Goal: Task Accomplishment & Management: Use online tool/utility

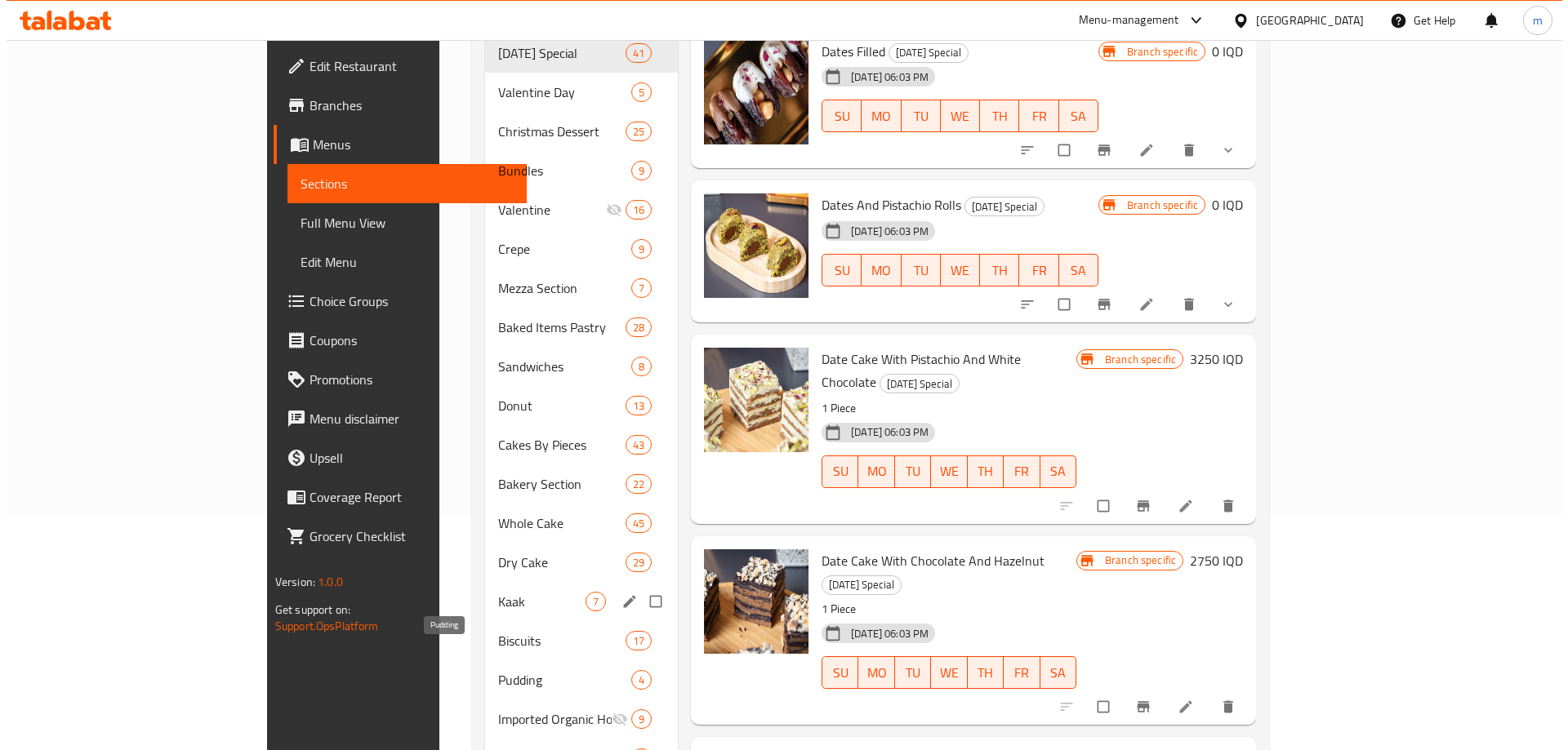
scroll to position [31, 0]
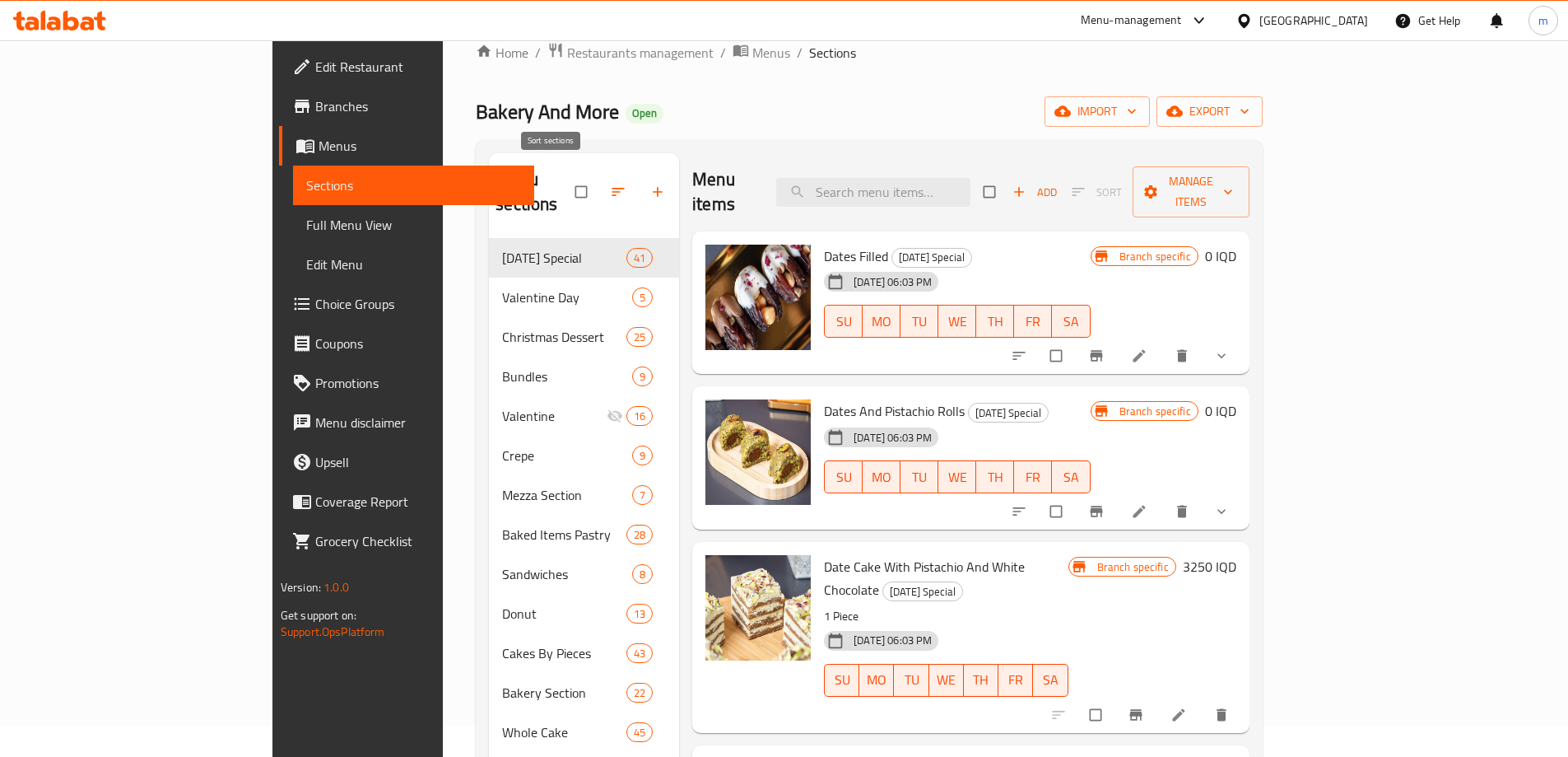
click at [600, 193] on button "button" at bounding box center [619, 191] width 40 height 36
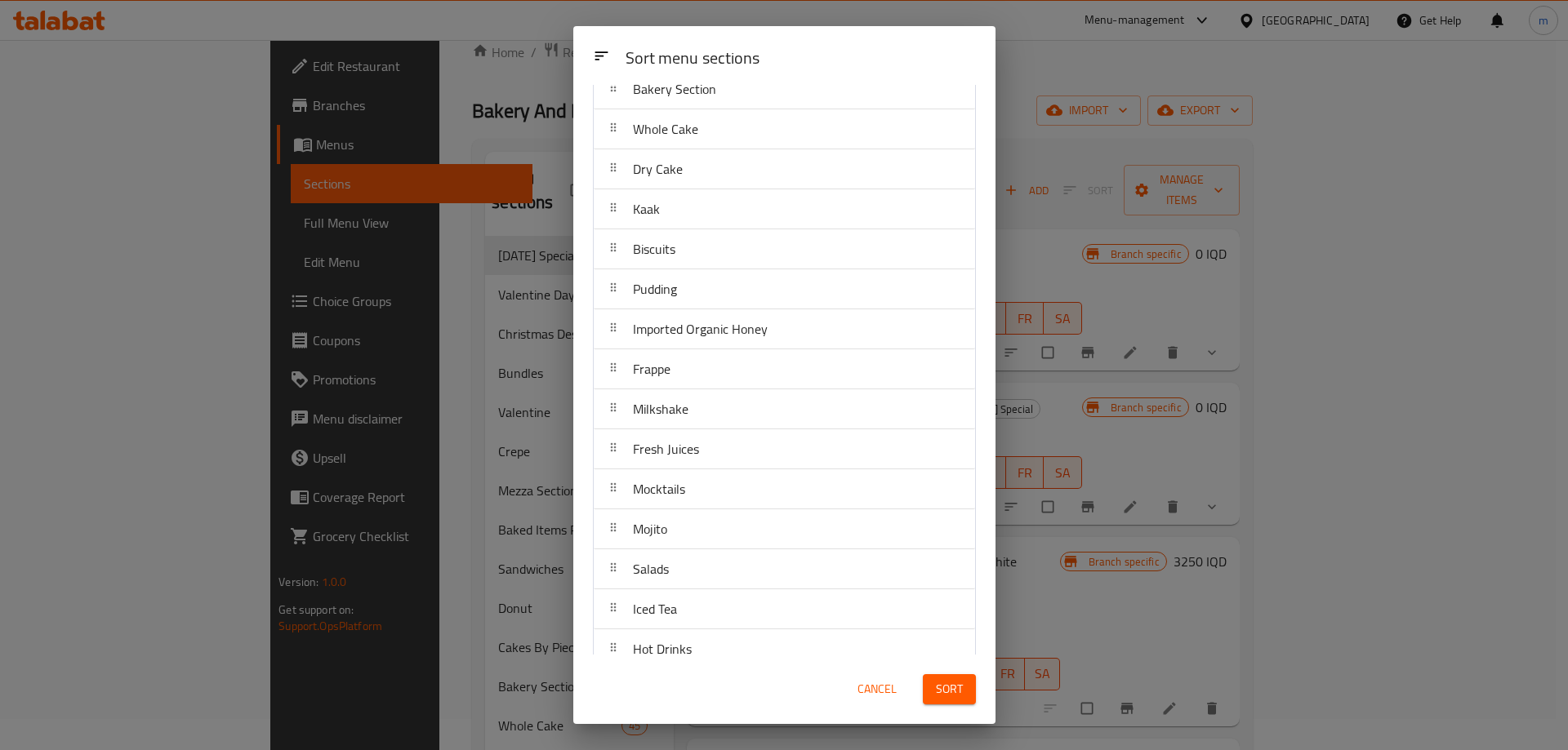
scroll to position [564, 0]
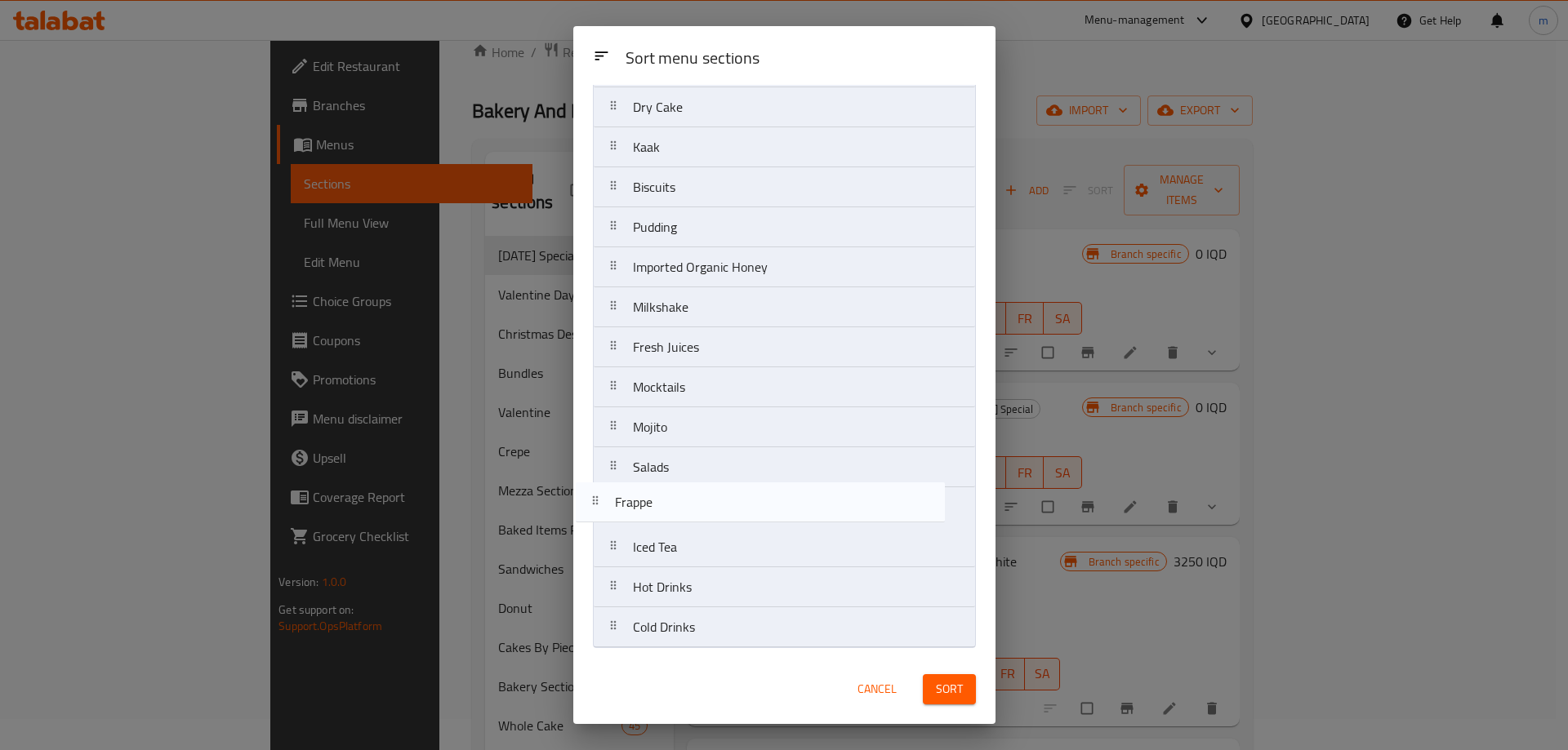
drag, startPoint x: 698, startPoint y: 314, endPoint x: 681, endPoint y: 515, distance: 201.7
click at [681, 515] on nav "Ramadan Special Valentine Day Christmas Dessert Bundles Valentine Crepe Mezza S…" at bounding box center [784, 108] width 383 height 1081
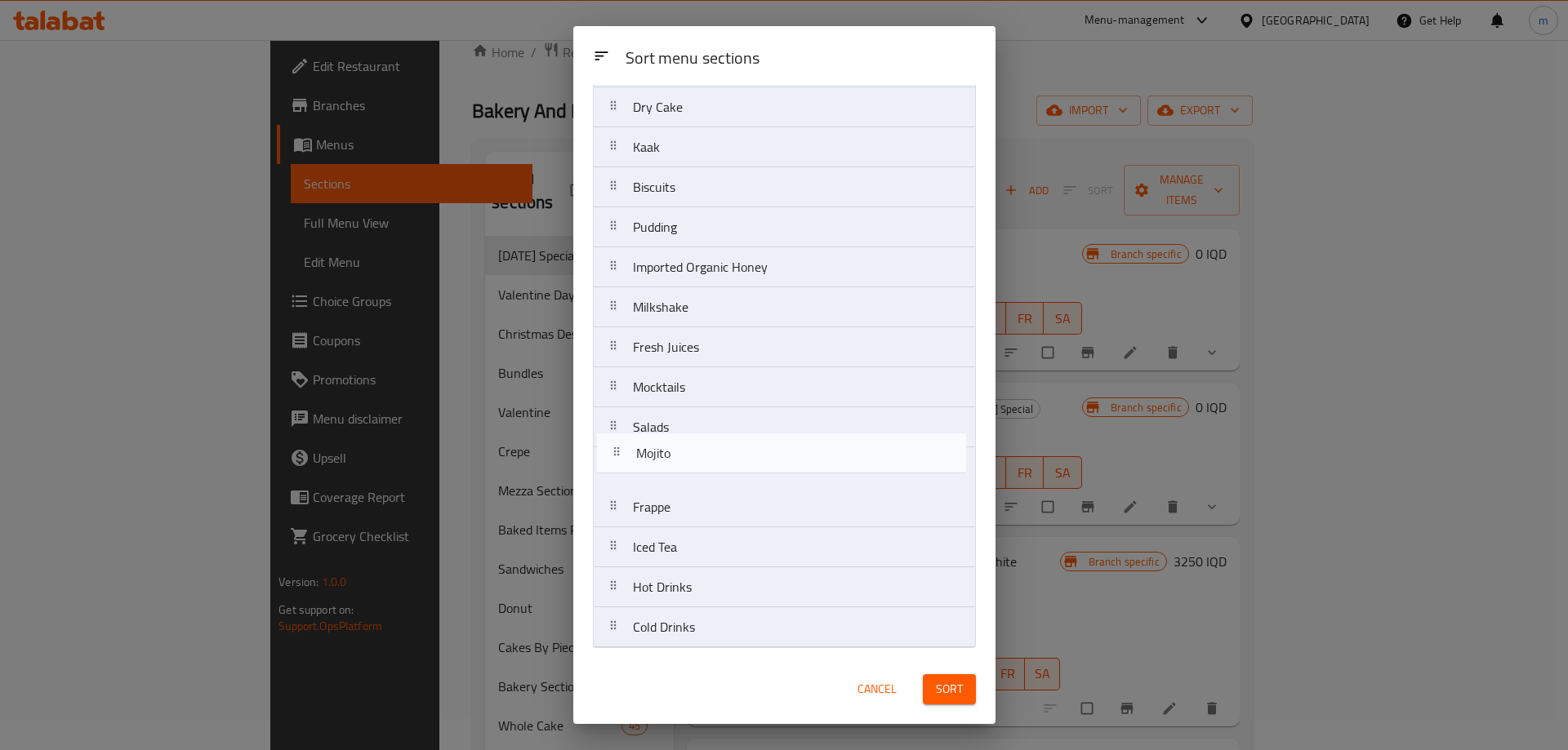
drag, startPoint x: 686, startPoint y: 438, endPoint x: 691, endPoint y: 472, distance: 34.4
click at [691, 472] on nav "Ramadan Special Valentine Day Christmas Dessert Bundles Valentine Crepe Mezza S…" at bounding box center [784, 108] width 383 height 1081
drag, startPoint x: 696, startPoint y: 393, endPoint x: 698, endPoint y: 438, distance: 45.0
click at [698, 438] on nav "Ramadan Special Valentine Day Christmas Dessert Bundles Valentine Crepe Mezza S…" at bounding box center [784, 108] width 383 height 1081
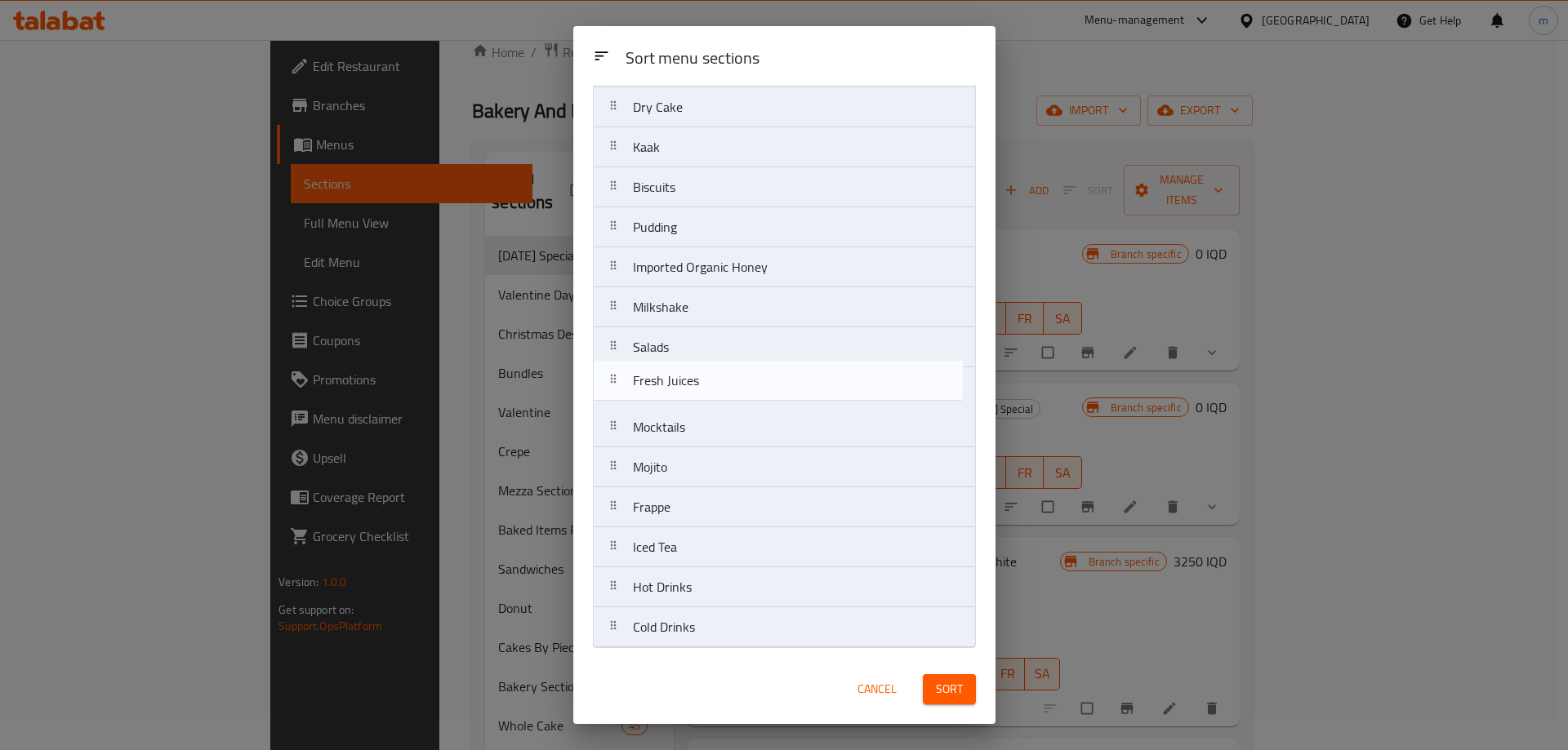
drag, startPoint x: 684, startPoint y: 358, endPoint x: 684, endPoint y: 397, distance: 39.0
click at [684, 397] on nav "Ramadan Special Valentine Day Christmas Dessert Bundles Valentine Crepe Mezza S…" at bounding box center [784, 108] width 383 height 1081
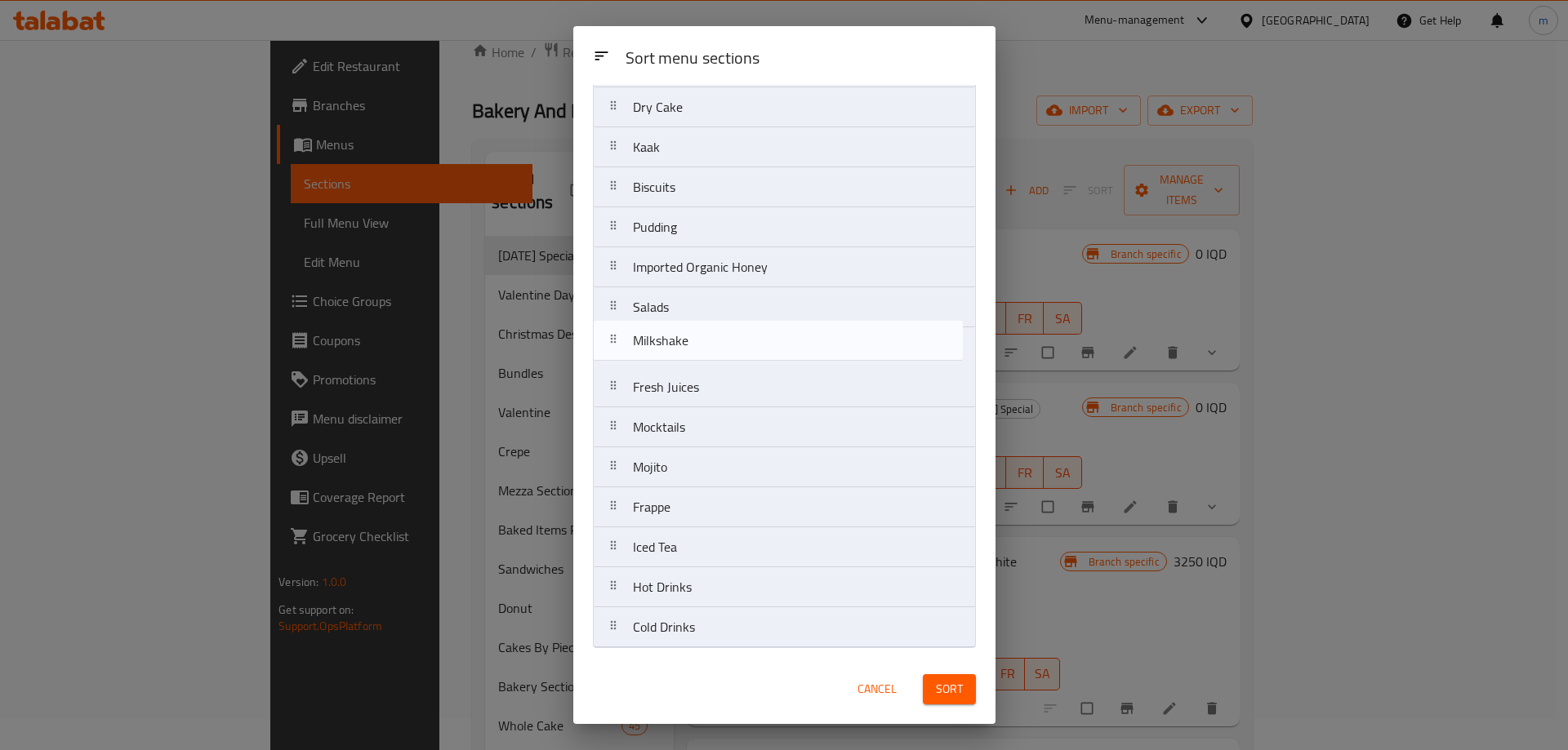
drag, startPoint x: 687, startPoint y: 322, endPoint x: 687, endPoint y: 360, distance: 38.0
click at [687, 360] on nav "Ramadan Special Valentine Day Christmas Dessert Bundles Valentine Crepe Mezza S…" at bounding box center [784, 108] width 383 height 1081
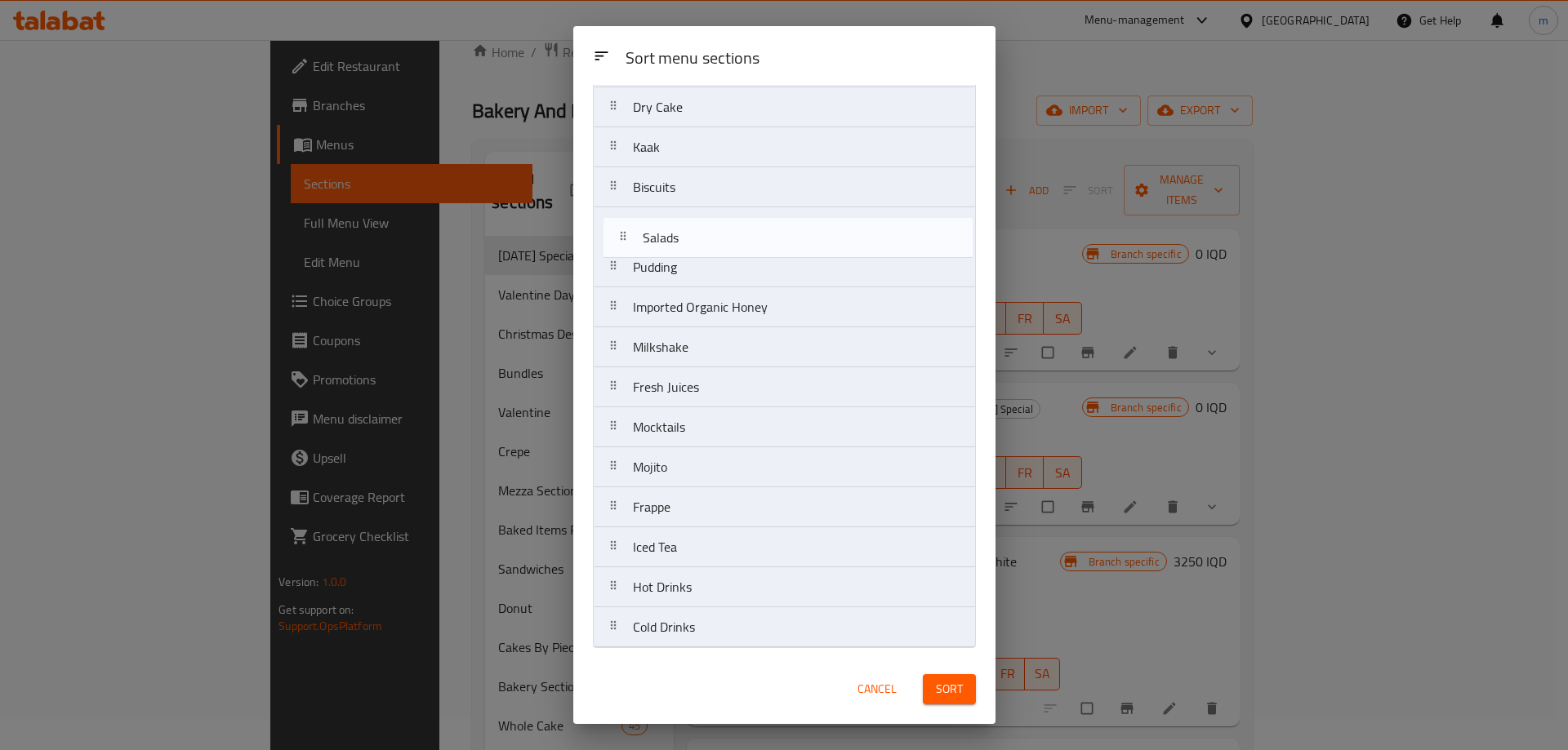
drag, startPoint x: 685, startPoint y: 309, endPoint x: 698, endPoint y: 213, distance: 96.9
click at [698, 218] on nav "Ramadan Special Valentine Day Christmas Dessert Bundles Valentine Crepe Mezza S…" at bounding box center [784, 108] width 383 height 1081
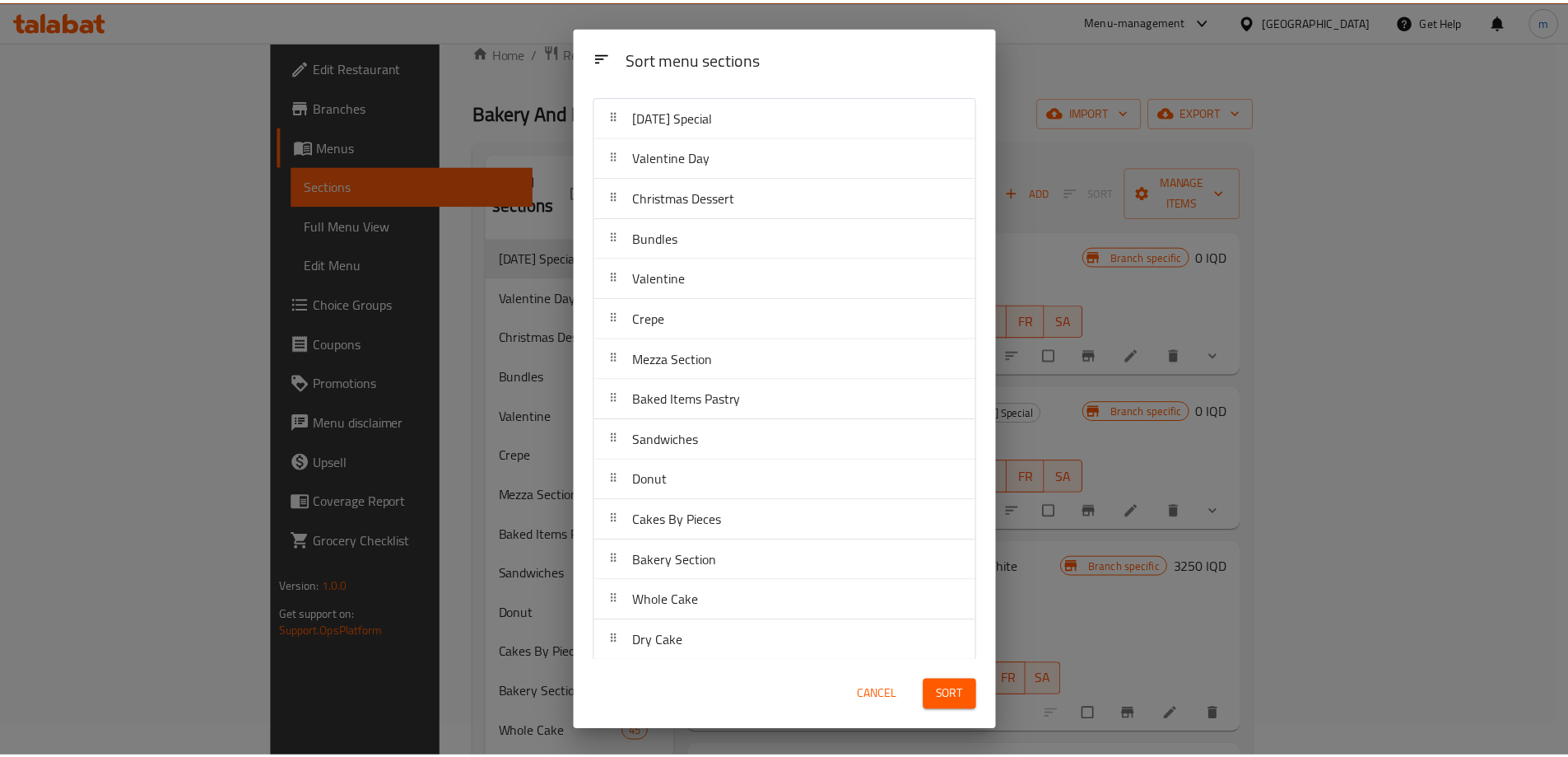
scroll to position [0, 0]
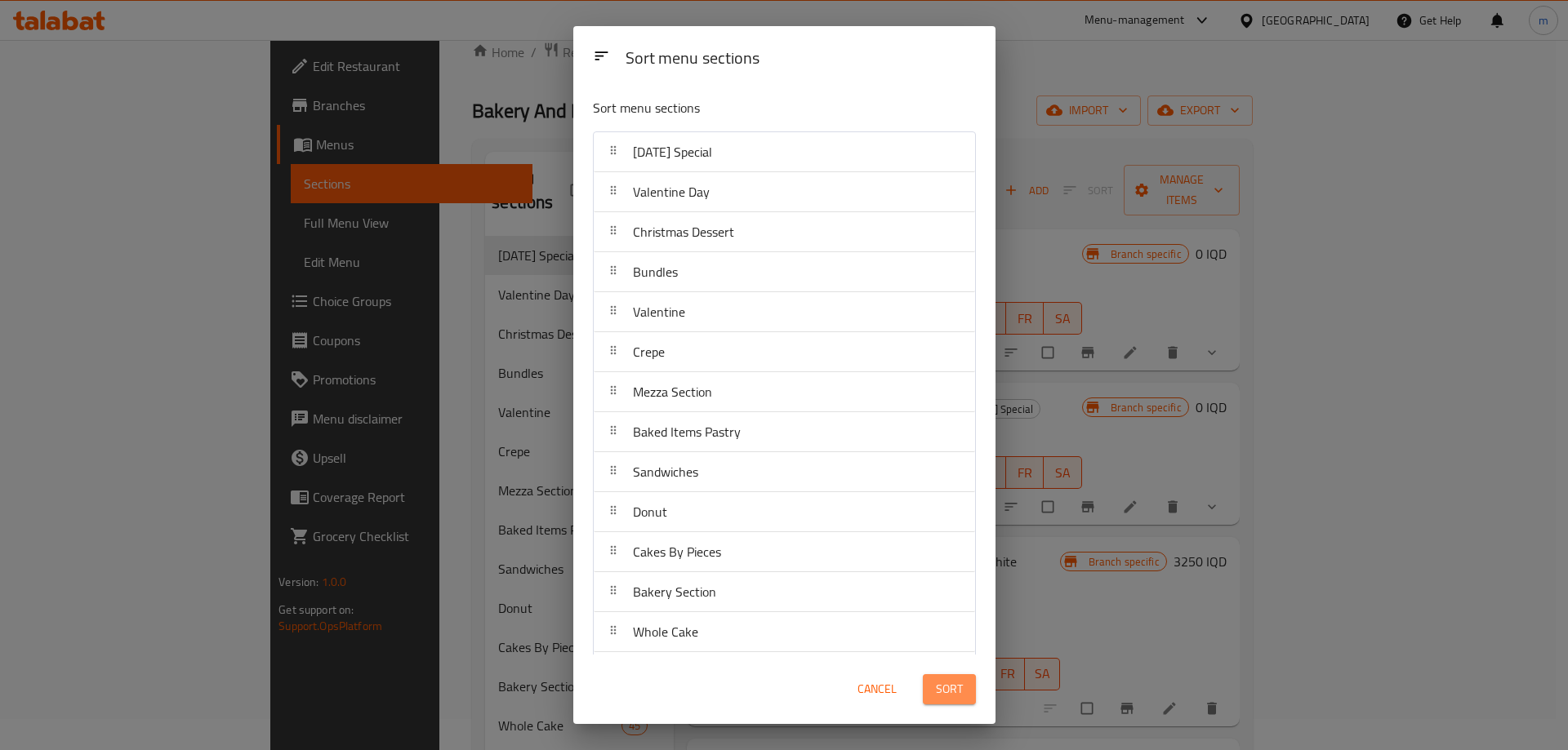
click at [948, 691] on span "Sort" at bounding box center [949, 689] width 27 height 20
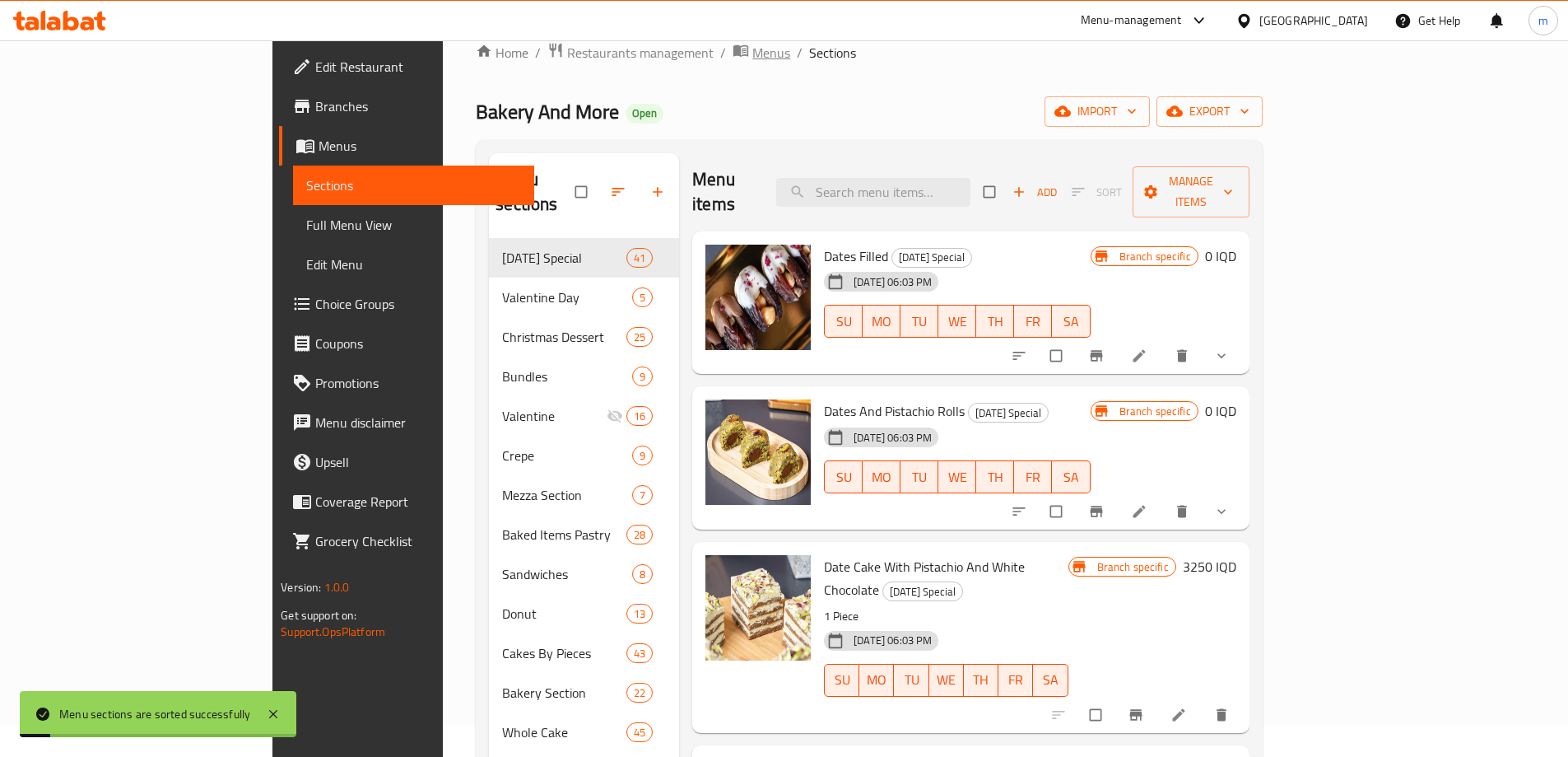
click at [753, 48] on span "Menus" at bounding box center [771, 52] width 38 height 19
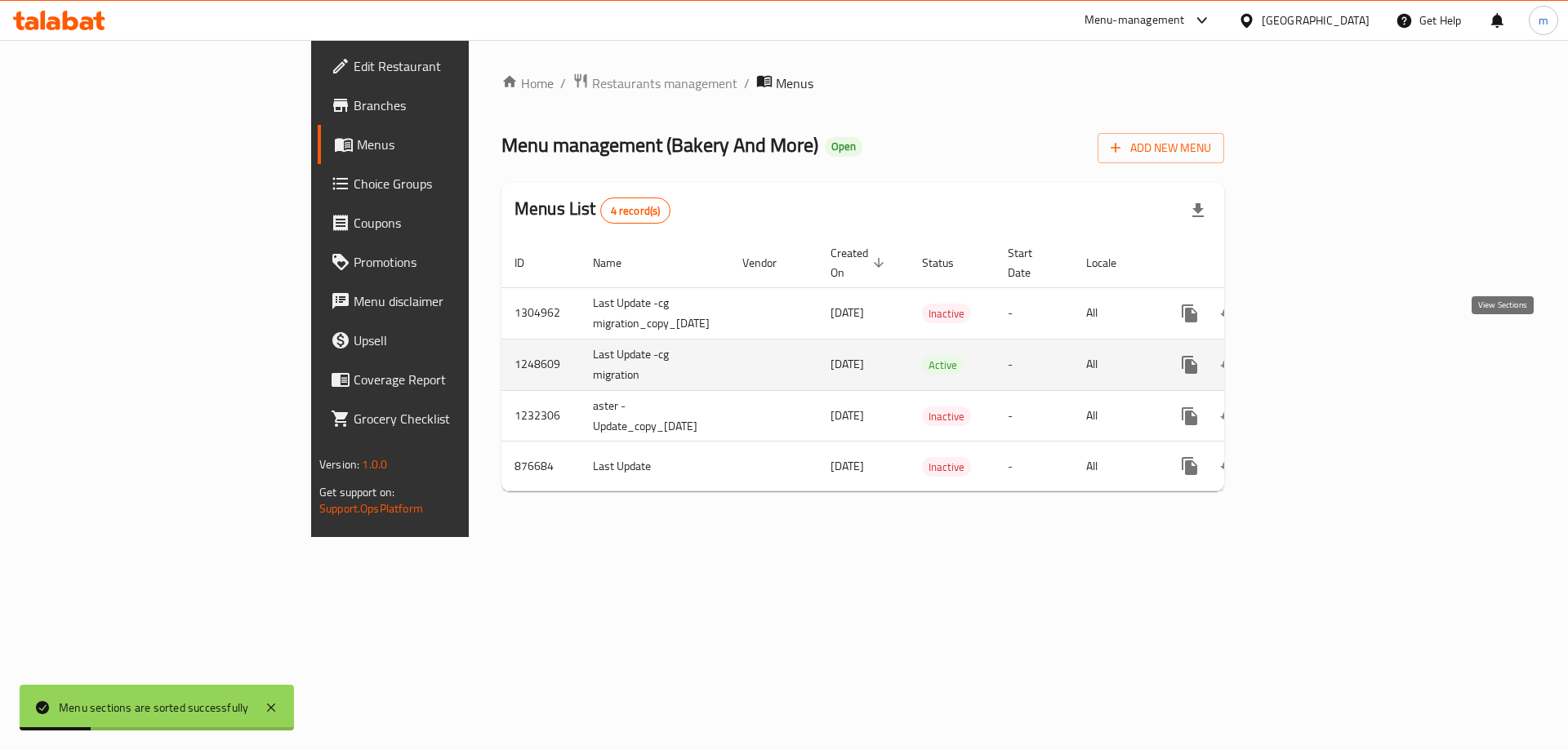
click at [1317, 355] on icon "enhanced table" at bounding box center [1307, 364] width 19 height 19
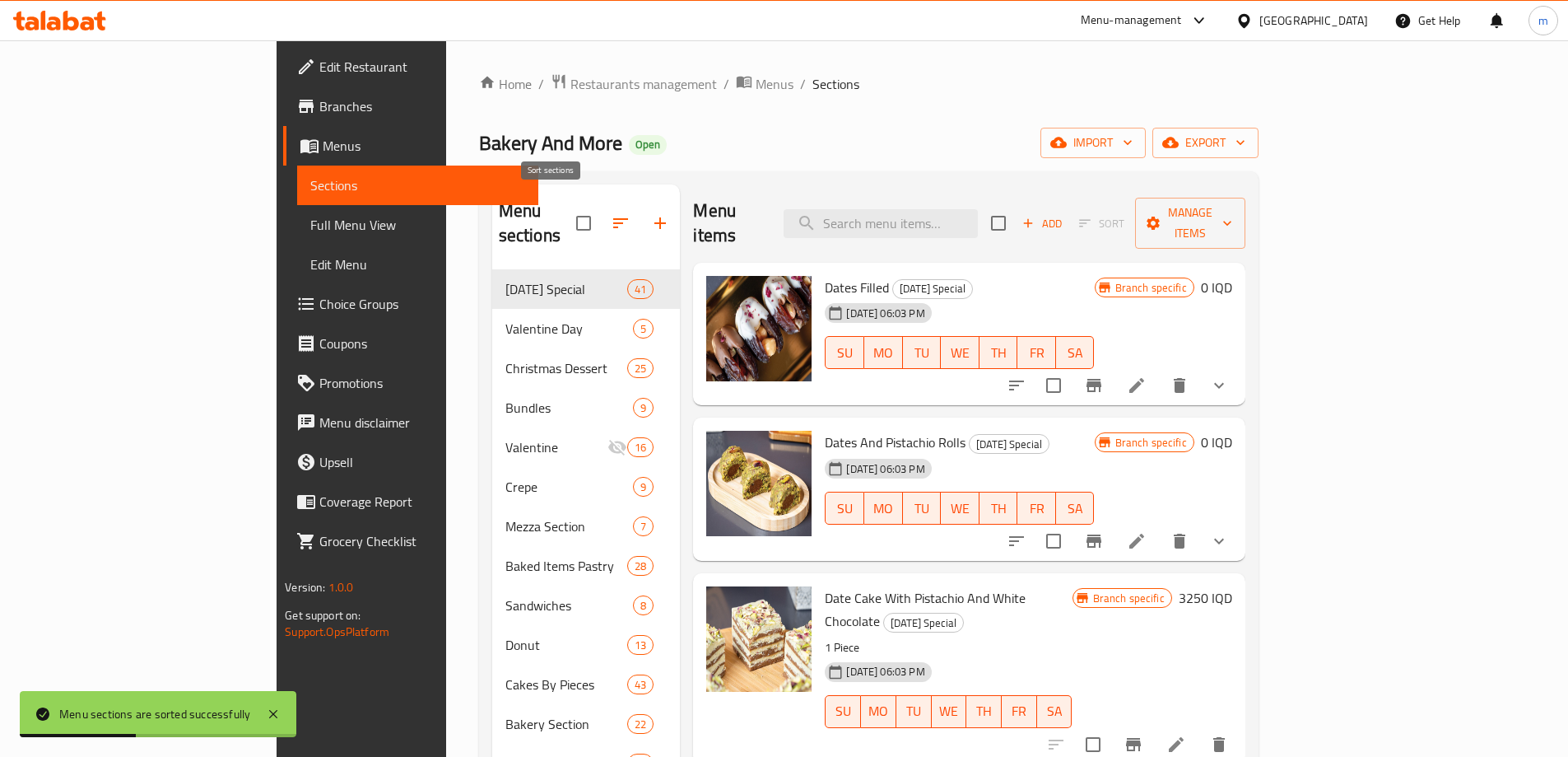
click at [577, 205] on div at bounding box center [629, 223] width 104 height 40
click at [567, 208] on input "checkbox" at bounding box center [583, 223] width 34 height 34
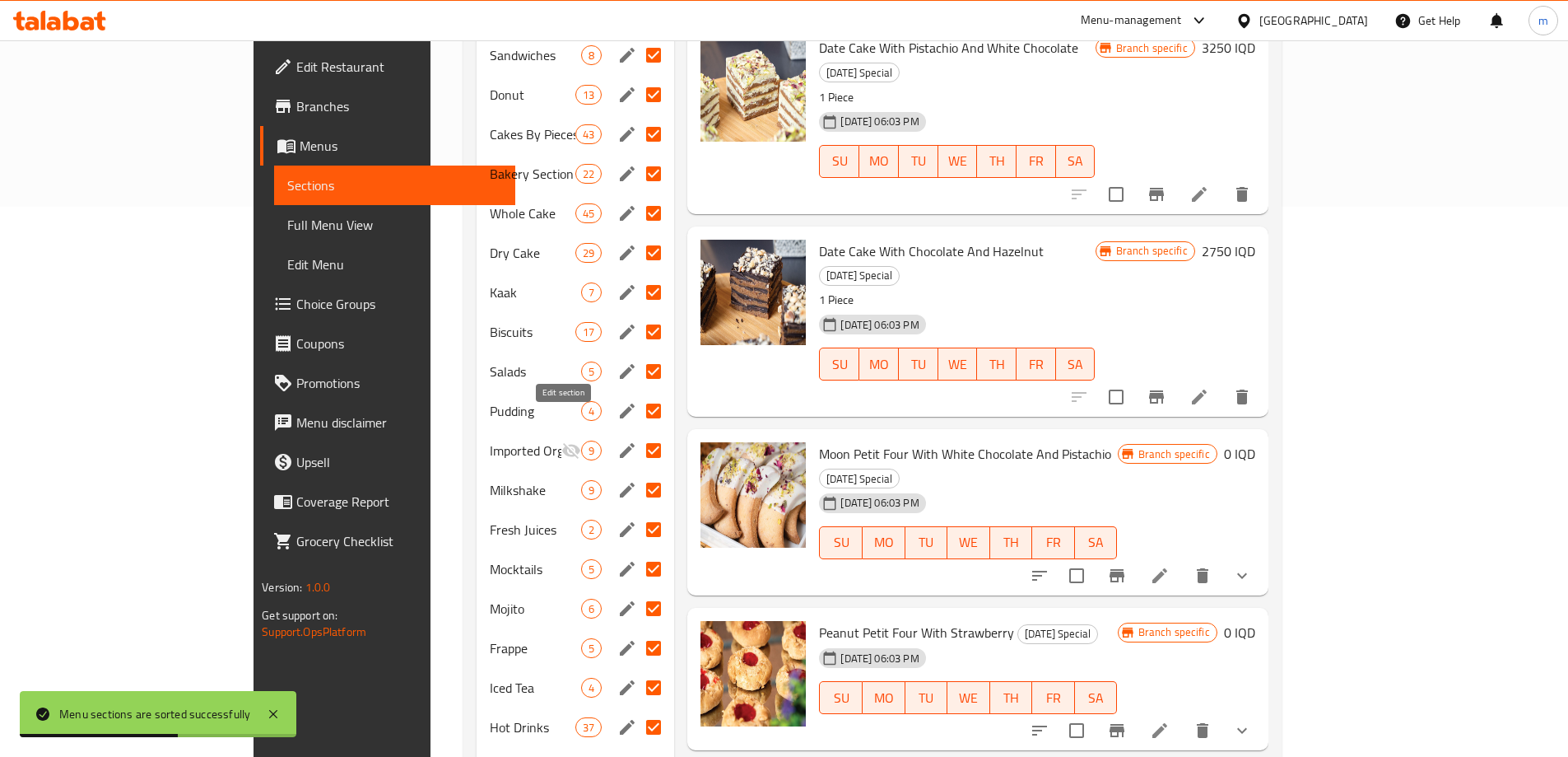
scroll to position [608, 0]
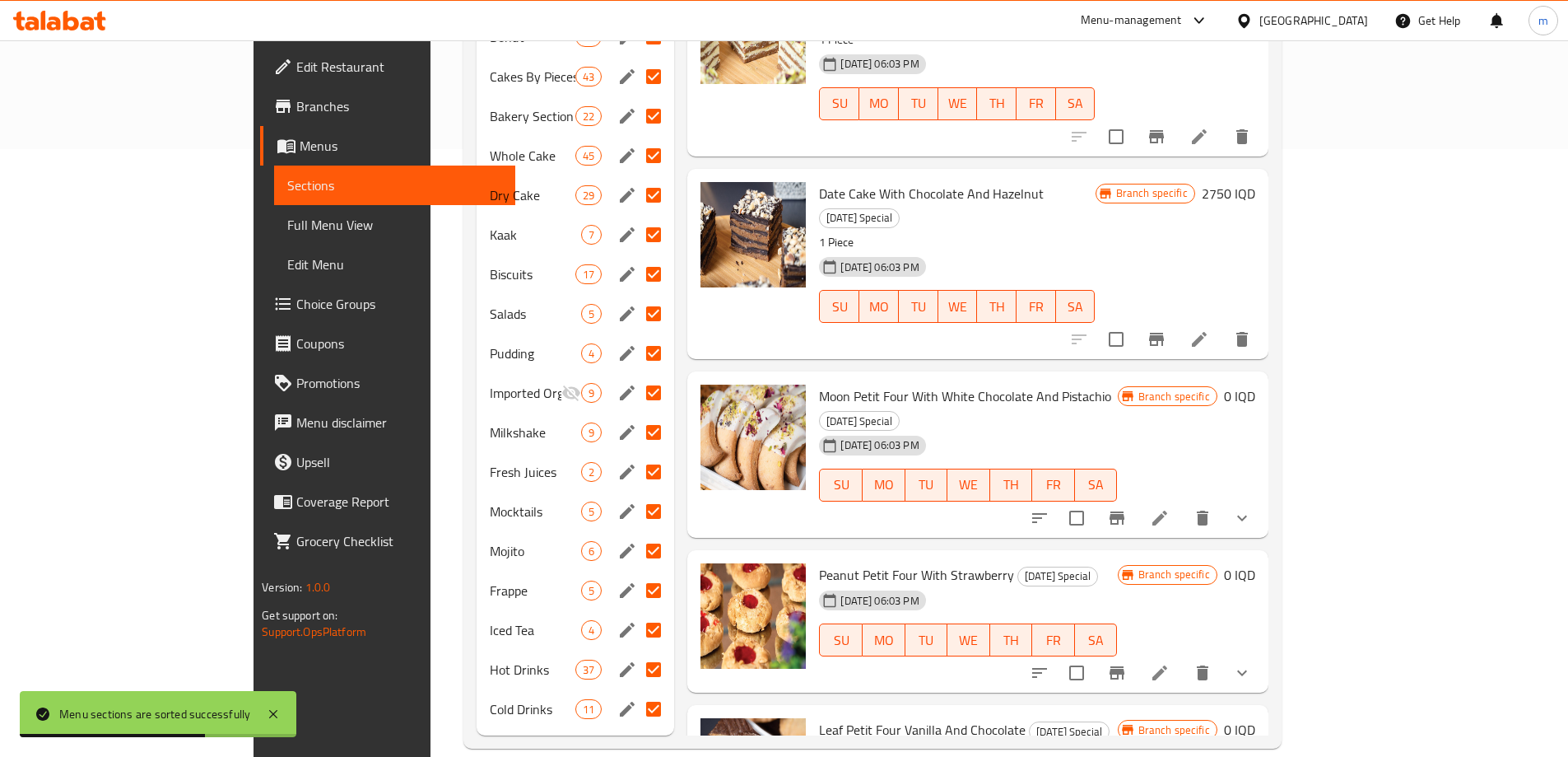
drag, startPoint x: 584, startPoint y: 681, endPoint x: 590, endPoint y: 650, distance: 31.6
click at [636, 692] on input "Menu sections" at bounding box center [653, 709] width 34 height 34
checkbox input "false"
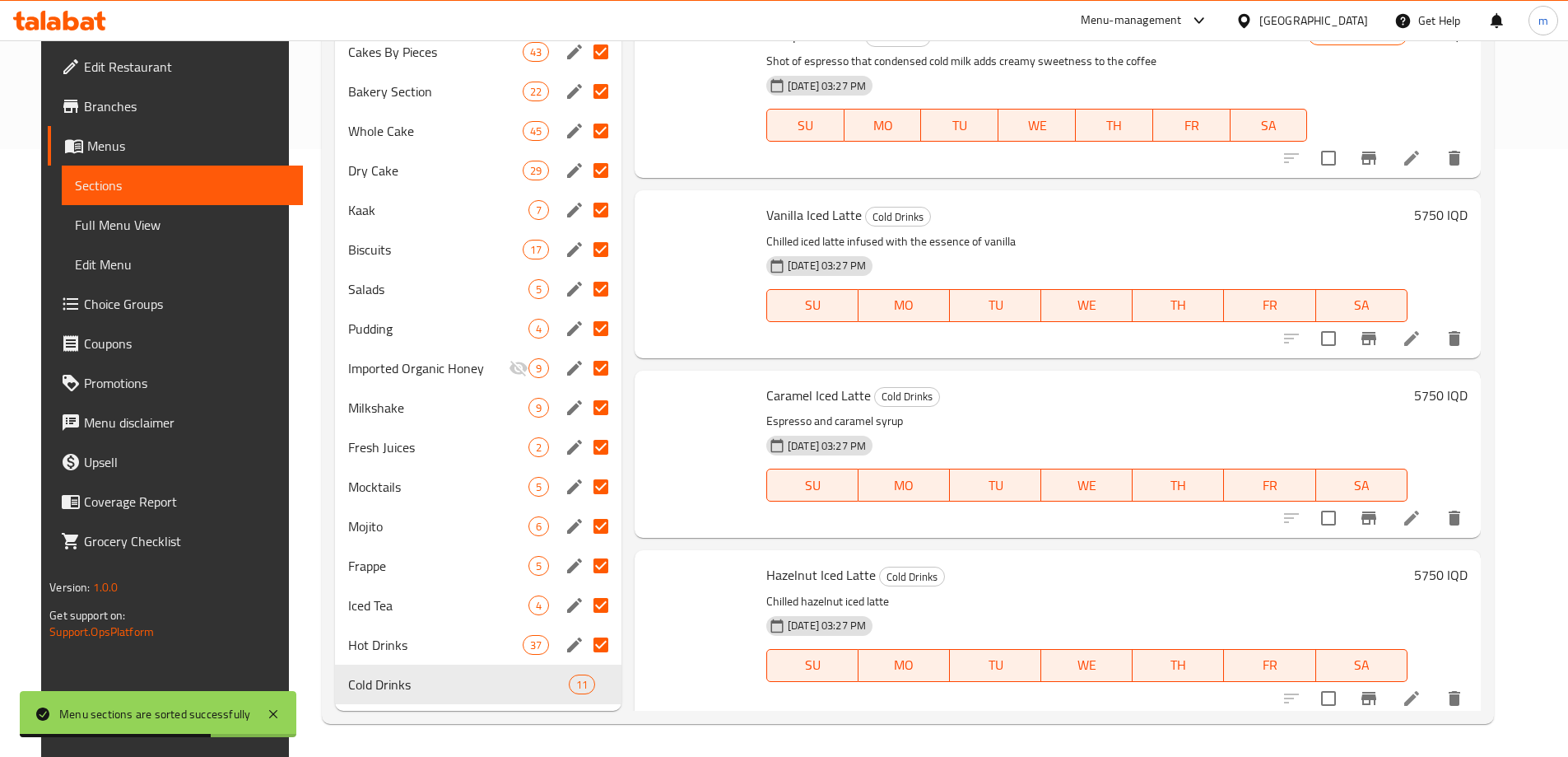
click at [590, 639] on input "Menu sections" at bounding box center [601, 645] width 34 height 34
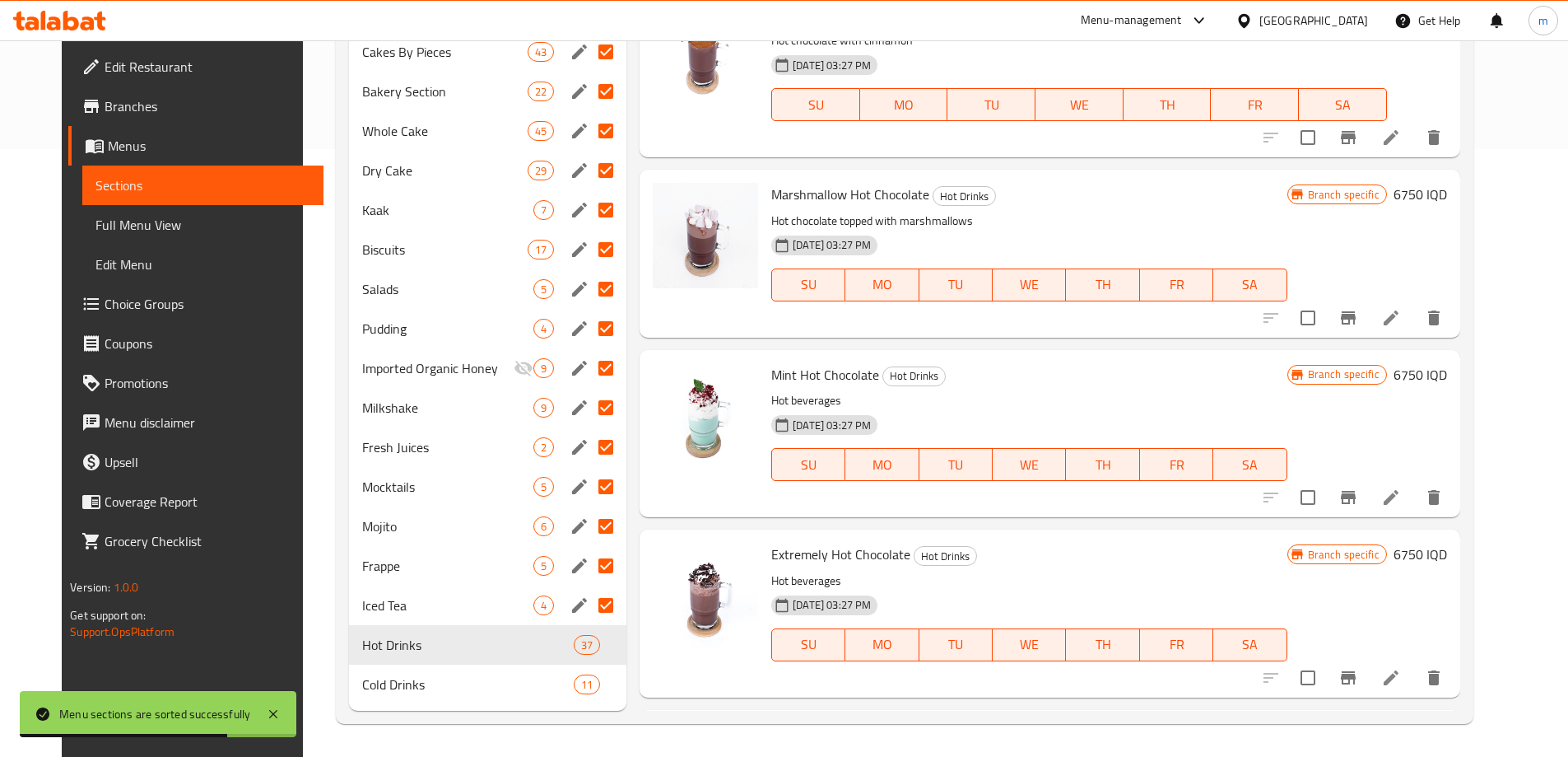
click at [589, 605] on input "Menu sections" at bounding box center [606, 605] width 34 height 34
checkbox input "false"
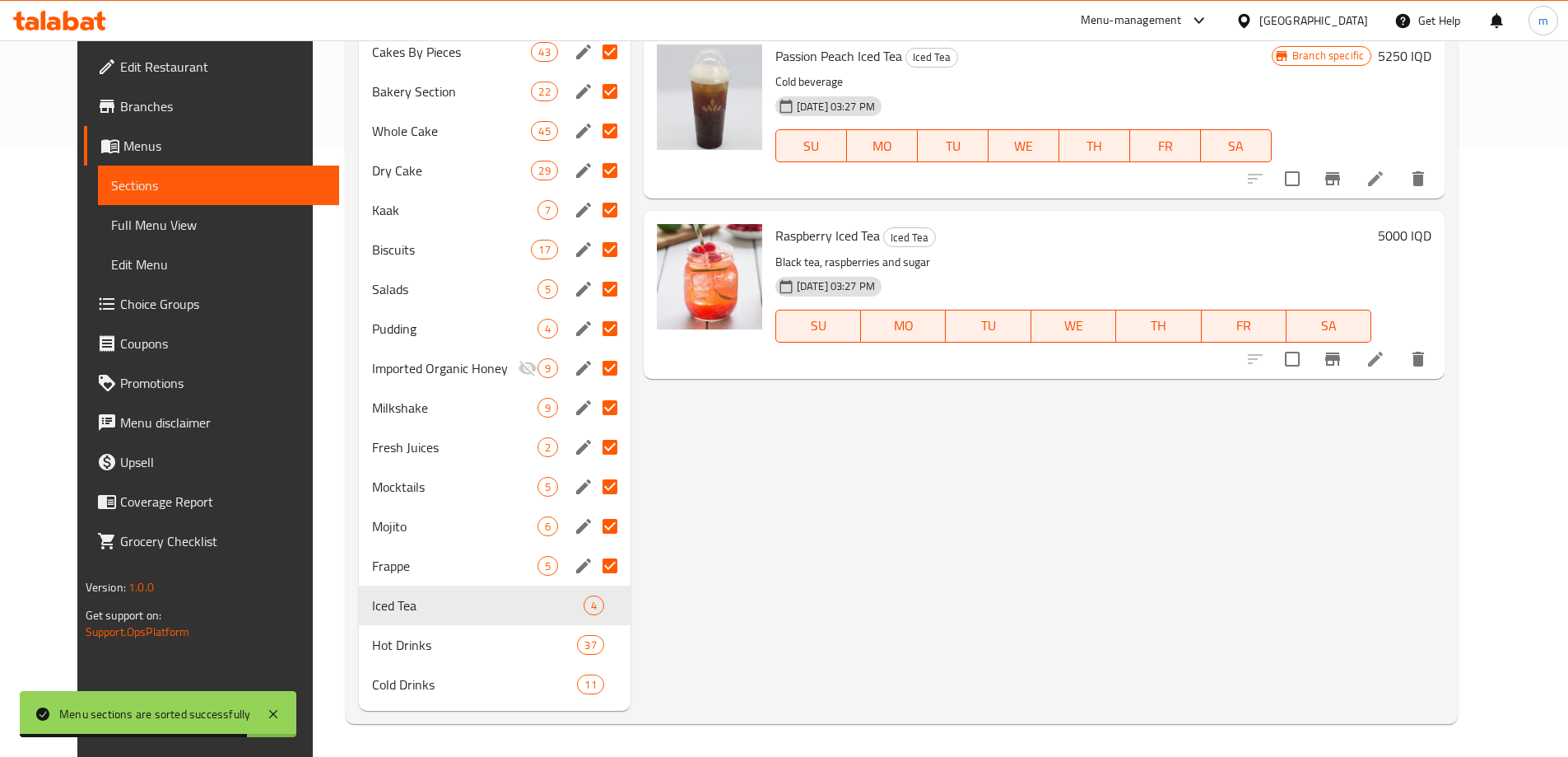
click at [593, 558] on input "Menu sections" at bounding box center [609, 565] width 34 height 34
checkbox input "false"
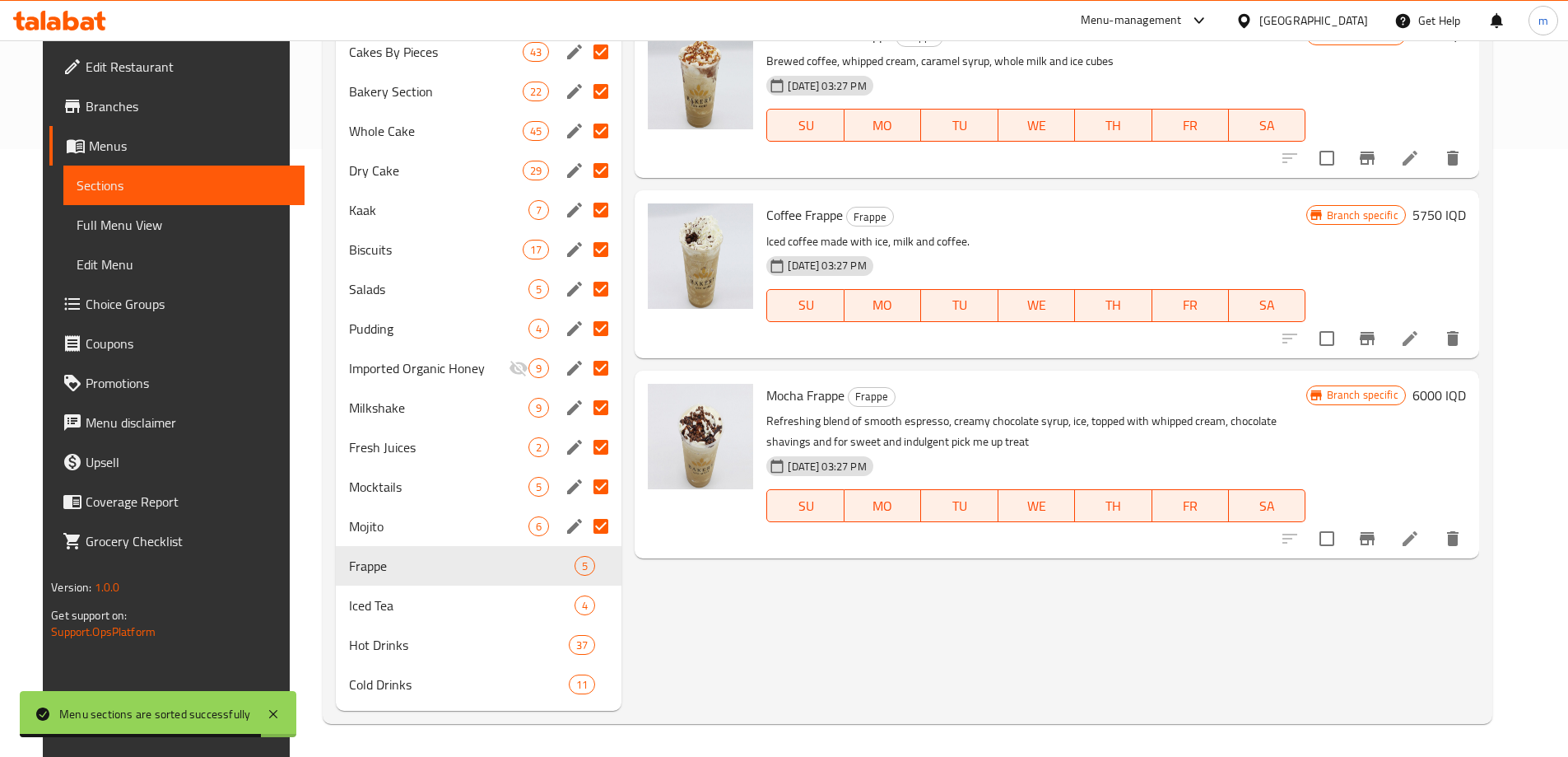
click at [595, 524] on input "Menu sections" at bounding box center [601, 526] width 34 height 34
checkbox input "false"
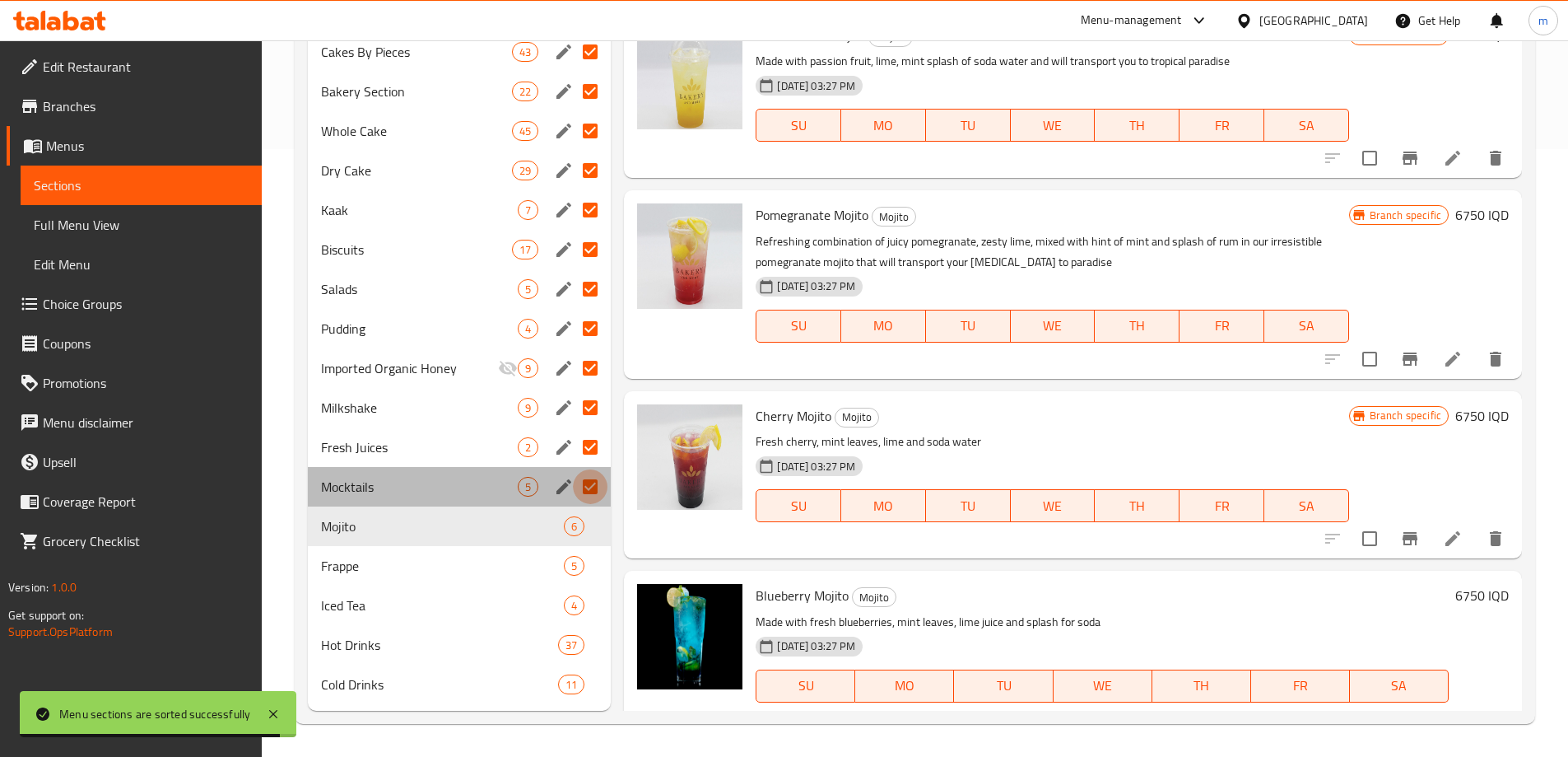
click at [590, 482] on input "Menu sections" at bounding box center [590, 486] width 34 height 34
checkbox input "false"
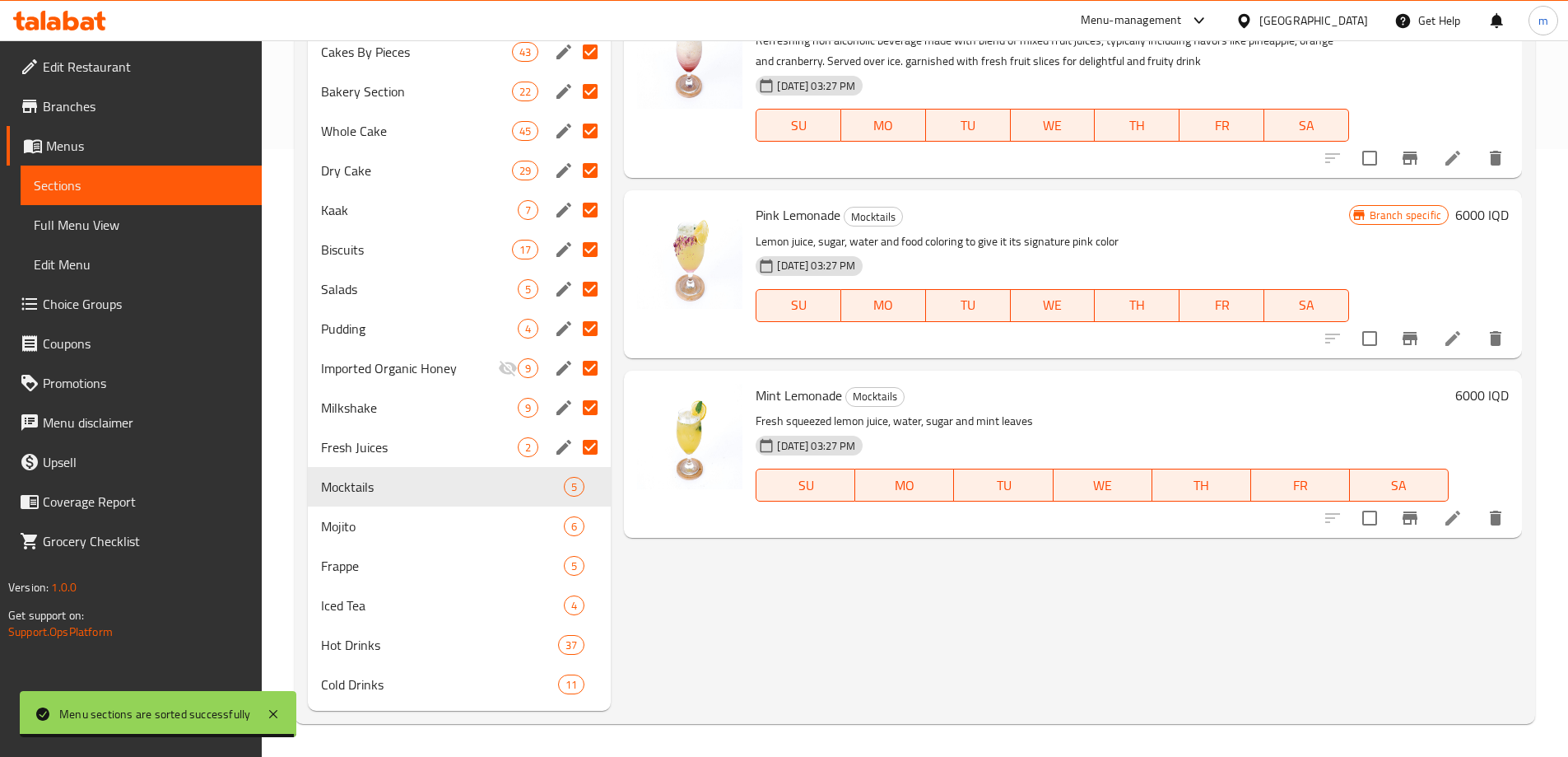
click at [586, 443] on input "Menu sections" at bounding box center [590, 446] width 34 height 34
checkbox input "false"
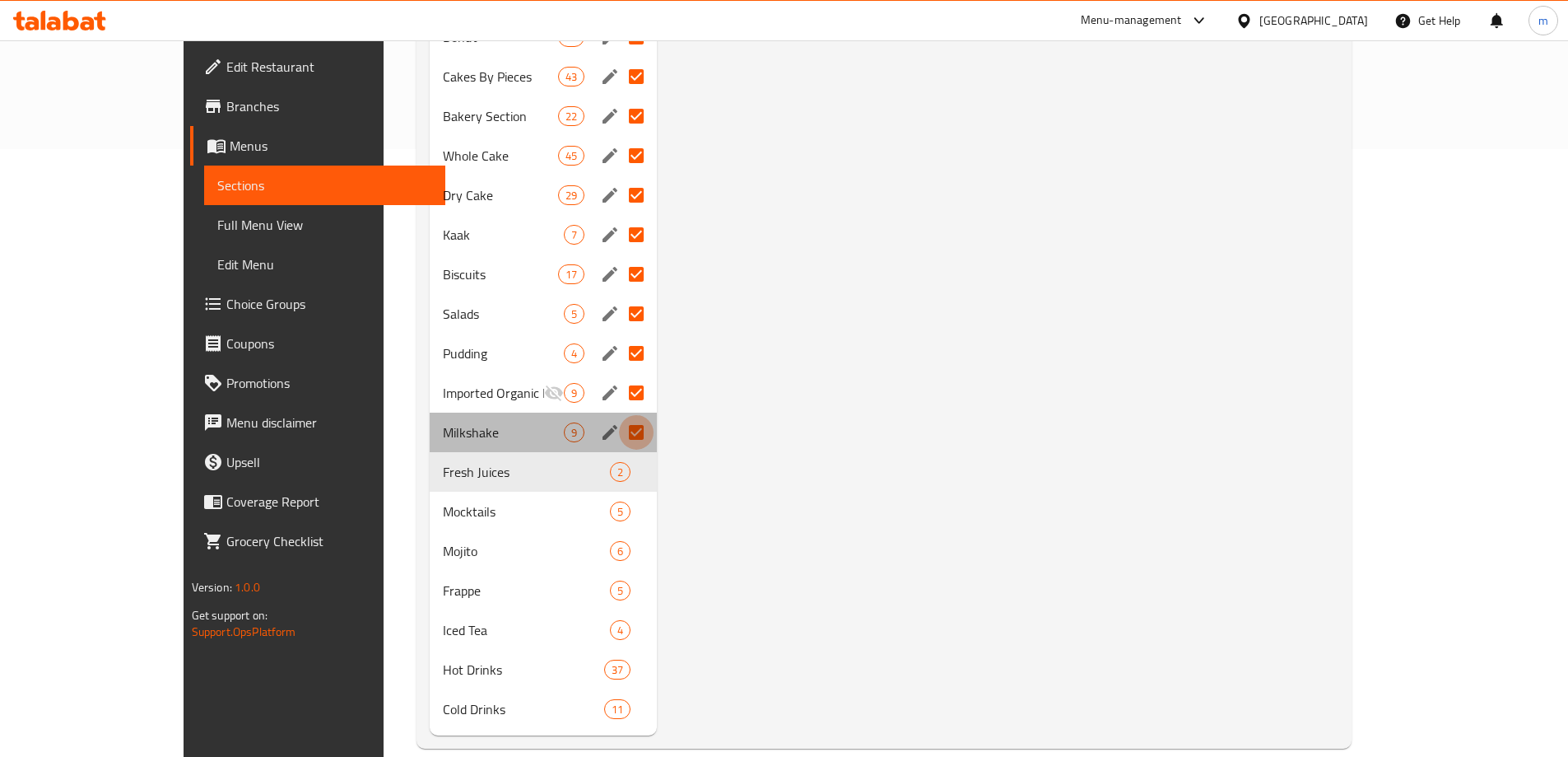
click at [619, 415] on input "Menu sections" at bounding box center [636, 431] width 34 height 34
checkbox input "false"
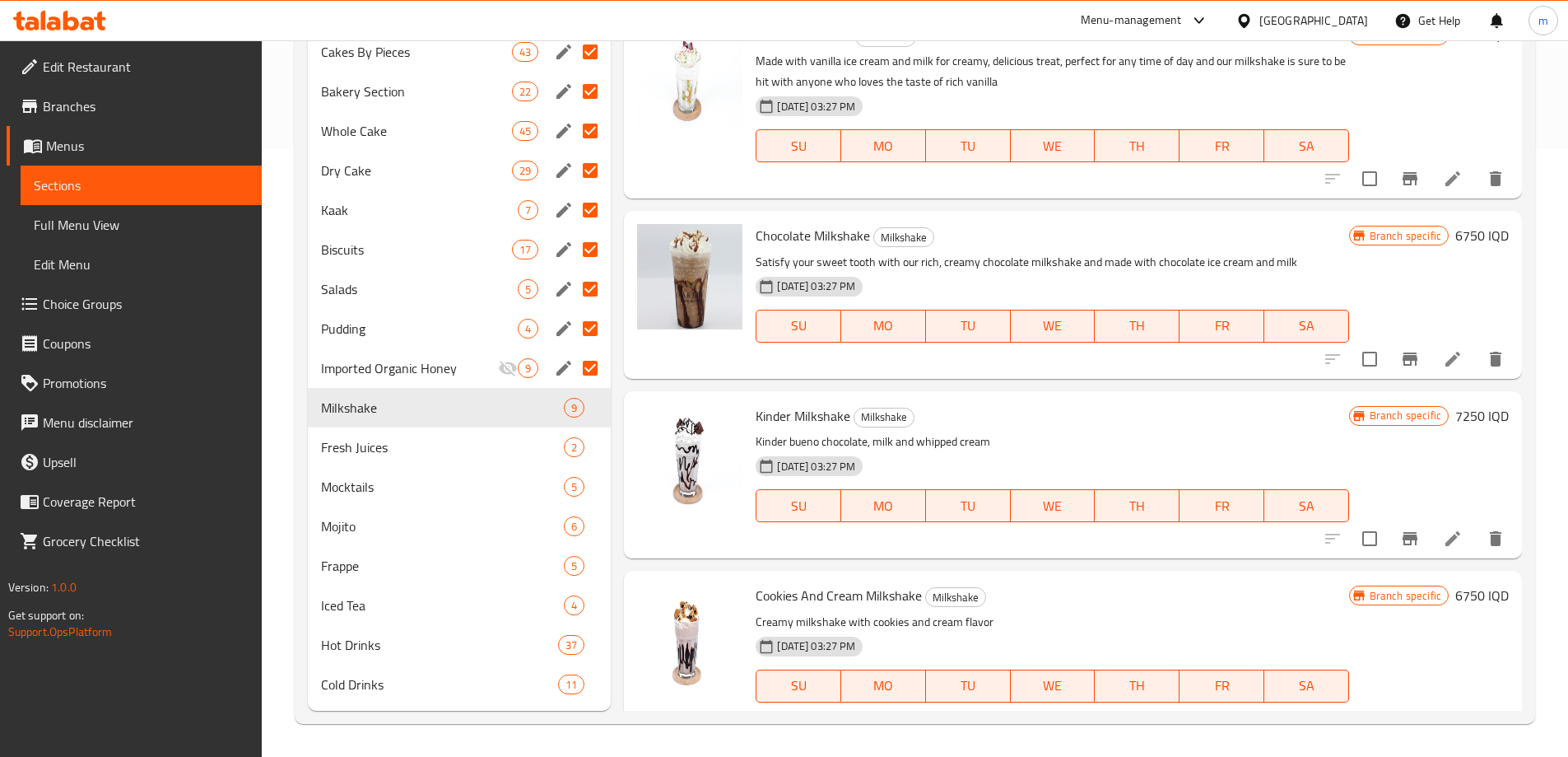
click at [588, 371] on input "Menu sections" at bounding box center [590, 367] width 34 height 34
checkbox input "false"
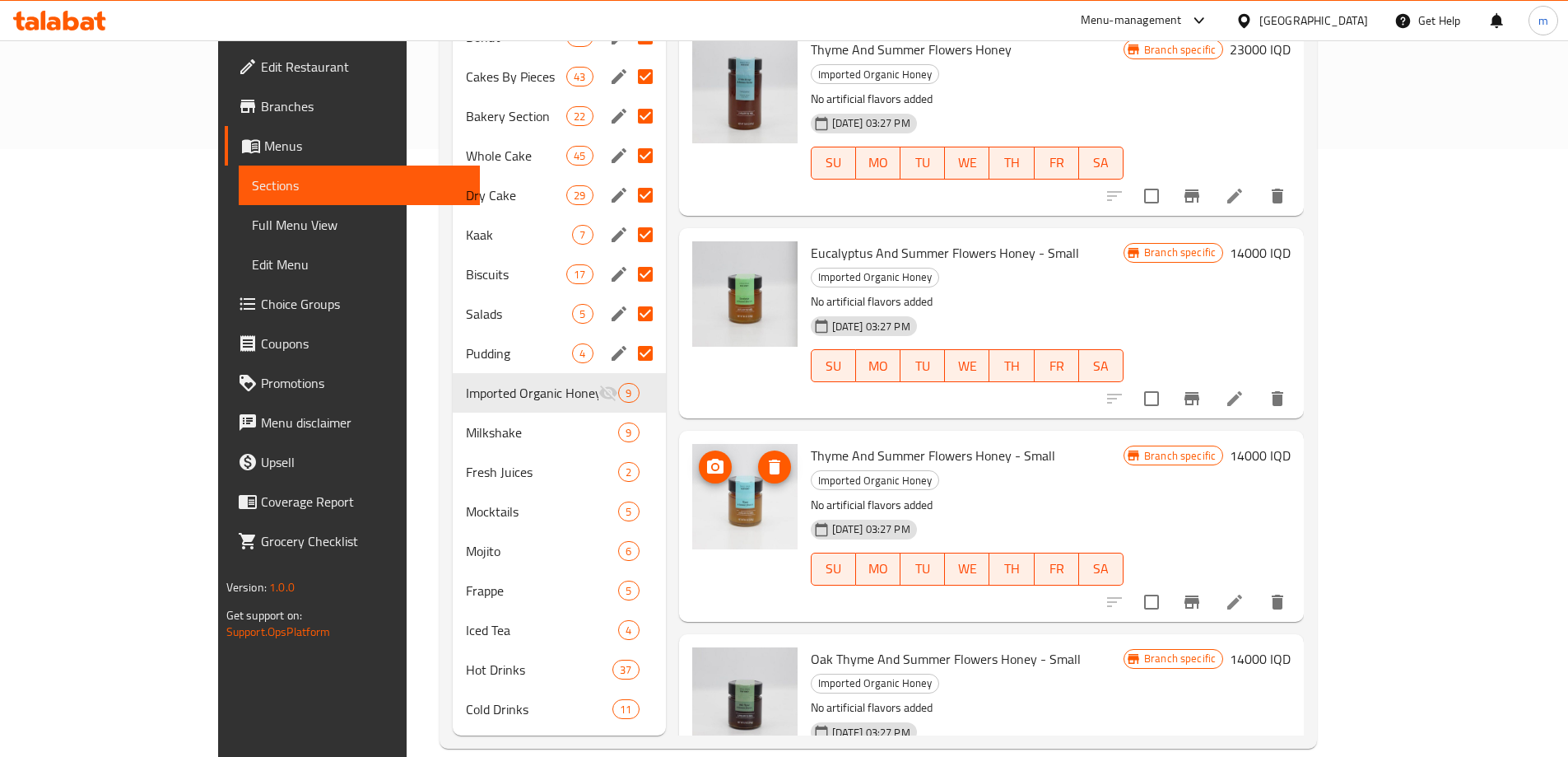
scroll to position [192, 0]
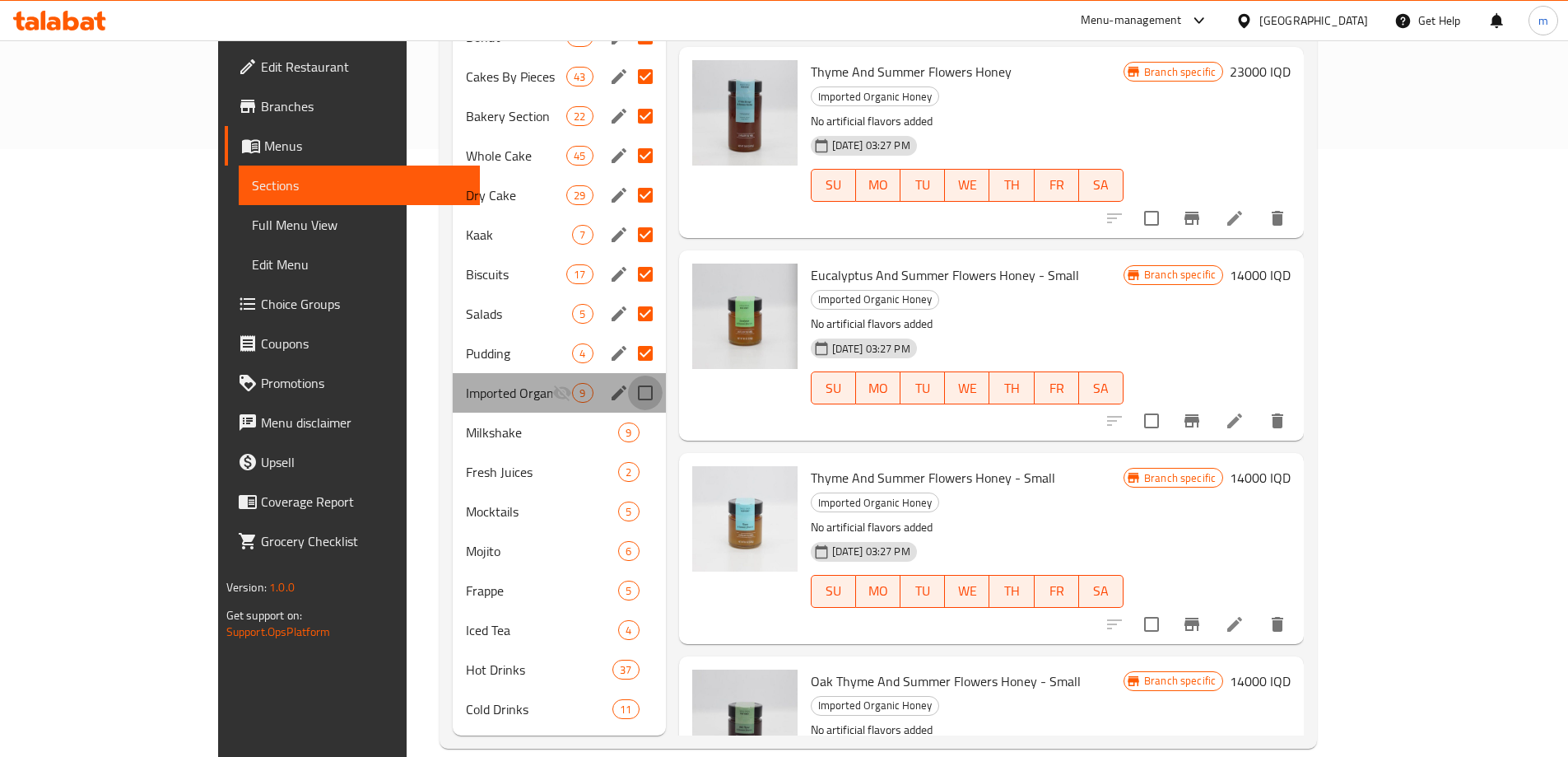
click at [628, 376] on input "Menu sections" at bounding box center [644, 392] width 34 height 34
checkbox input "true"
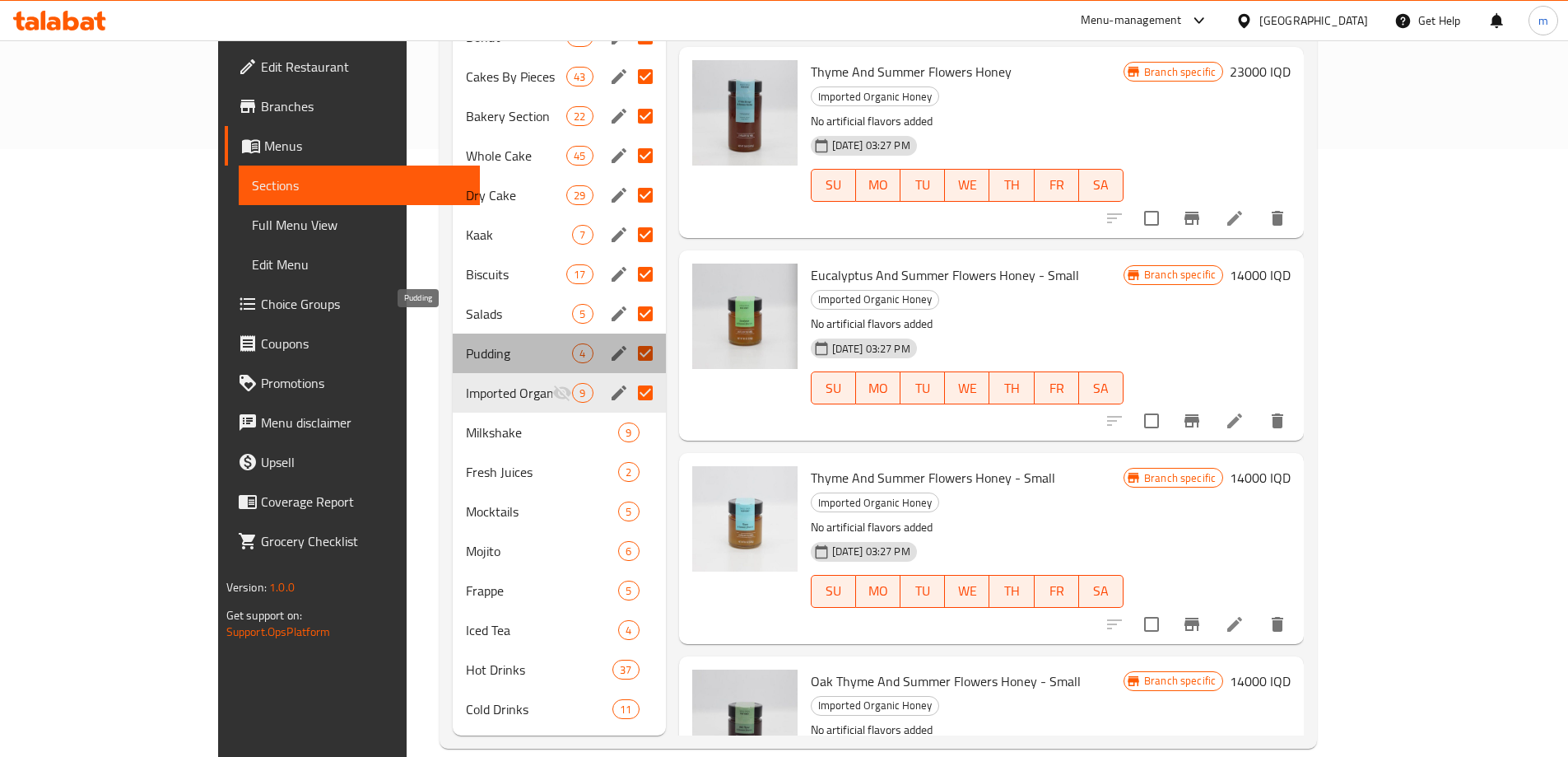
click at [466, 343] on span "Pudding" at bounding box center [519, 353] width 107 height 19
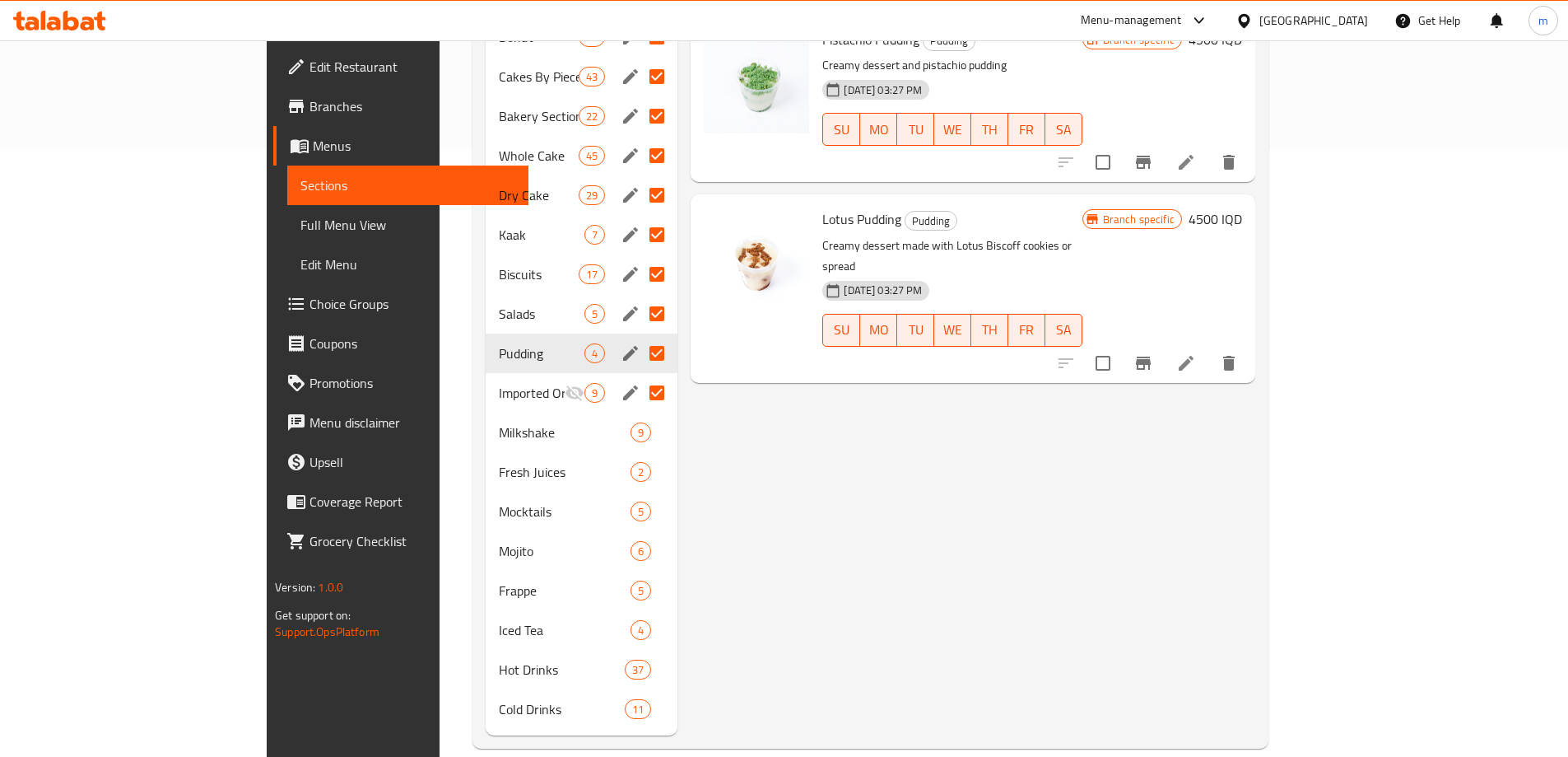
click at [486, 300] on div "Salads 5" at bounding box center [582, 314] width 193 height 40
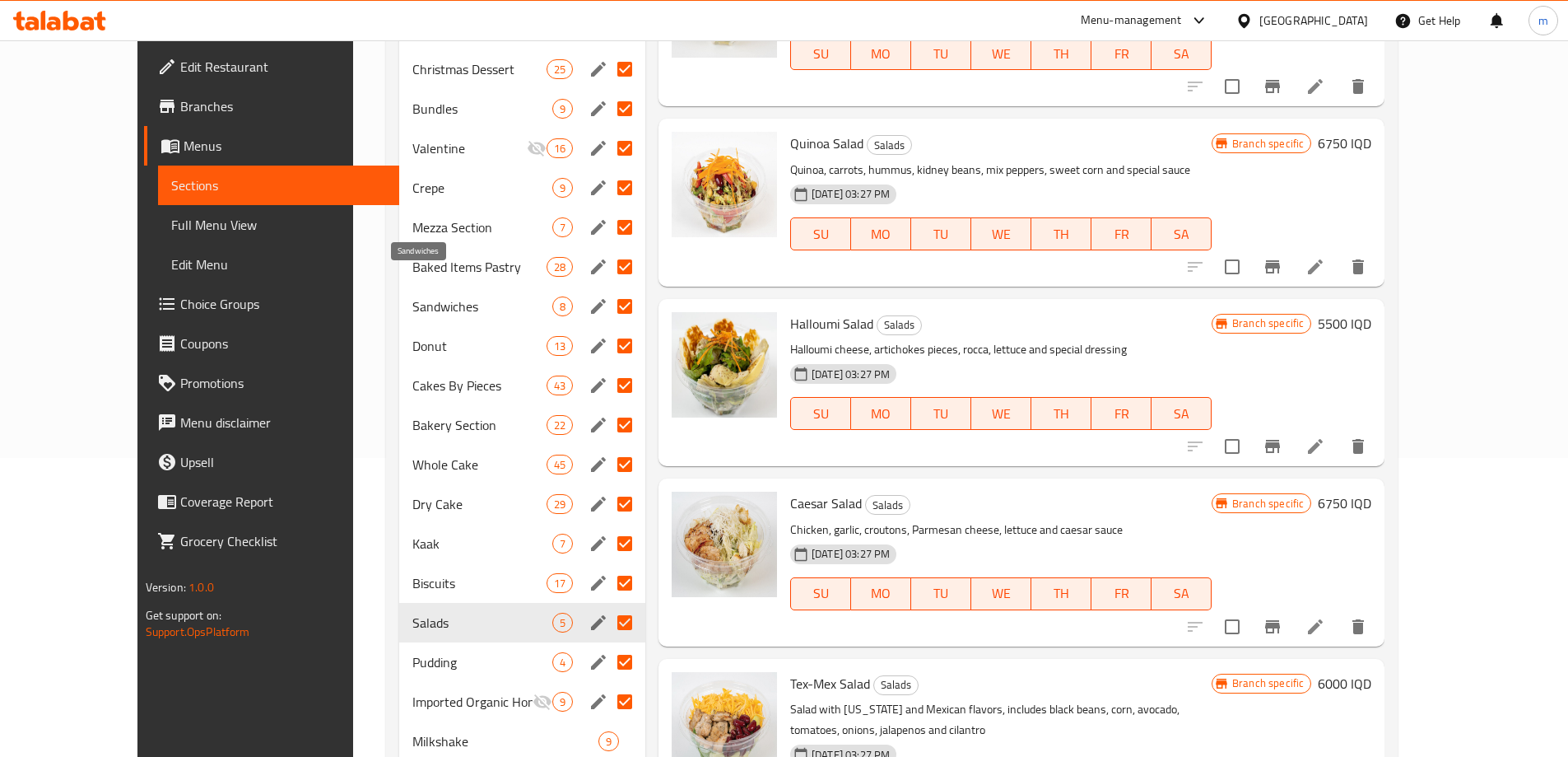
scroll to position [224, 0]
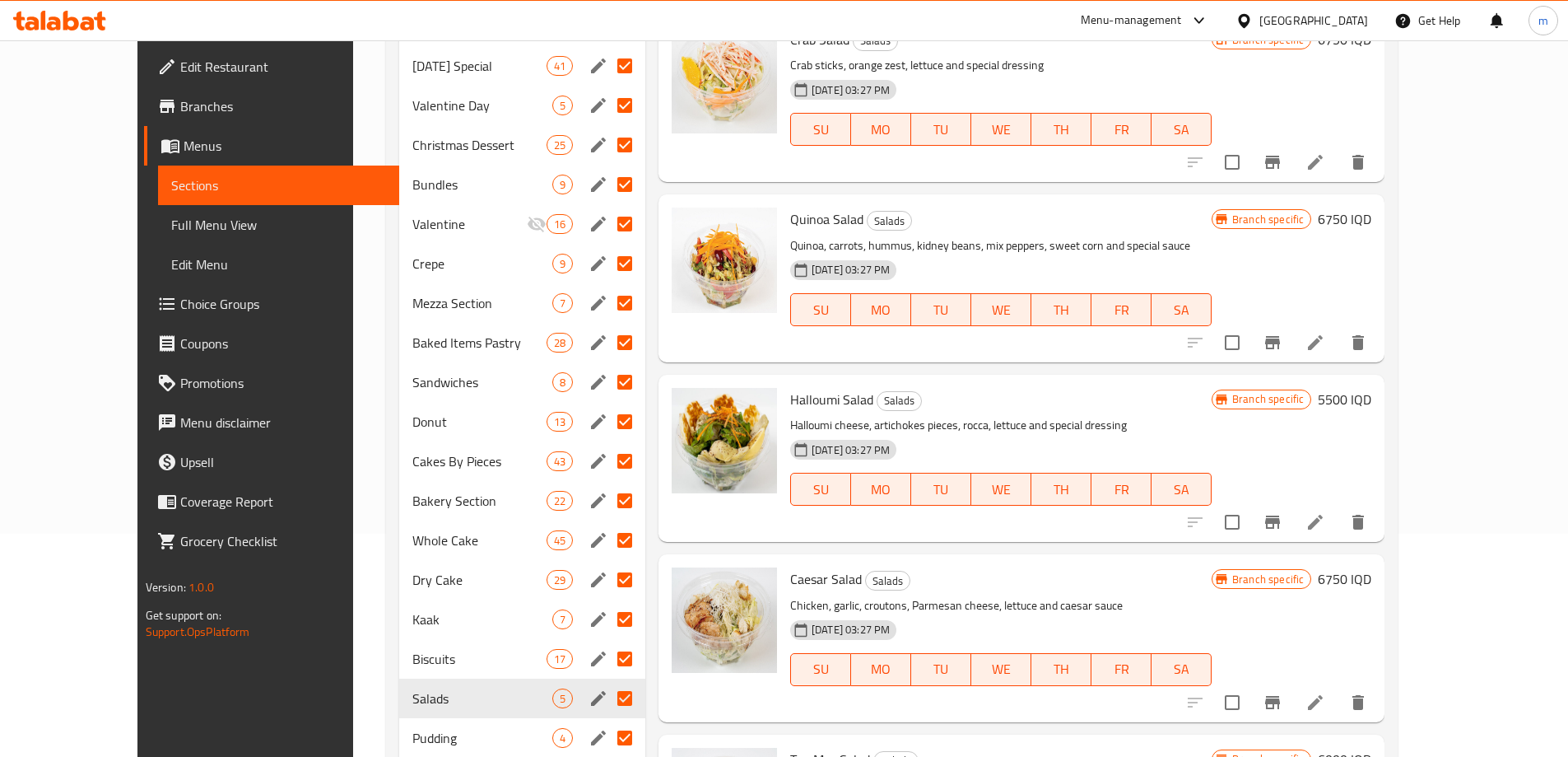
click at [400, 647] on div "Biscuits 17" at bounding box center [522, 659] width 246 height 40
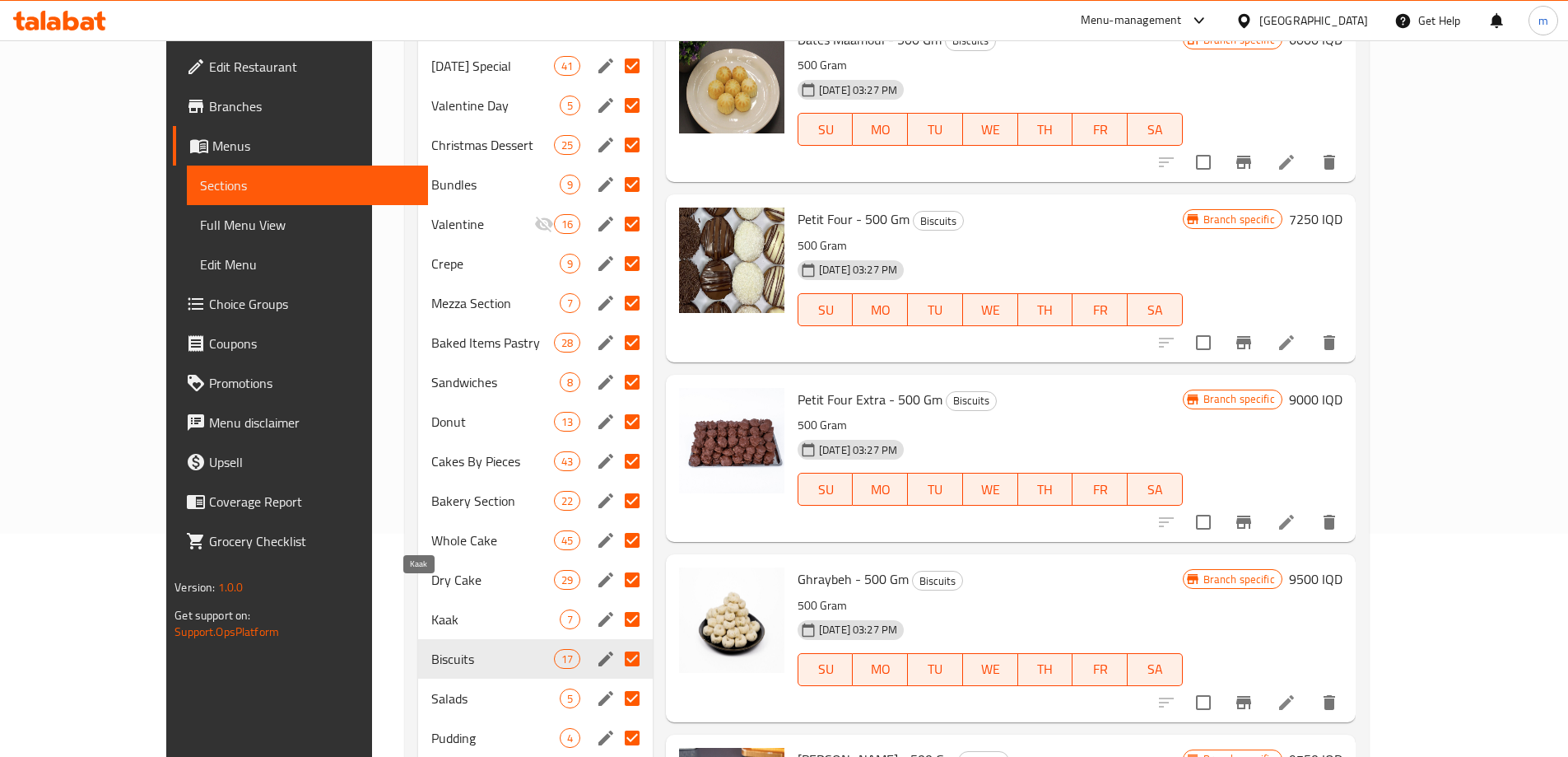
click at [431, 609] on span "Kaak" at bounding box center [495, 619] width 128 height 19
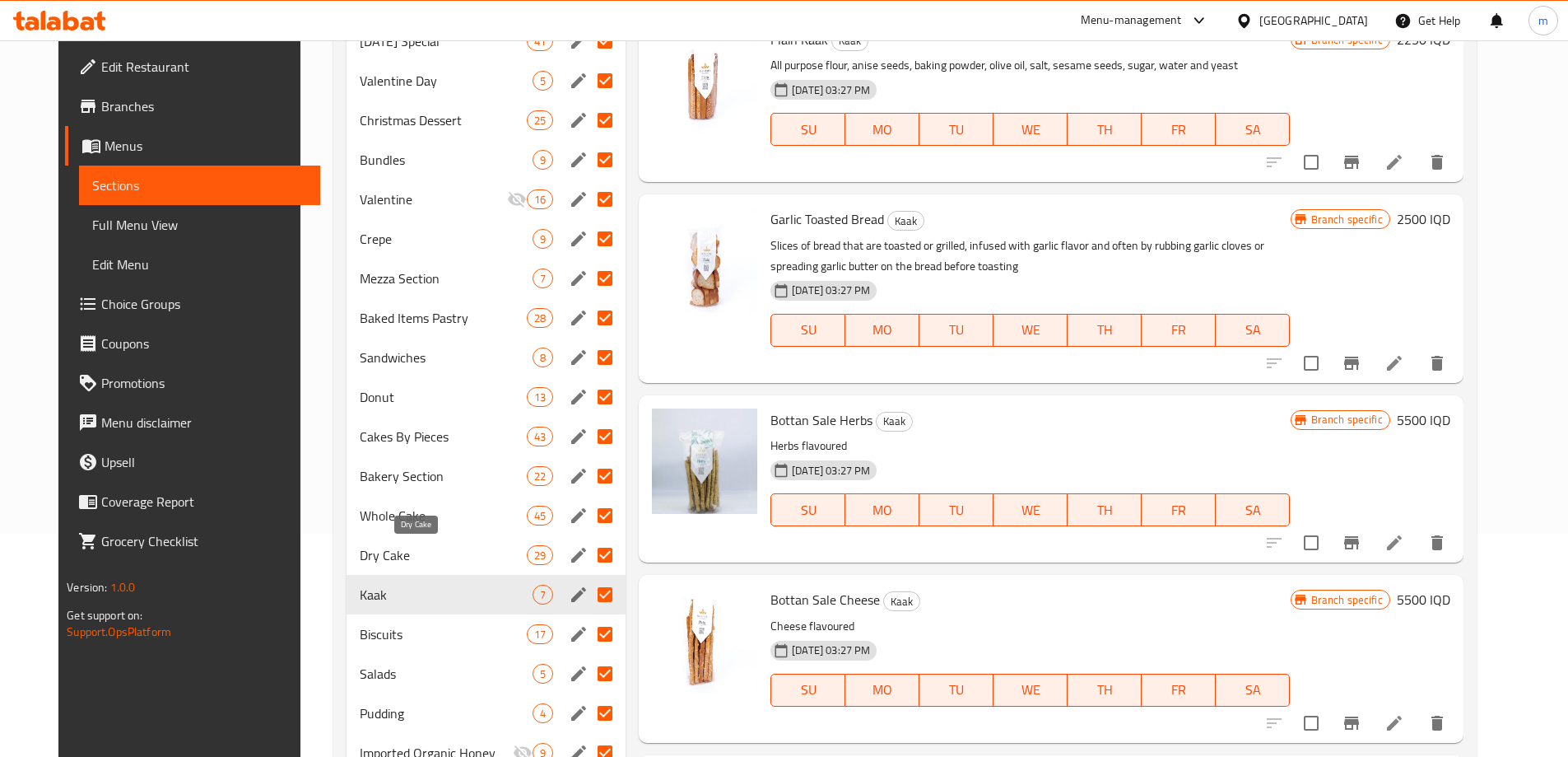
click at [377, 561] on span "Dry Cake" at bounding box center [443, 555] width 167 height 19
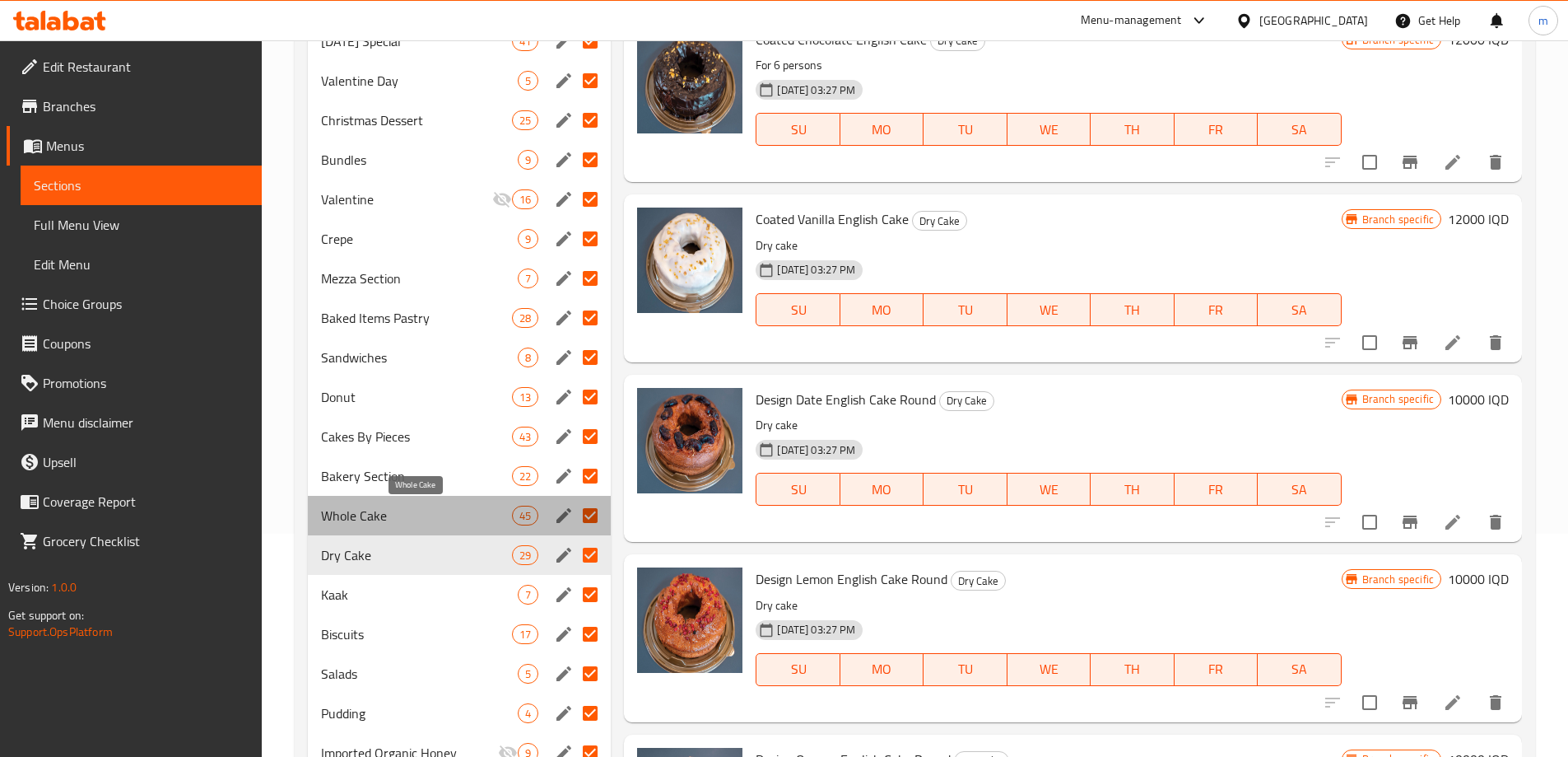
click at [379, 518] on span "Whole Cake" at bounding box center [416, 515] width 192 height 19
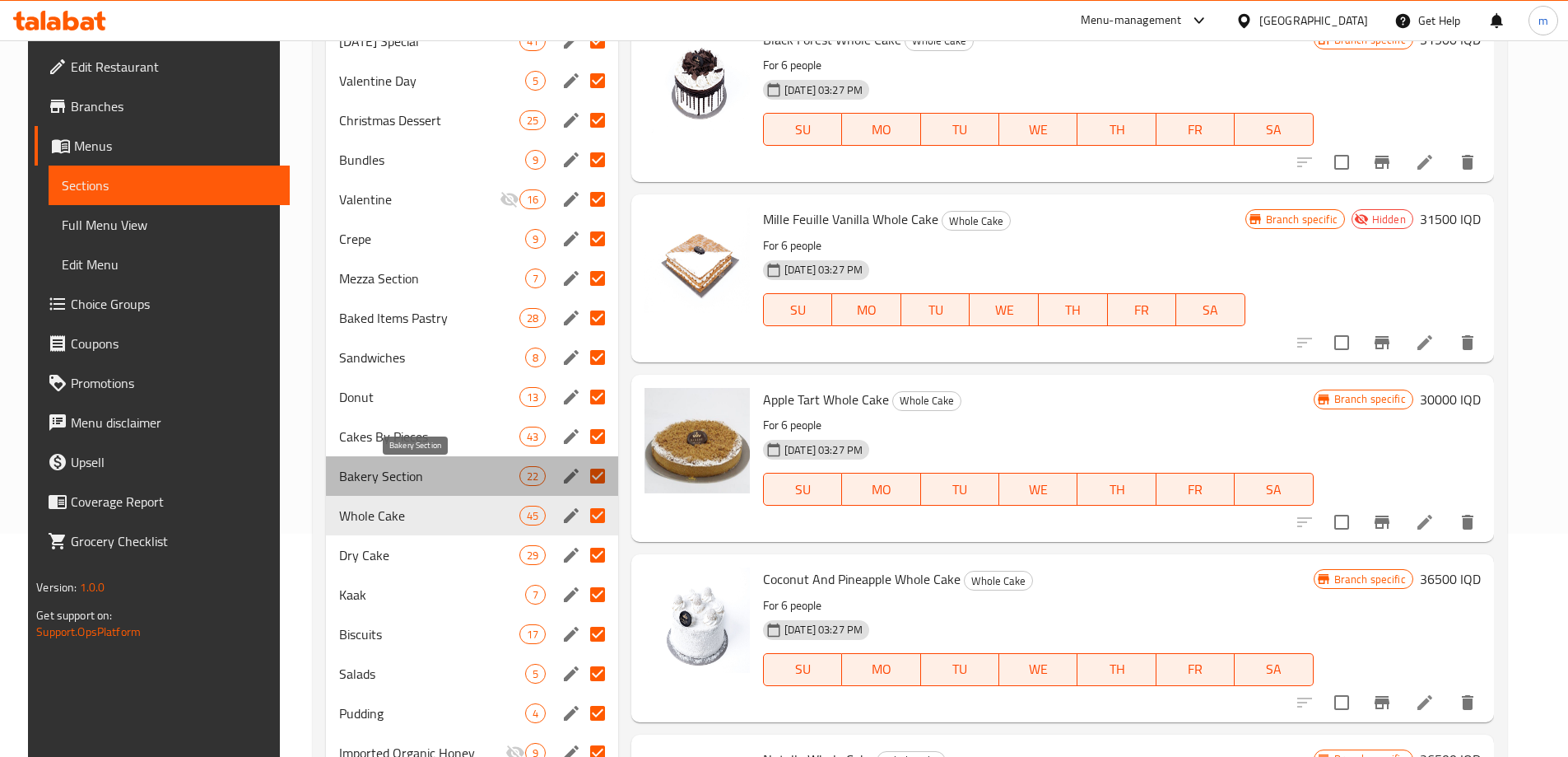
click at [386, 468] on span "Bakery Section" at bounding box center [429, 476] width 180 height 19
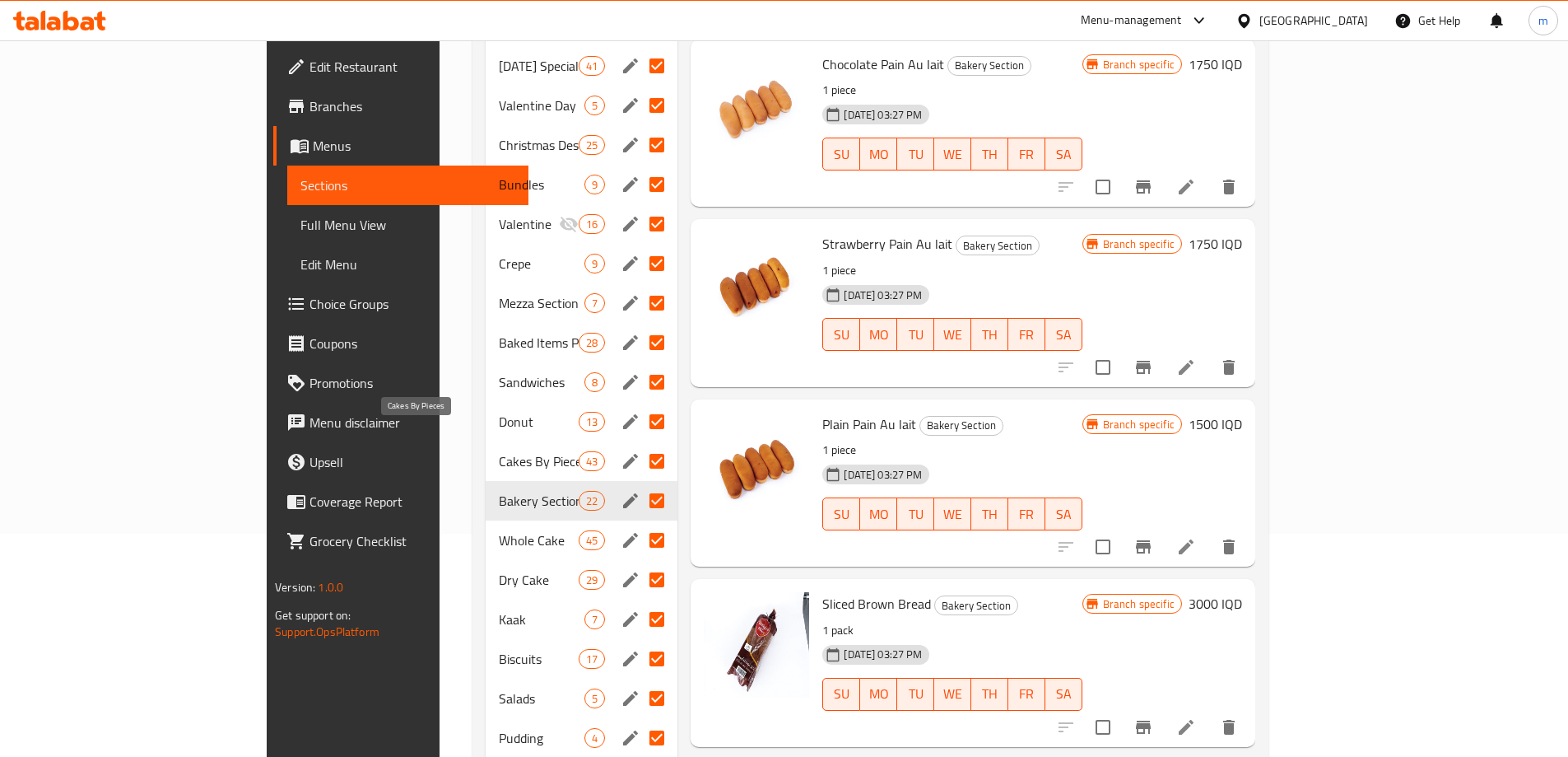
click at [499, 452] on span "Cakes By Pieces" at bounding box center [539, 461] width 81 height 19
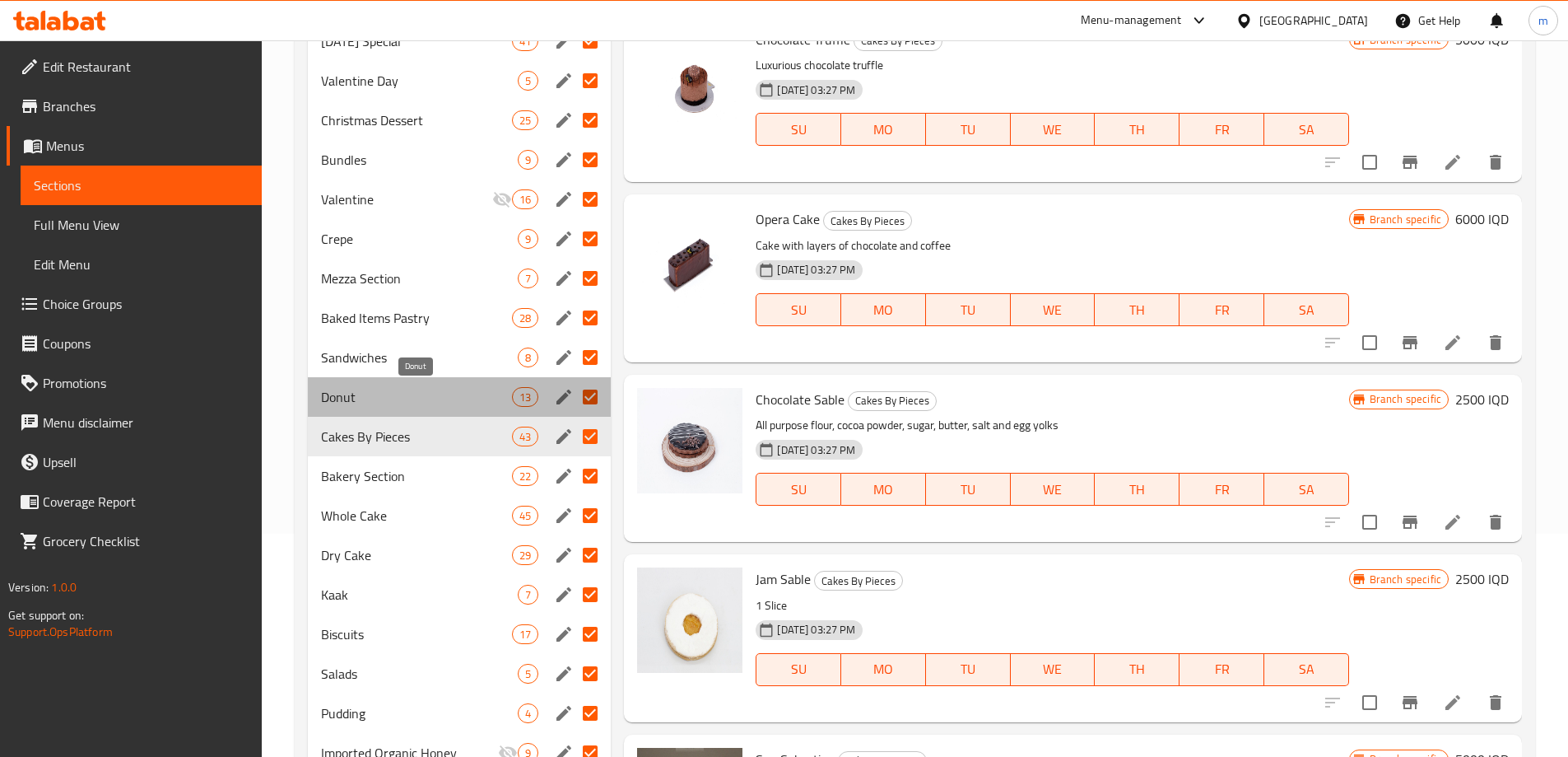
click at [378, 403] on span "Donut" at bounding box center [416, 396] width 192 height 19
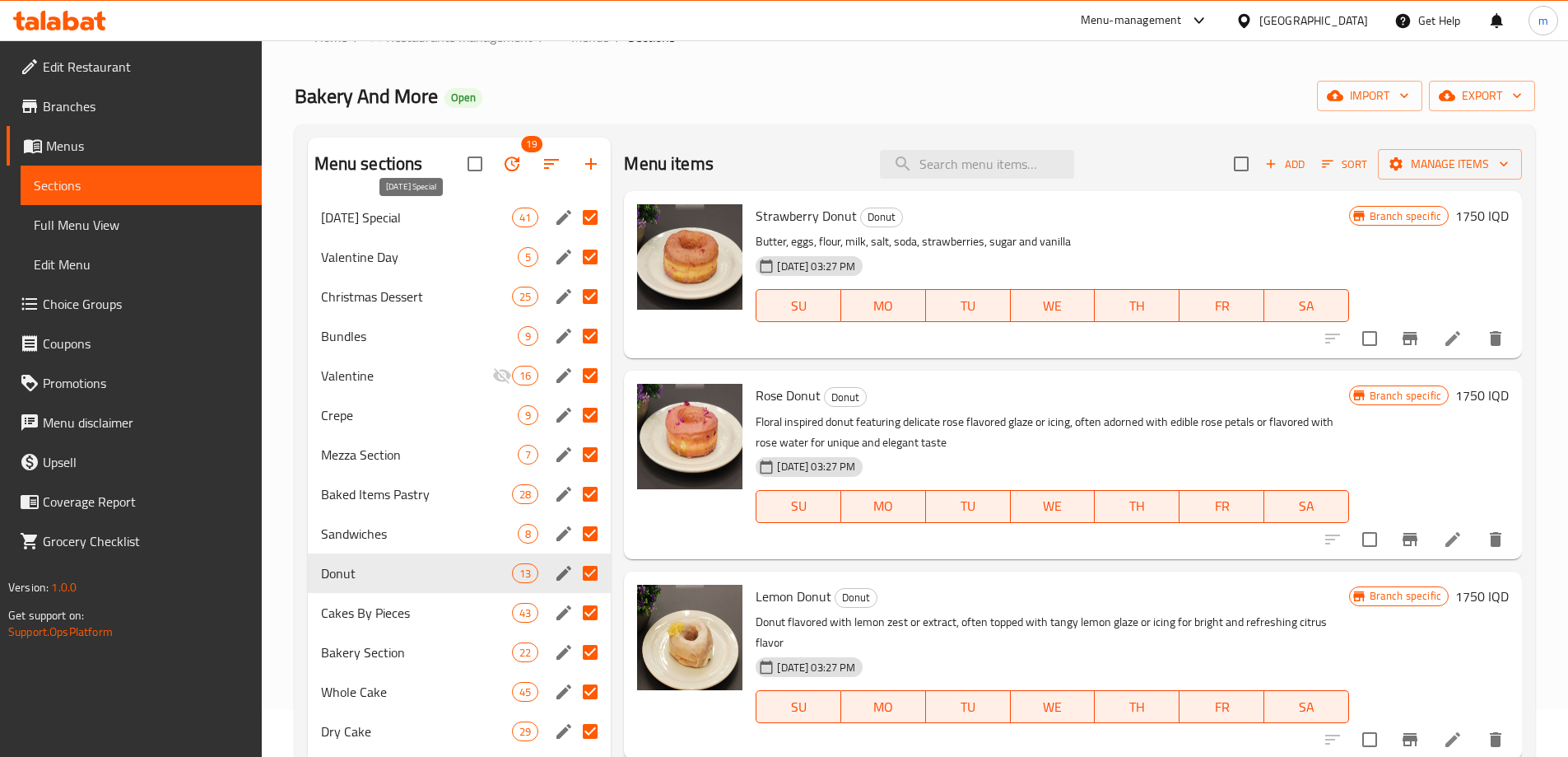
scroll to position [32, 0]
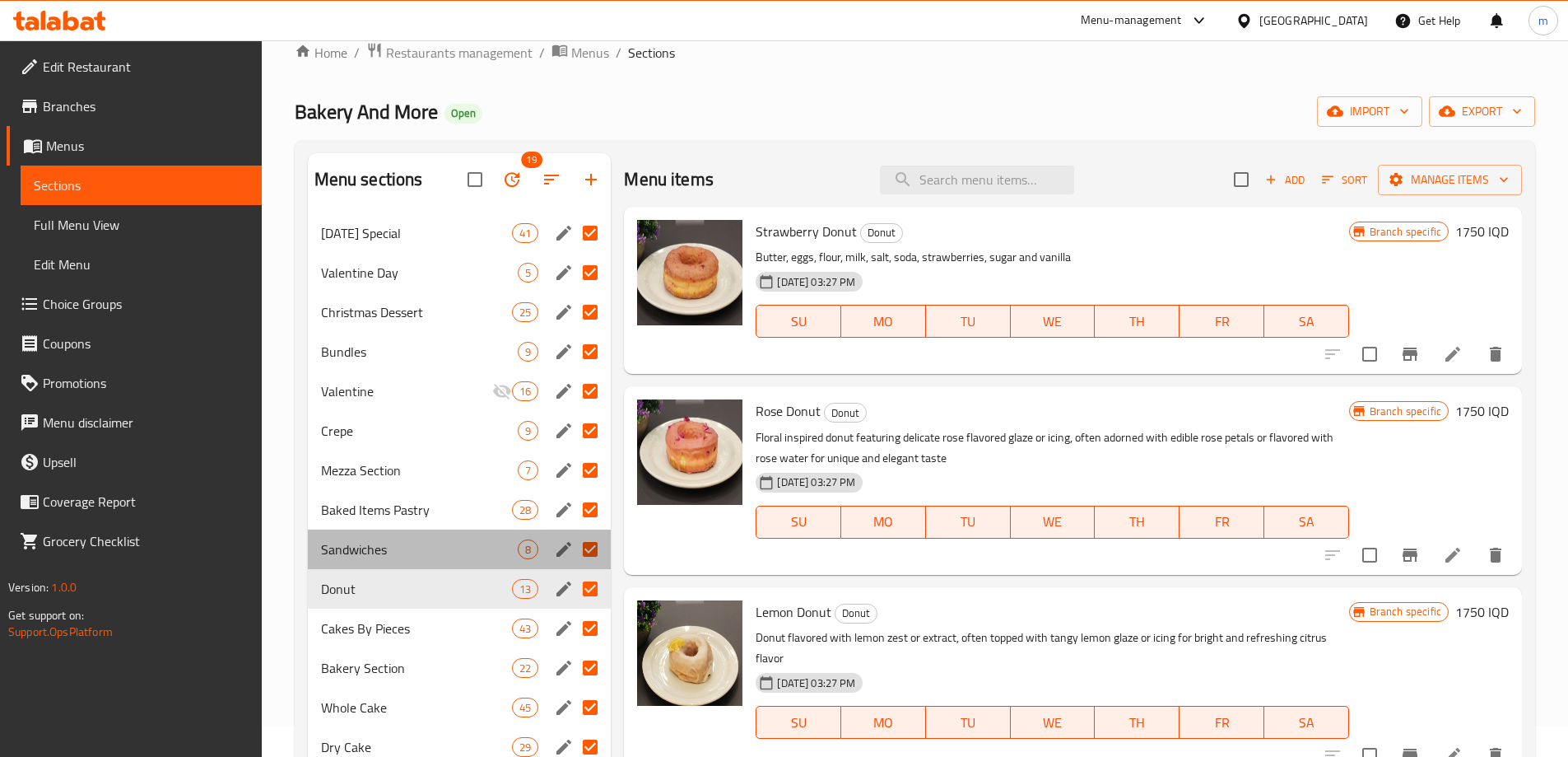
click at [348, 530] on div "Sandwiches 8" at bounding box center [460, 549] width 304 height 40
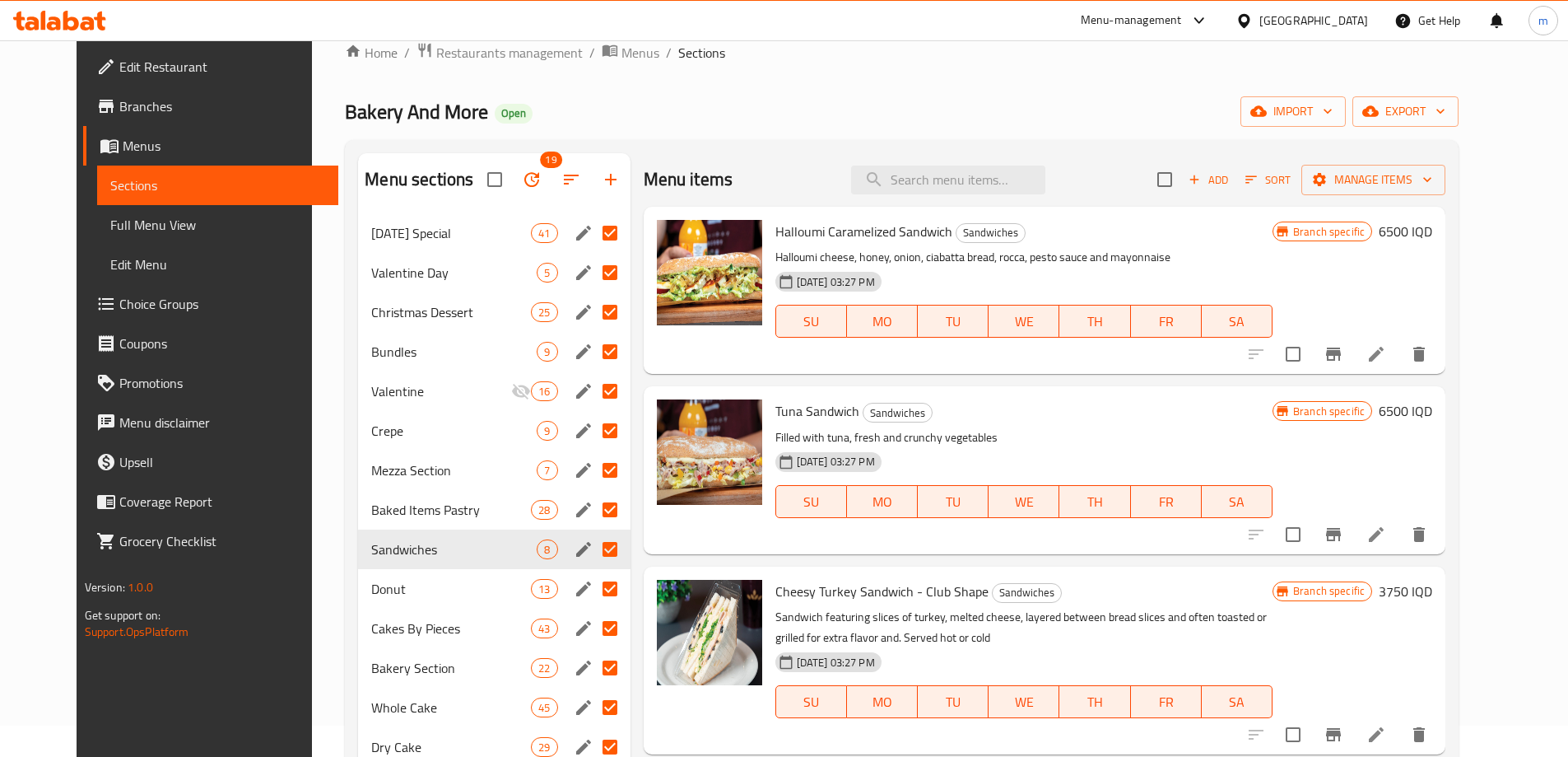
click at [375, 503] on span "Baked Items Pastry" at bounding box center [451, 509] width 159 height 19
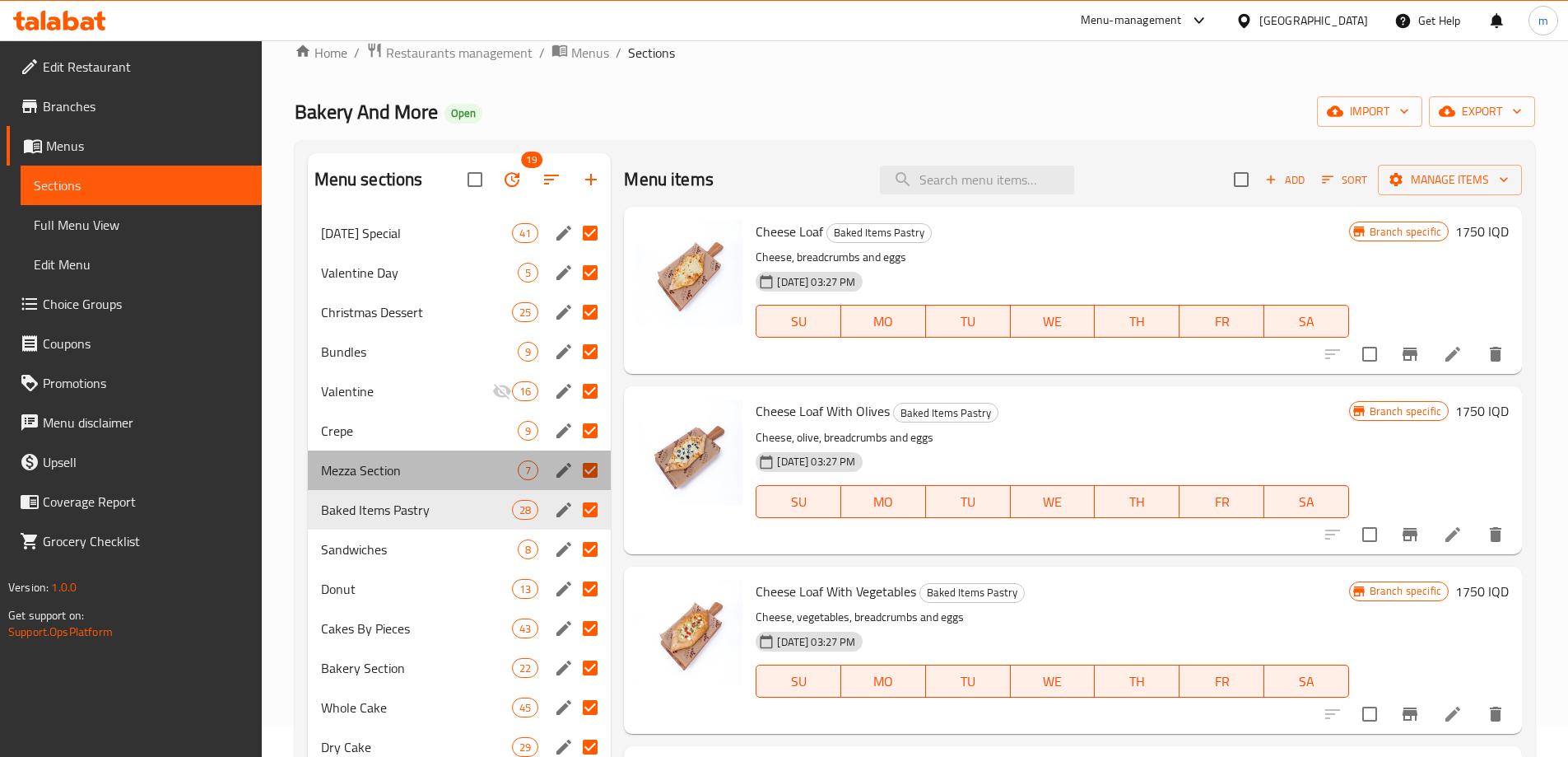
click at [395, 485] on div "Mezza Section 7" at bounding box center [460, 470] width 304 height 40
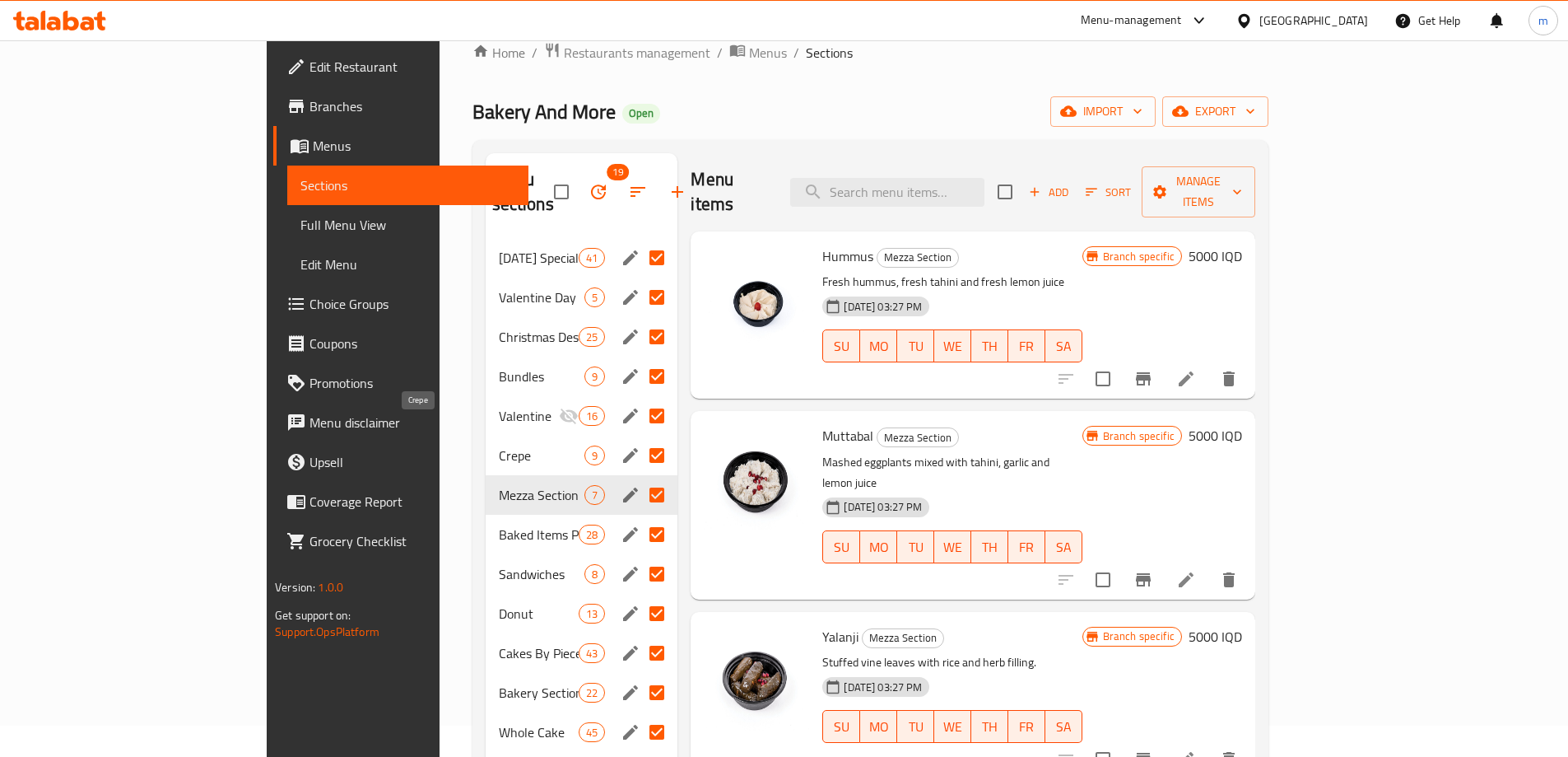
click at [499, 445] on span "Crepe" at bounding box center [542, 455] width 86 height 19
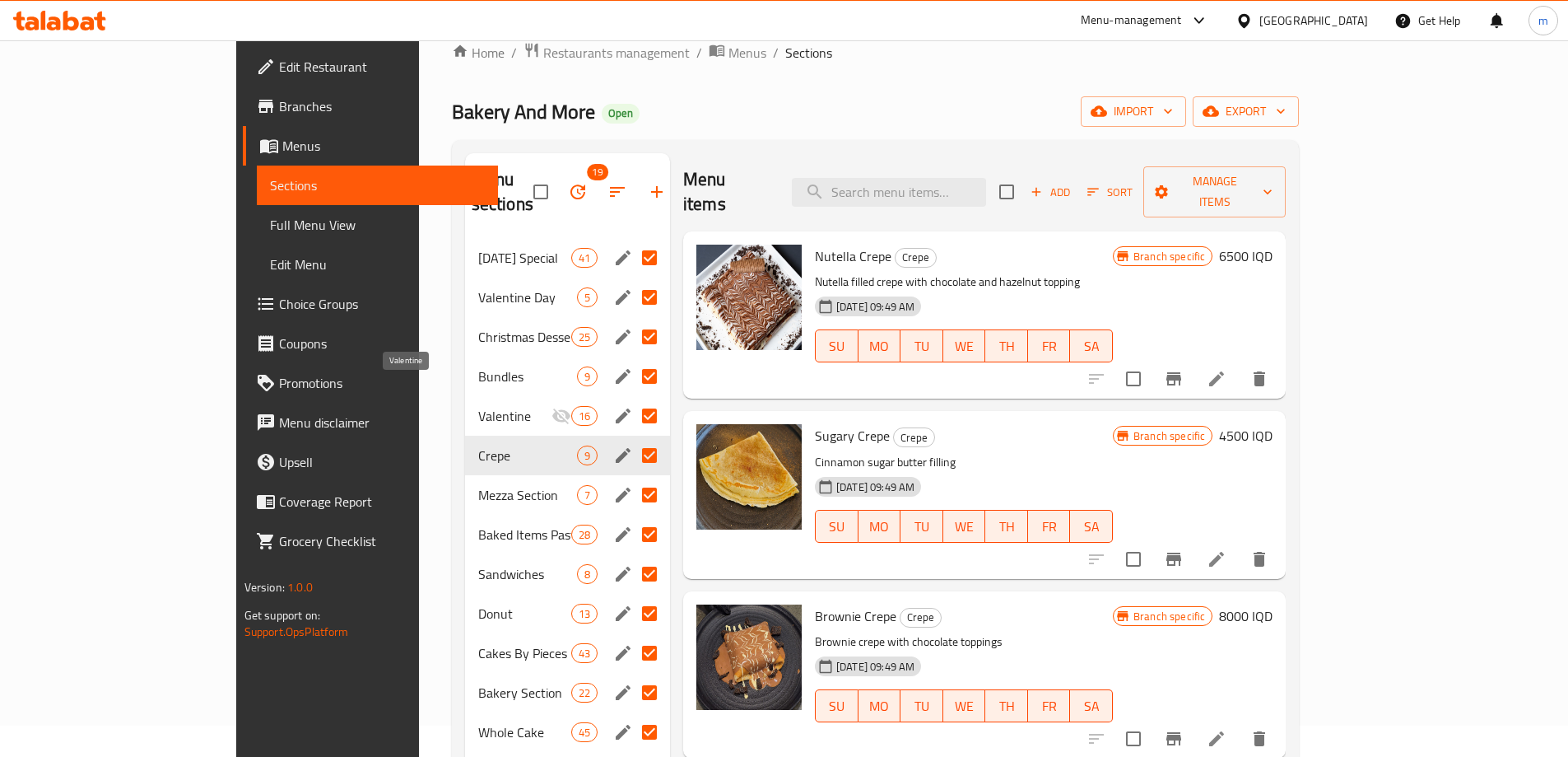
click at [478, 406] on span "Valentine" at bounding box center [515, 416] width 73 height 19
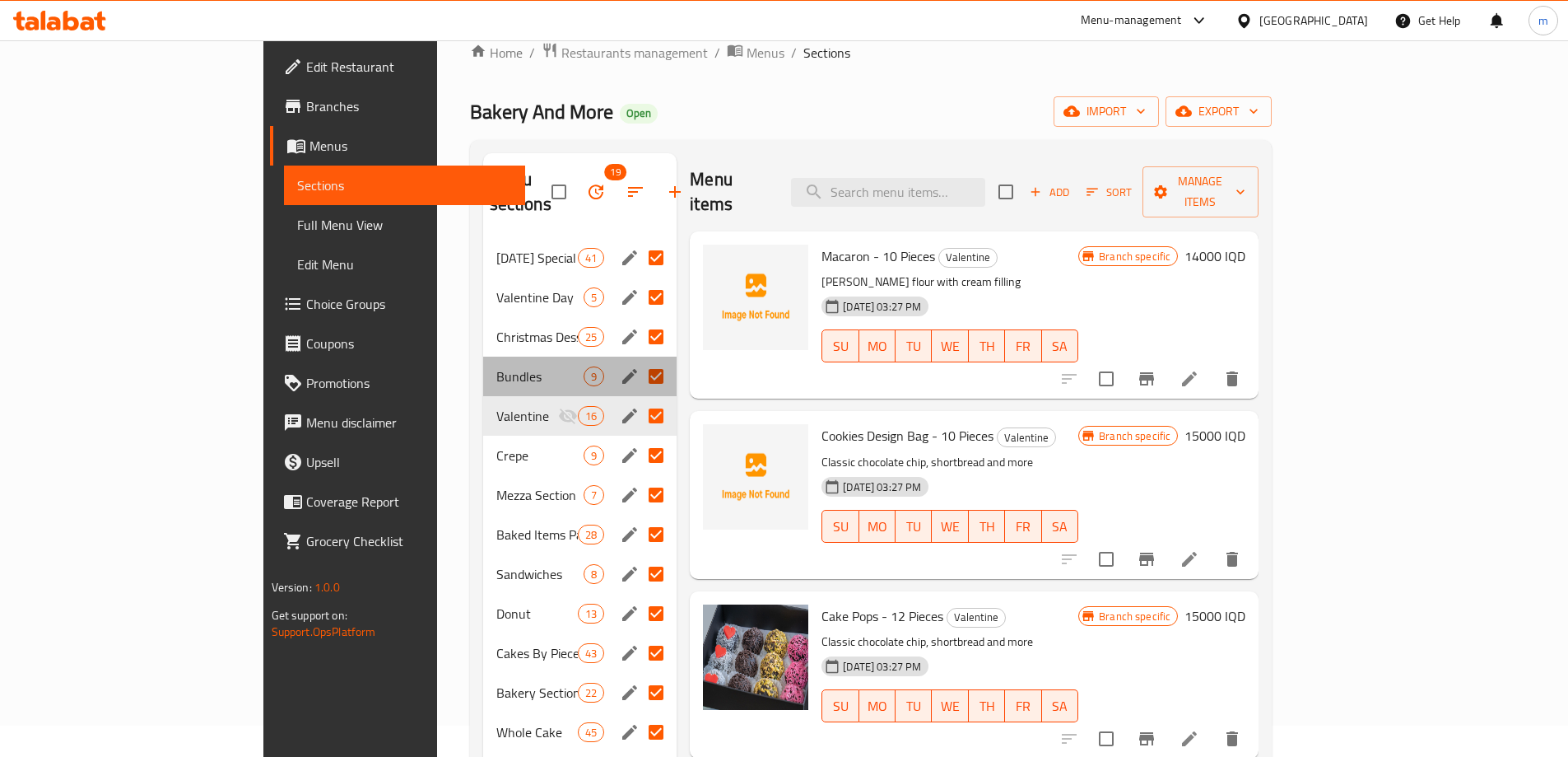
click at [483, 363] on div "Bundles 9" at bounding box center [580, 376] width 195 height 40
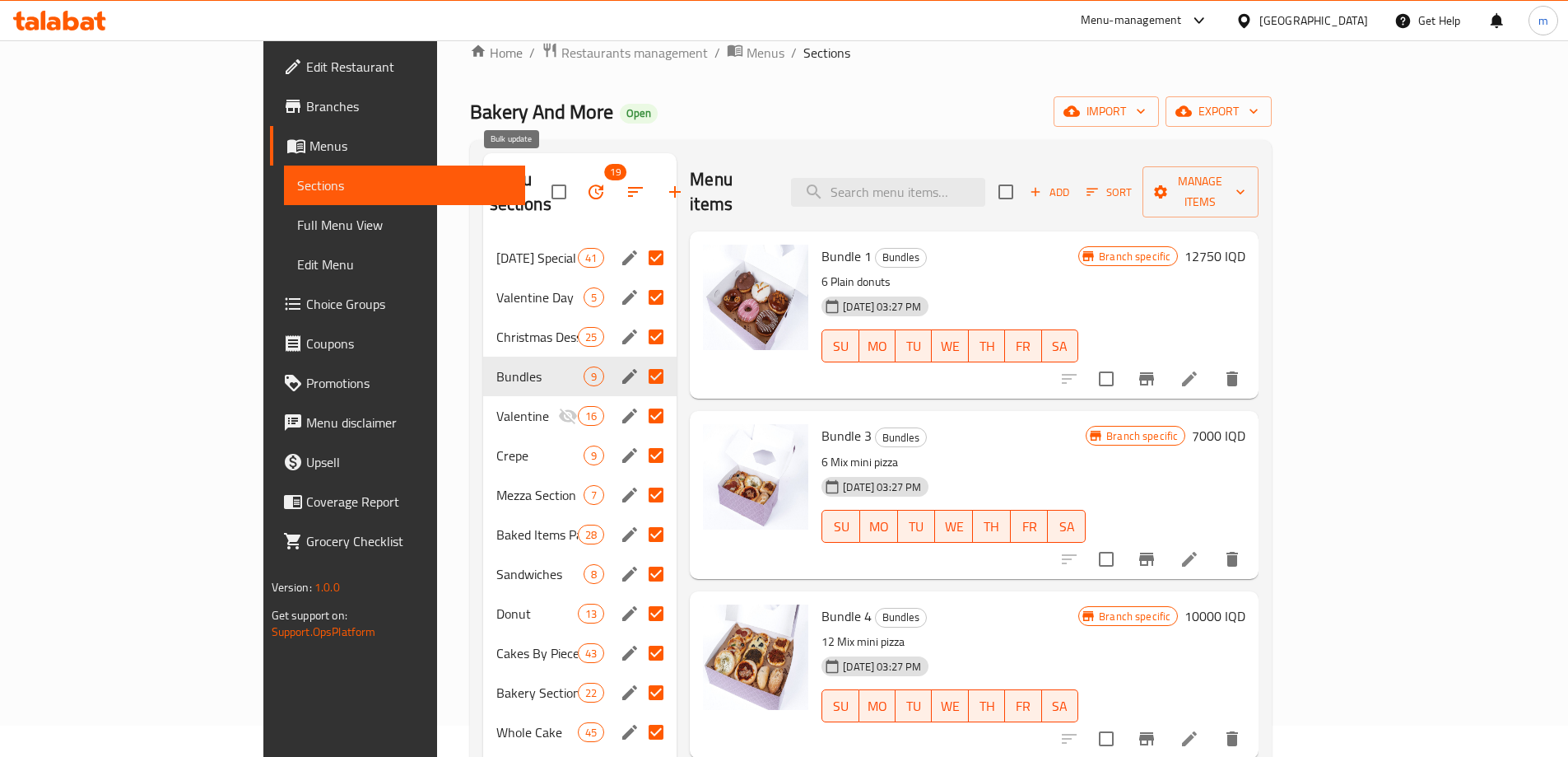
click at [586, 183] on icon "button" at bounding box center [595, 191] width 19 height 19
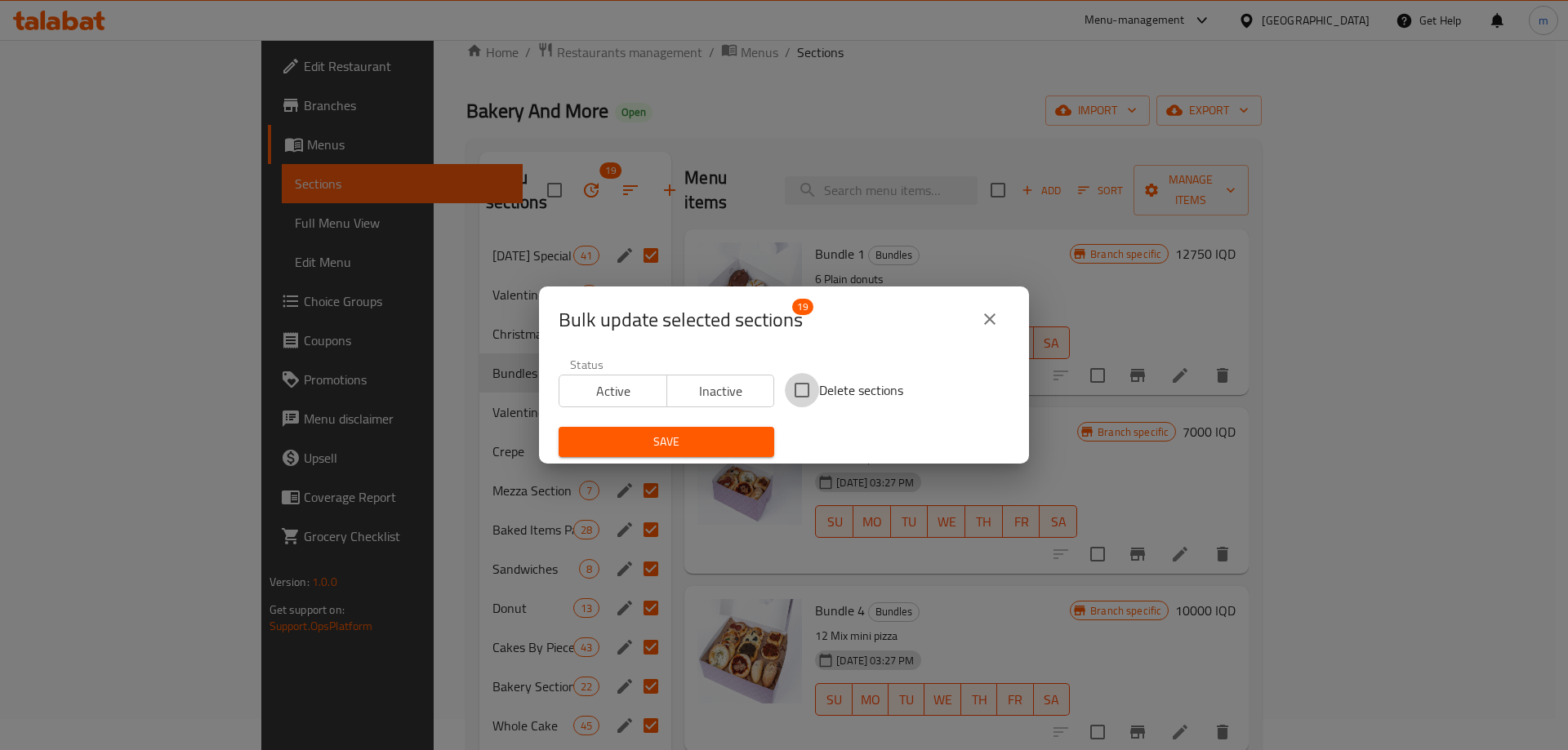
click at [787, 384] on input "Delete sections" at bounding box center [801, 390] width 34 height 34
checkbox input "true"
click at [728, 425] on div "Save" at bounding box center [667, 442] width 235 height 50
click at [725, 433] on span "Save" at bounding box center [667, 442] width 189 height 20
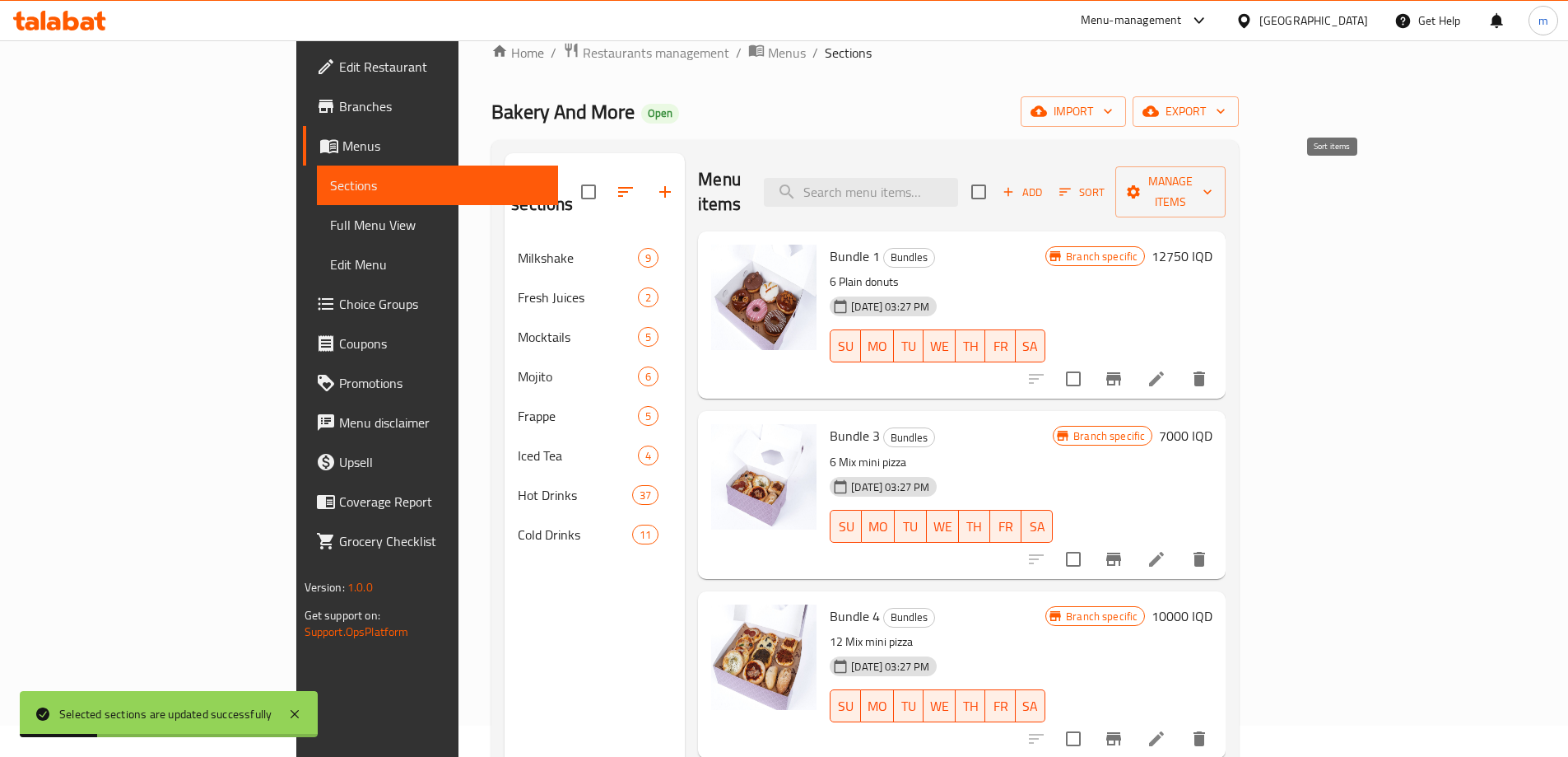
click at [1115, 185] on span "Sort" at bounding box center [1082, 193] width 67 height 26
click at [1045, 183] on span "Add" at bounding box center [1023, 192] width 45 height 19
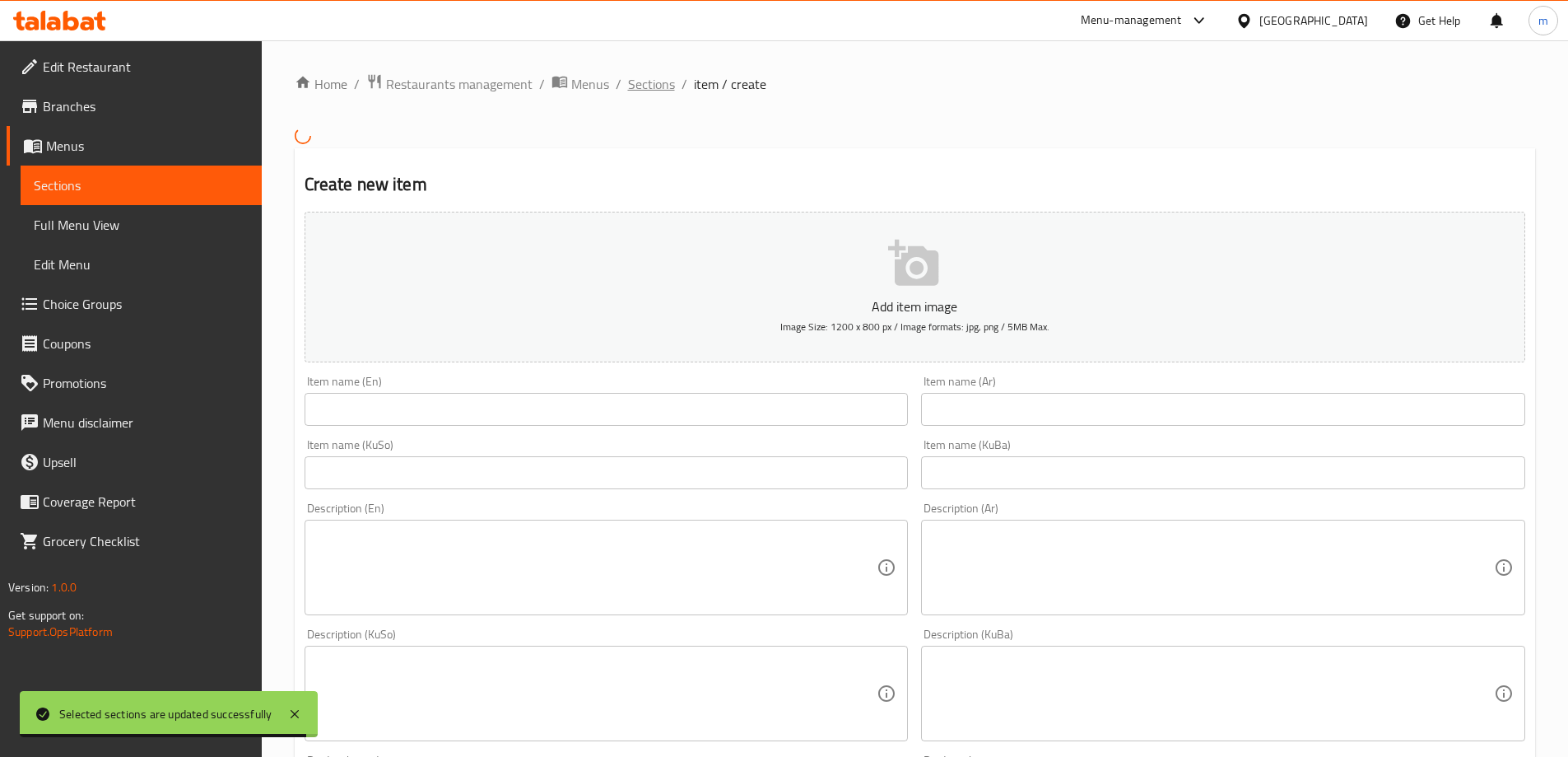
click at [632, 78] on span "Sections" at bounding box center [651, 83] width 47 height 19
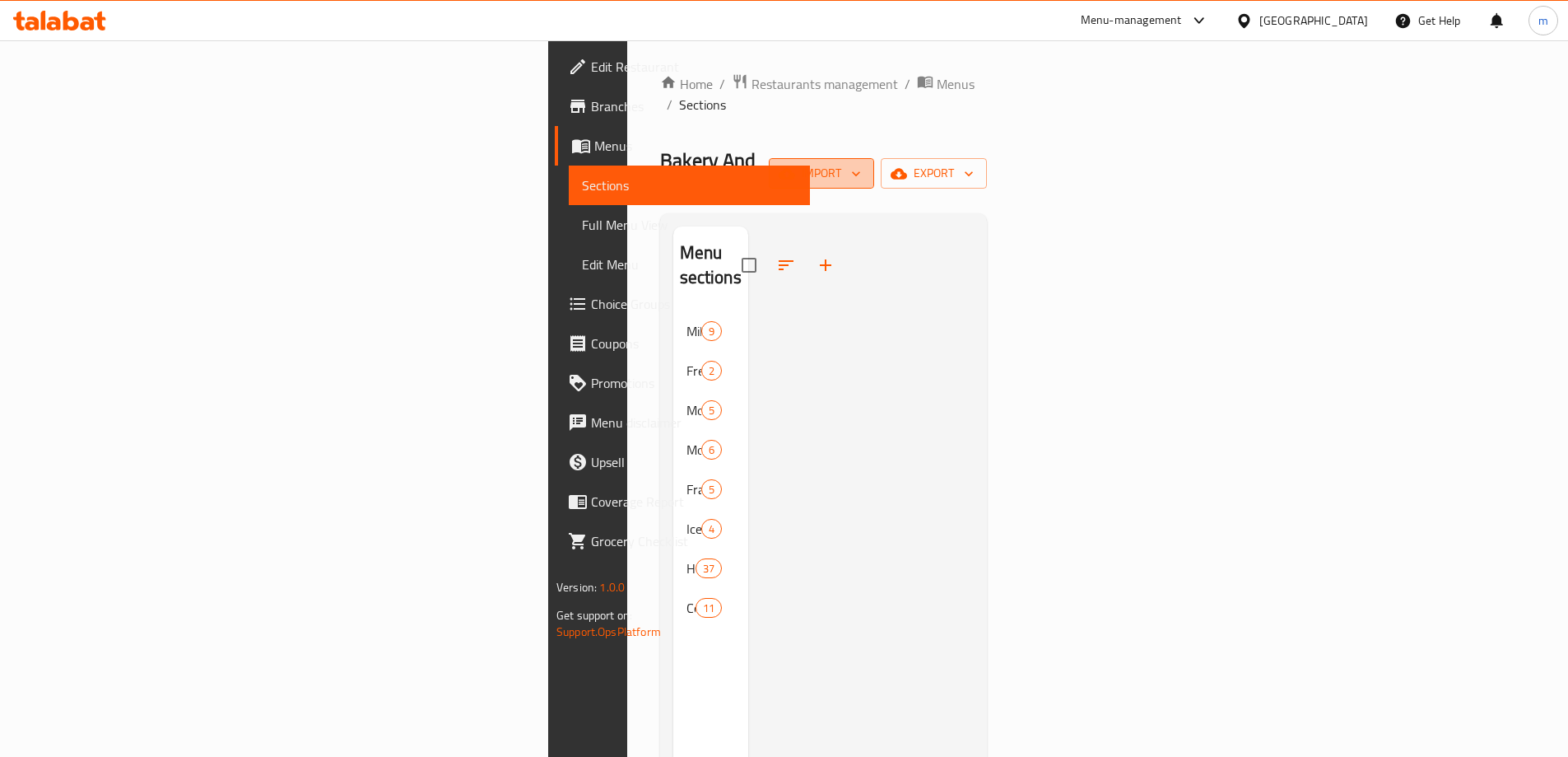
click at [861, 163] on span "import" at bounding box center [821, 173] width 79 height 20
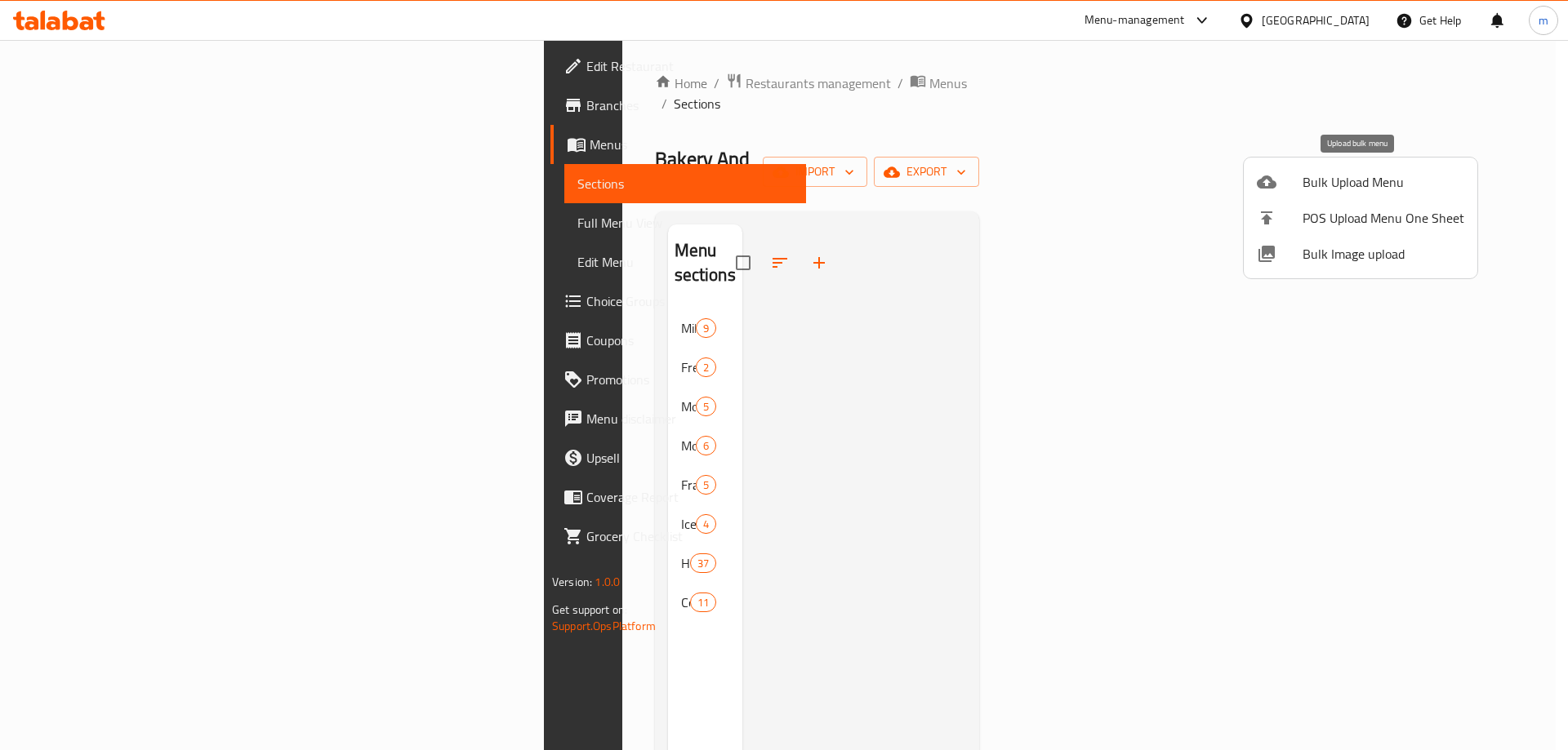
click at [1314, 172] on span "Bulk Upload Menu" at bounding box center [1383, 181] width 162 height 19
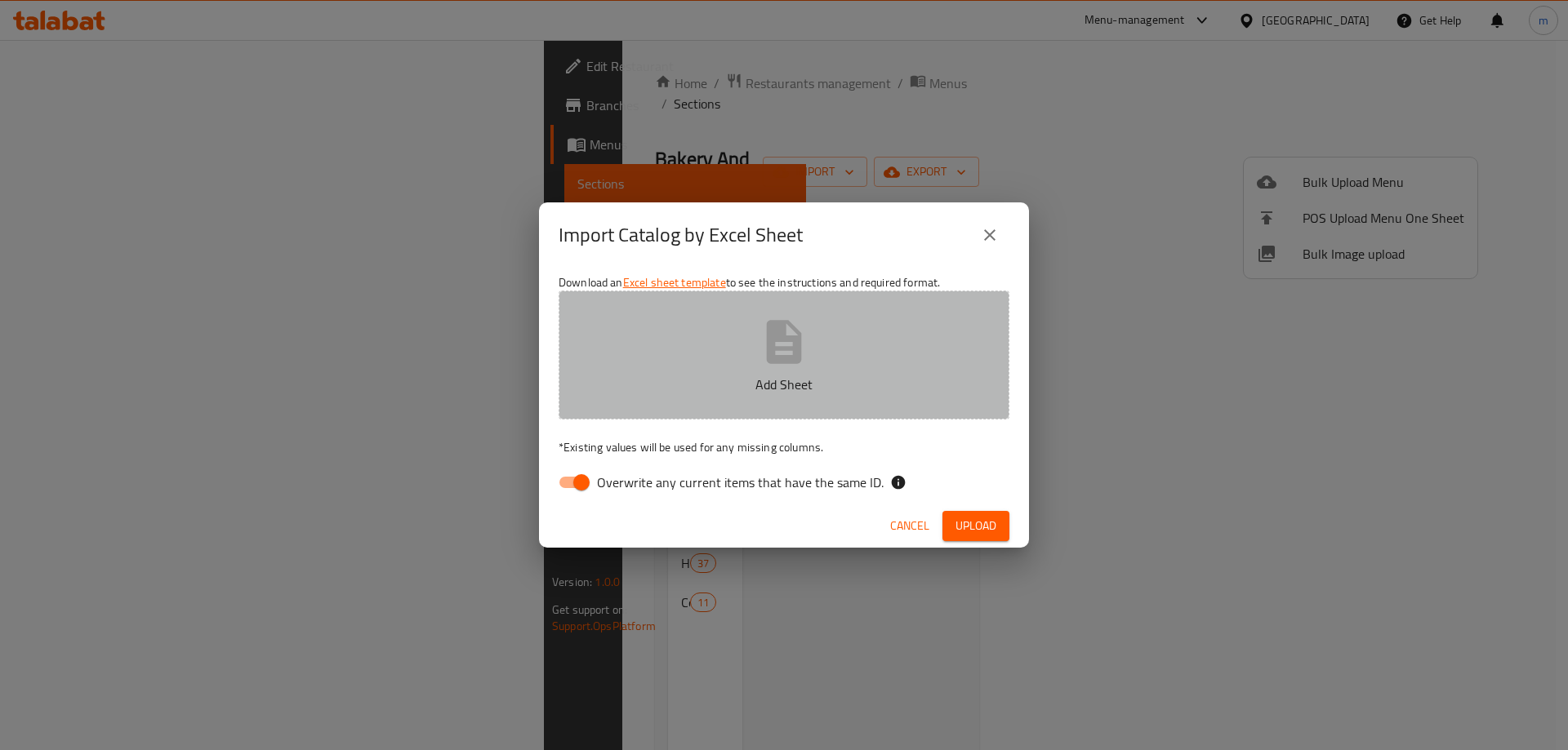
click at [717, 382] on p "Add Sheet" at bounding box center [784, 384] width 400 height 19
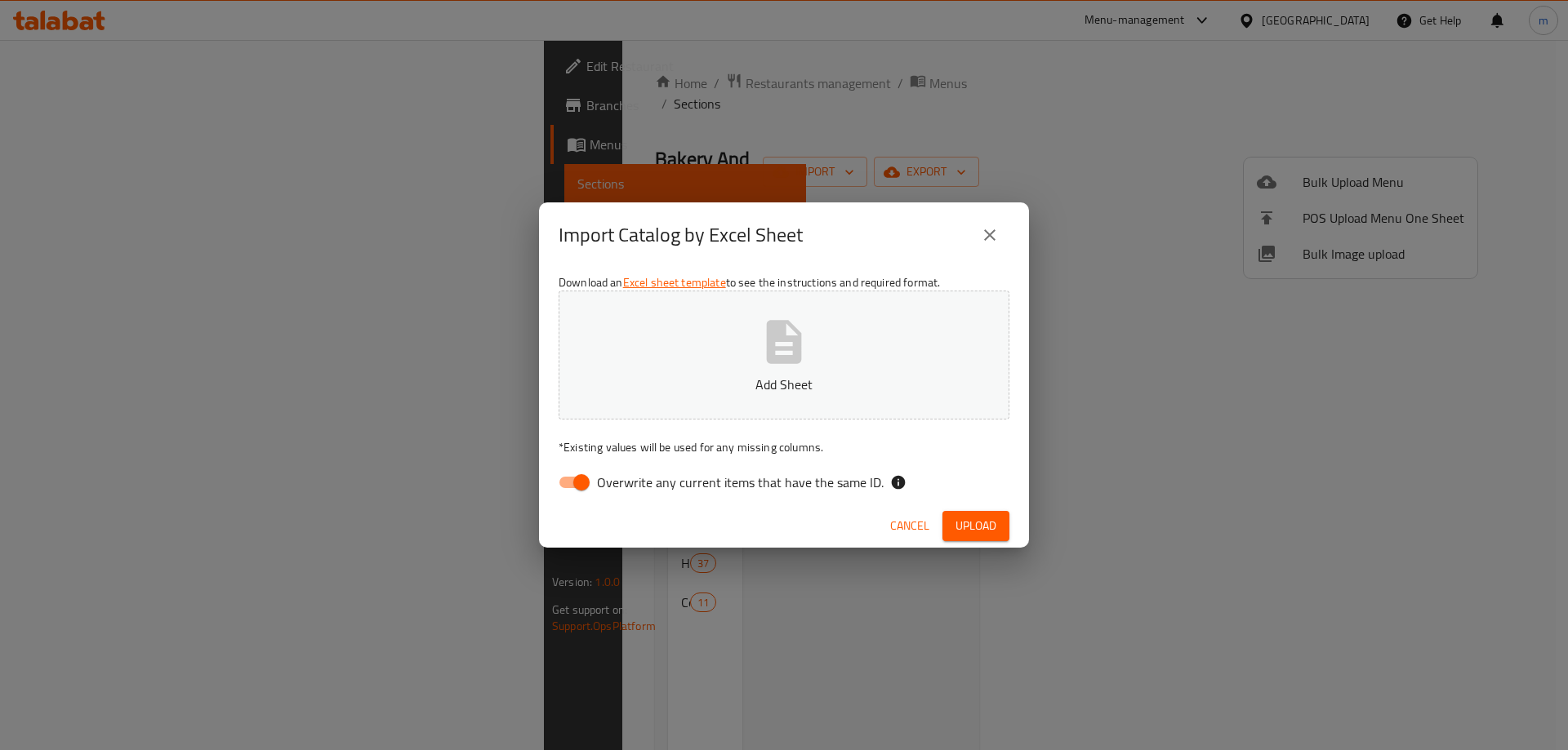
click at [841, 335] on button "Add Sheet" at bounding box center [784, 355] width 451 height 129
click at [971, 527] on span "Upload" at bounding box center [976, 526] width 40 height 20
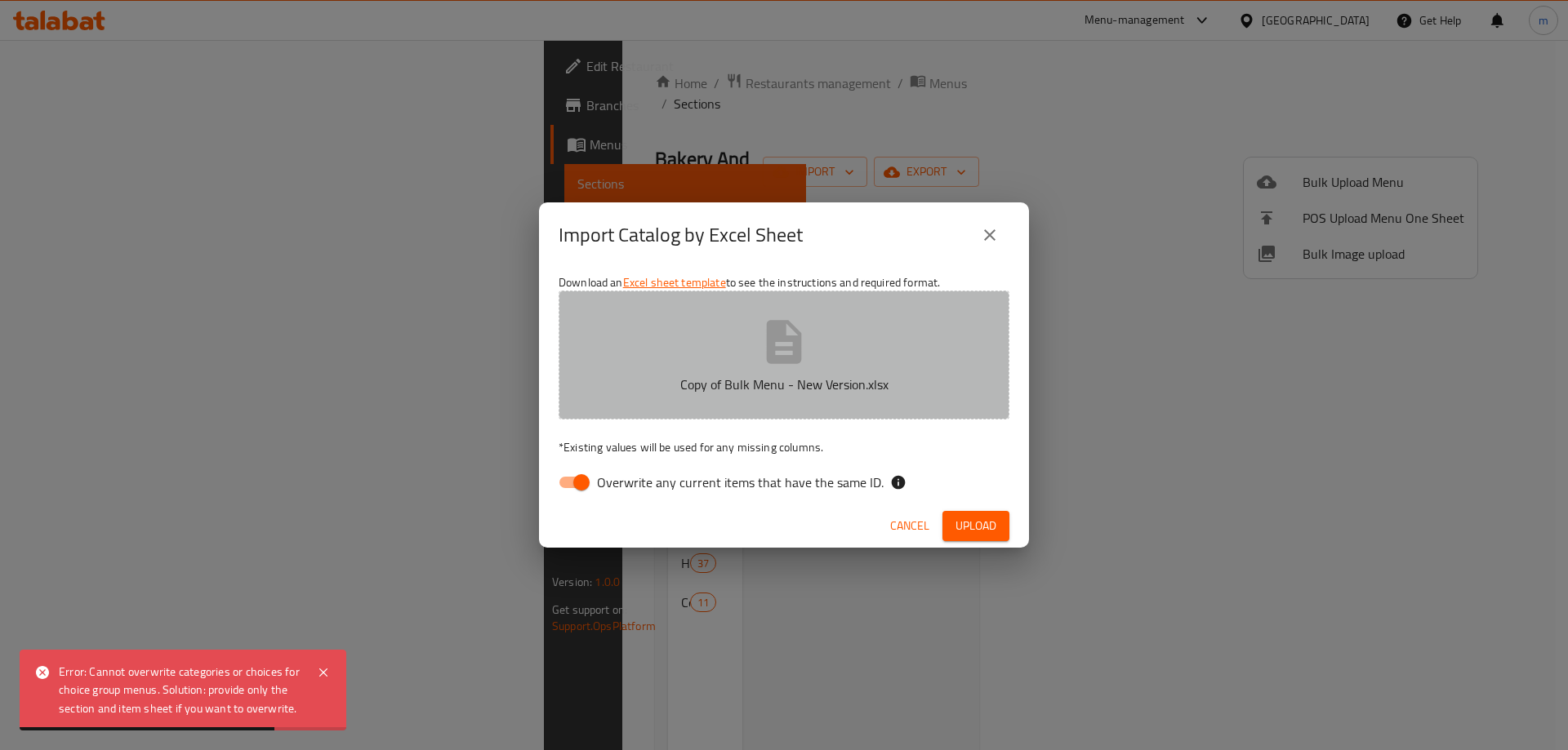
click at [648, 325] on button "Copy of Bulk Menu - New Version.xlsx" at bounding box center [784, 355] width 451 height 129
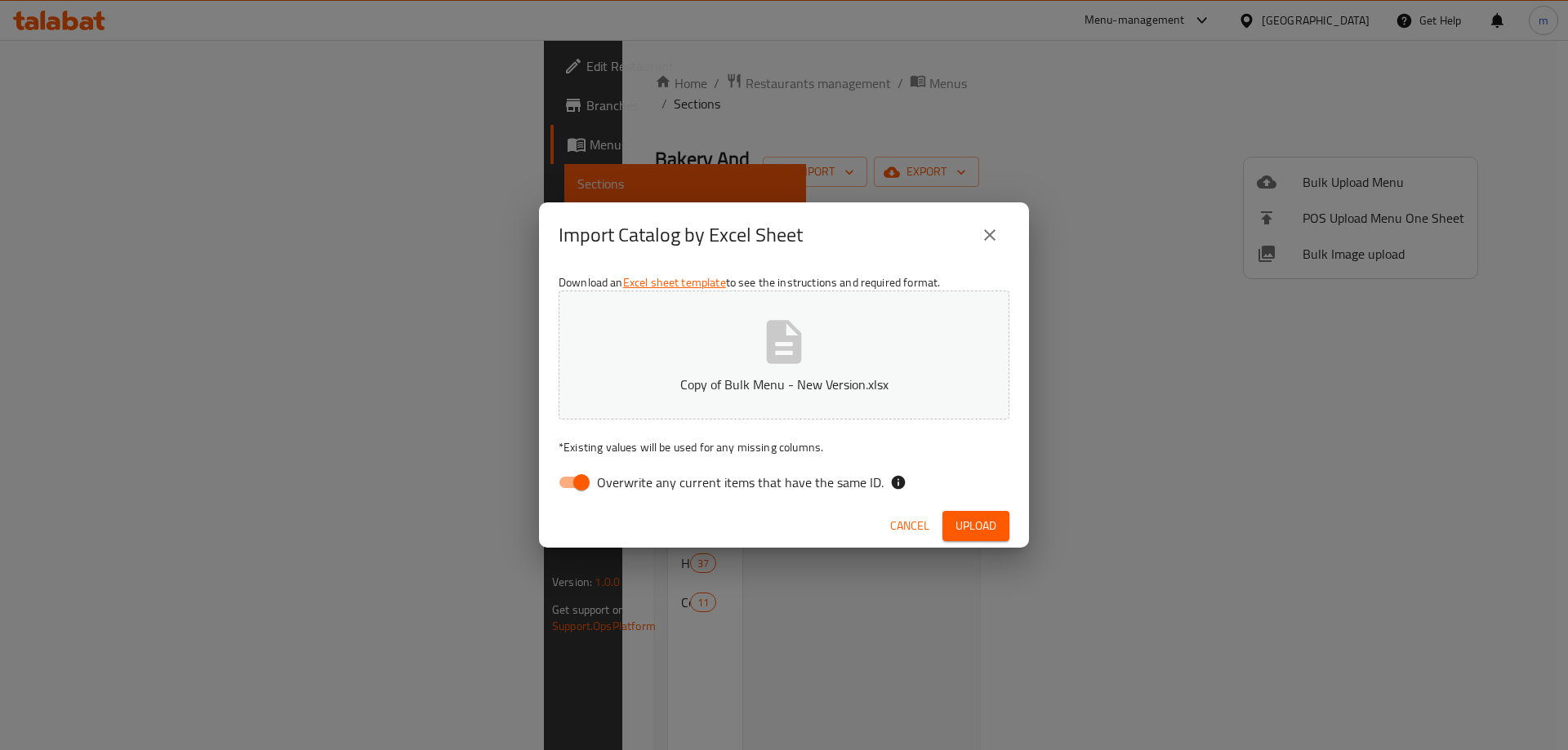
click at [583, 491] on input "Overwrite any current items that have the same ID." at bounding box center [581, 483] width 93 height 31
checkbox input "false"
click at [1001, 533] on button "Upload" at bounding box center [976, 526] width 67 height 30
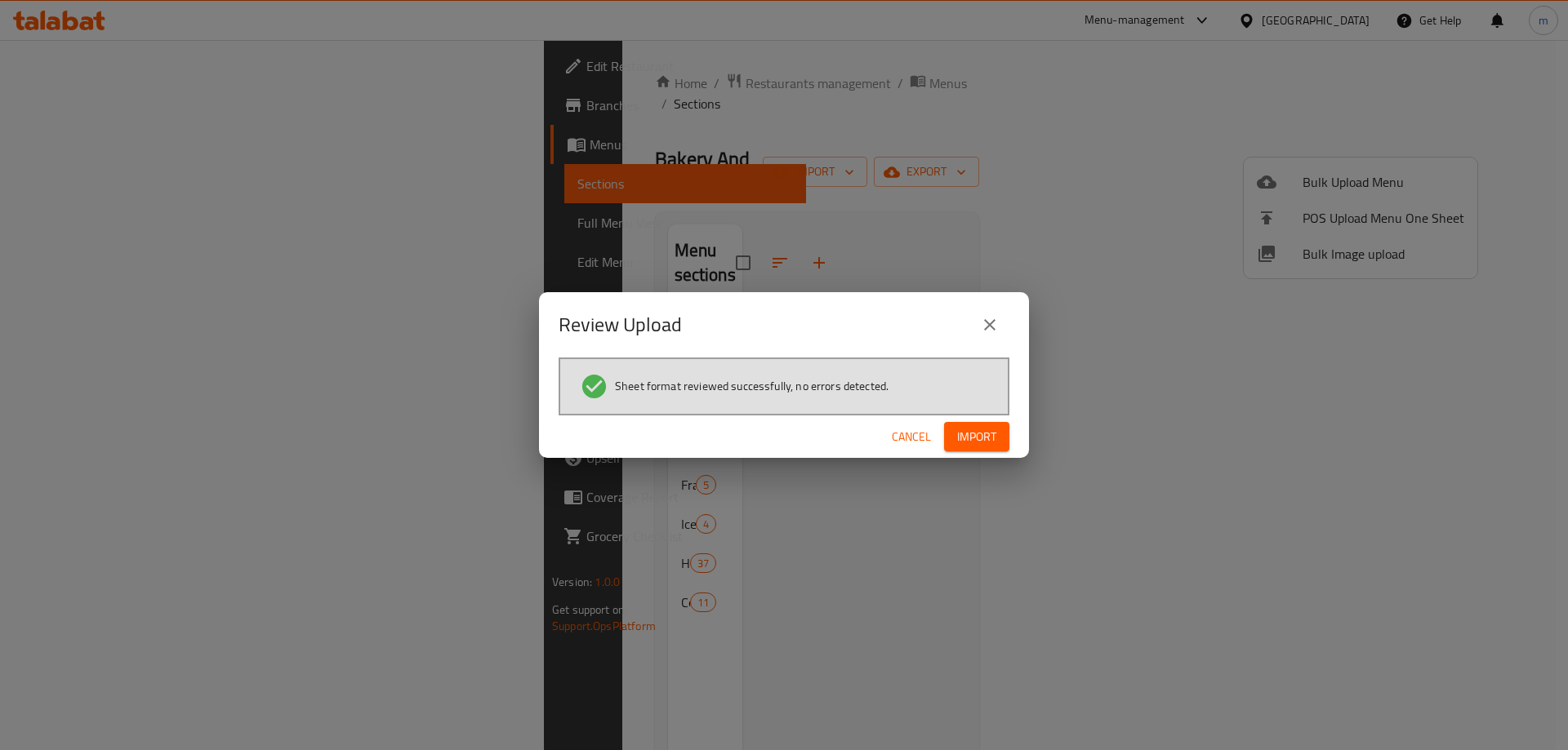
click at [973, 433] on span "Import" at bounding box center [977, 437] width 40 height 20
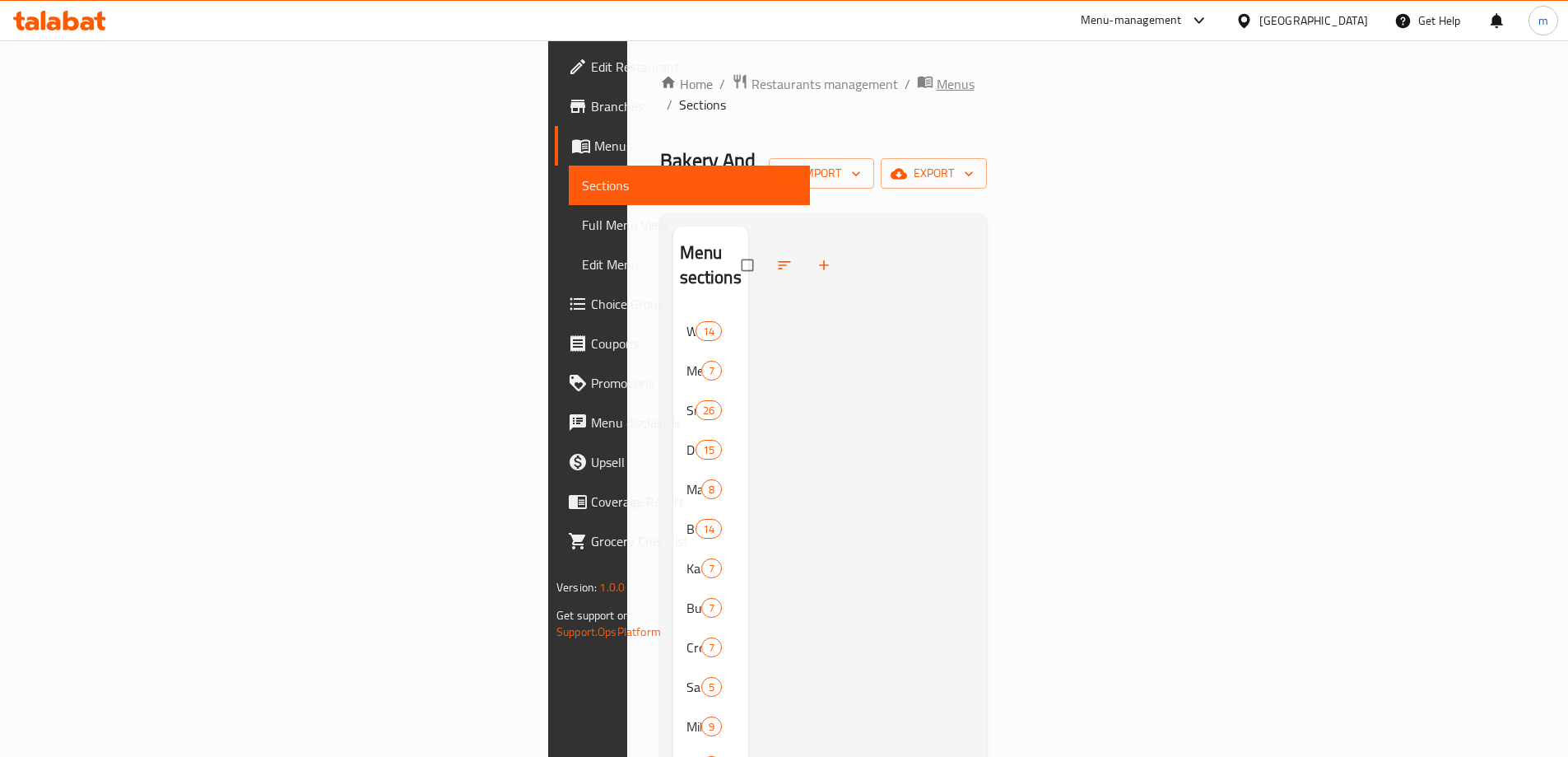
click at [937, 86] on span "Menus" at bounding box center [955, 83] width 38 height 19
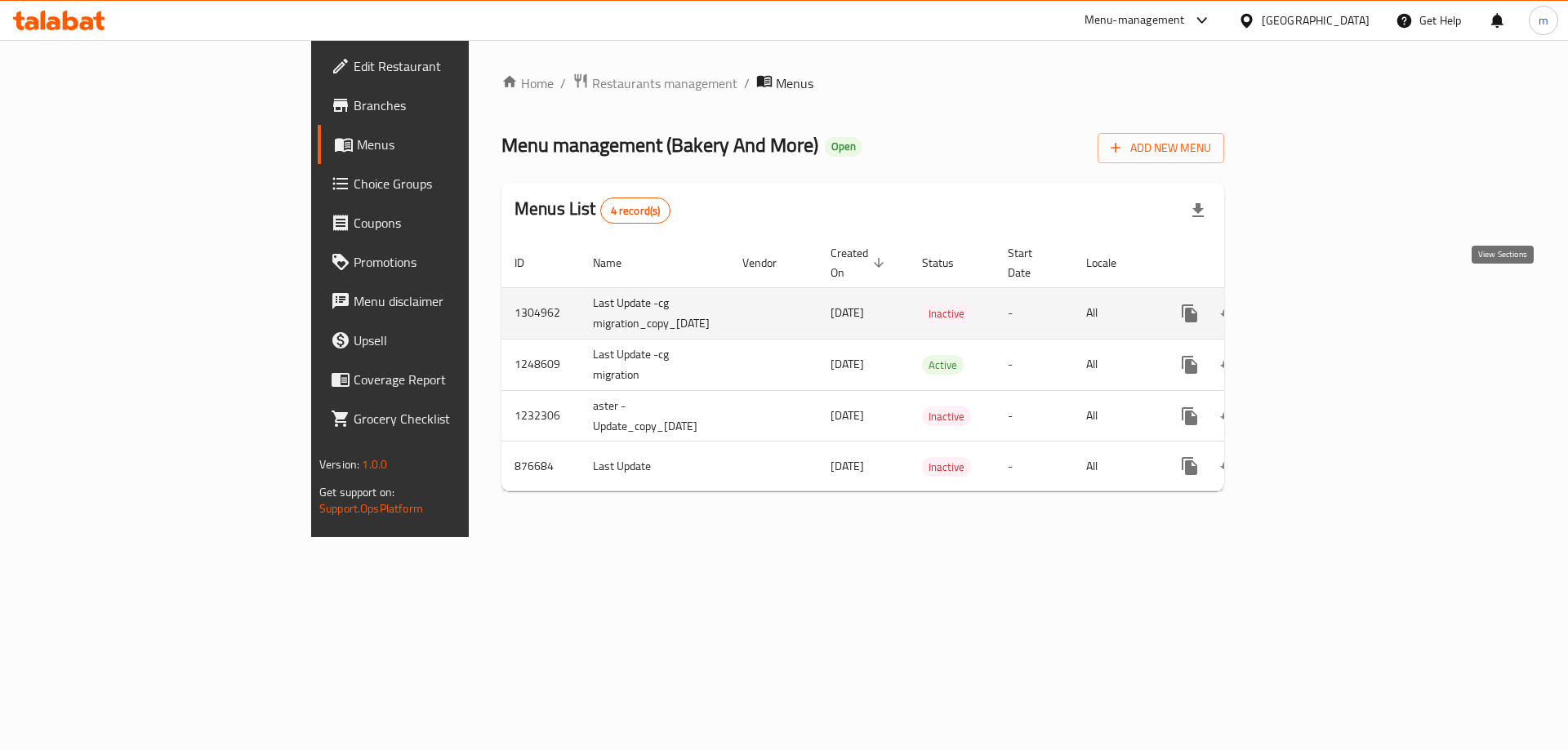
click at [1327, 294] on link "enhanced table" at bounding box center [1307, 313] width 40 height 40
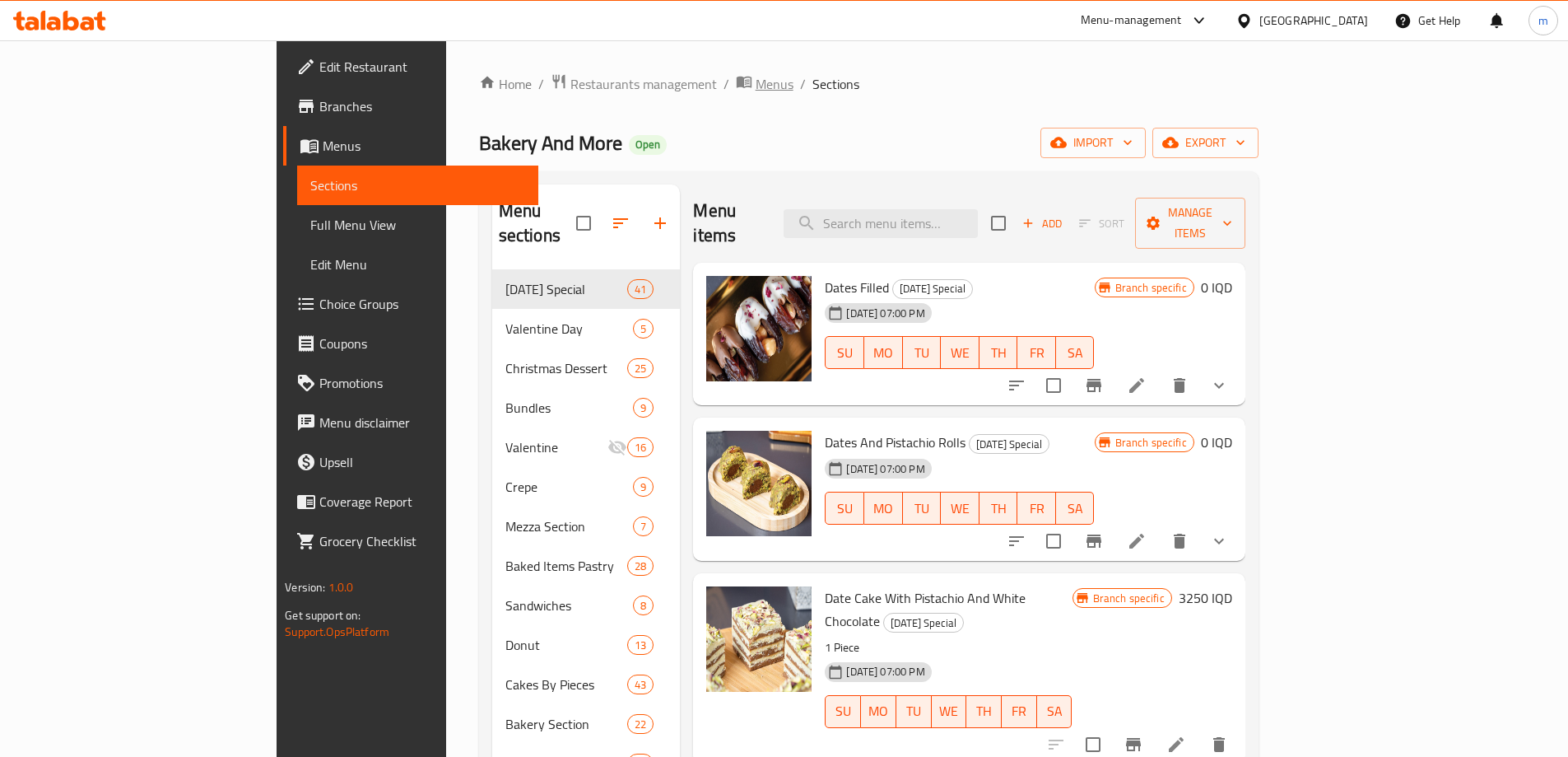
click at [756, 86] on span "Menus" at bounding box center [774, 83] width 38 height 19
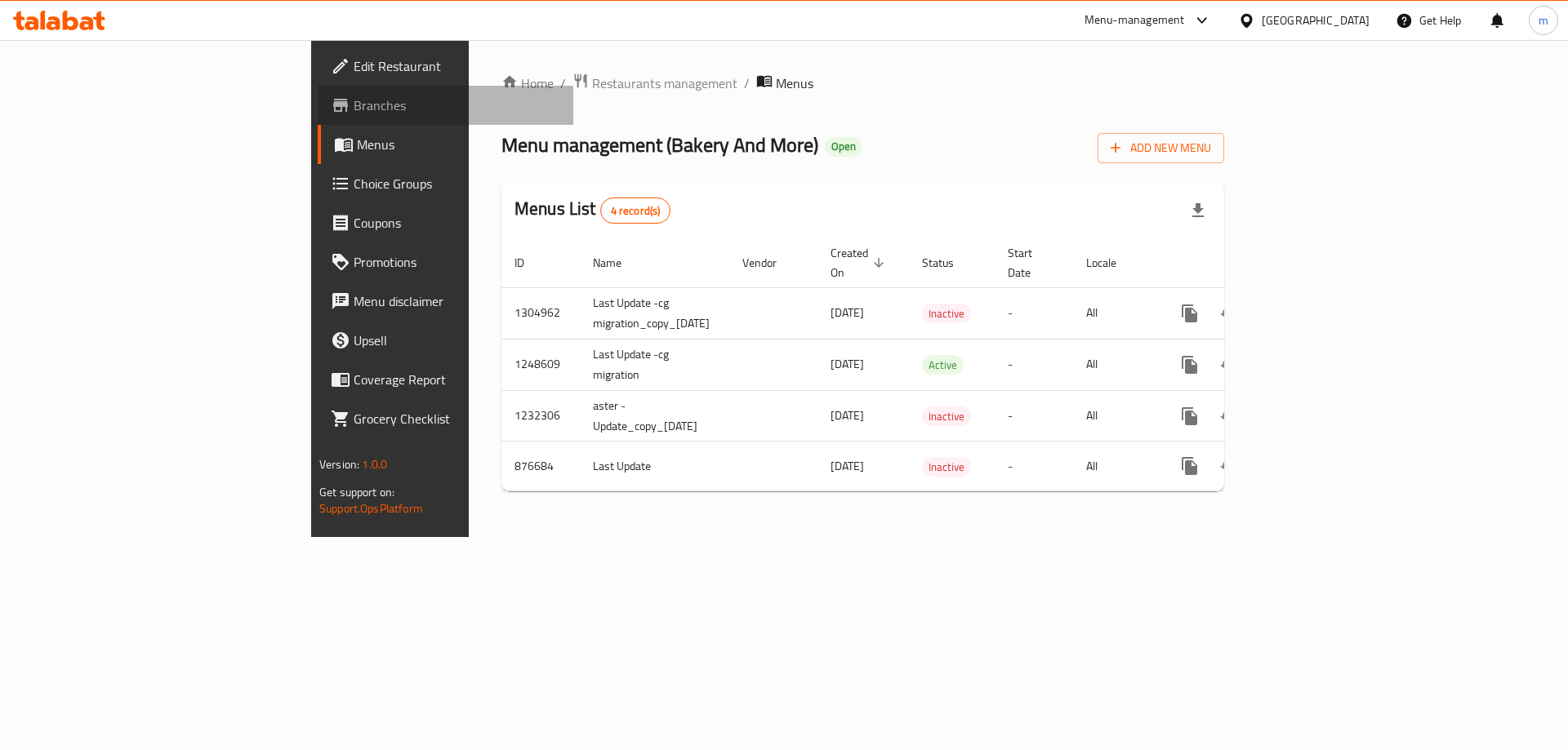
click at [353, 99] on span "Branches" at bounding box center [456, 105] width 207 height 19
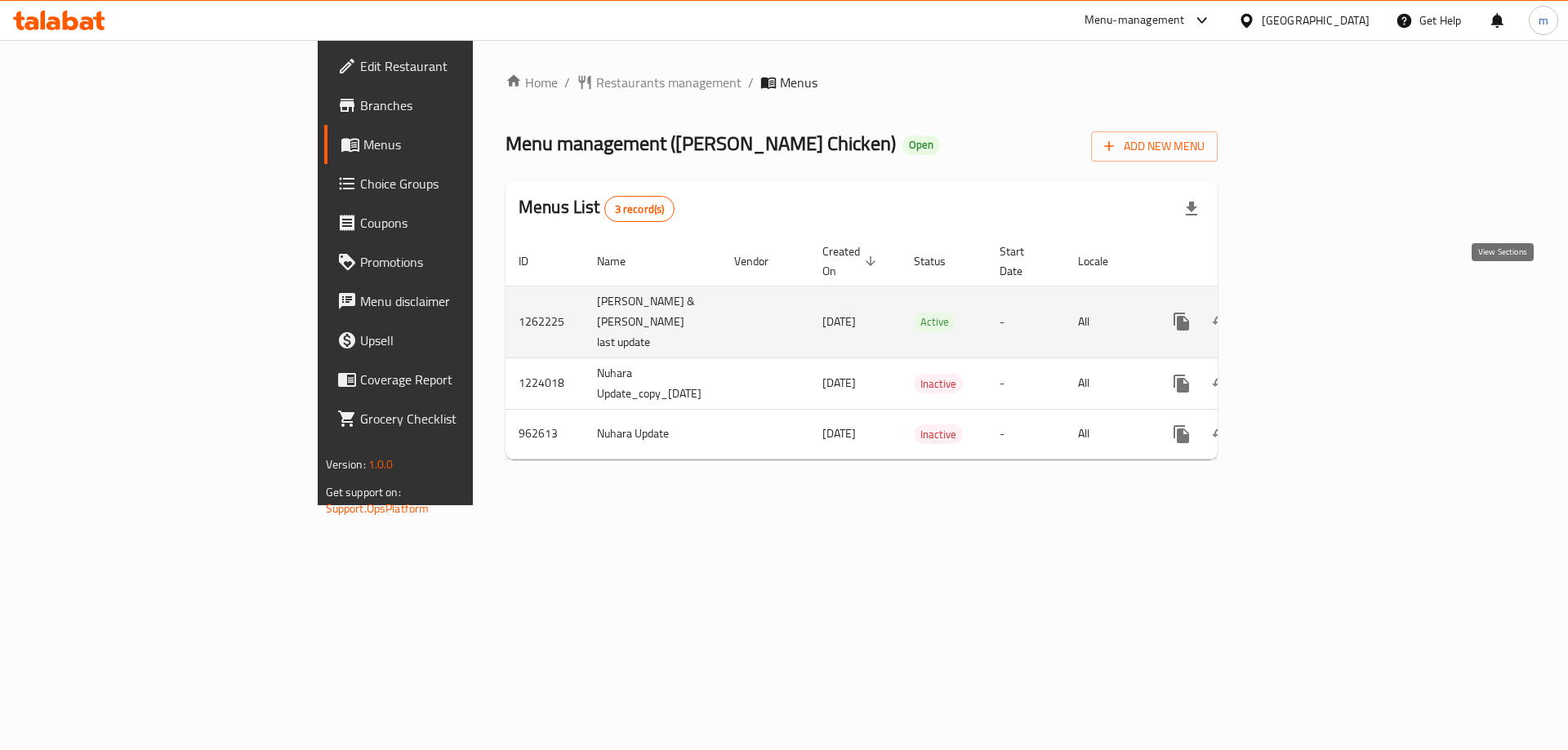
click at [1319, 302] on link "enhanced table" at bounding box center [1299, 322] width 40 height 40
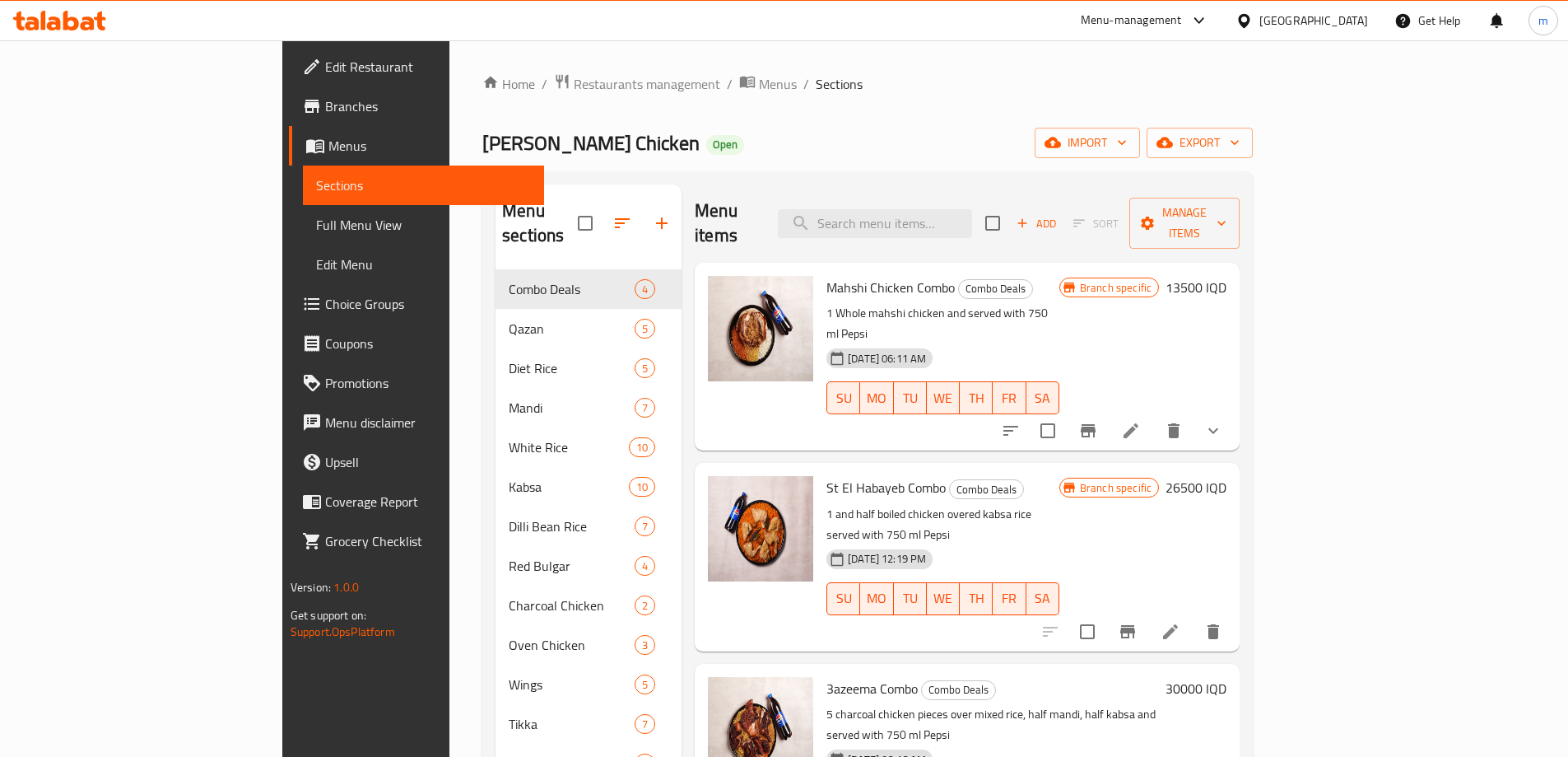
click at [303, 212] on link "Full Menu View" at bounding box center [424, 225] width 241 height 40
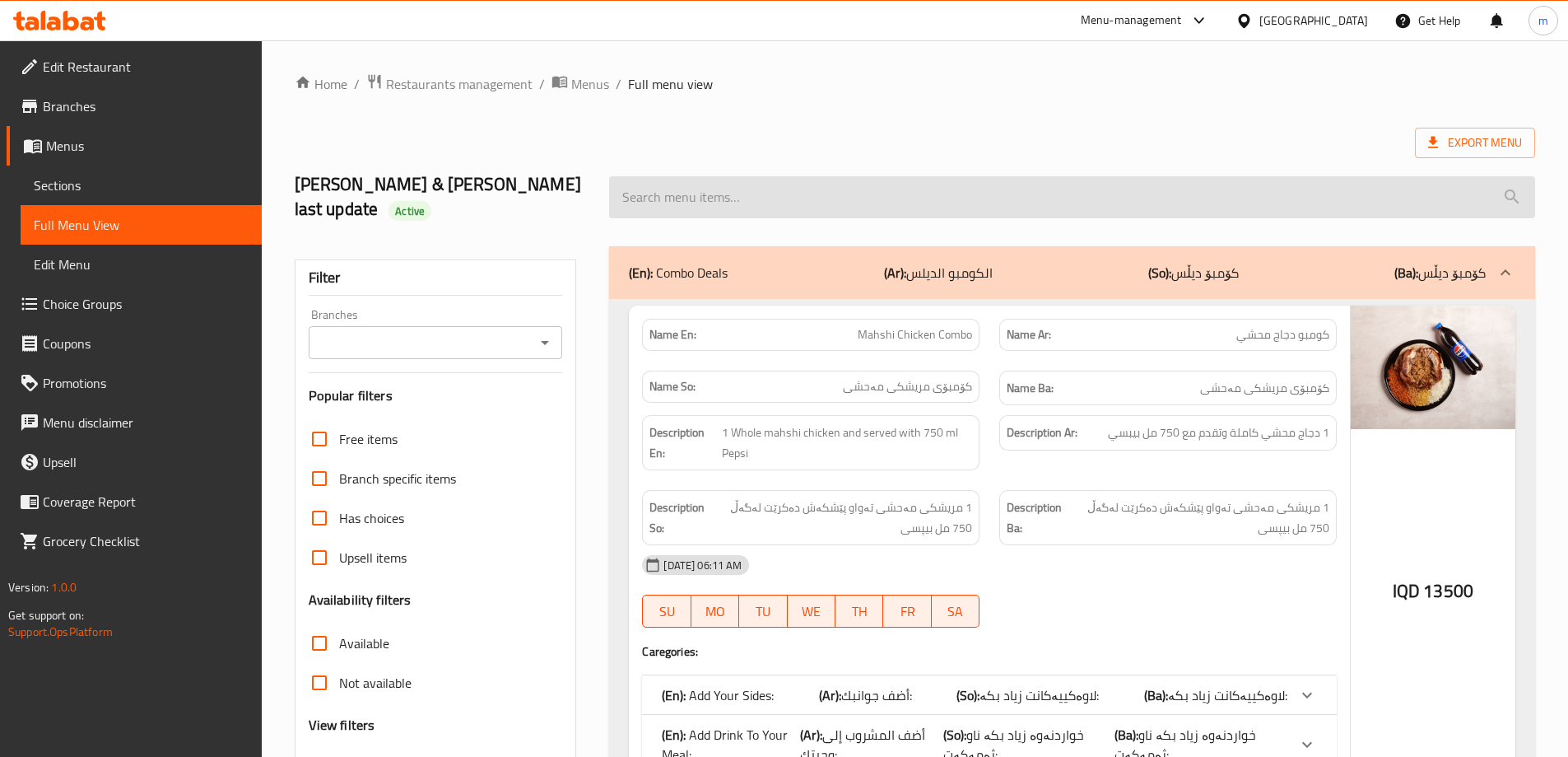
click at [713, 188] on input "search" at bounding box center [1072, 197] width 926 height 42
paste input "Quarter Charcoal Chicken Over Mandi Rice"
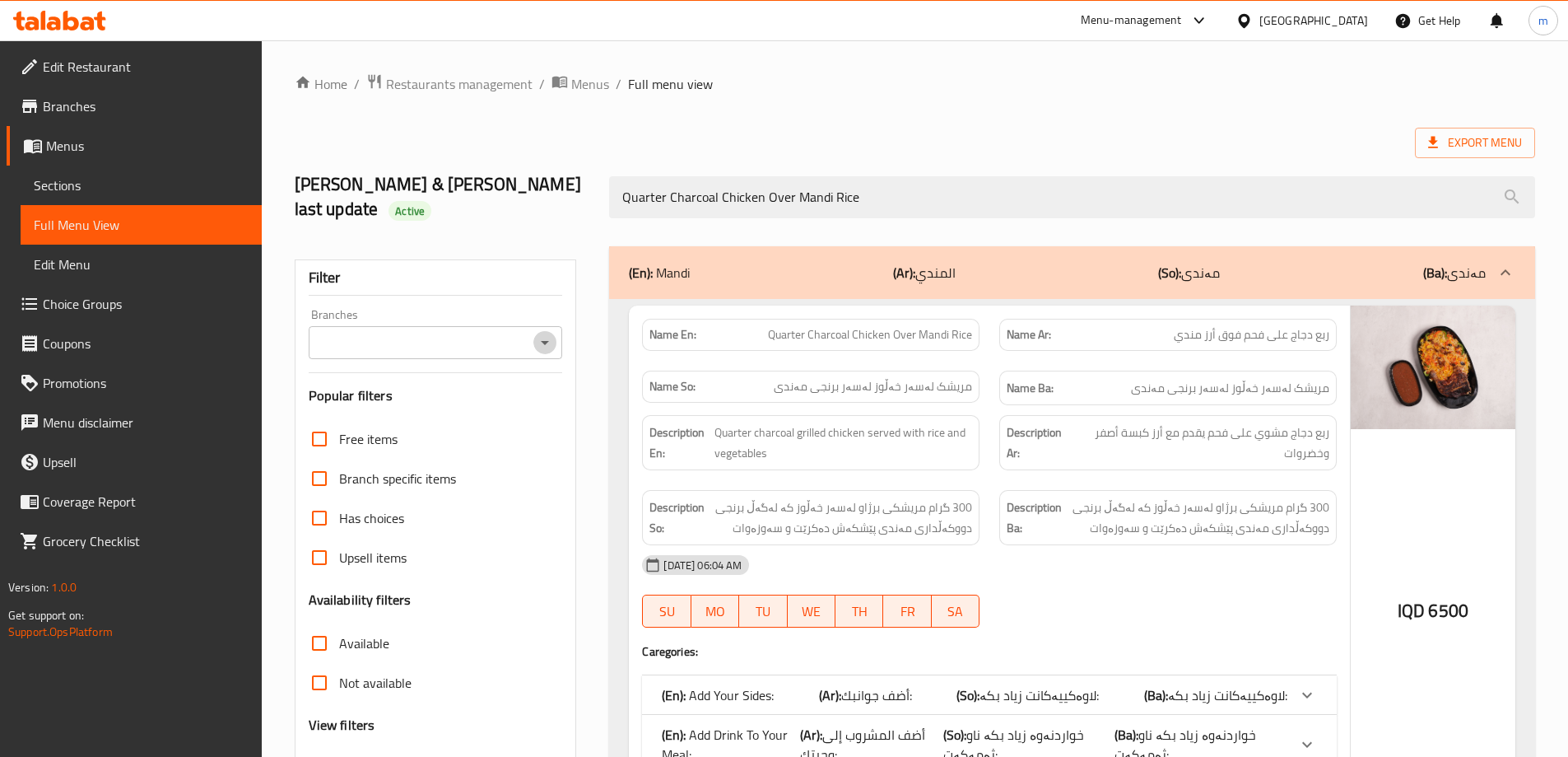
click at [549, 333] on icon "Open" at bounding box center [544, 342] width 19 height 19
type input "Quarter Charcoal Chicken Over Mandi Rice"
click at [437, 398] on span "Ahmed Amedi Chicken, Gre Base" at bounding box center [422, 388] width 204 height 19
type input "Ahmed Amedi Chicken, Gre Base"
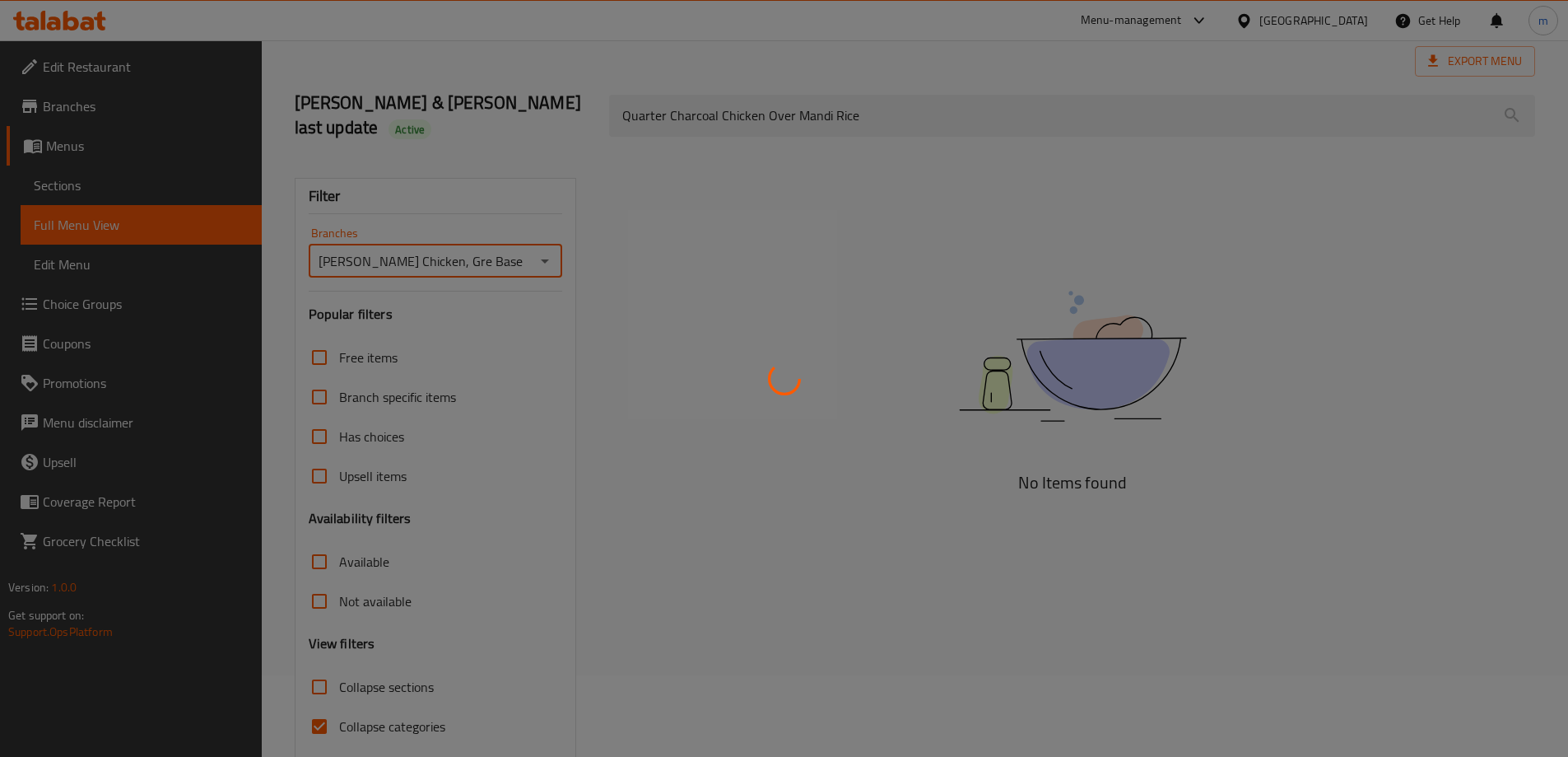
scroll to position [120, 0]
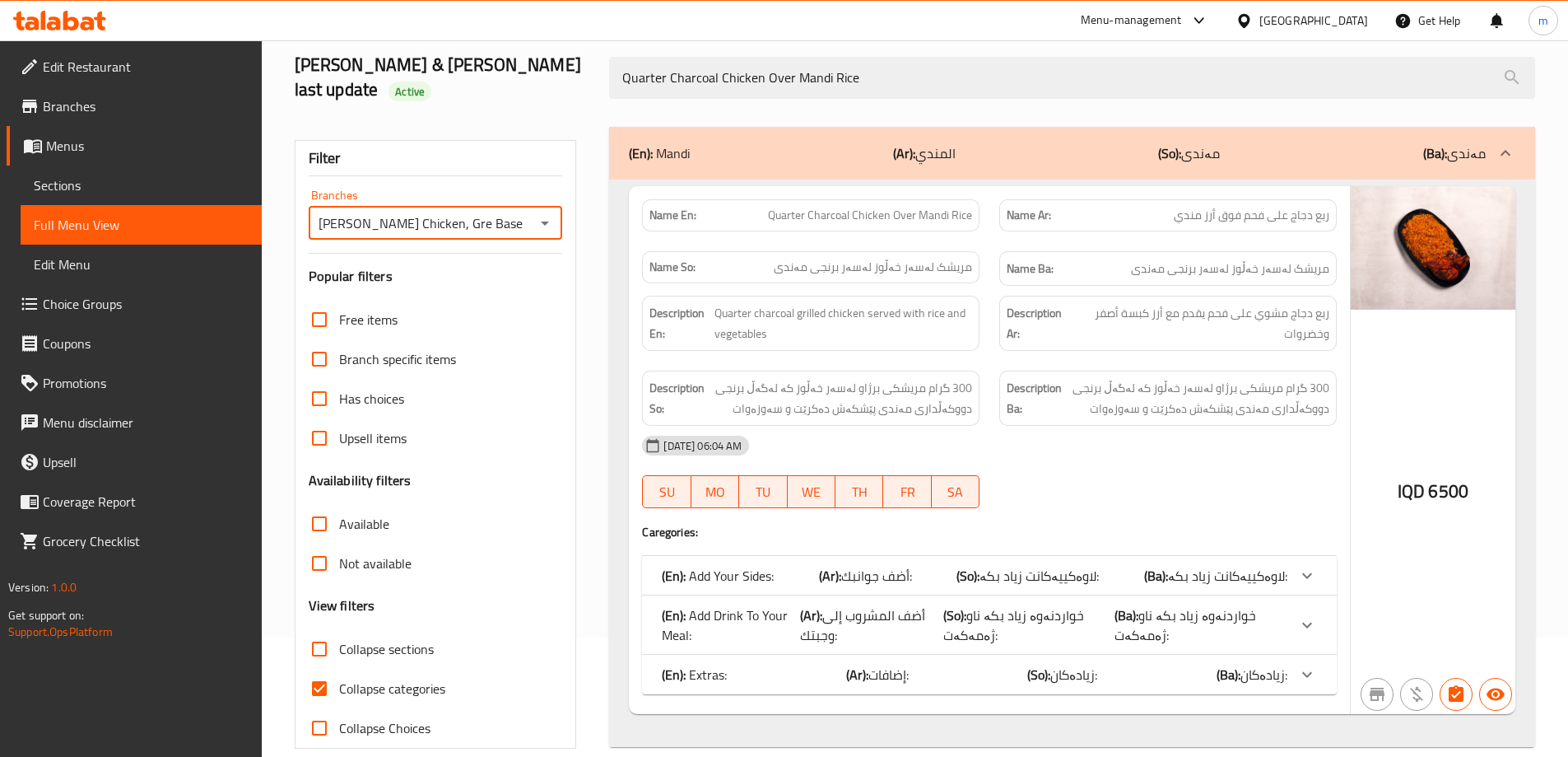
click at [343, 679] on span "Collapse categories" at bounding box center [392, 688] width 107 height 19
click at [339, 669] on input "Collapse categories" at bounding box center [319, 688] width 40 height 40
checkbox input "false"
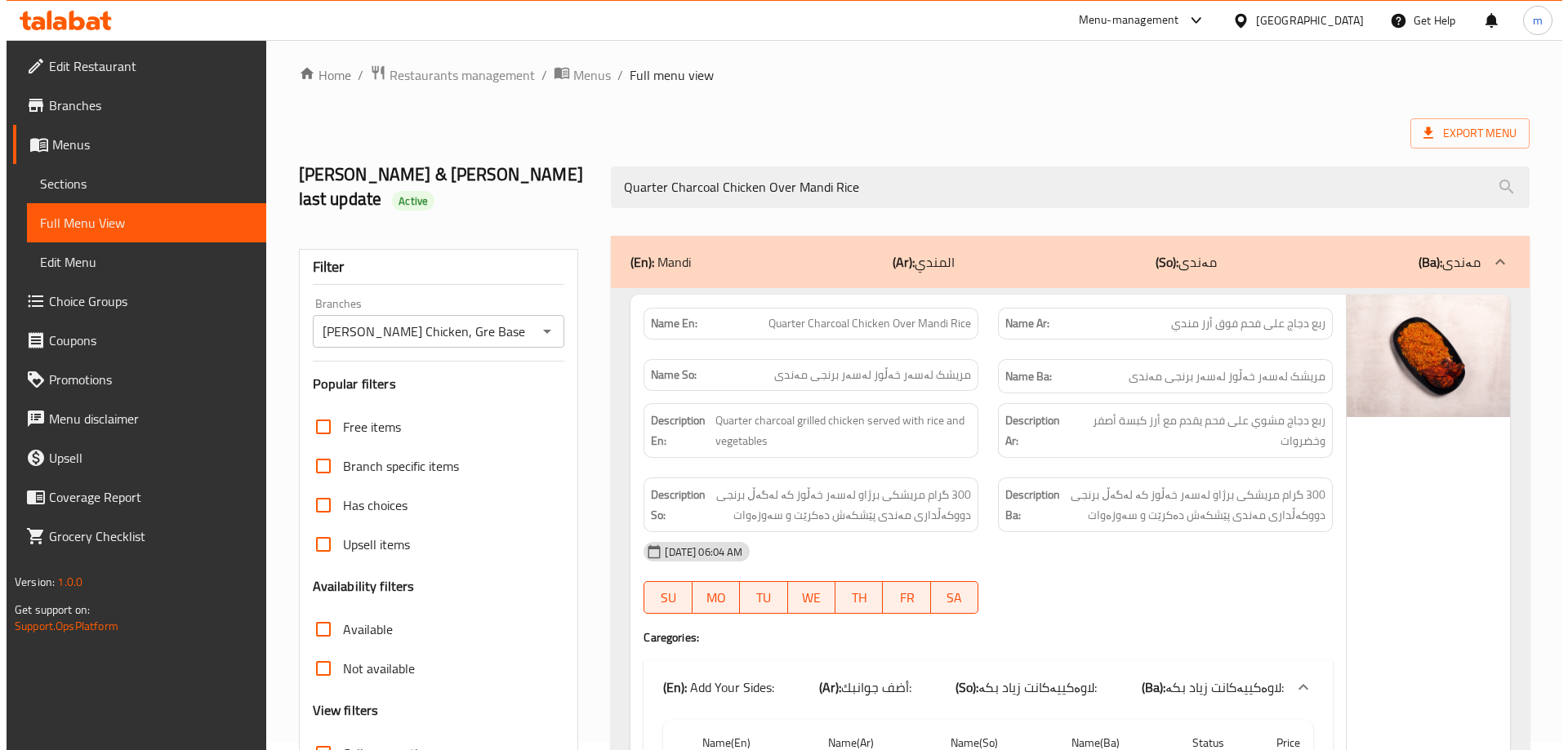
scroll to position [0, 0]
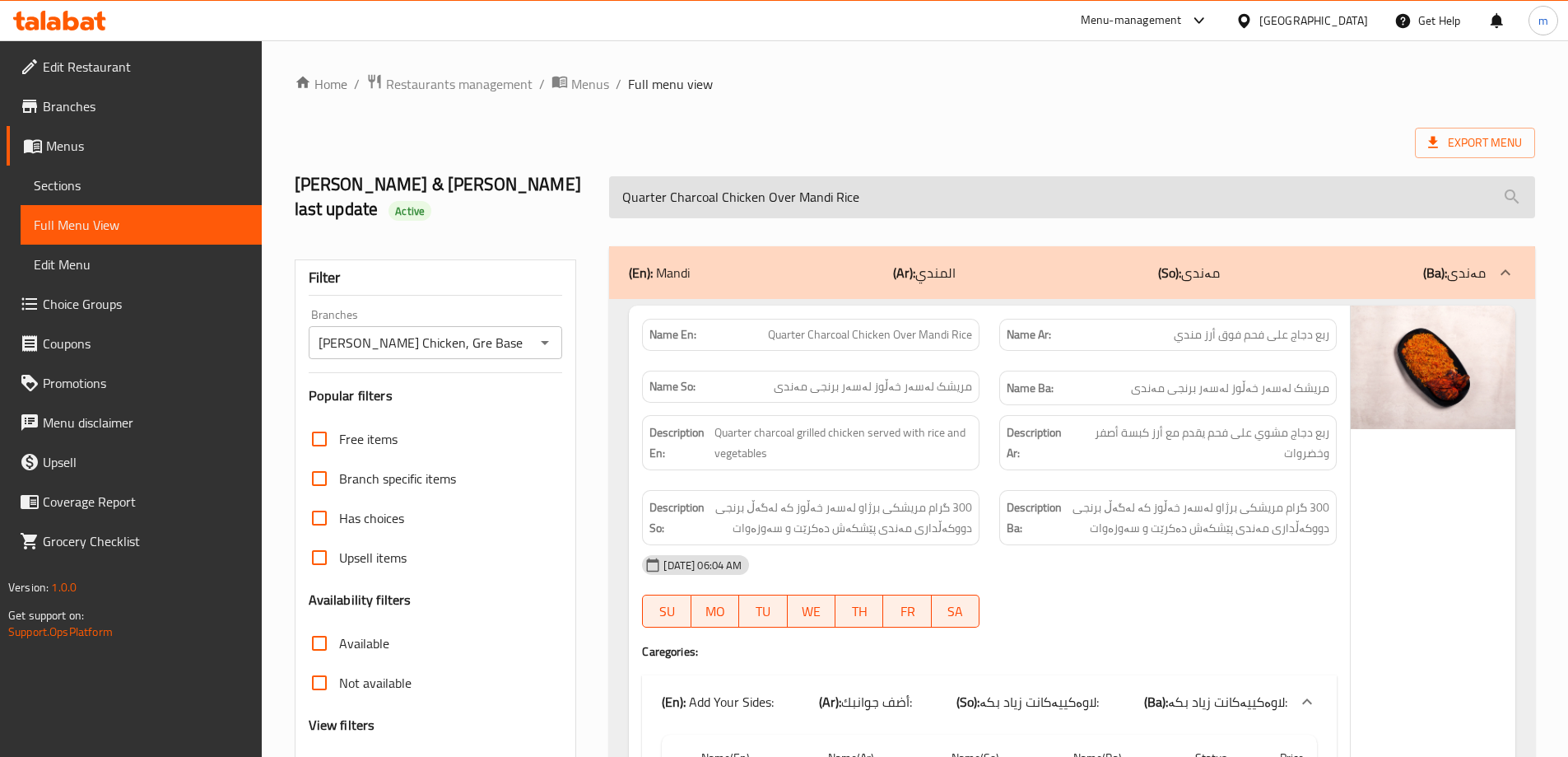
click at [952, 184] on input "Quarter Charcoal Chicken Over Mandi Rice" at bounding box center [1072, 197] width 926 height 42
click at [952, 185] on input "Quarter Charcoal Chicken Over Mandi Rice" at bounding box center [1072, 197] width 926 height 42
paste input "Half Oven Chicken Over Mandi"
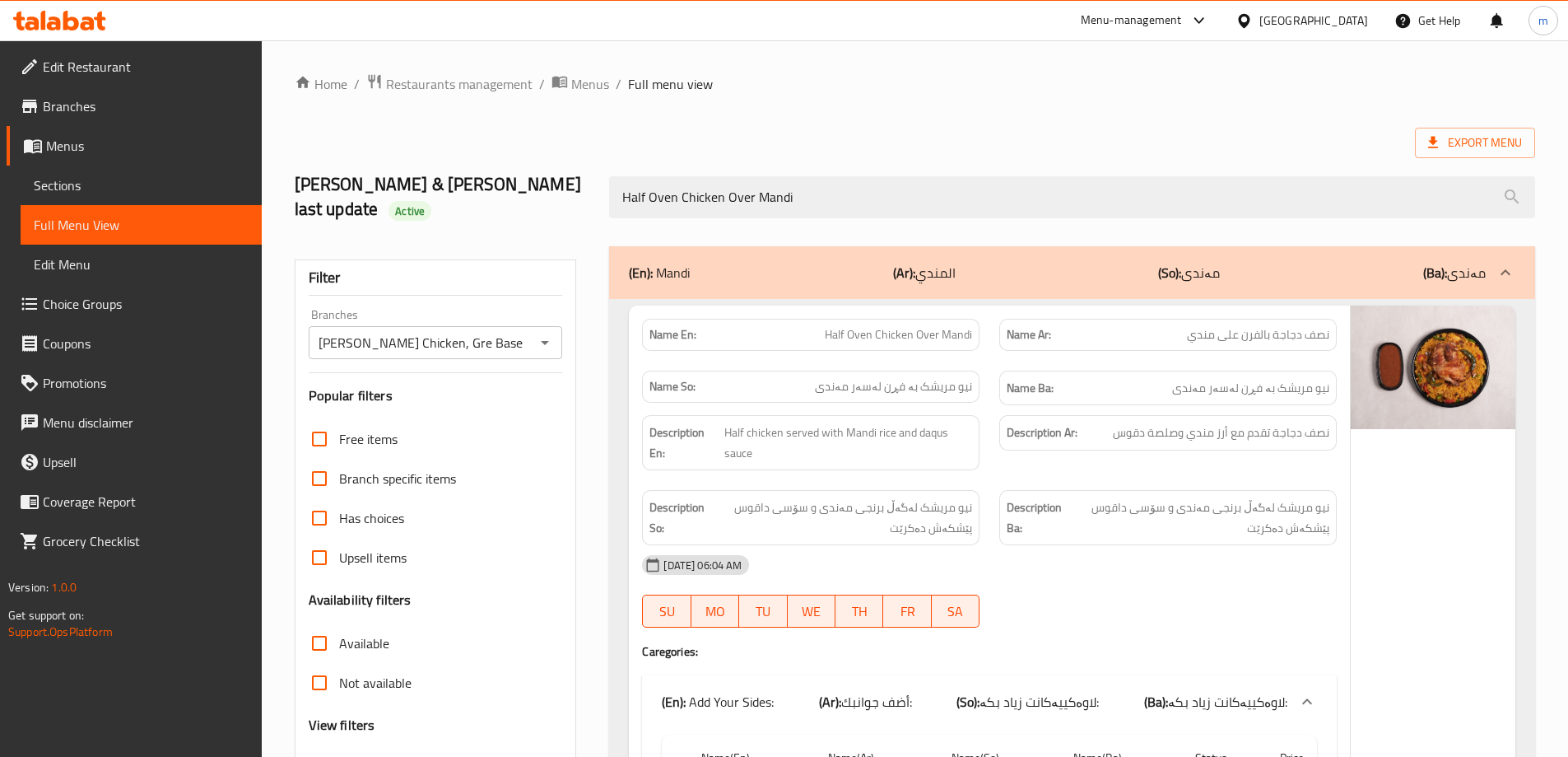
click at [556, 327] on div "Ahmed Amedi Chicken, Gre Base Branches" at bounding box center [436, 343] width 254 height 33
type input "Half Oven Chicken Over Mandi"
click at [555, 333] on icon "Open" at bounding box center [544, 342] width 19 height 19
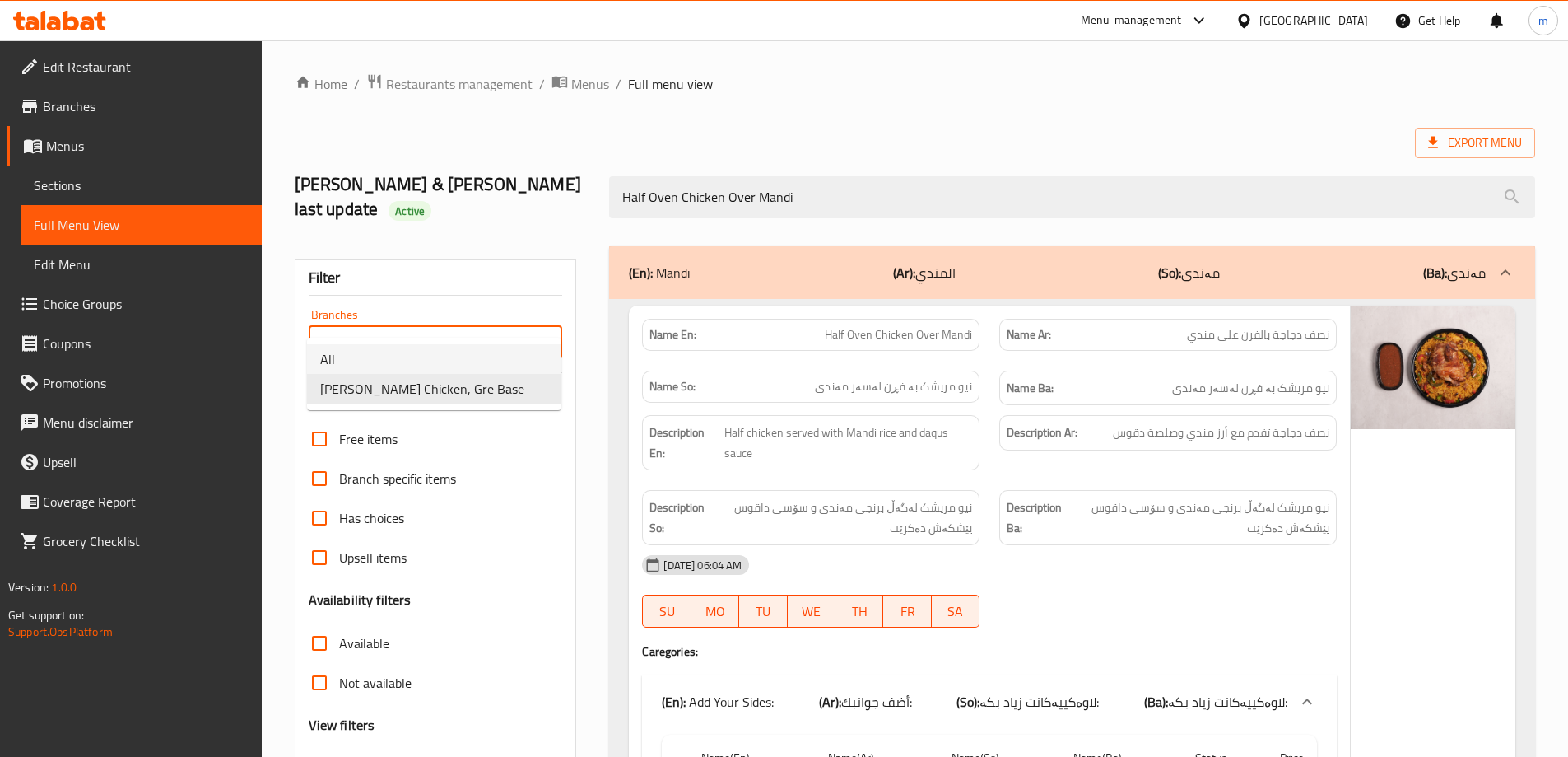
click at [427, 354] on li "All" at bounding box center [434, 359] width 254 height 30
click at [541, 333] on icon "Open" at bounding box center [544, 342] width 19 height 19
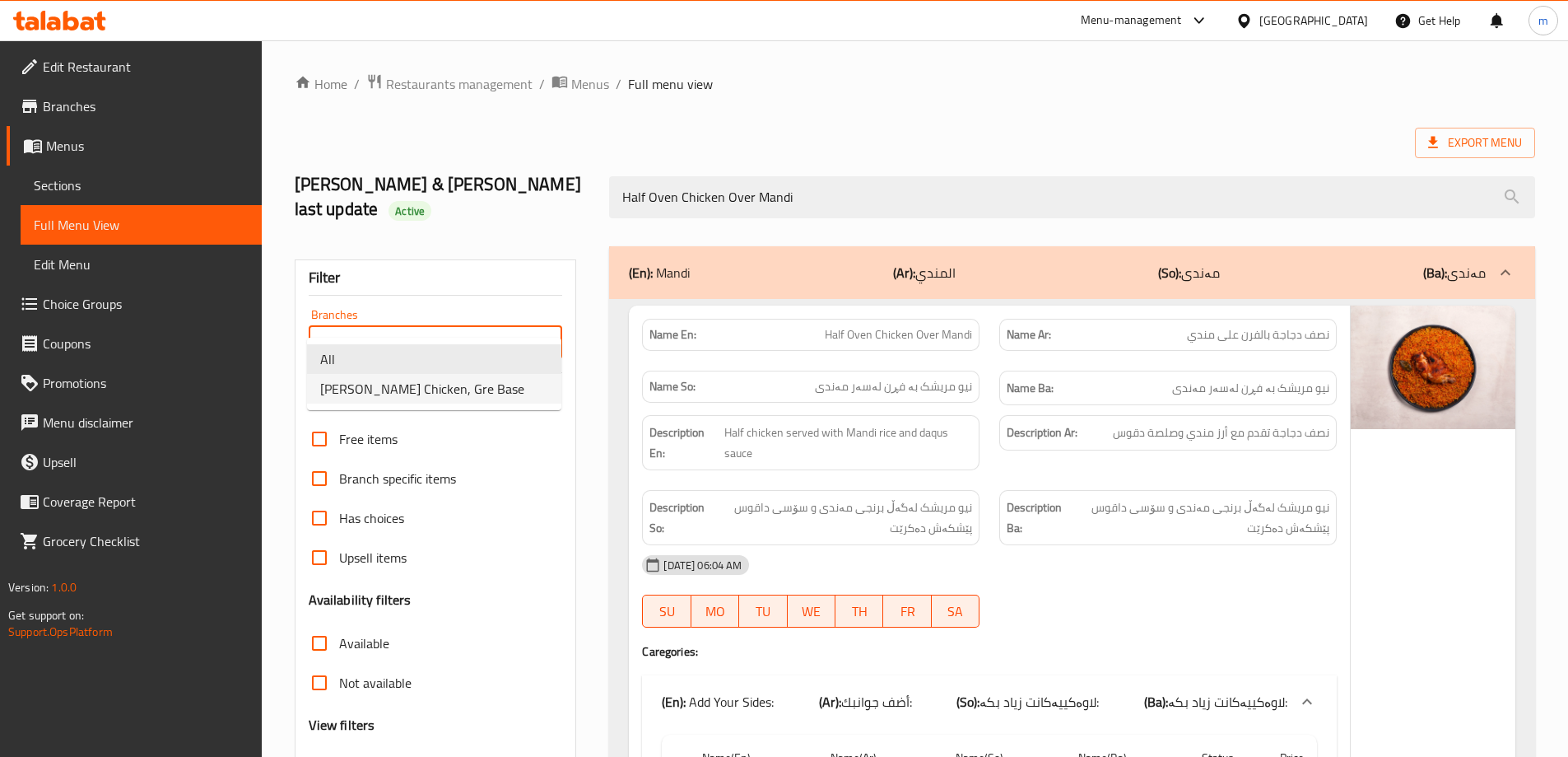
click at [484, 387] on span "Ahmed Amedi Chicken, Gre Base" at bounding box center [422, 388] width 204 height 19
type input "Ahmed Amedi Chicken, Gre Base"
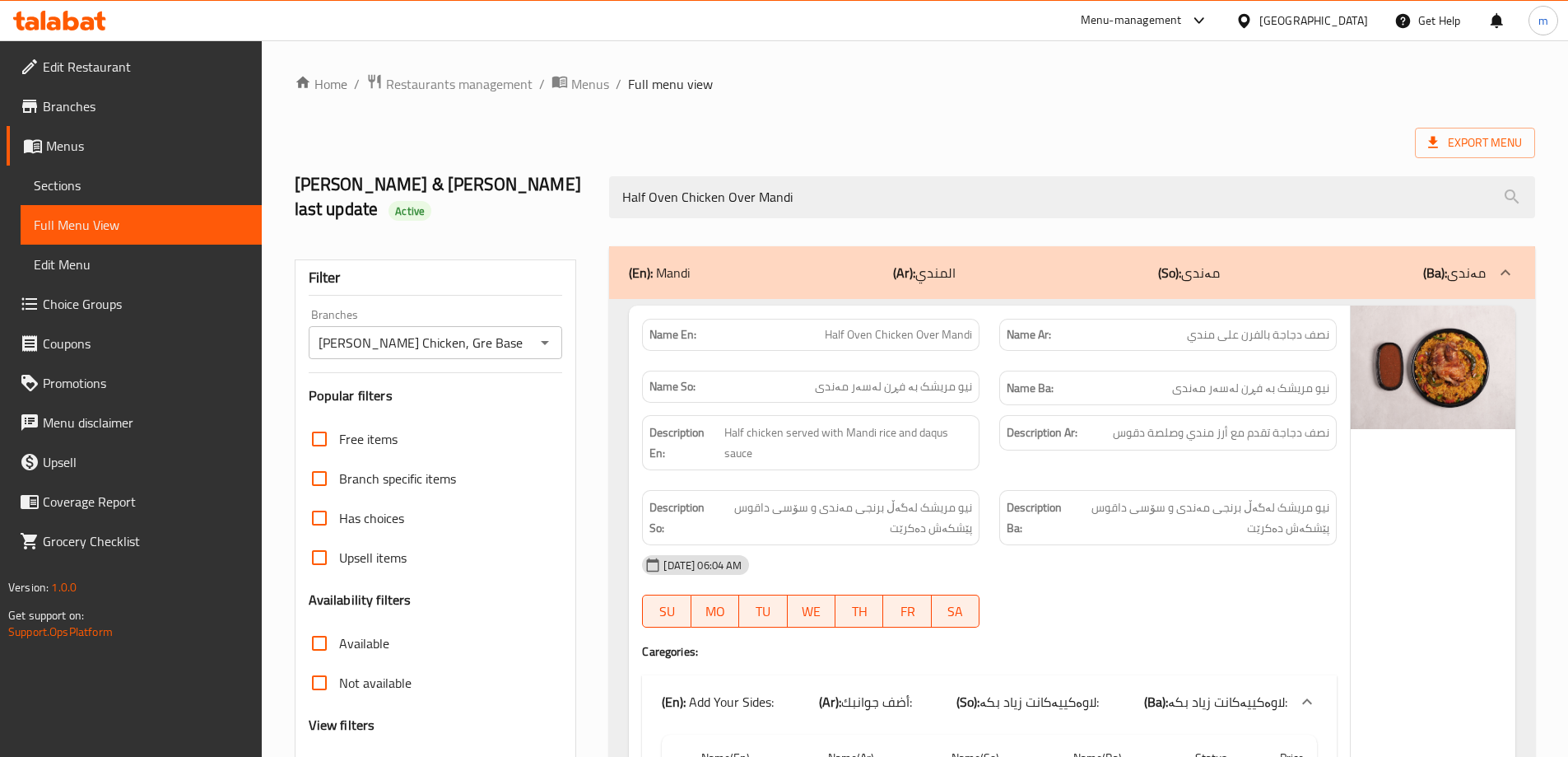
click at [964, 82] on ol "Home / Restaurants management / Menus / Full menu view" at bounding box center [915, 83] width 1241 height 21
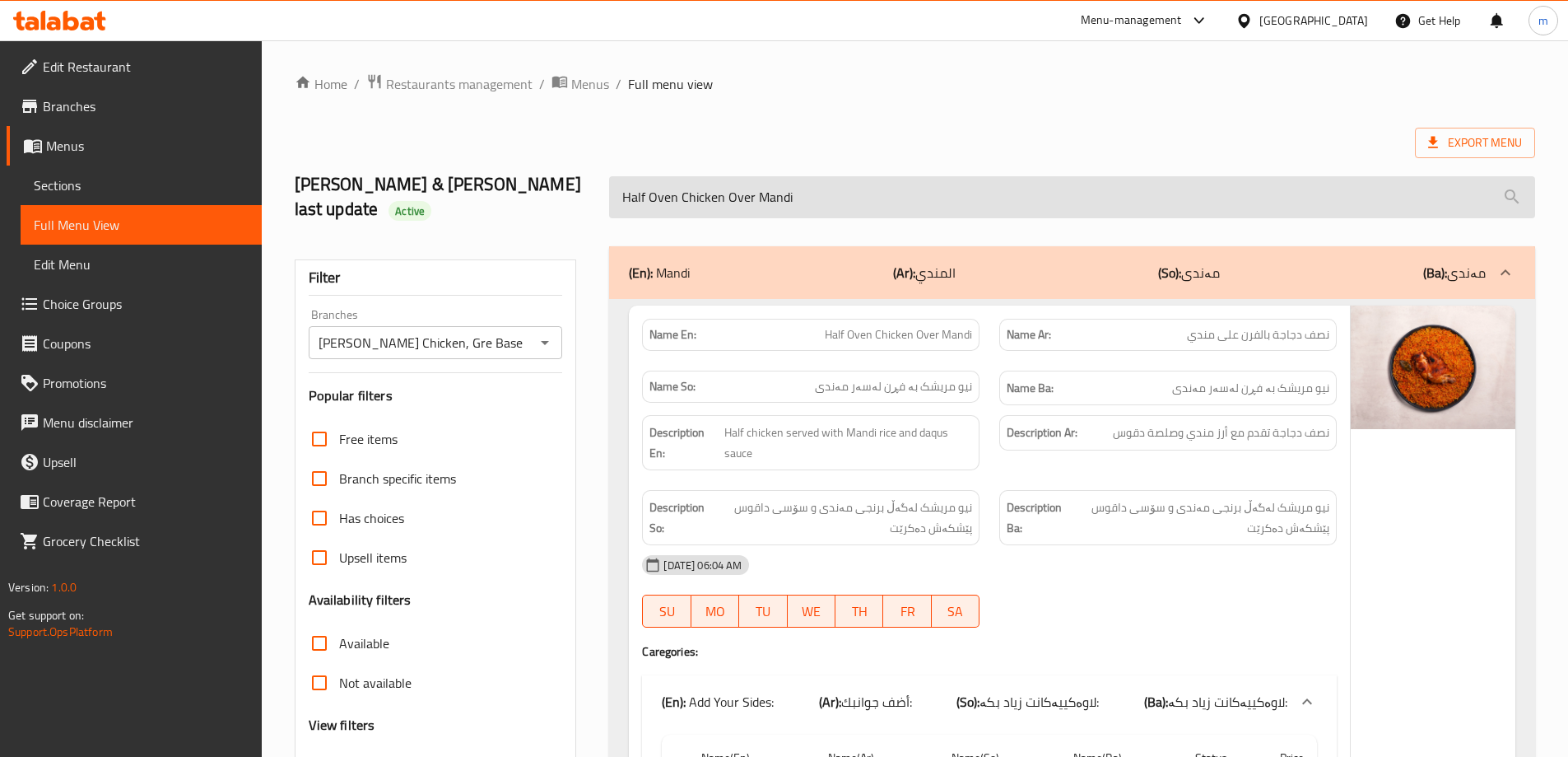
click at [917, 192] on input "Half Oven Chicken Over Mandi" at bounding box center [1072, 197] width 926 height 42
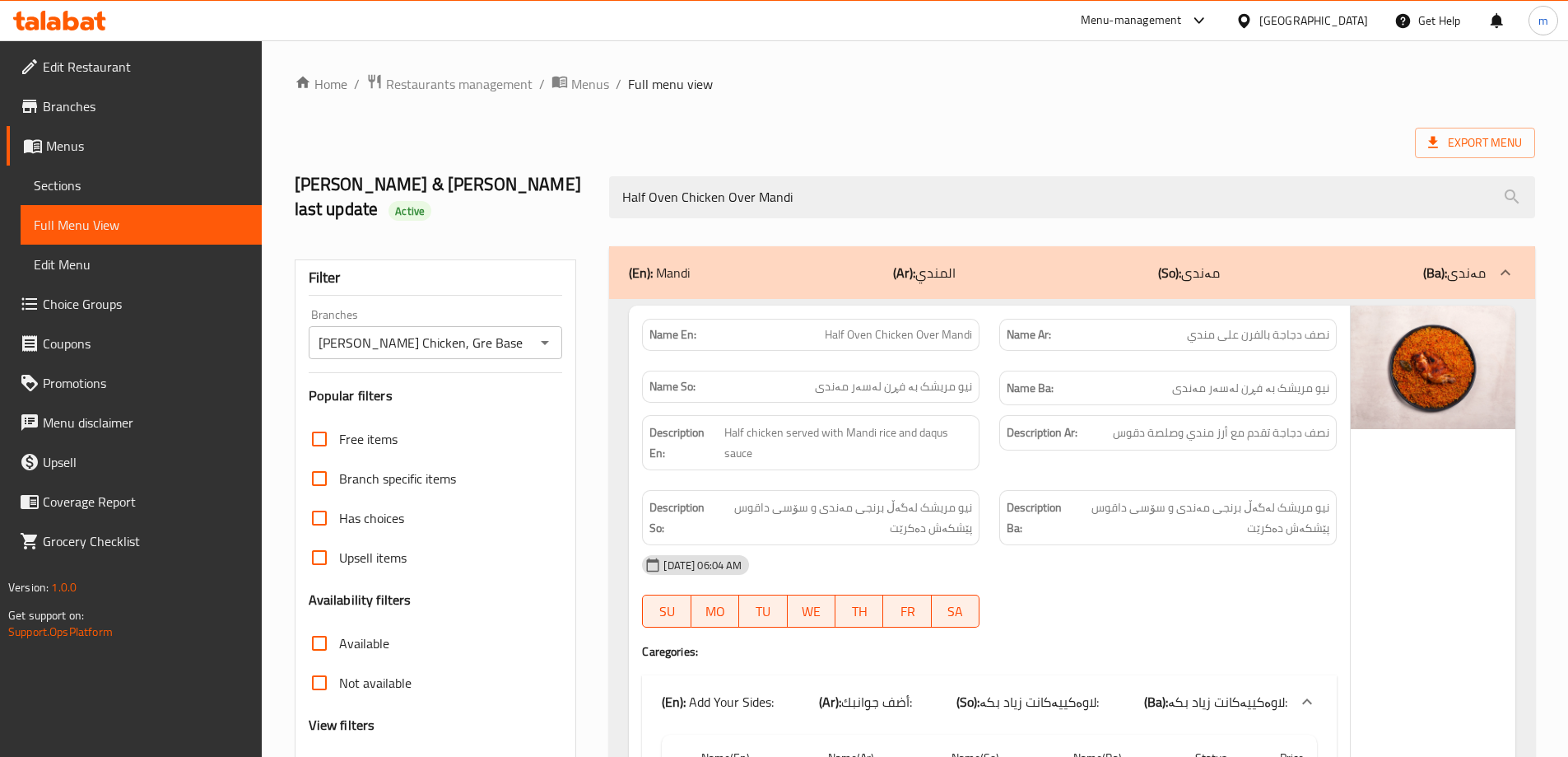
paste input "Charcoal"
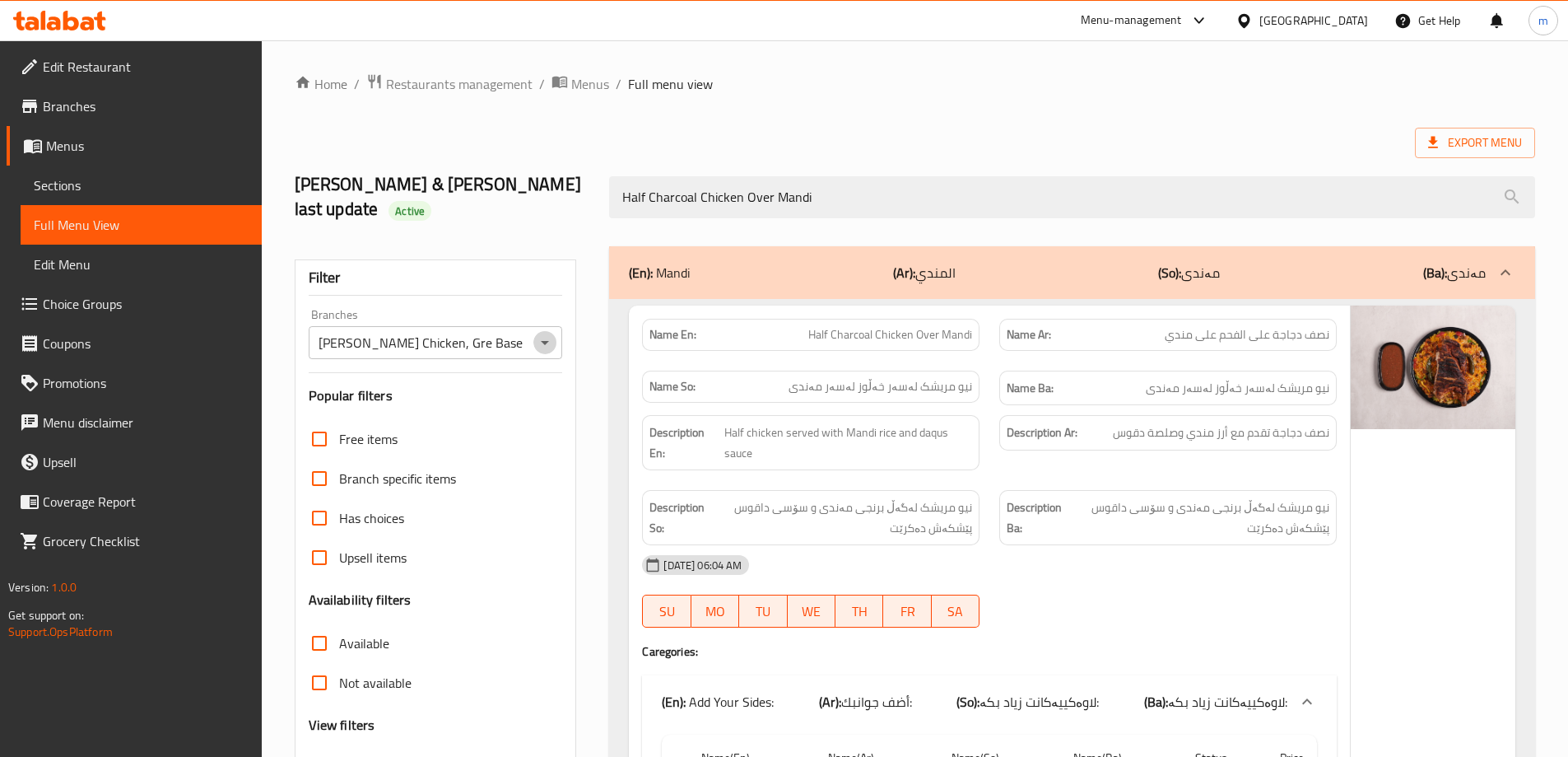
click at [543, 333] on icon "Open" at bounding box center [544, 342] width 19 height 19
type input "Half Charcoal Chicken Over Mandi"
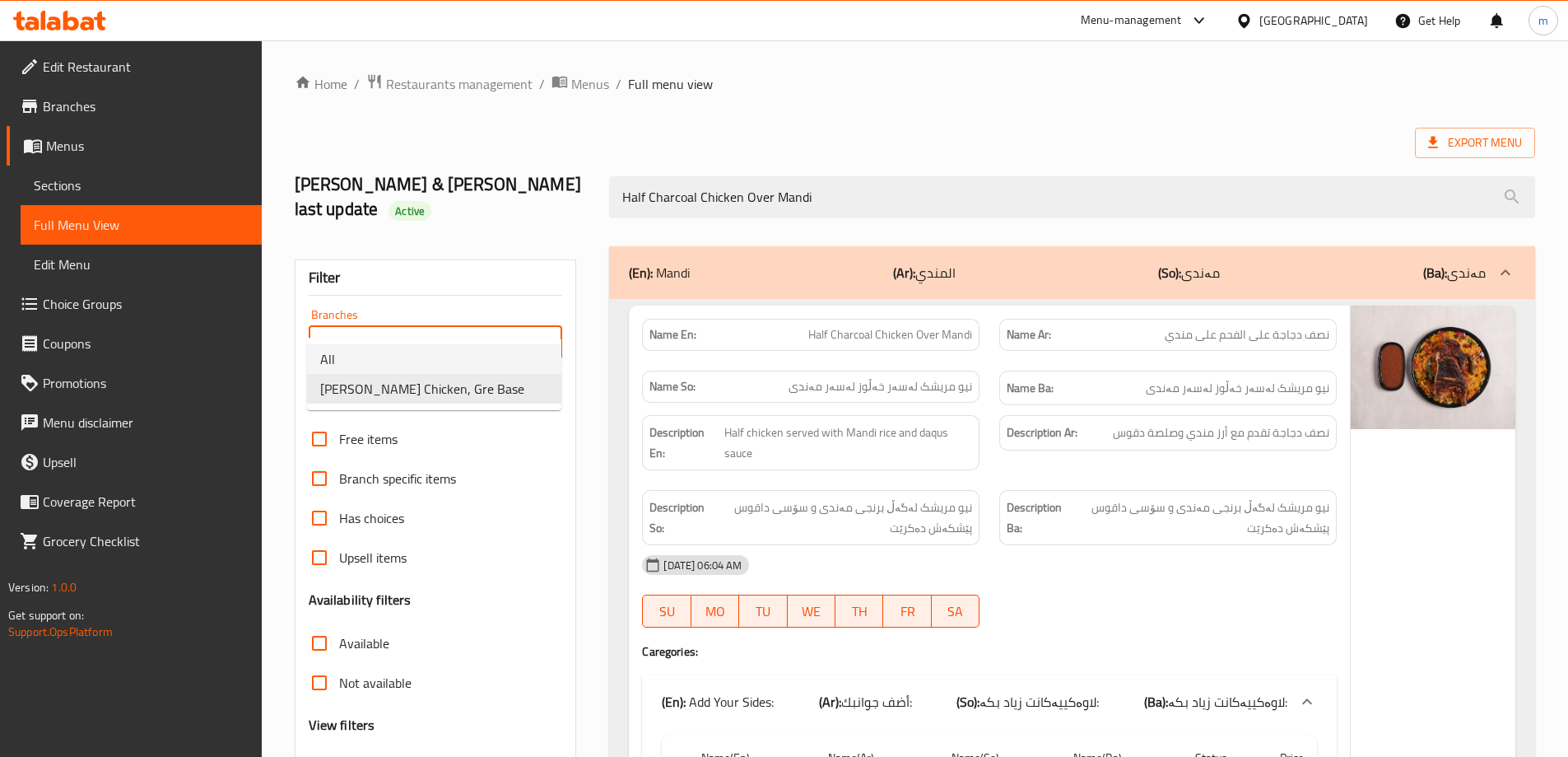
click at [467, 356] on li "All" at bounding box center [434, 359] width 254 height 30
click at [540, 333] on icon "Open" at bounding box center [544, 342] width 19 height 19
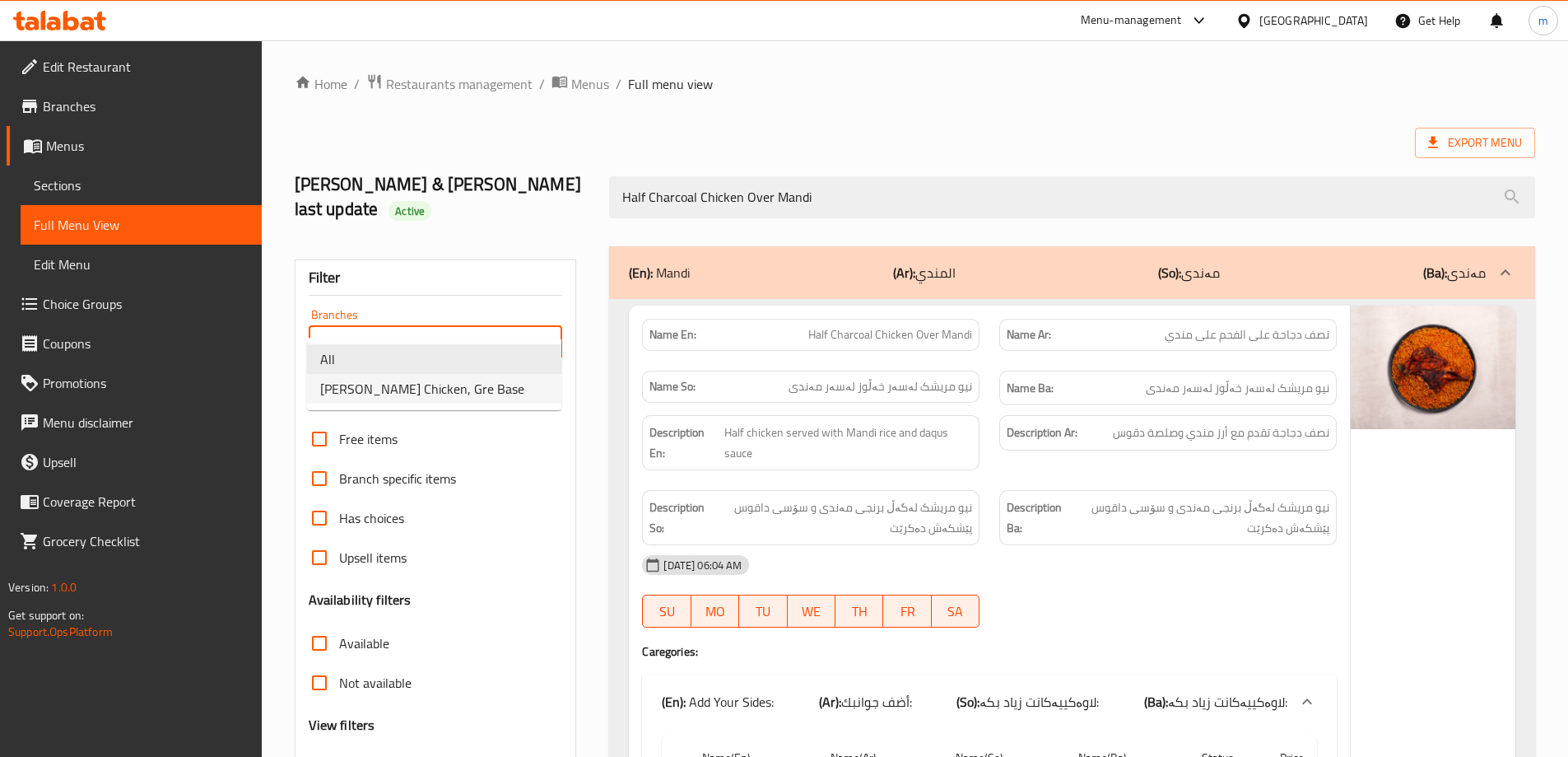
click at [478, 391] on span "Ahmed Amedi Chicken, Gre Base" at bounding box center [422, 388] width 204 height 19
type input "Ahmed Amedi Chicken, Gre Base"
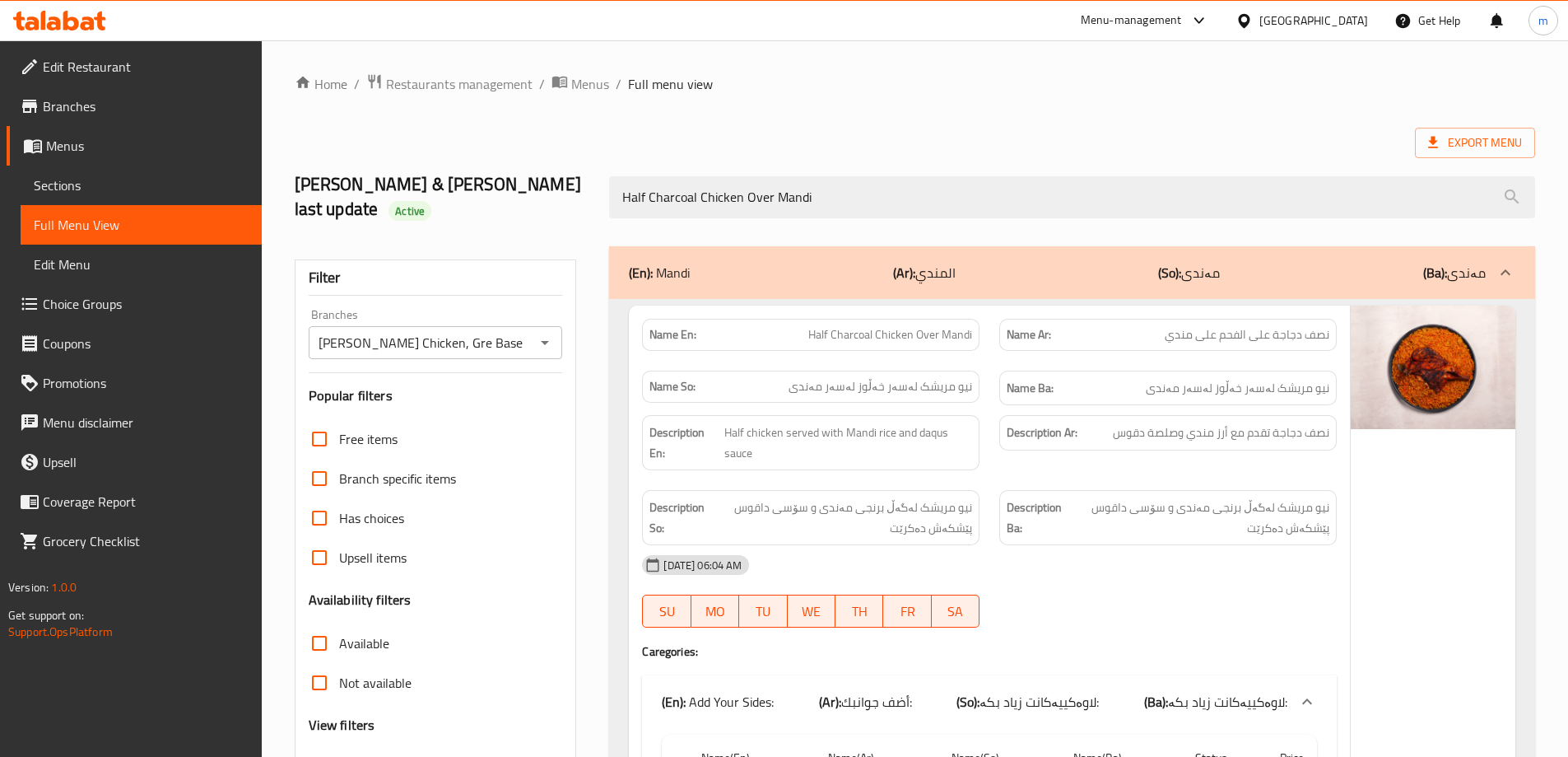
click at [1262, 166] on div "Half Charcoal Chicken Over Mandi" at bounding box center [1072, 197] width 946 height 62
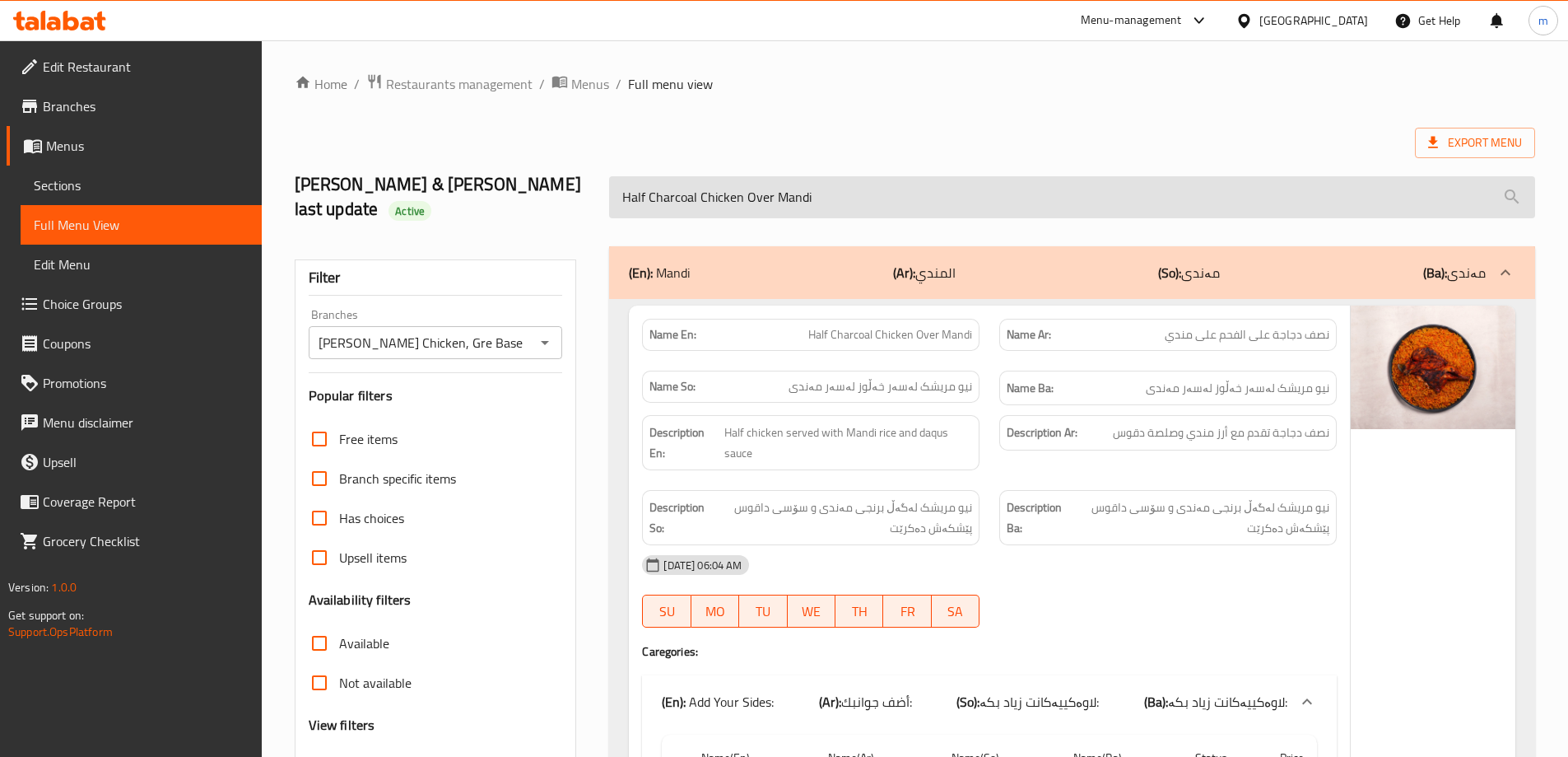
click at [704, 183] on input "Half Charcoal Chicken Over Mandi" at bounding box center [1072, 197] width 926 height 42
paste input "White Rice Oven Chicken Mansaf"
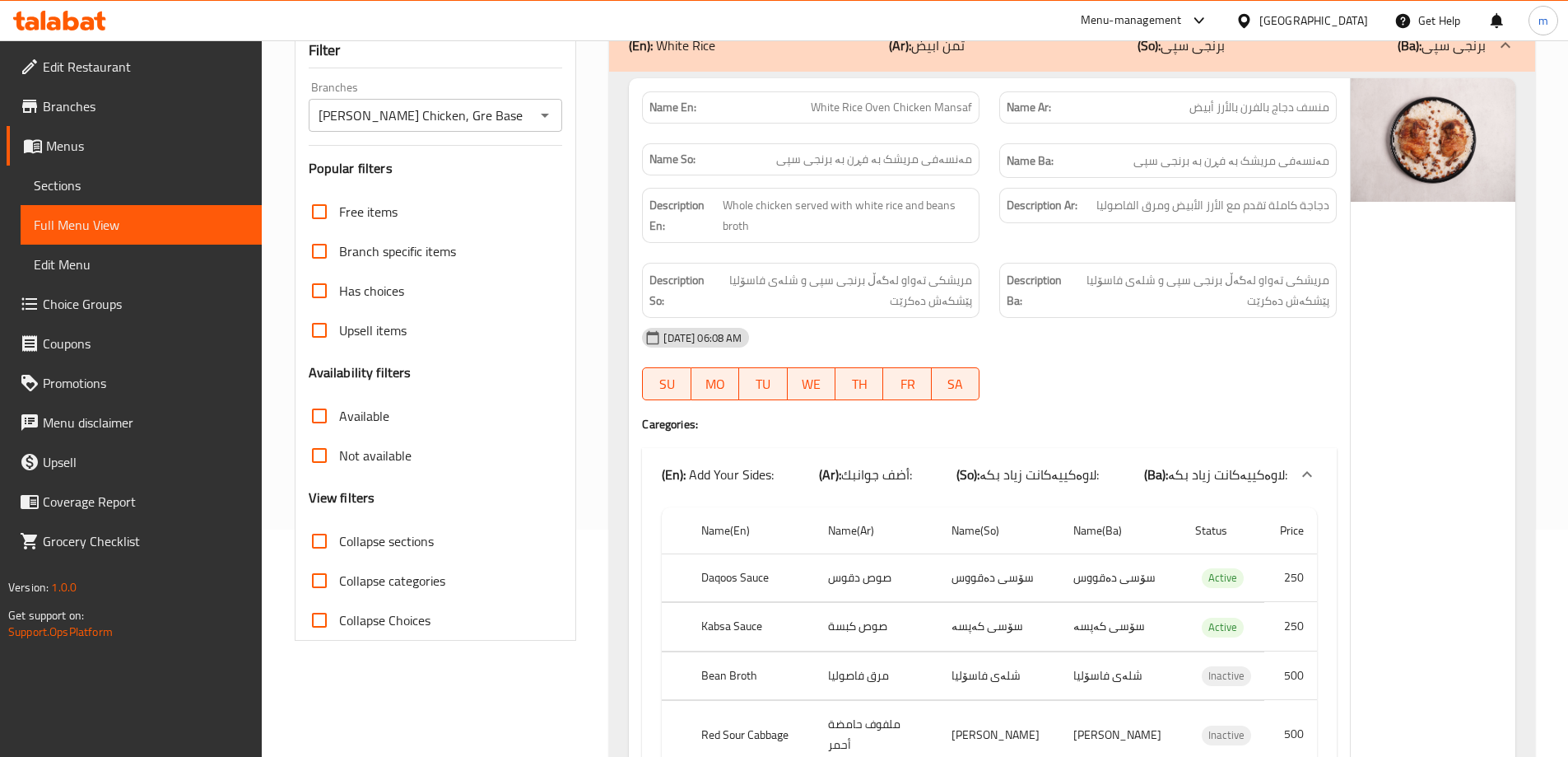
scroll to position [192, 0]
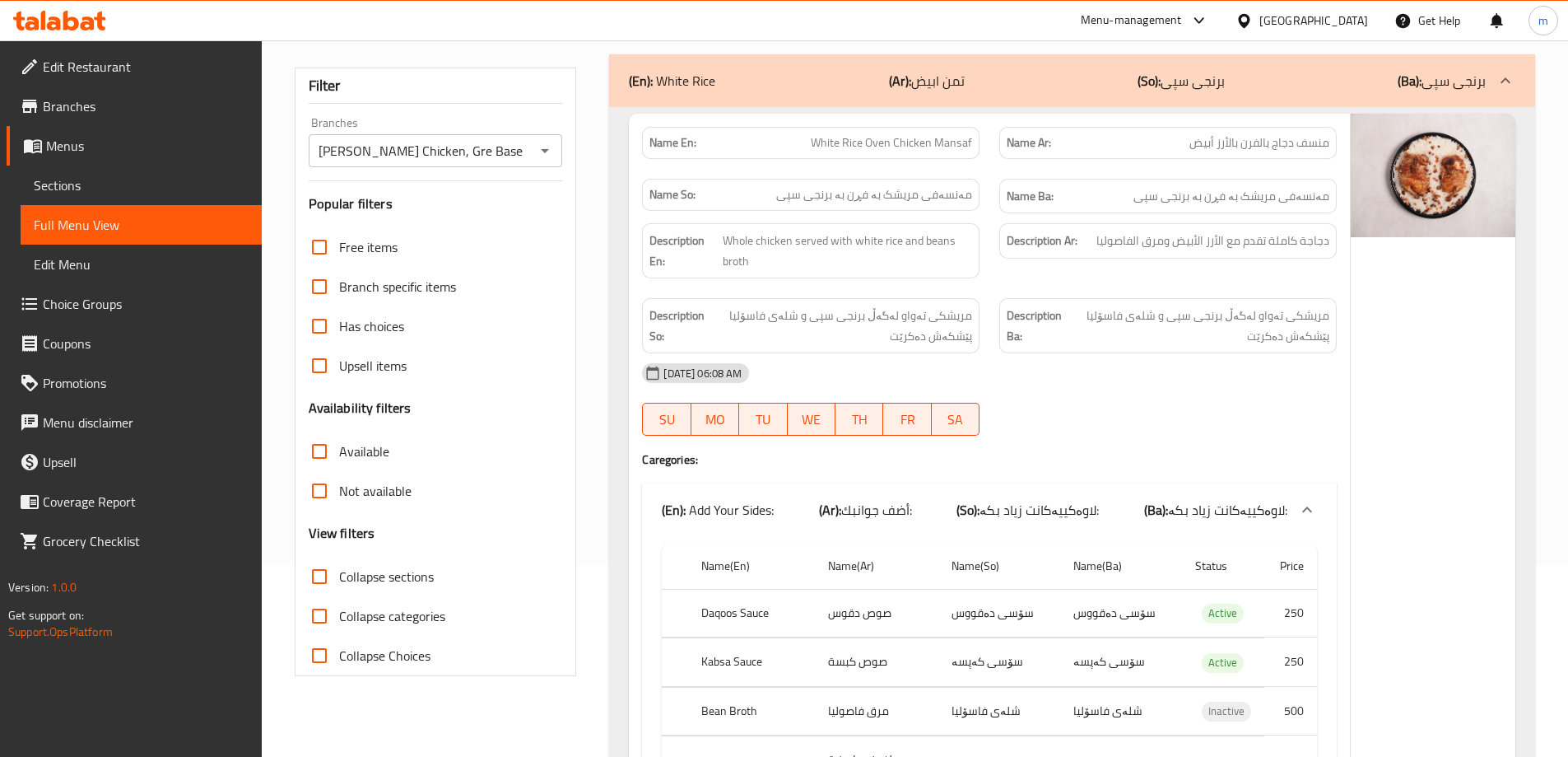
click at [542, 141] on icon "Open" at bounding box center [544, 150] width 19 height 19
type input "White Rice Oven Chicken Mansaf"
click at [431, 165] on li "All" at bounding box center [434, 167] width 254 height 30
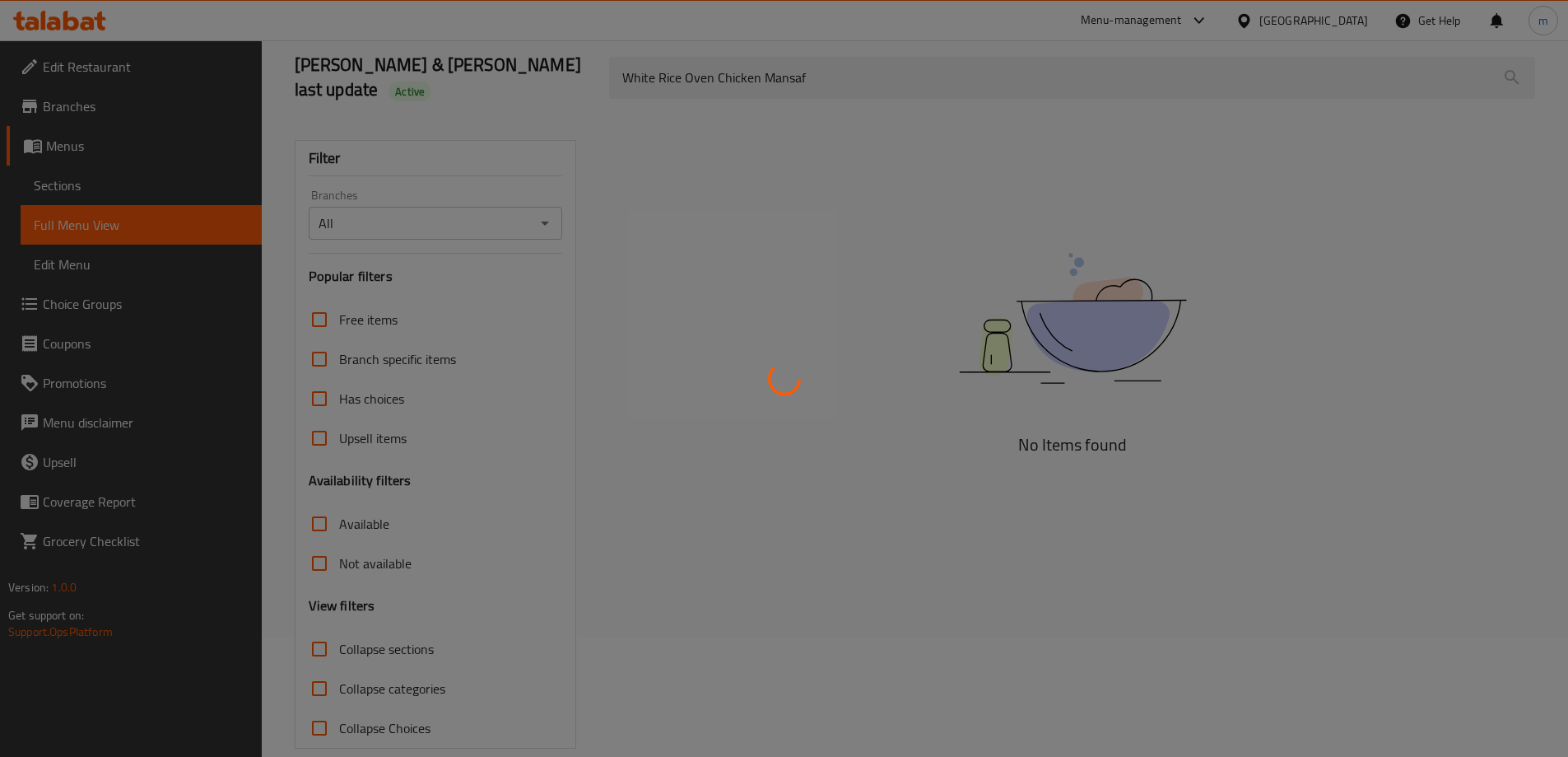
click at [549, 200] on div at bounding box center [784, 378] width 1568 height 757
click at [542, 193] on div at bounding box center [784, 378] width 1568 height 757
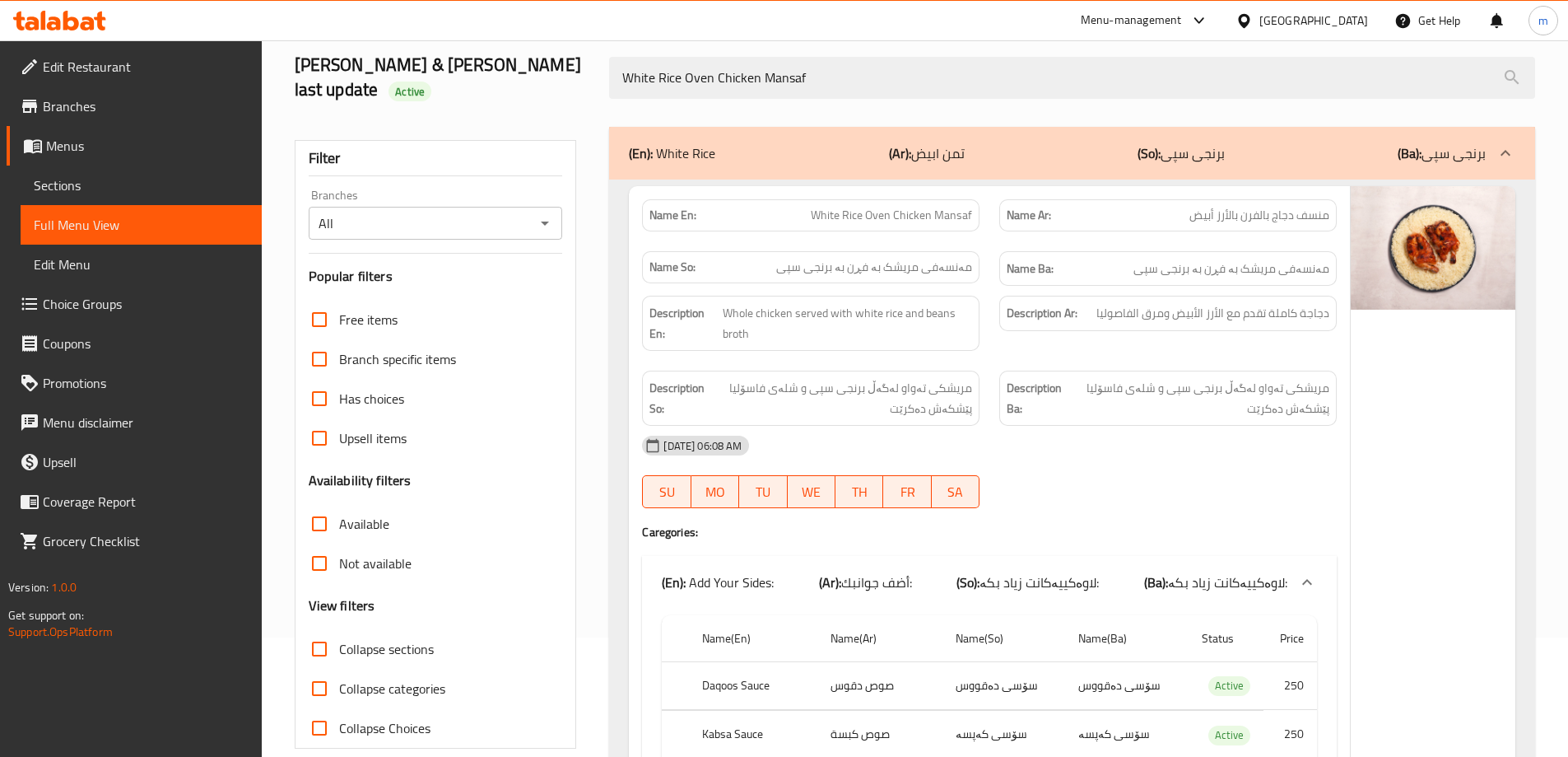
click at [529, 210] on div "All Branches" at bounding box center [436, 224] width 254 height 33
click at [548, 213] on icon "Open" at bounding box center [544, 223] width 19 height 19
click at [465, 275] on span "Ahmed Amedi Chicken, Gre Base" at bounding box center [422, 269] width 204 height 19
type input "Ahmed Amedi Chicken, Gre Base"
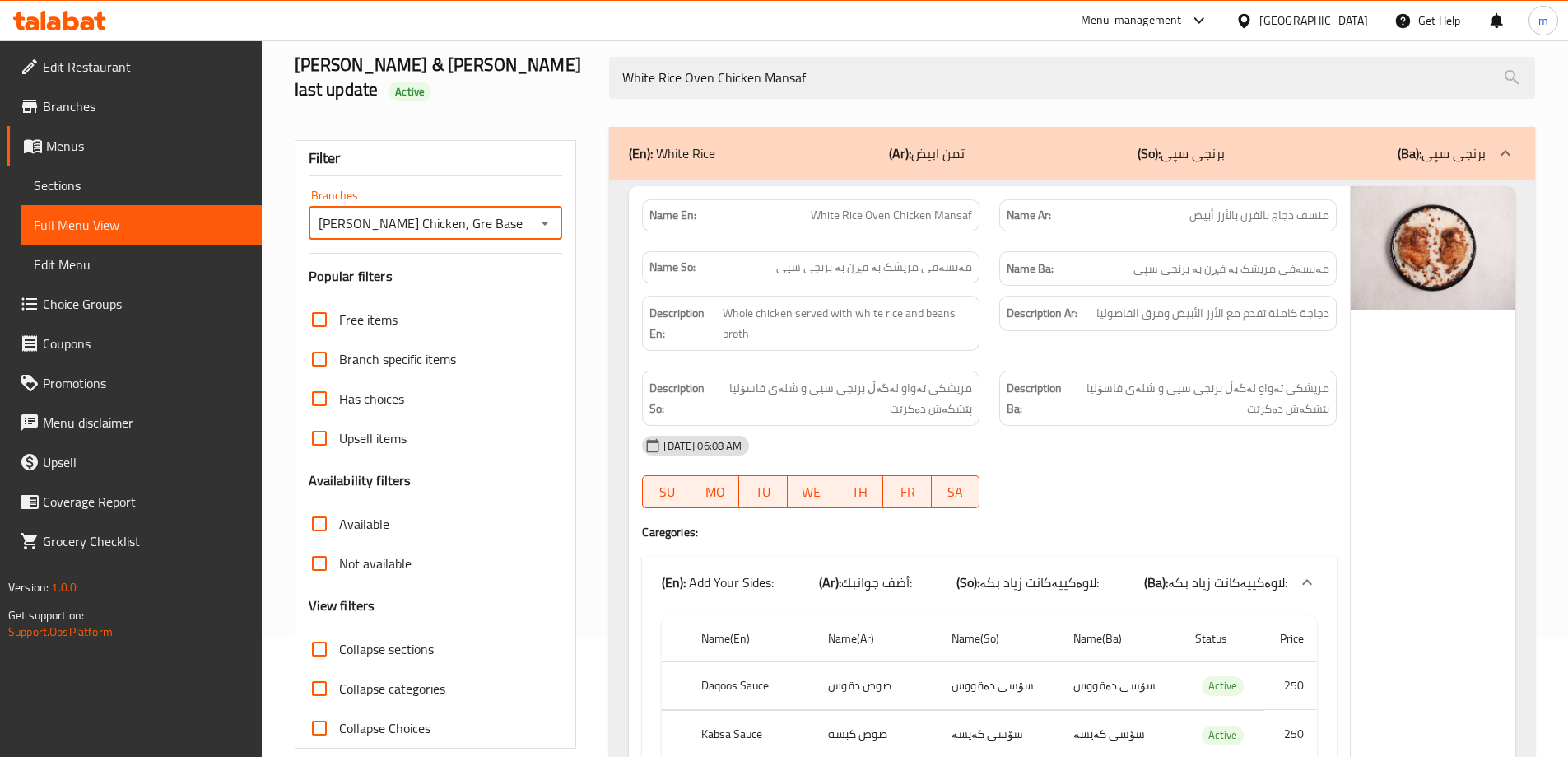
click at [524, 152] on div "Filter Branches Ahmed Amedi Chicken, Gre Base Branches Popular filters Free ite…" at bounding box center [436, 444] width 283 height 609
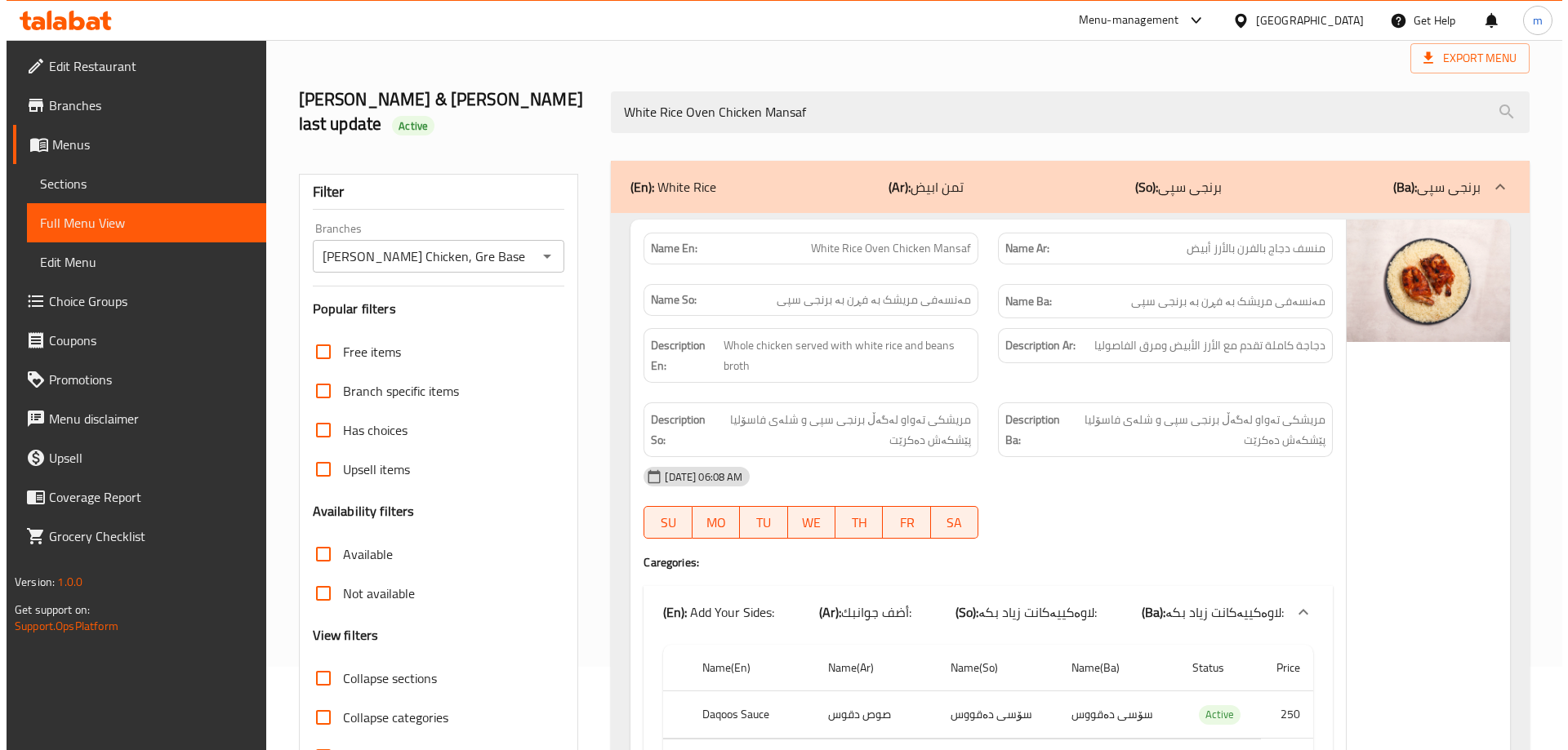
scroll to position [0, 0]
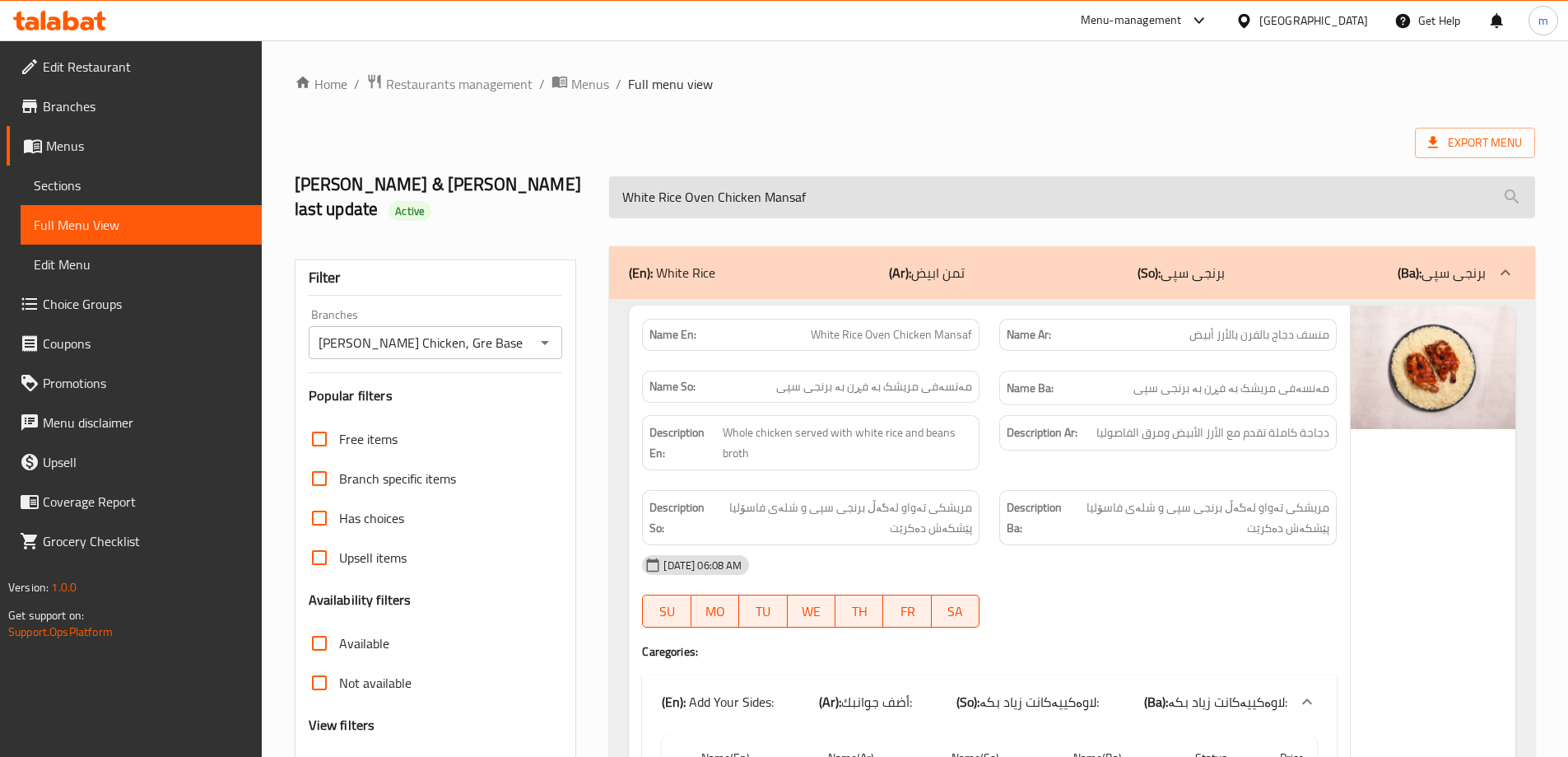
click at [849, 188] on input "White Rice Oven Chicken Mansaf" at bounding box center [1072, 197] width 926 height 42
paste input "Half Charcoal Chicken Over Rice"
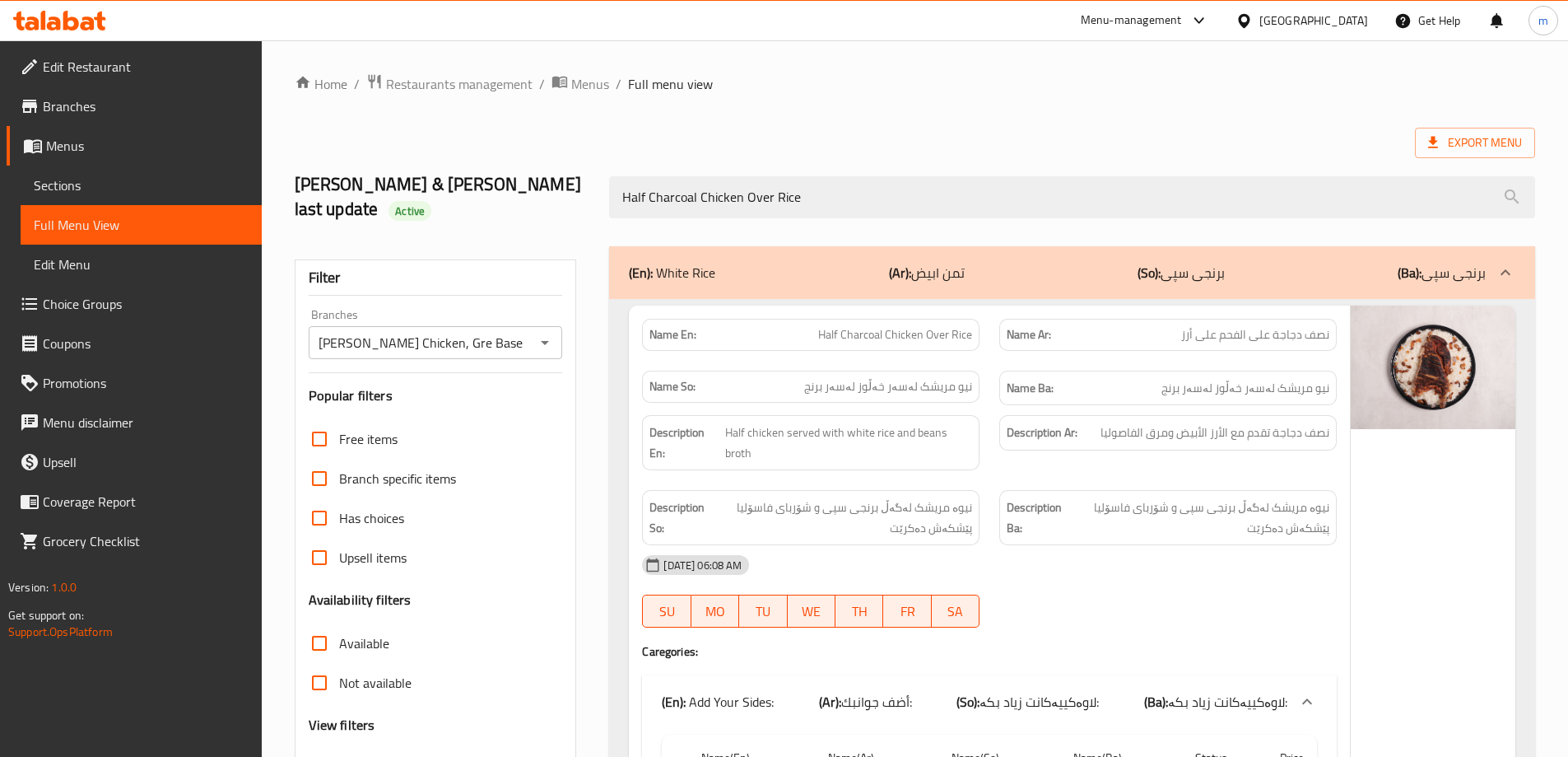
type input "Half Charcoal Chicken Over Rice"
click at [547, 333] on icon "Open" at bounding box center [544, 342] width 19 height 19
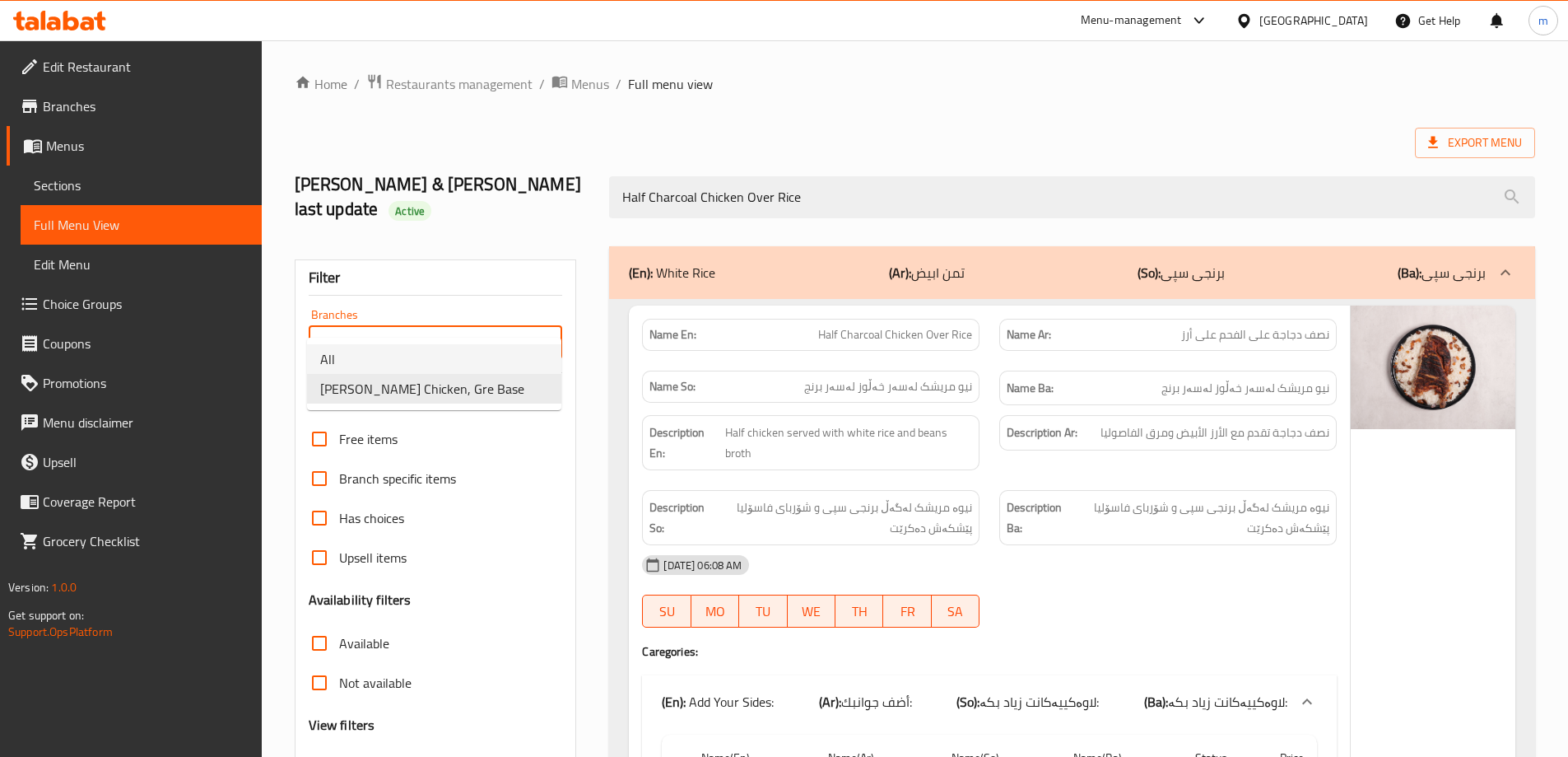
click at [487, 355] on li "All" at bounding box center [434, 359] width 254 height 30
click at [532, 327] on div "All Branches" at bounding box center [436, 343] width 254 height 33
click at [540, 333] on icon "Open" at bounding box center [544, 342] width 19 height 19
click at [459, 371] on li "All" at bounding box center [434, 359] width 254 height 30
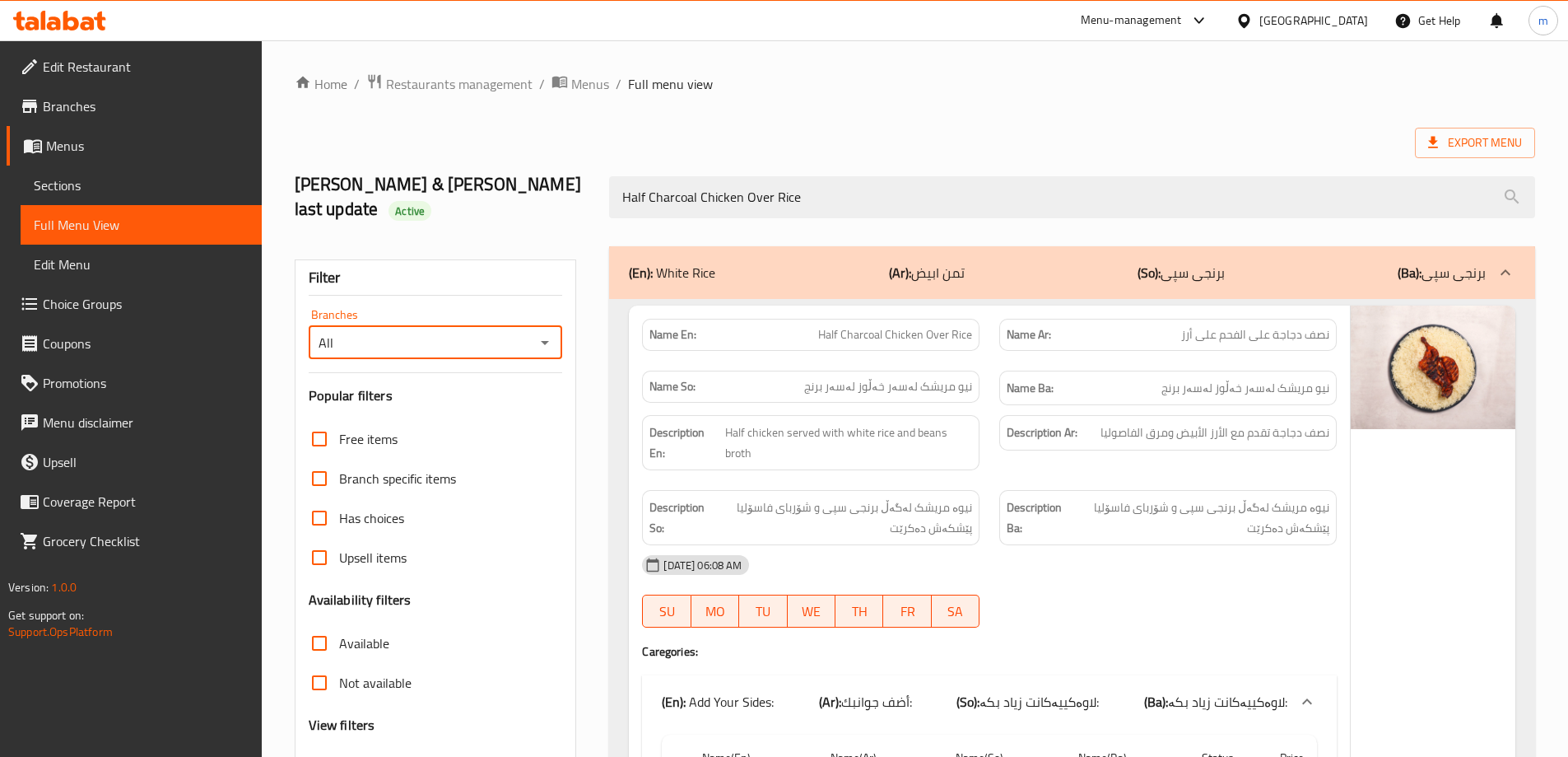
click at [555, 327] on div "All Branches" at bounding box center [436, 343] width 254 height 33
click at [540, 333] on icon "Open" at bounding box center [544, 342] width 19 height 19
click at [453, 381] on span "Ahmed Amedi Chicken, Gre Base" at bounding box center [422, 388] width 204 height 19
type input "Ahmed Amedi Chicken, Gre Base"
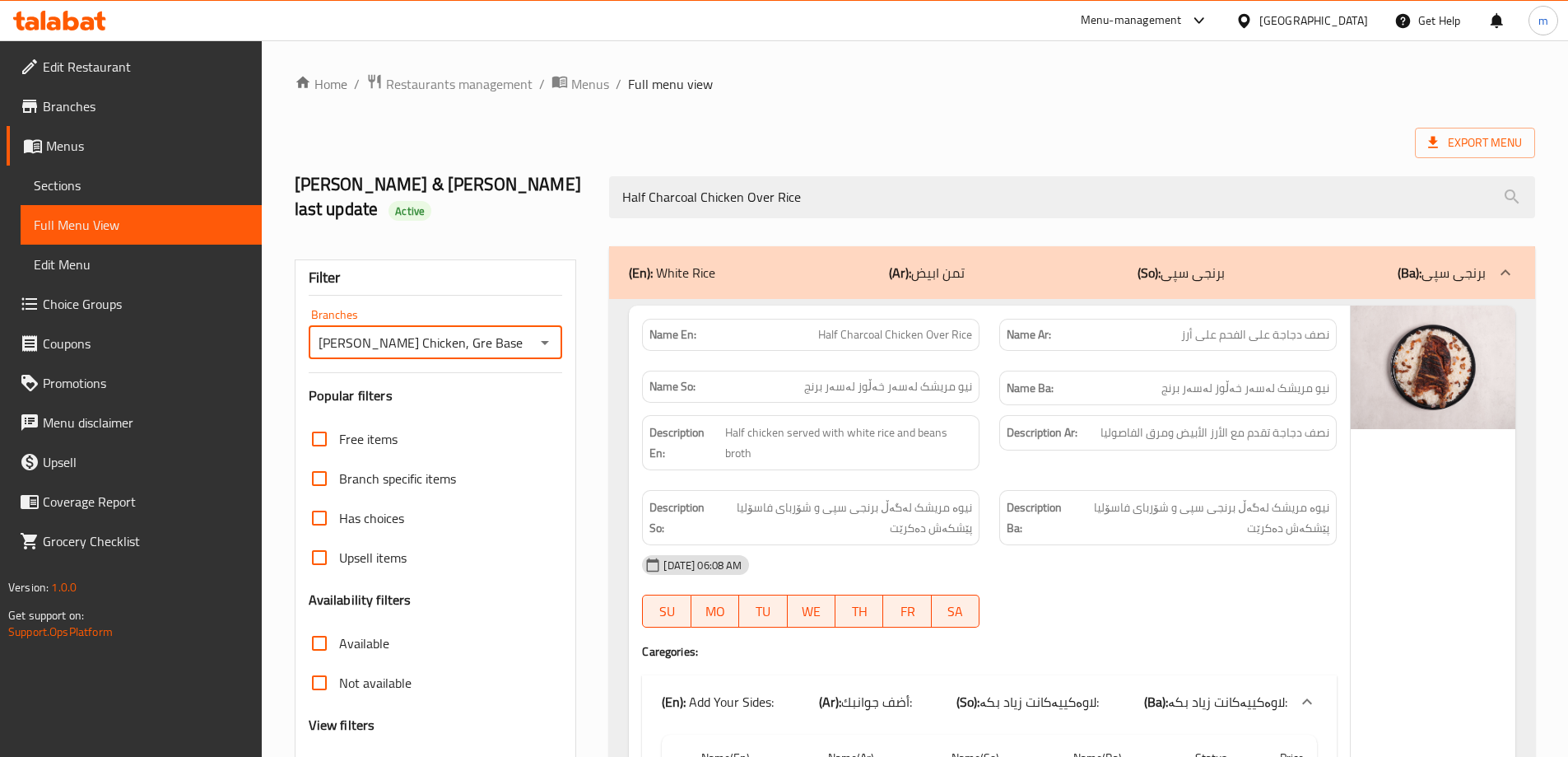
click at [552, 261] on div "Filter" at bounding box center [436, 278] width 254 height 35
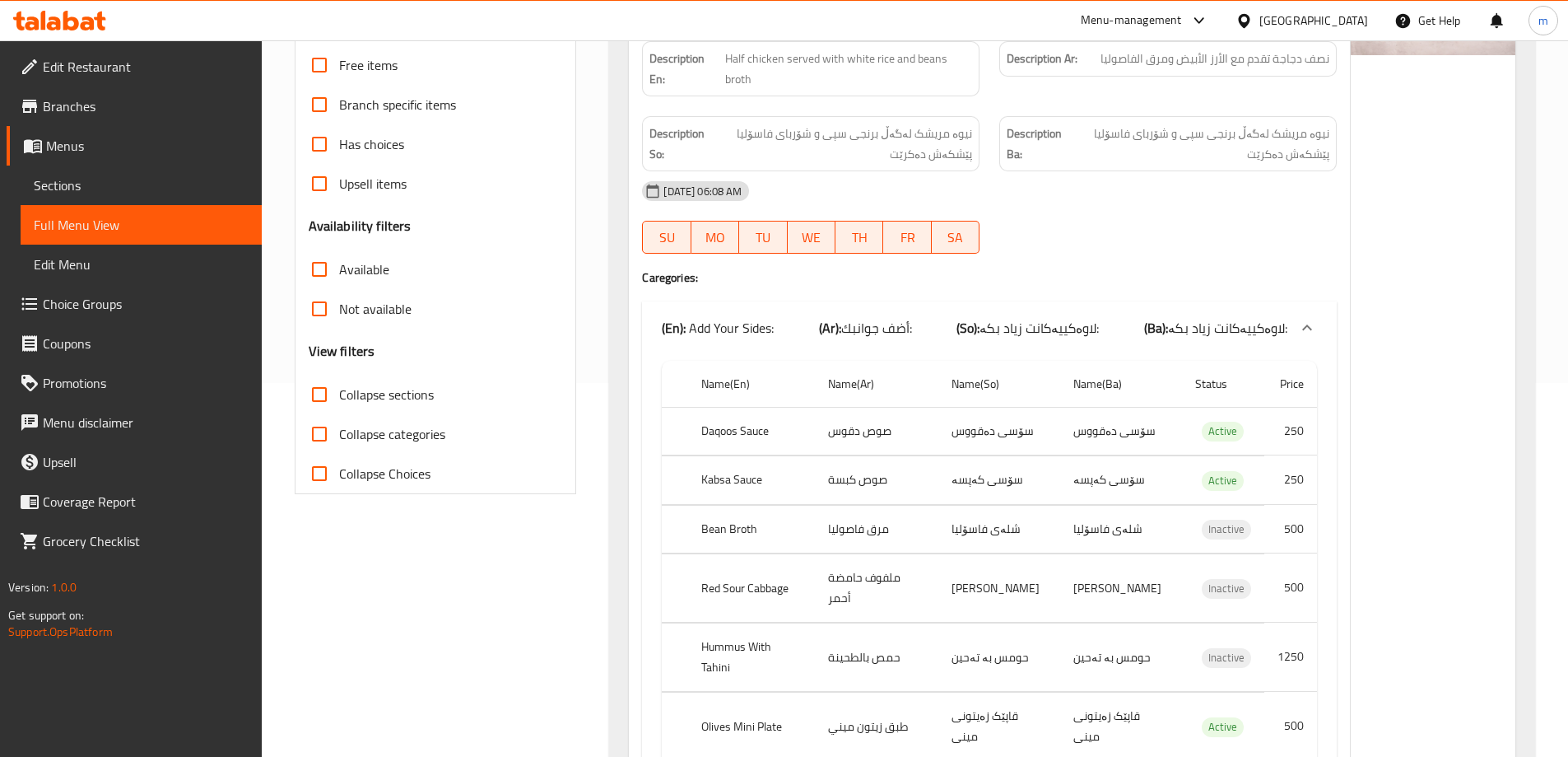
scroll to position [14, 0]
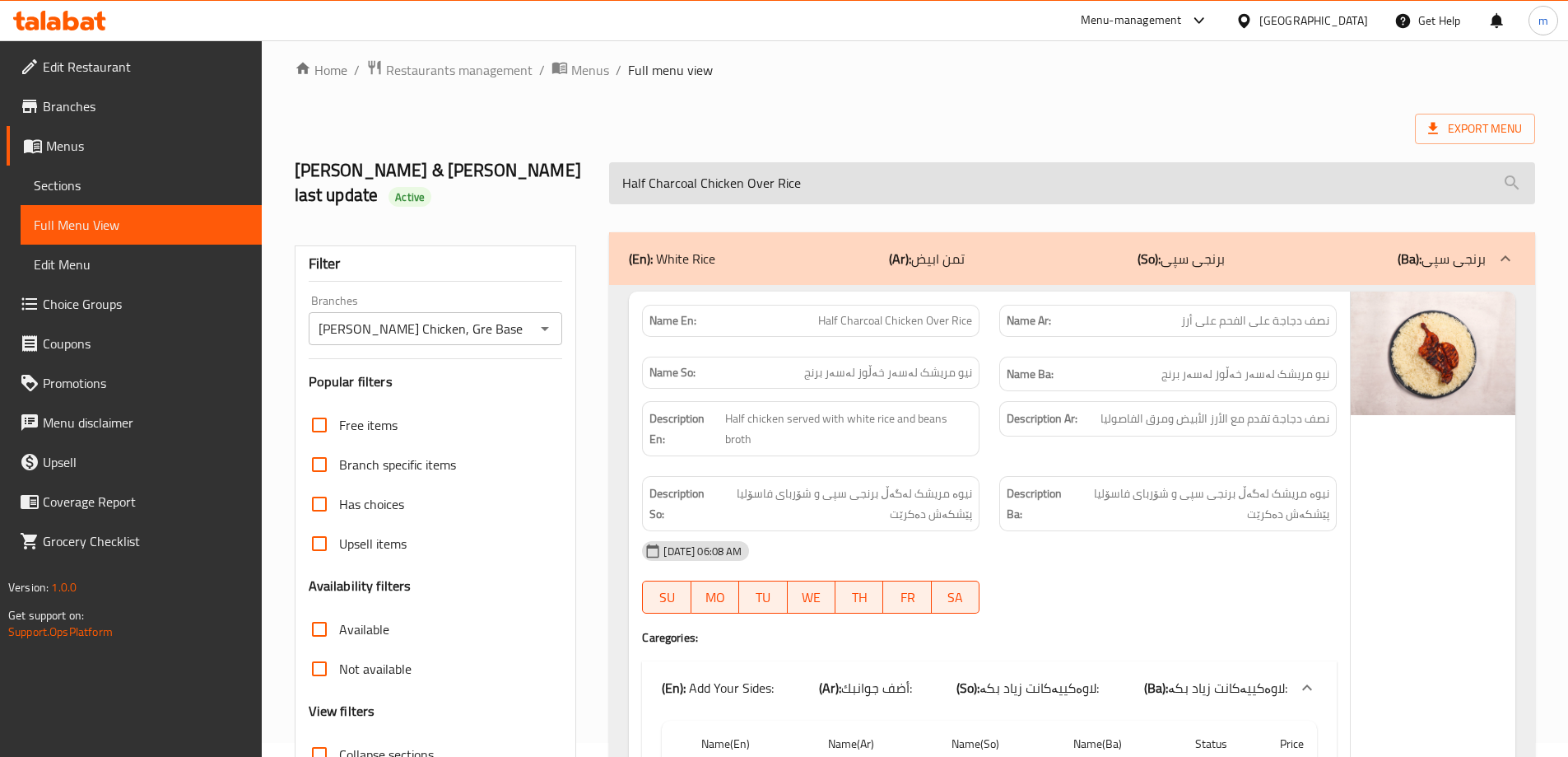
click at [809, 171] on input "Half Charcoal Chicken Over Rice" at bounding box center [1072, 183] width 926 height 42
paste input "Oven"
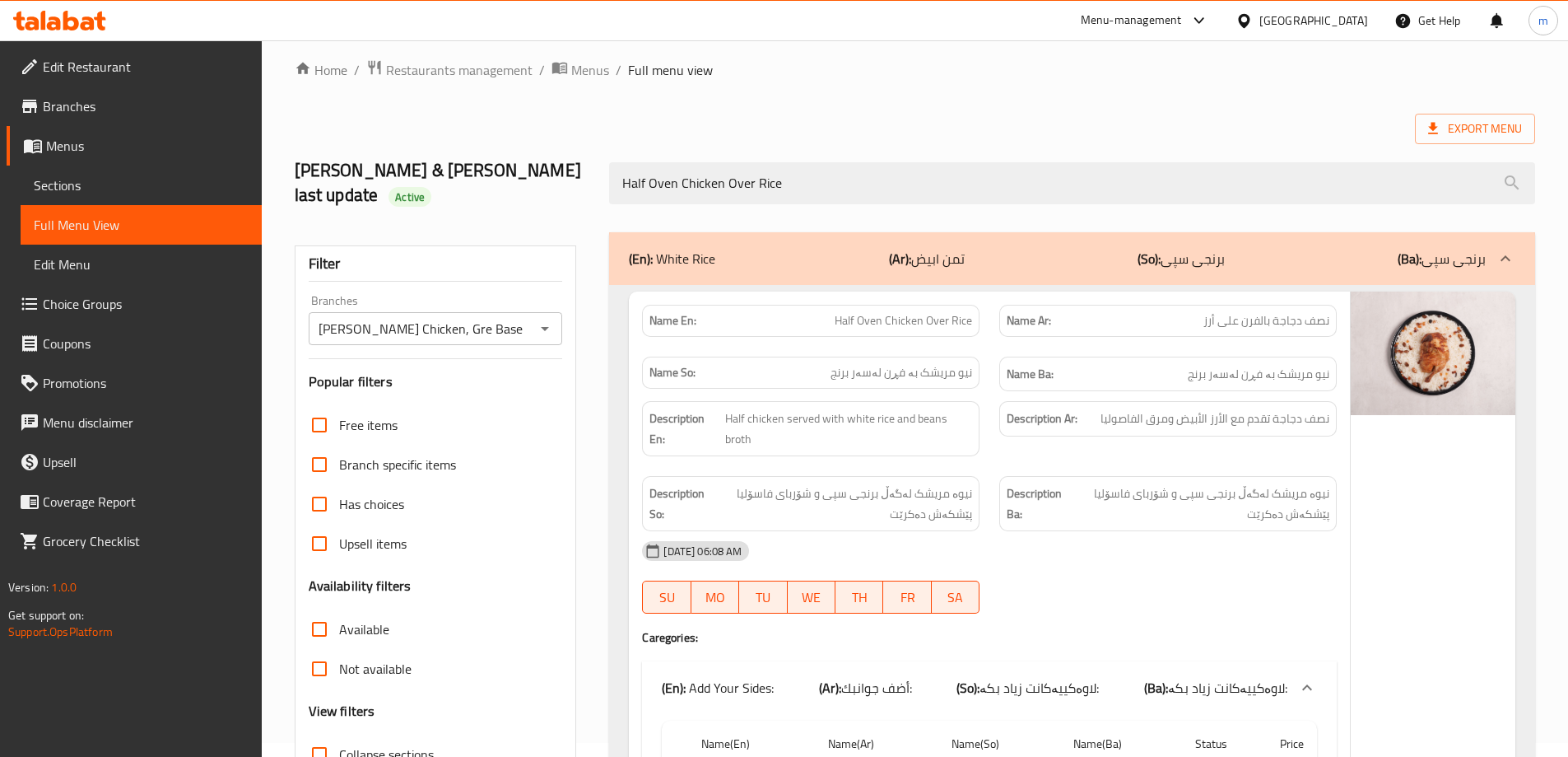
click at [545, 319] on icon "Open" at bounding box center [544, 328] width 19 height 19
type input "Half Oven Chicken Over Rice"
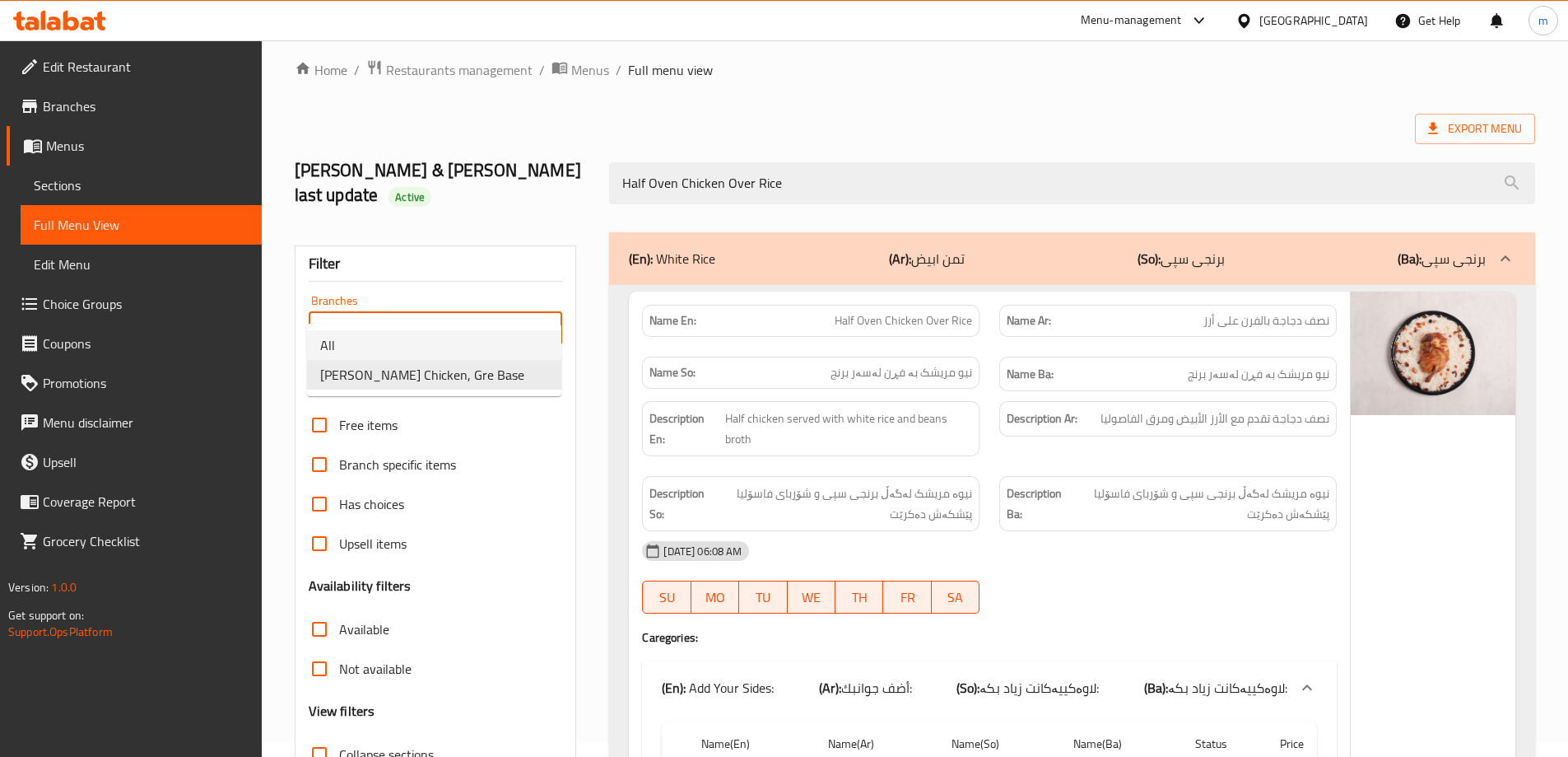
click at [406, 350] on li "All" at bounding box center [434, 345] width 254 height 30
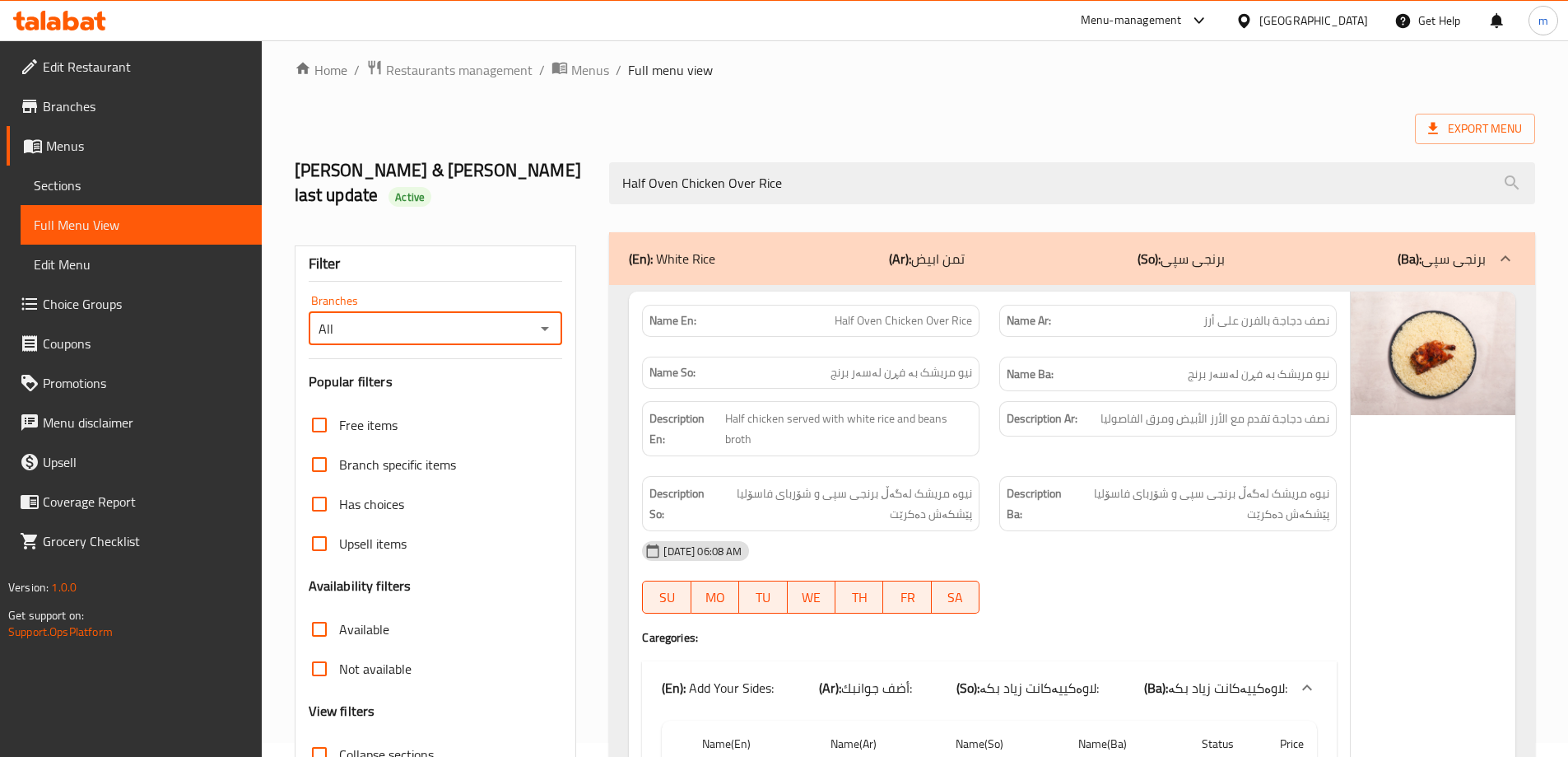
click at [540, 319] on icon "Open" at bounding box center [544, 328] width 19 height 19
click at [462, 375] on span "Ahmed Amedi Chicken, Gre Base" at bounding box center [422, 374] width 204 height 19
type input "Ahmed Amedi Chicken, Gre Base"
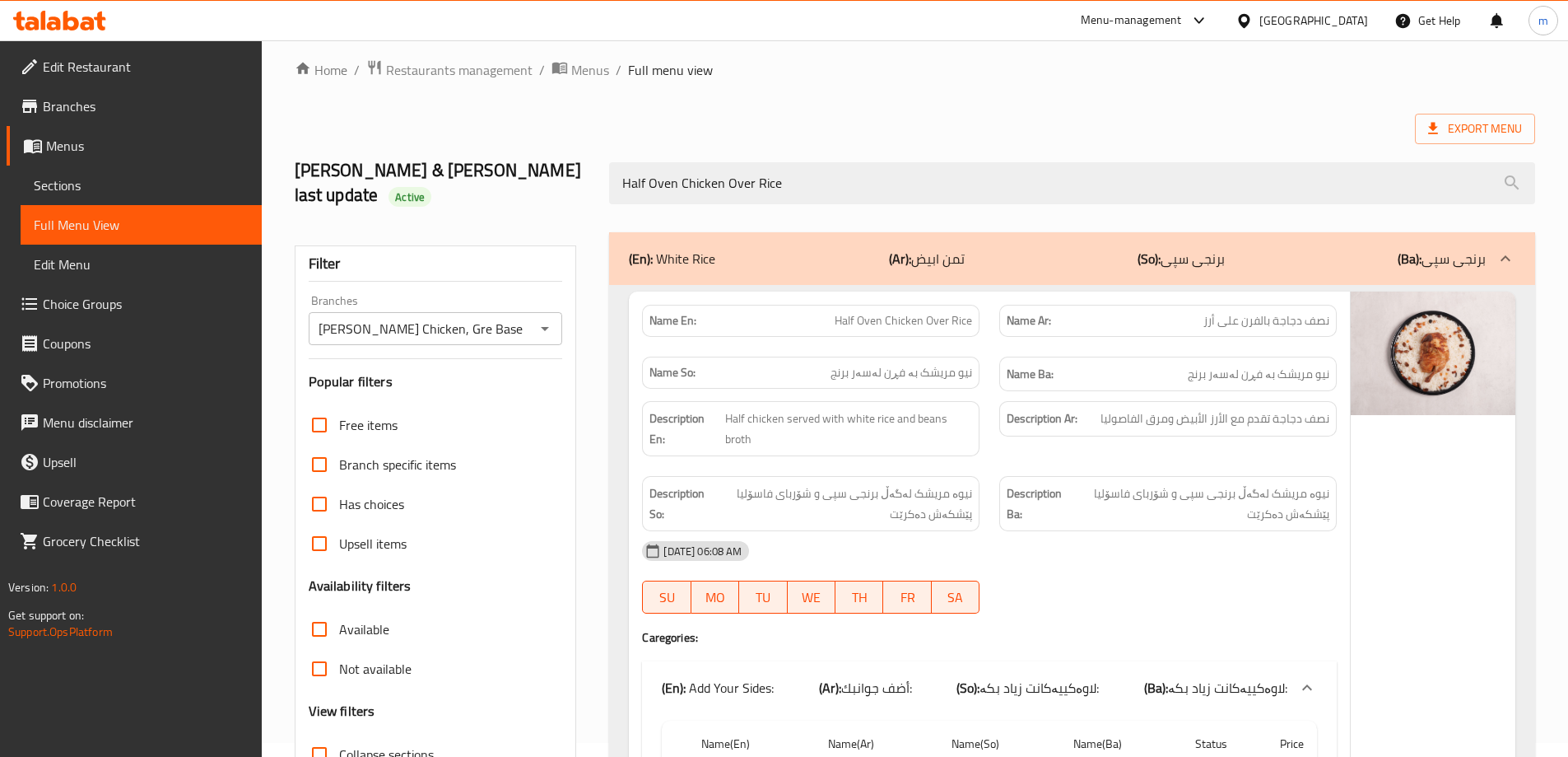
click at [521, 246] on div "Filter" at bounding box center [436, 263] width 254 height 35
click at [855, 123] on div "Export Menu" at bounding box center [915, 129] width 1241 height 31
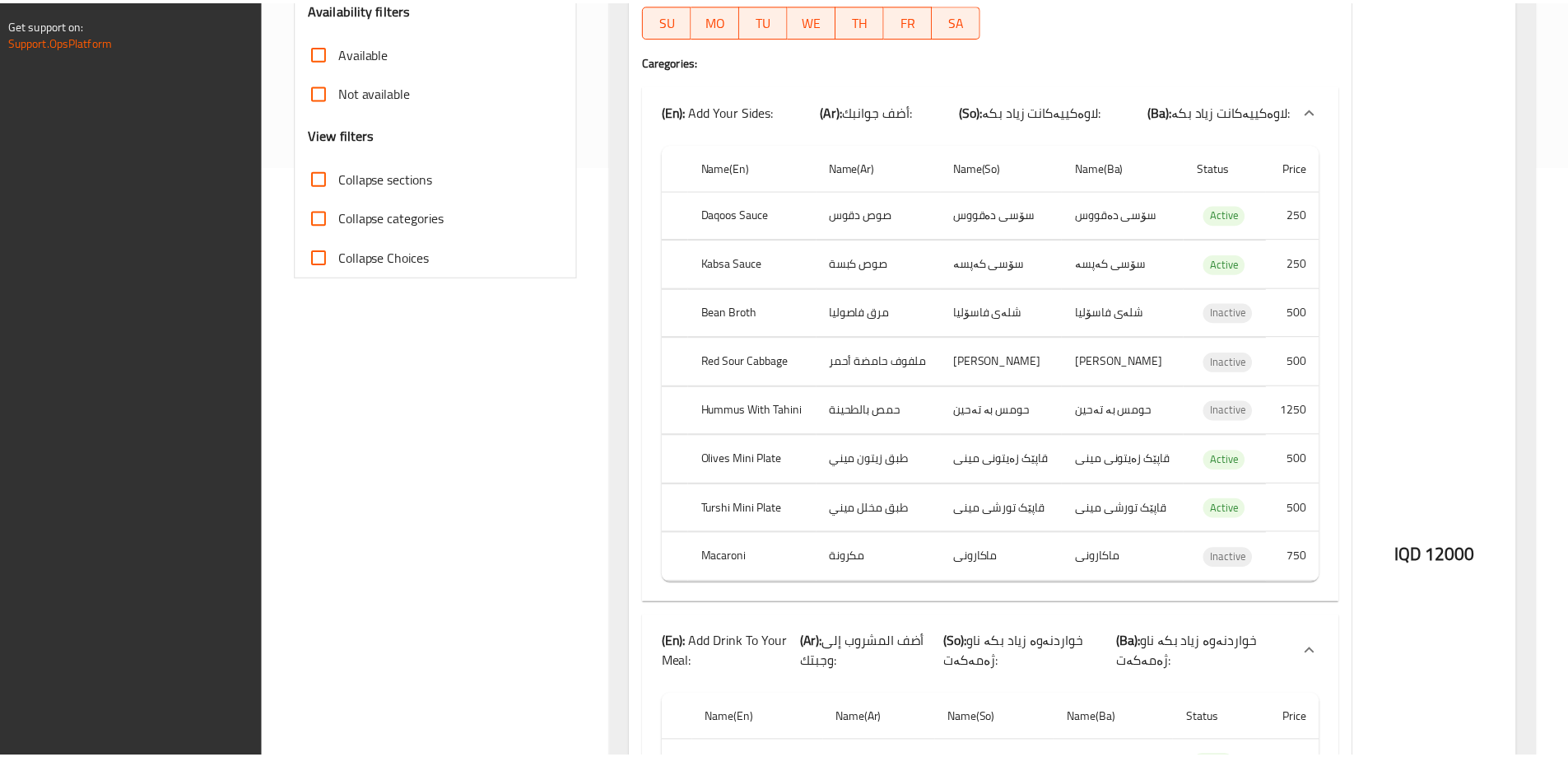
scroll to position [1167, 0]
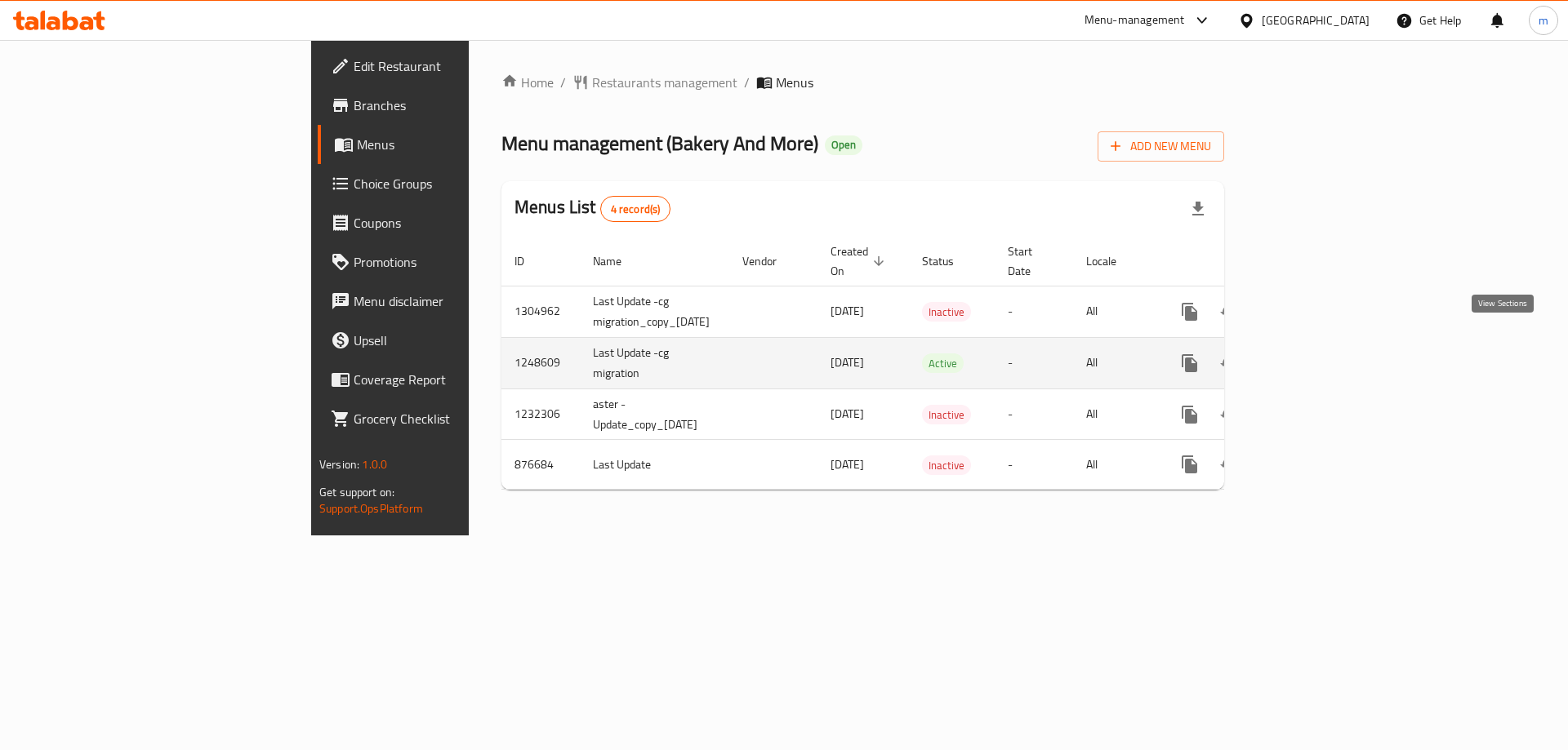
click at [1317, 353] on icon "enhanced table" at bounding box center [1307, 362] width 19 height 19
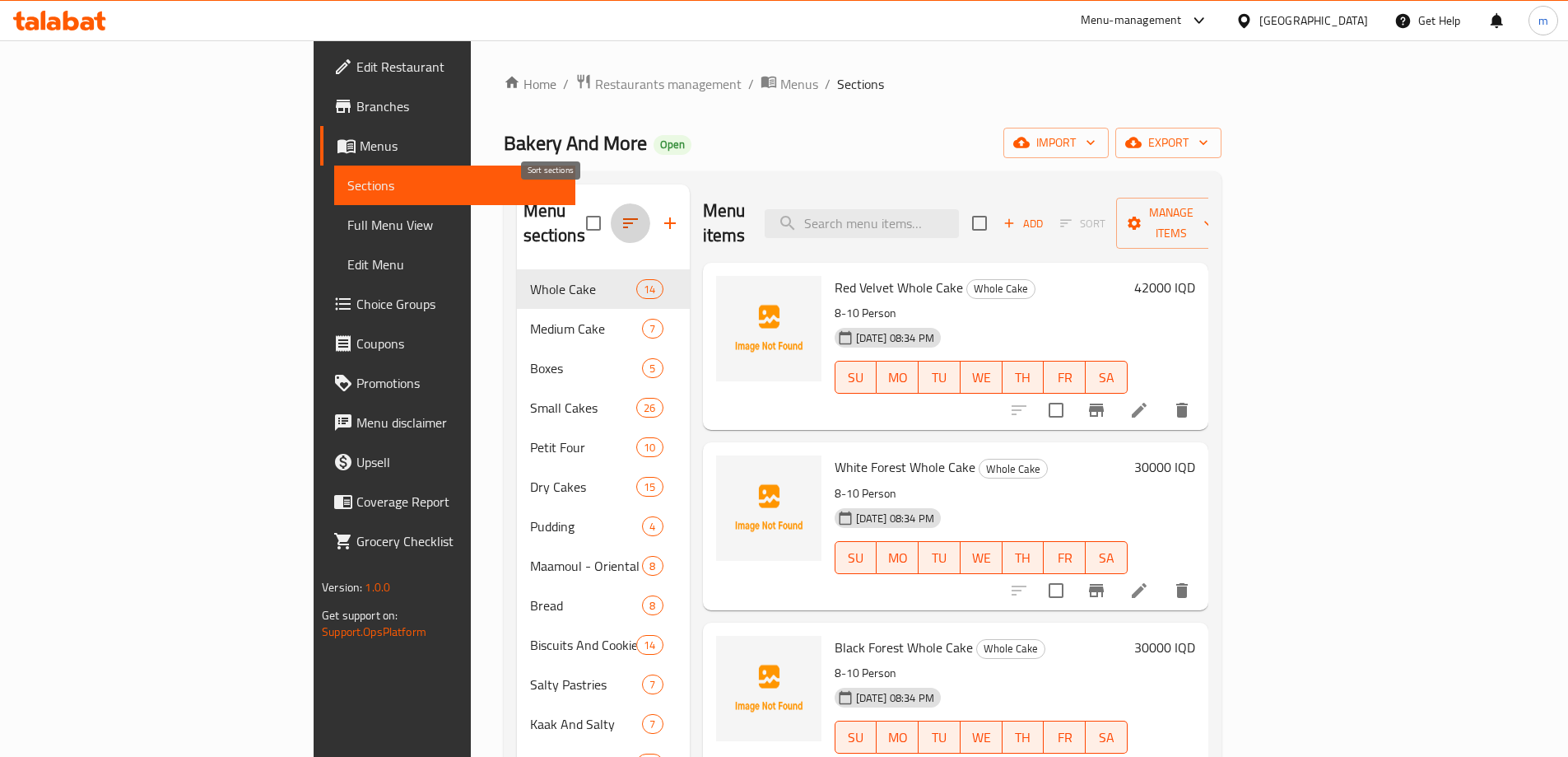
click at [620, 216] on icon "button" at bounding box center [630, 223] width 19 height 19
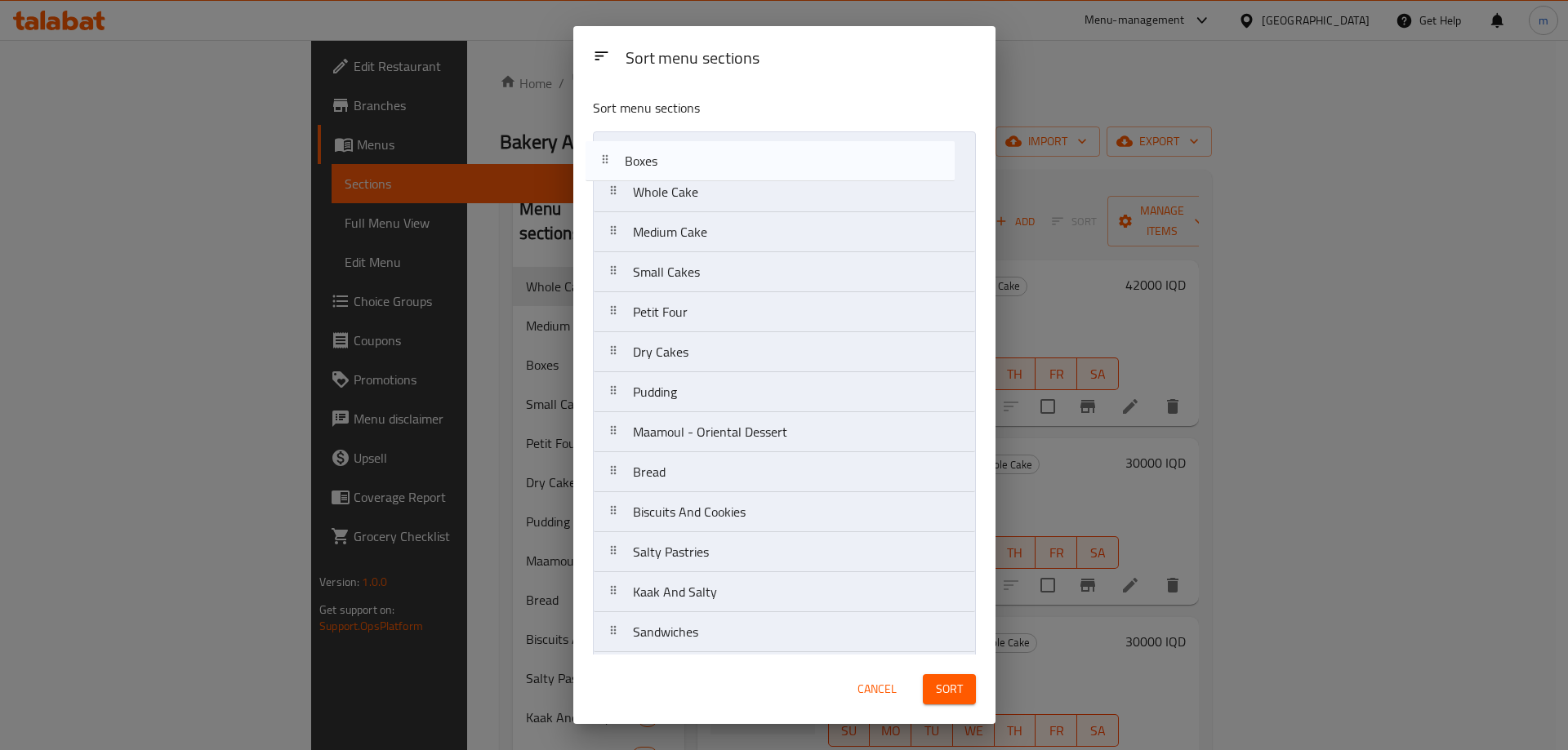
drag, startPoint x: 627, startPoint y: 232, endPoint x: 621, endPoint y: 153, distance: 79.2
click at [621, 153] on nav "Whole Cake Medium Cake Boxes Small Cakes Petit Four Dry Cakes Pudding Maamoul -…" at bounding box center [784, 631] width 383 height 1001
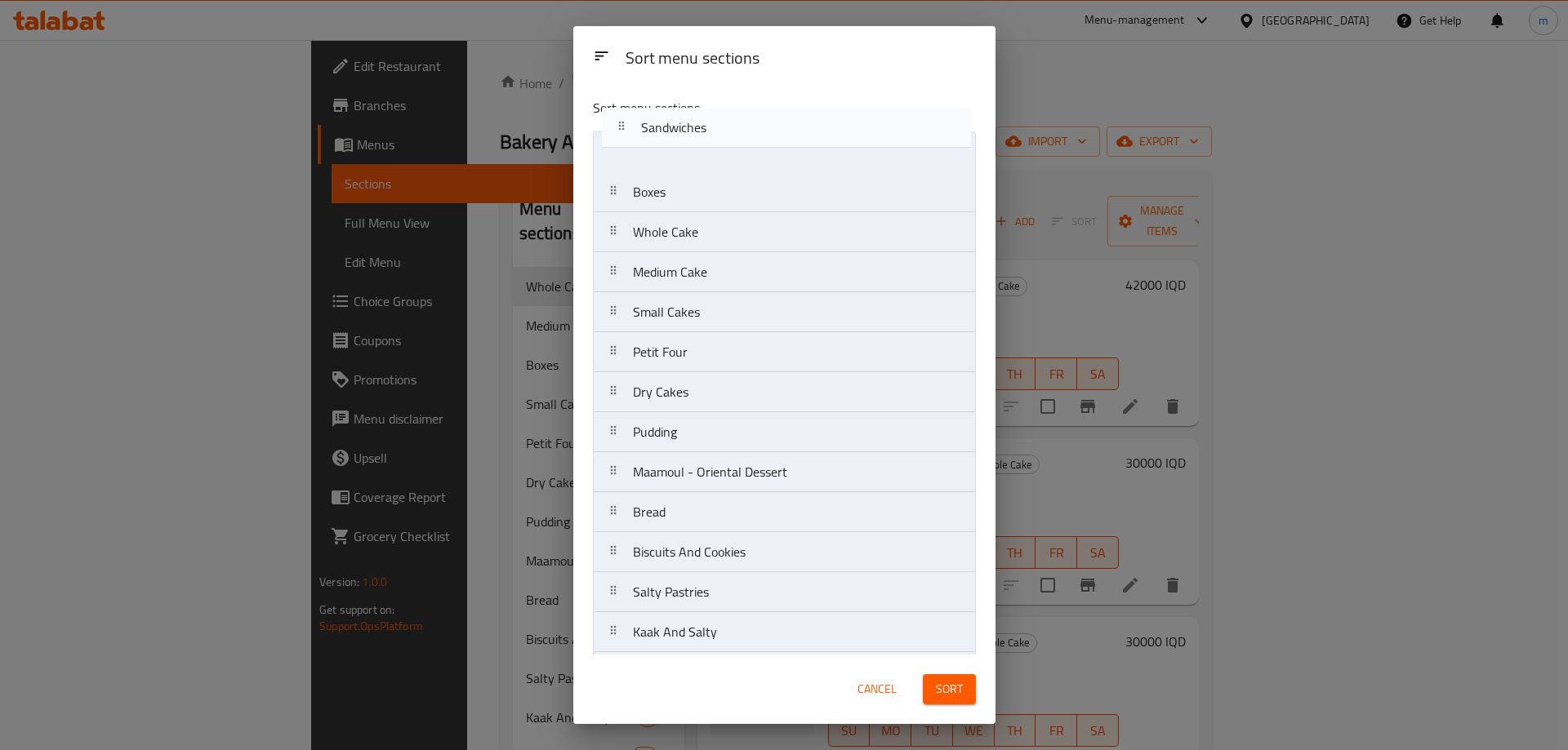
drag, startPoint x: 681, startPoint y: 246, endPoint x: 694, endPoint y: 125, distance: 121.7
click at [694, 125] on div "Sort menu sections Boxes Whole Cake Medium Cake Small Cakes Petit Four Dry Cake…" at bounding box center [784, 369] width 422 height 570
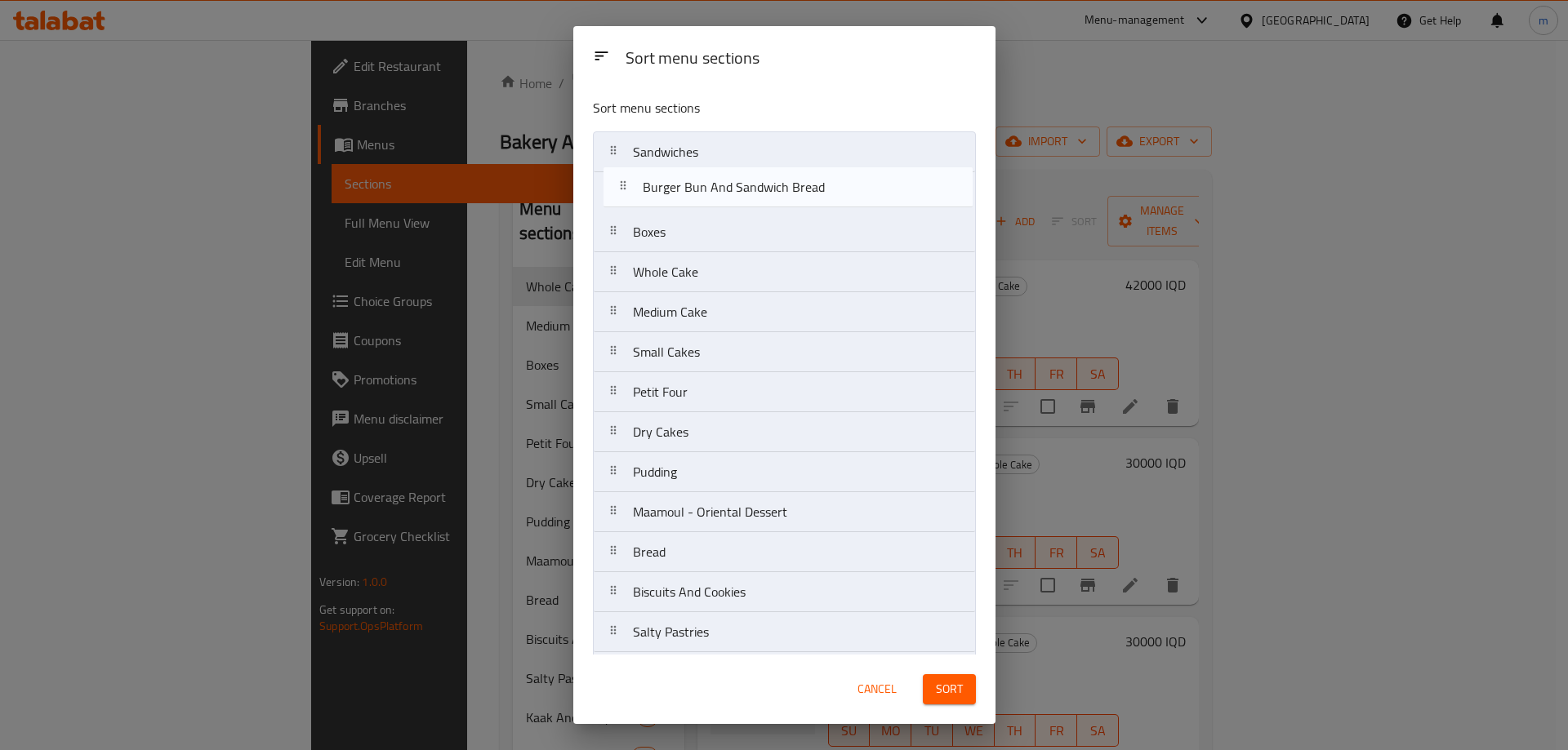
drag, startPoint x: 672, startPoint y: 302, endPoint x: 681, endPoint y: 191, distance: 111.4
click at [681, 191] on nav "Sandwiches Boxes Whole Cake Medium Cake Small Cakes Petit Four Dry Cakes Puddin…" at bounding box center [784, 631] width 383 height 1001
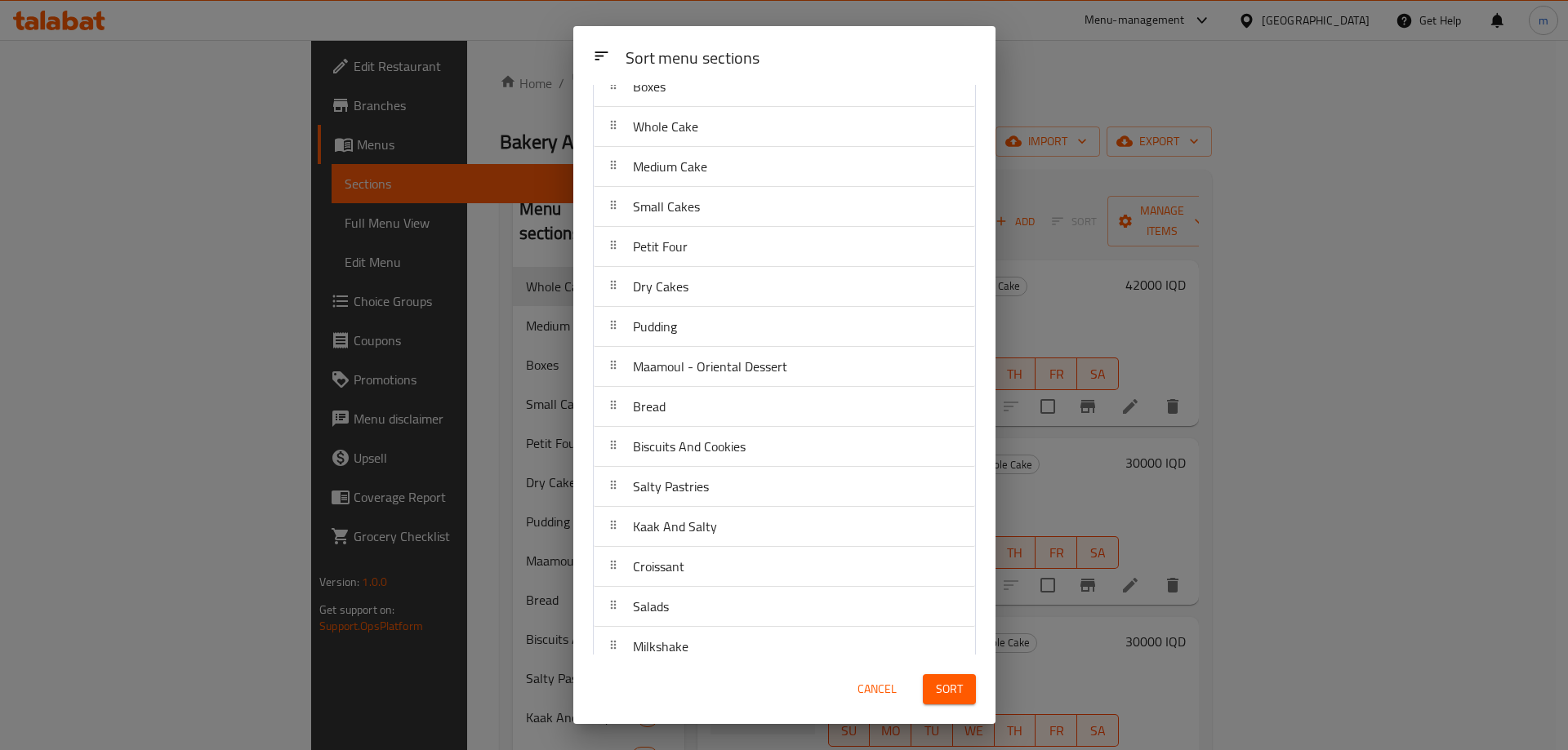
scroll to position [191, 0]
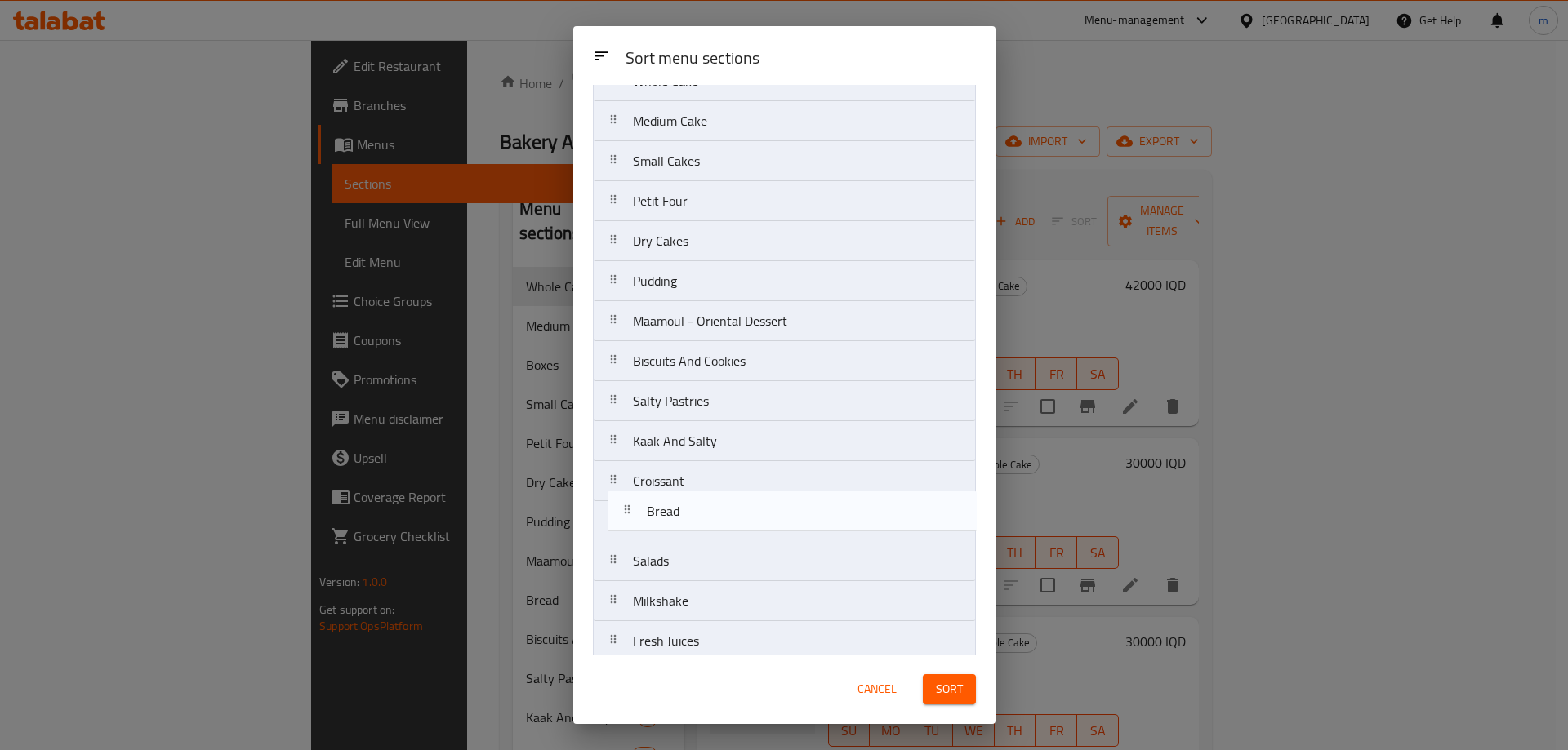
drag, startPoint x: 714, startPoint y: 378, endPoint x: 727, endPoint y: 532, distance: 154.5
click at [727, 532] on nav "Sandwiches Burger Bun And Sandwich Bread Boxes Whole Cake Medium Cake Small Cak…" at bounding box center [784, 440] width 383 height 1001
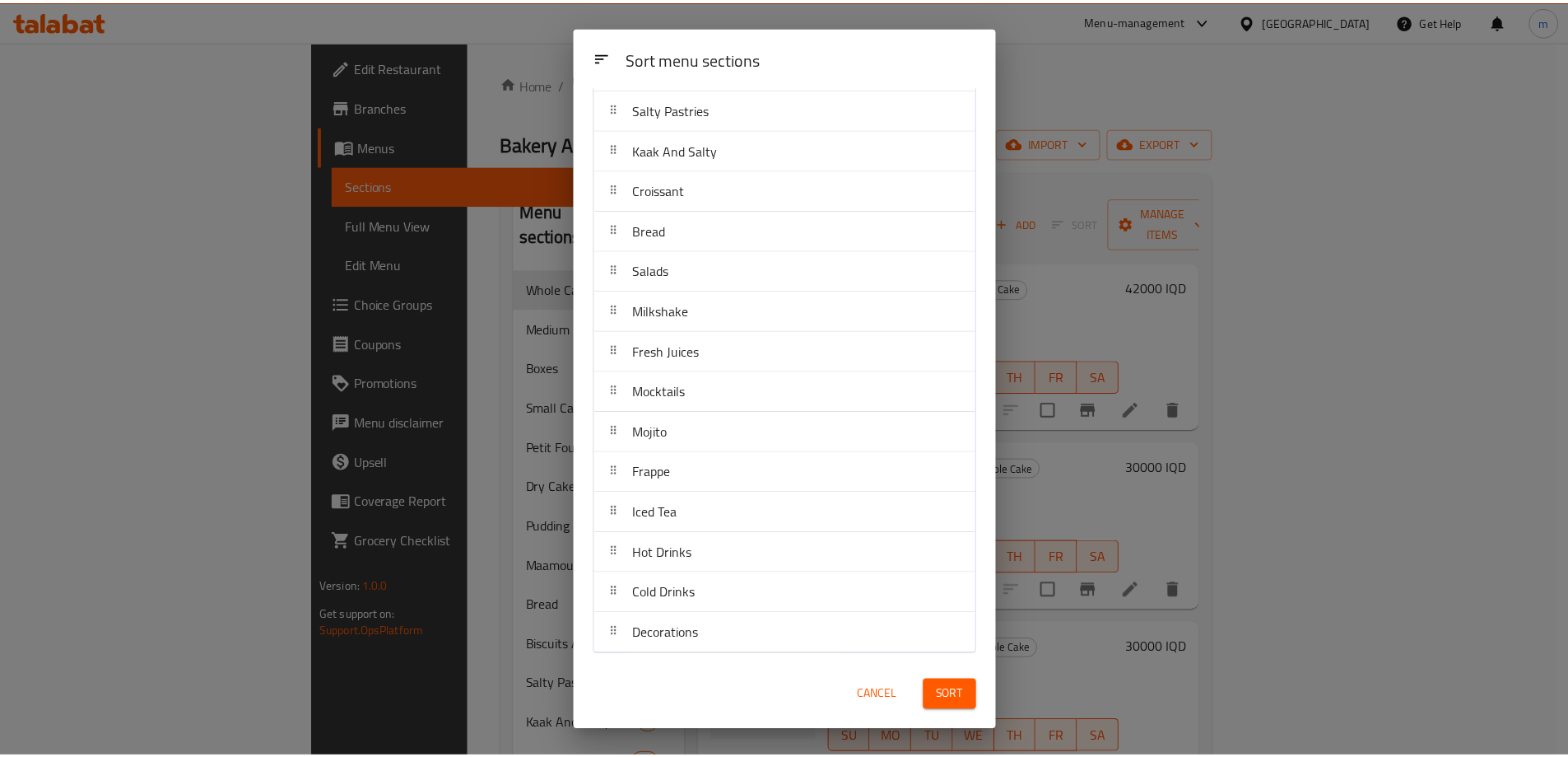
scroll to position [489, 0]
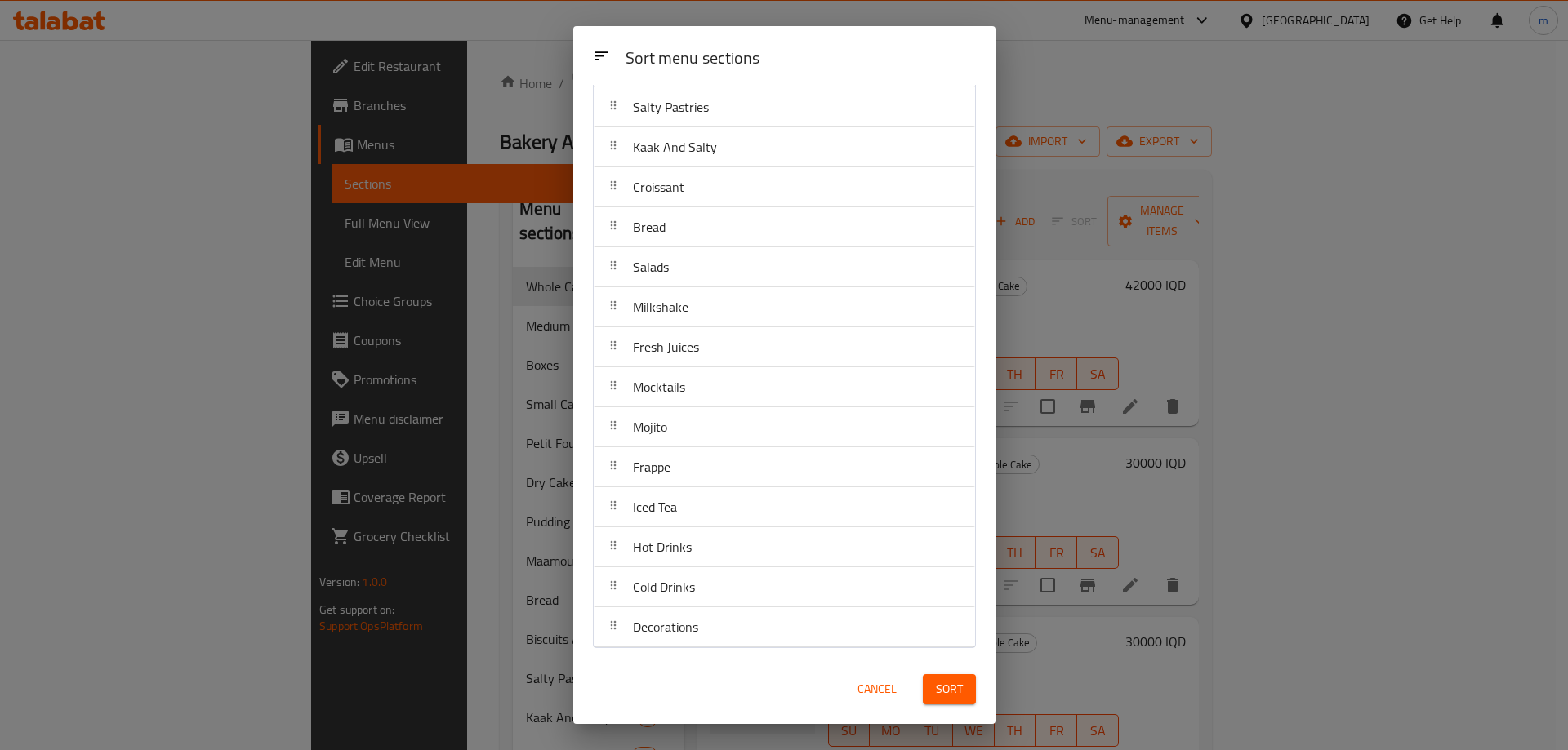
click at [933, 691] on button "Sort" at bounding box center [949, 688] width 53 height 30
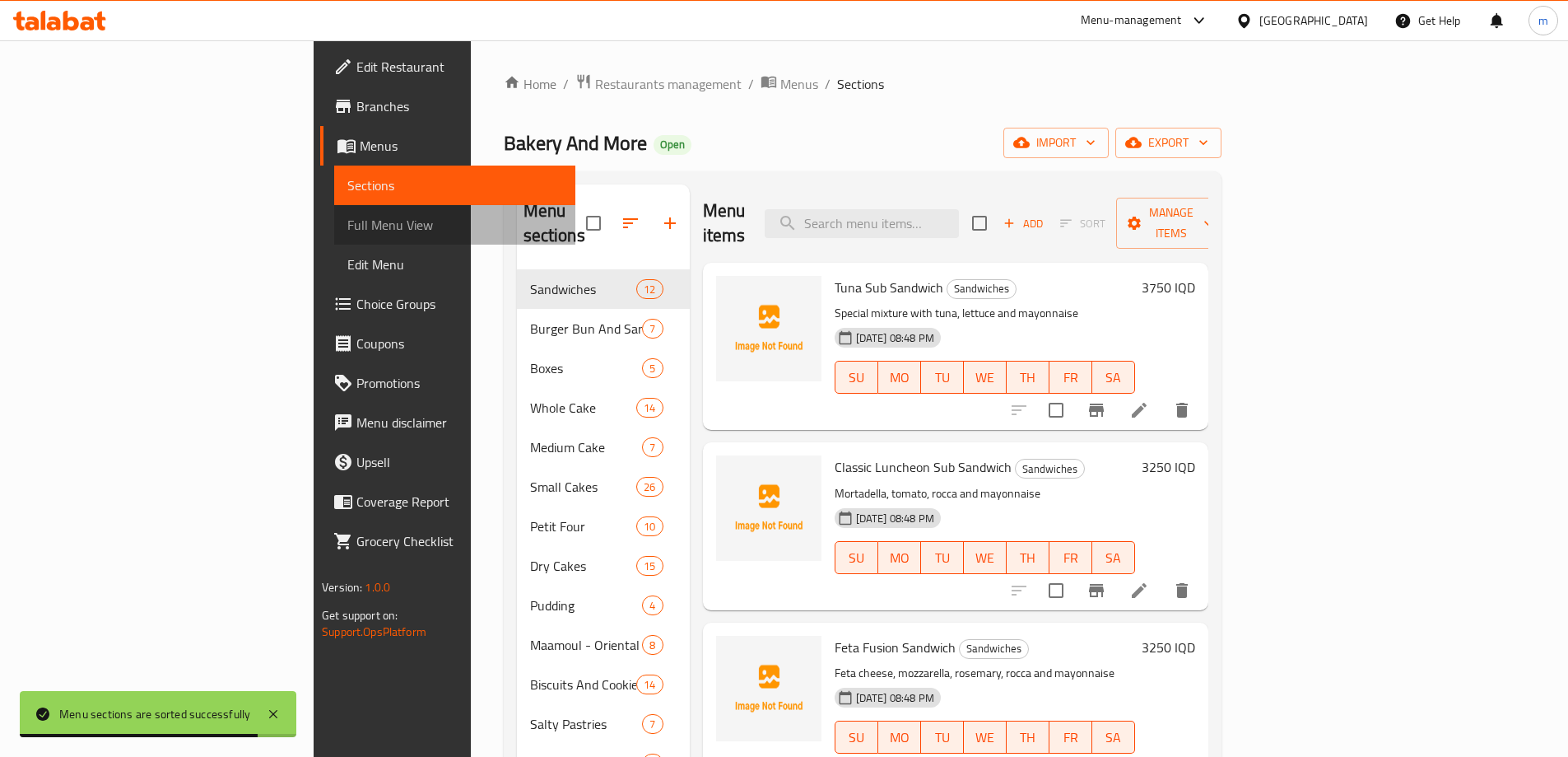
click at [334, 210] on link "Full Menu View" at bounding box center [454, 225] width 241 height 40
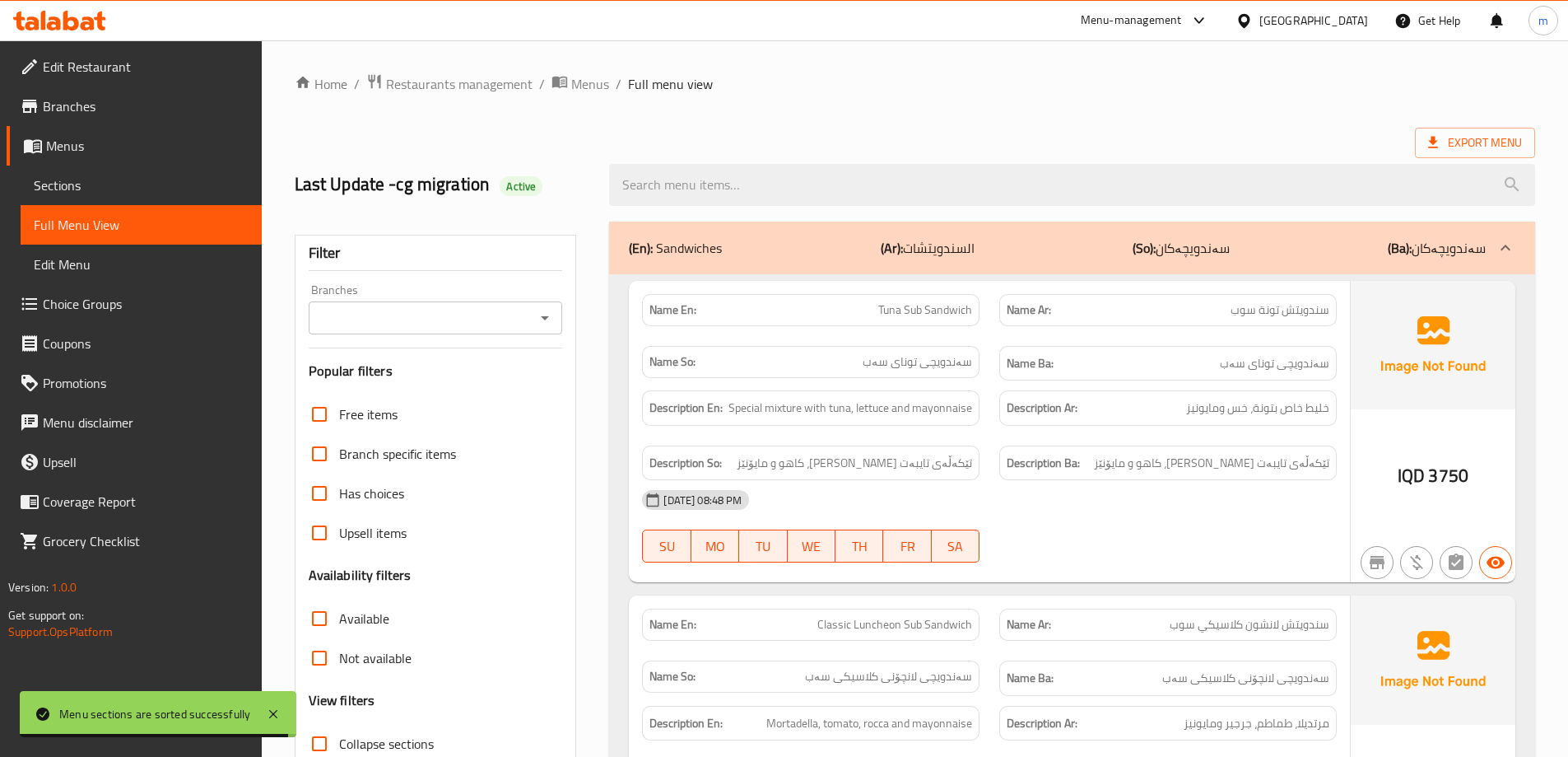
click at [386, 321] on input "Branches" at bounding box center [422, 317] width 217 height 23
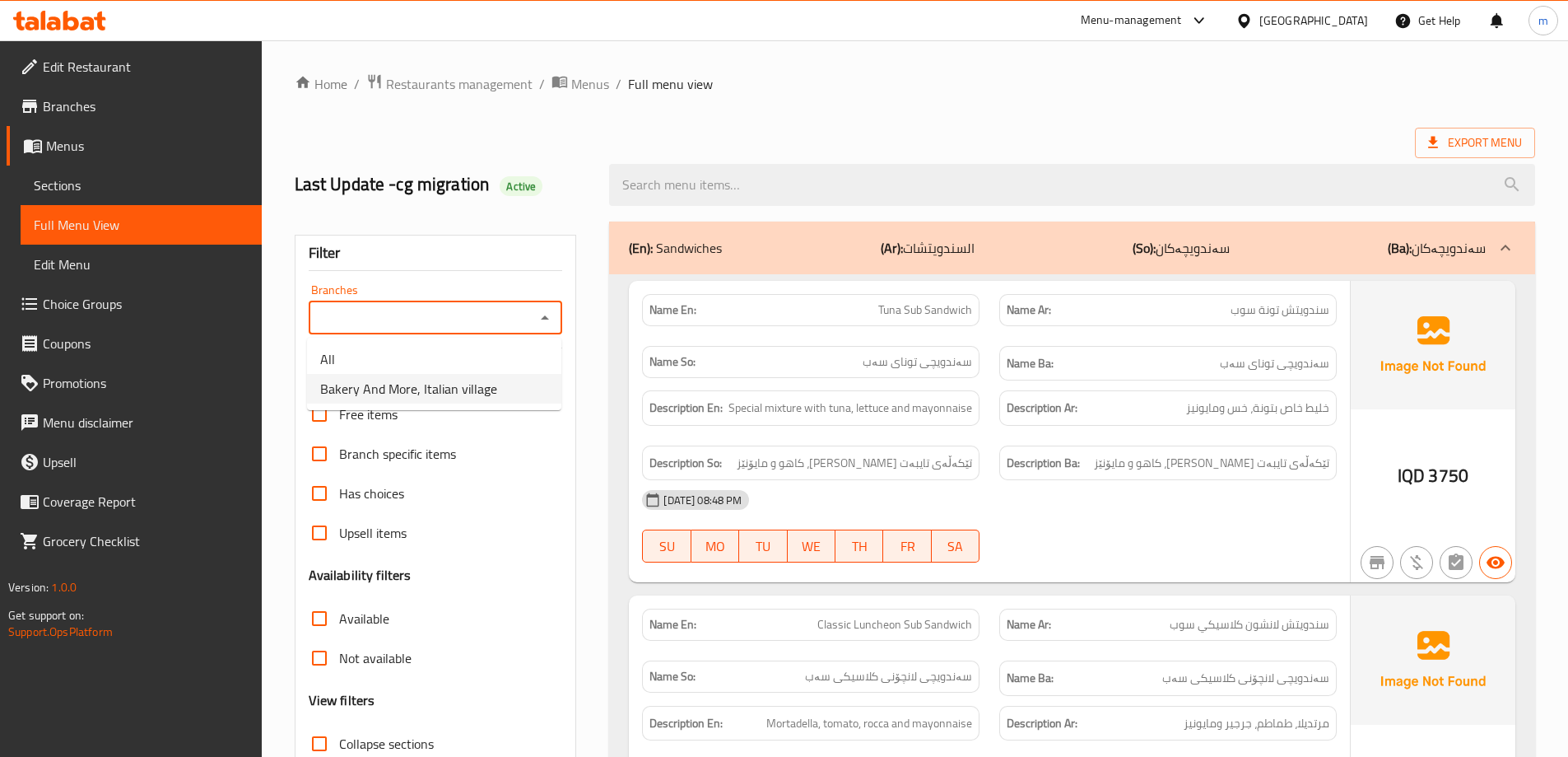
click at [377, 384] on span "Bakery And More, Italian village" at bounding box center [408, 388] width 177 height 19
type input "Bakery And More, Italian village"
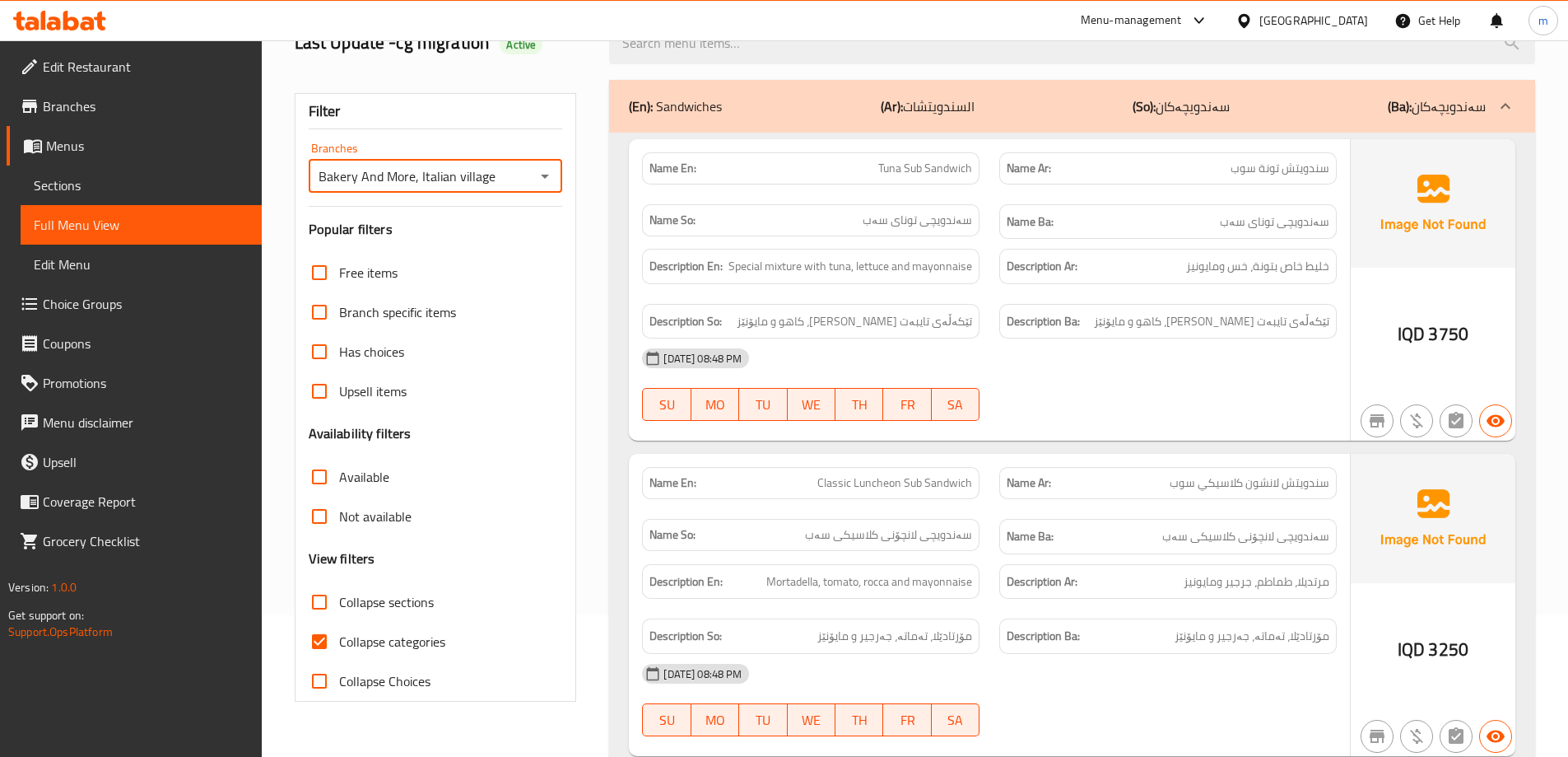
scroll to position [385, 0]
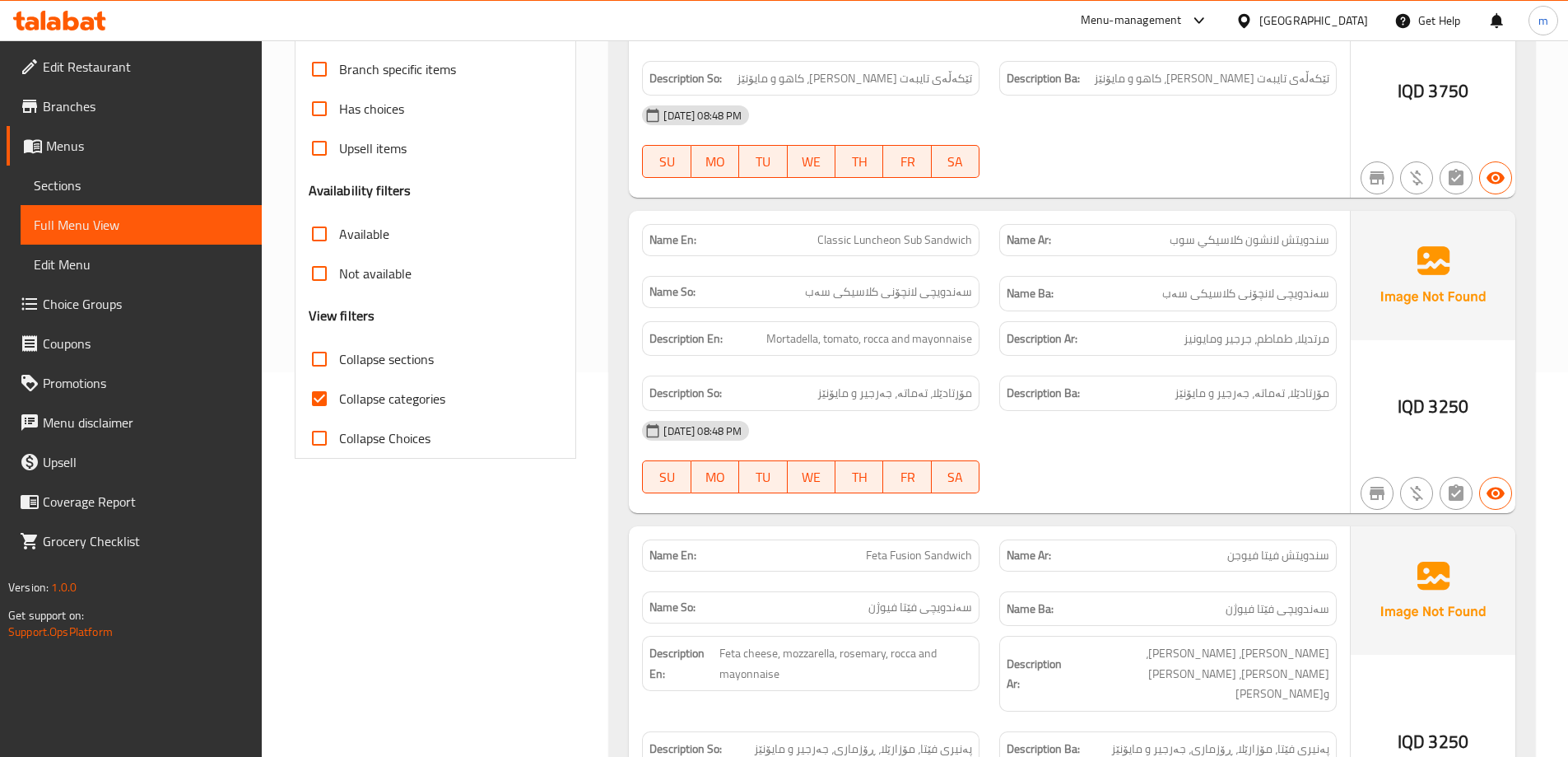
click at [344, 389] on span "Collapse categories" at bounding box center [392, 398] width 107 height 19
click at [339, 387] on input "Collapse categories" at bounding box center [319, 398] width 40 height 40
checkbox input "false"
click at [347, 351] on span "Collapse sections" at bounding box center [387, 358] width 95 height 19
click at [339, 351] on input "Collapse sections" at bounding box center [319, 359] width 40 height 40
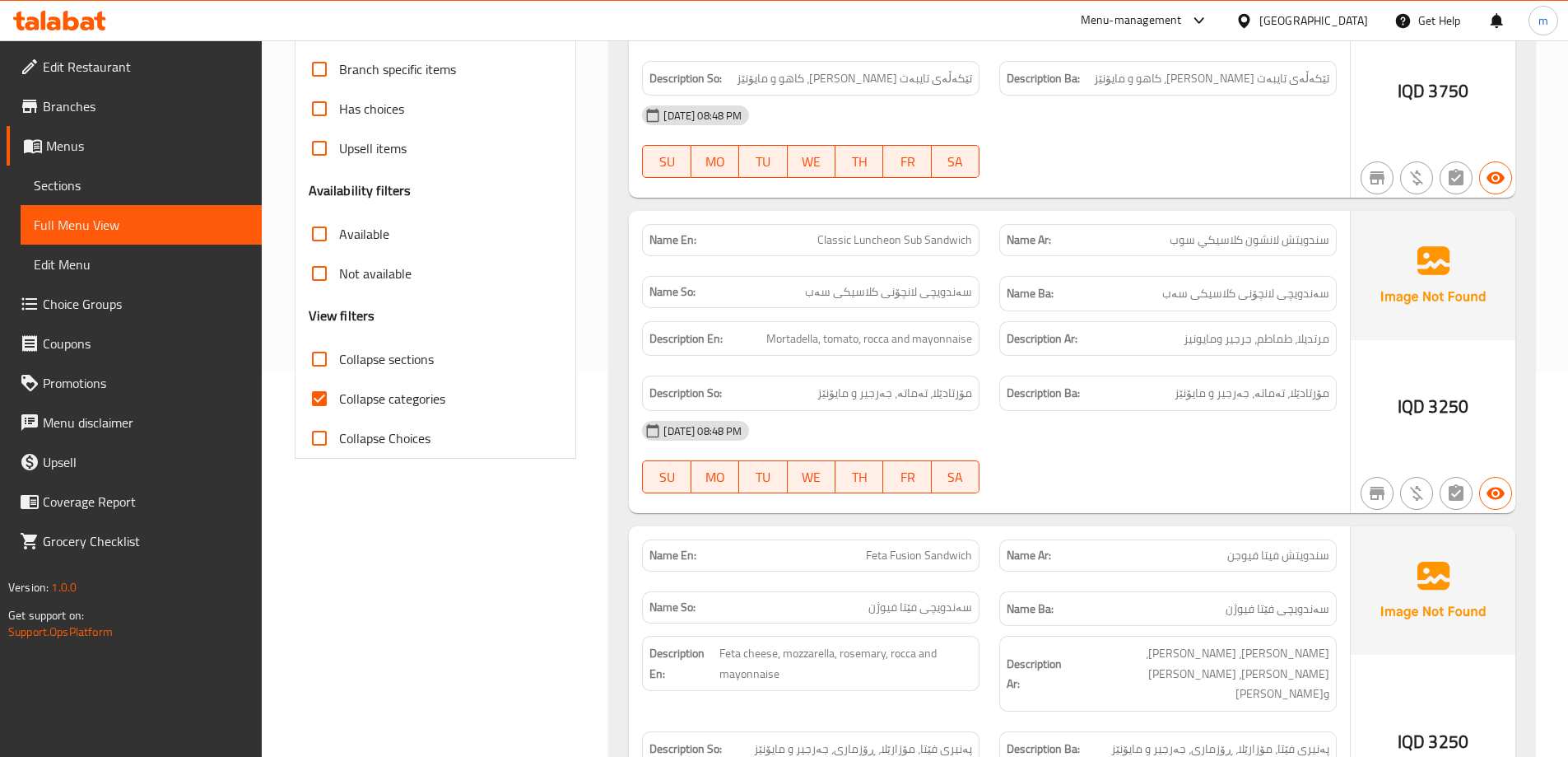
checkbox input "true"
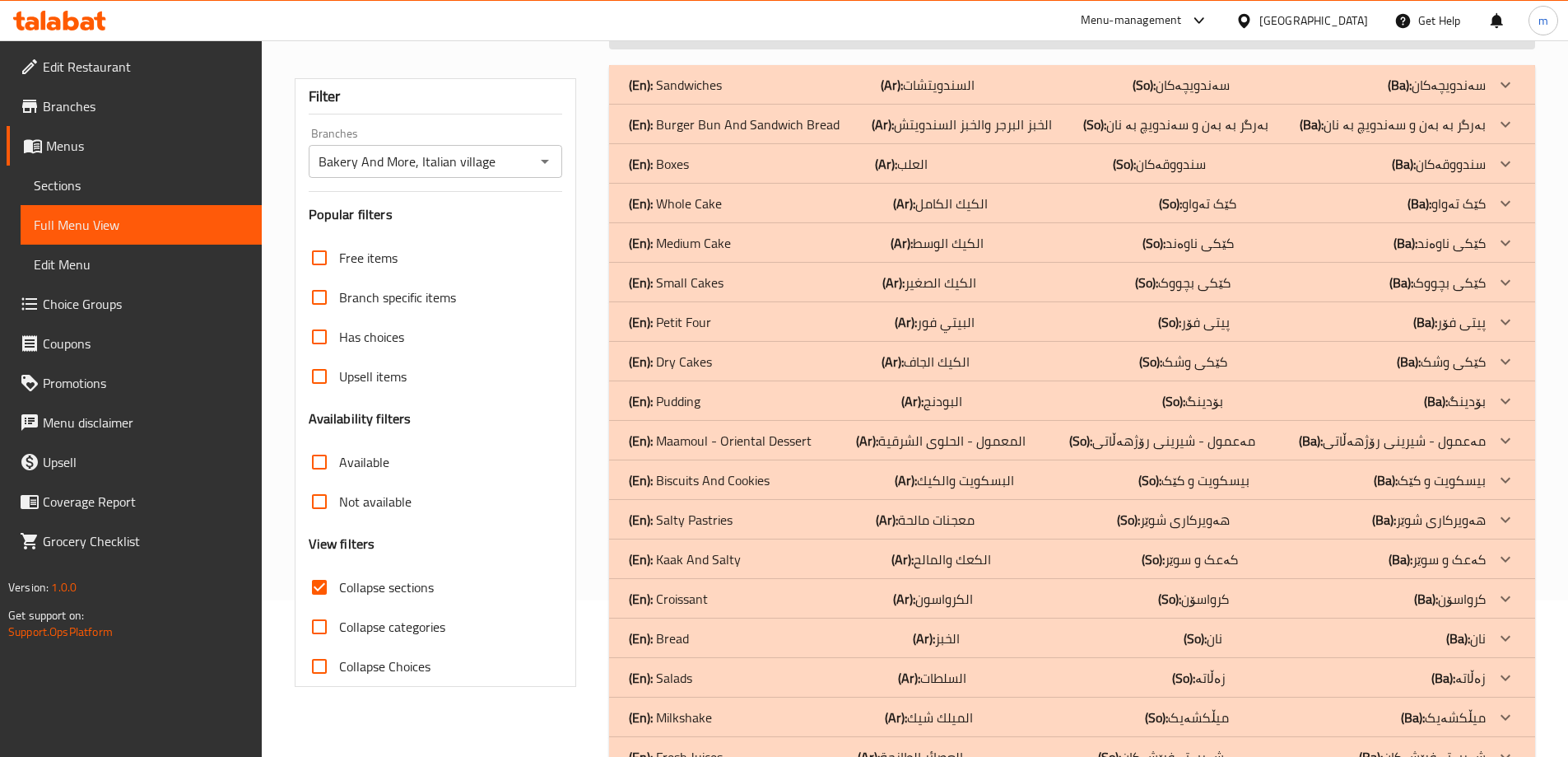
scroll to position [0, 0]
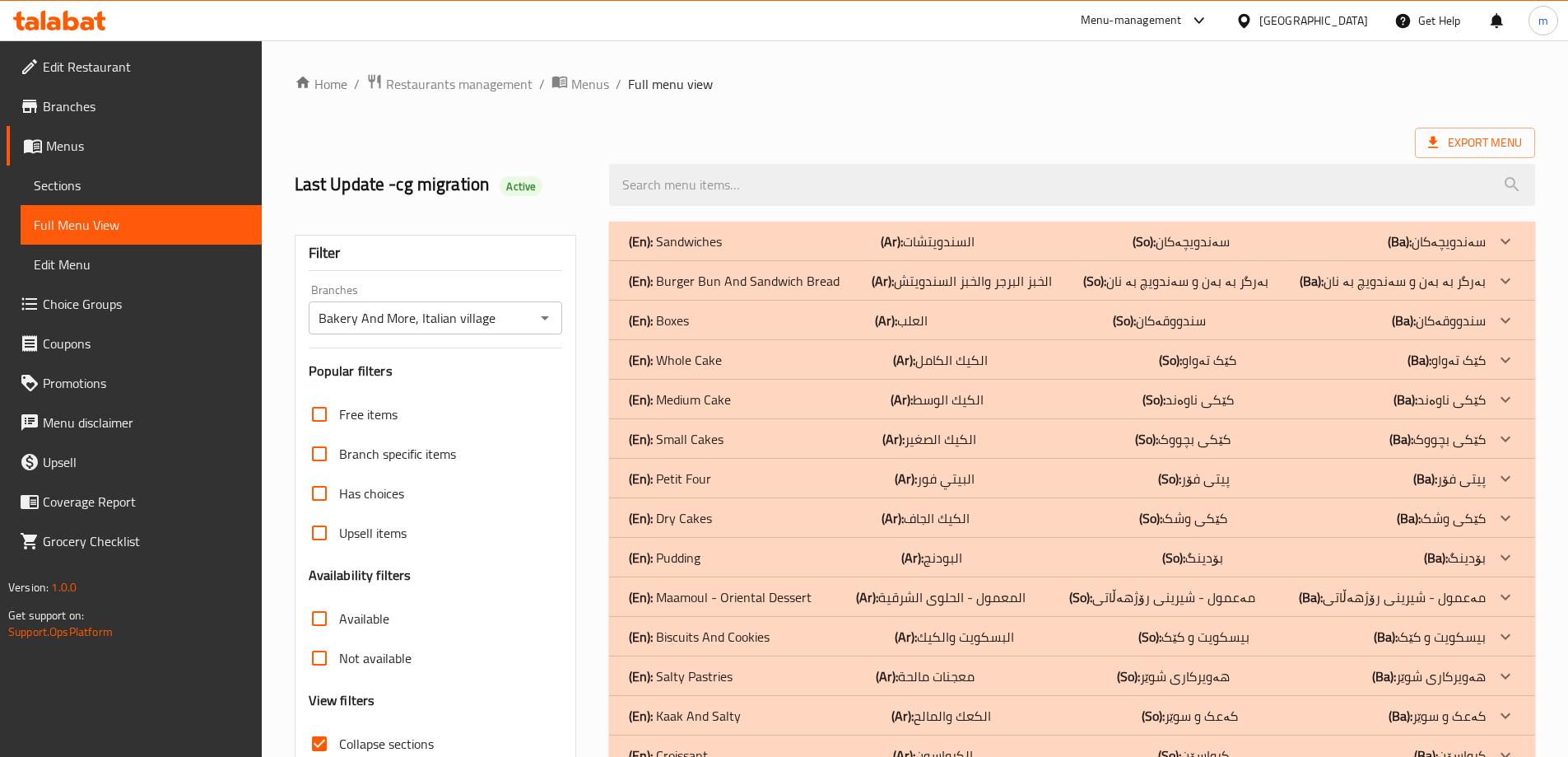
click at [695, 251] on p "(En): Whole Cake" at bounding box center [675, 240] width 93 height 19
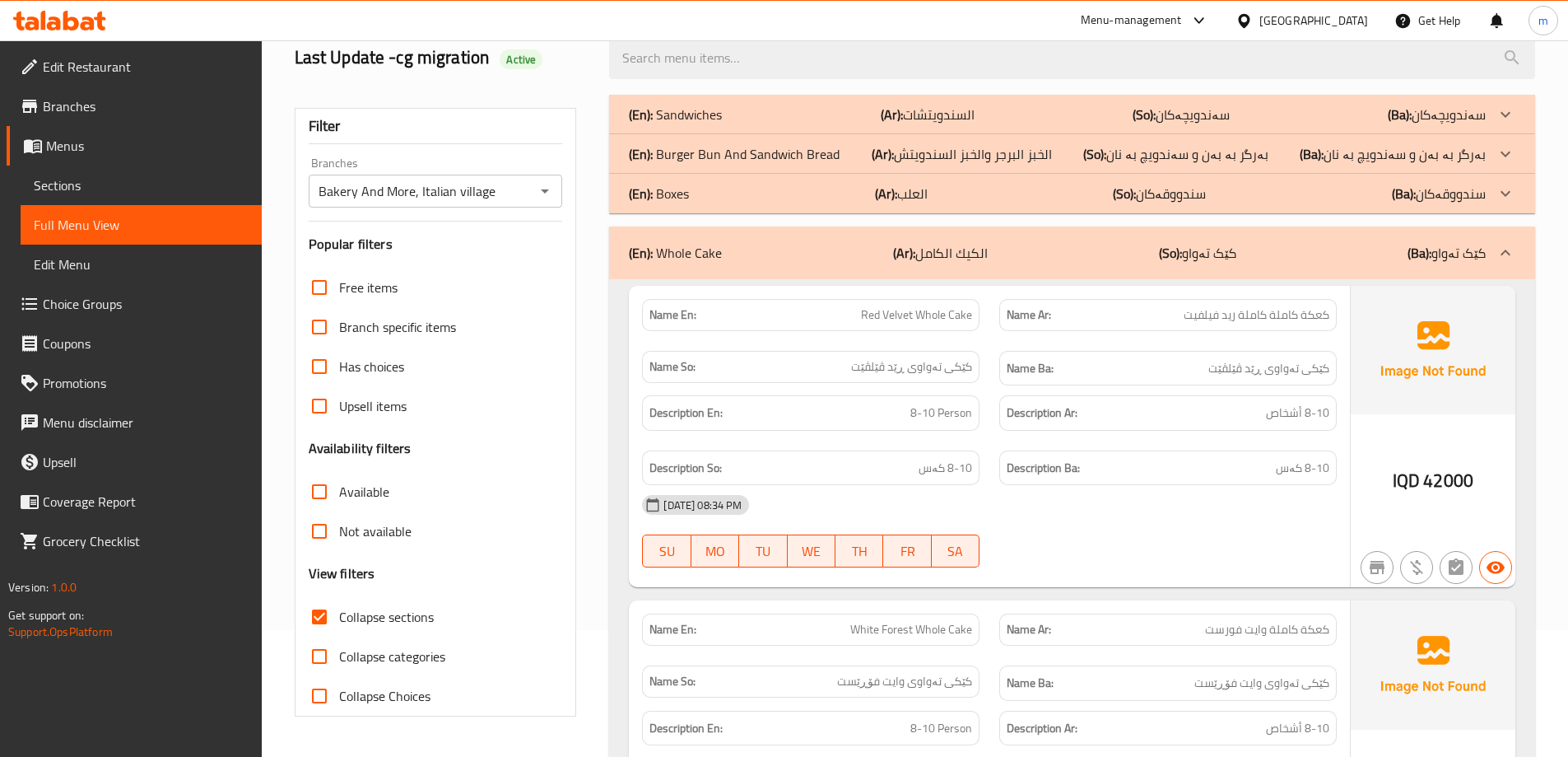
scroll to position [192, 0]
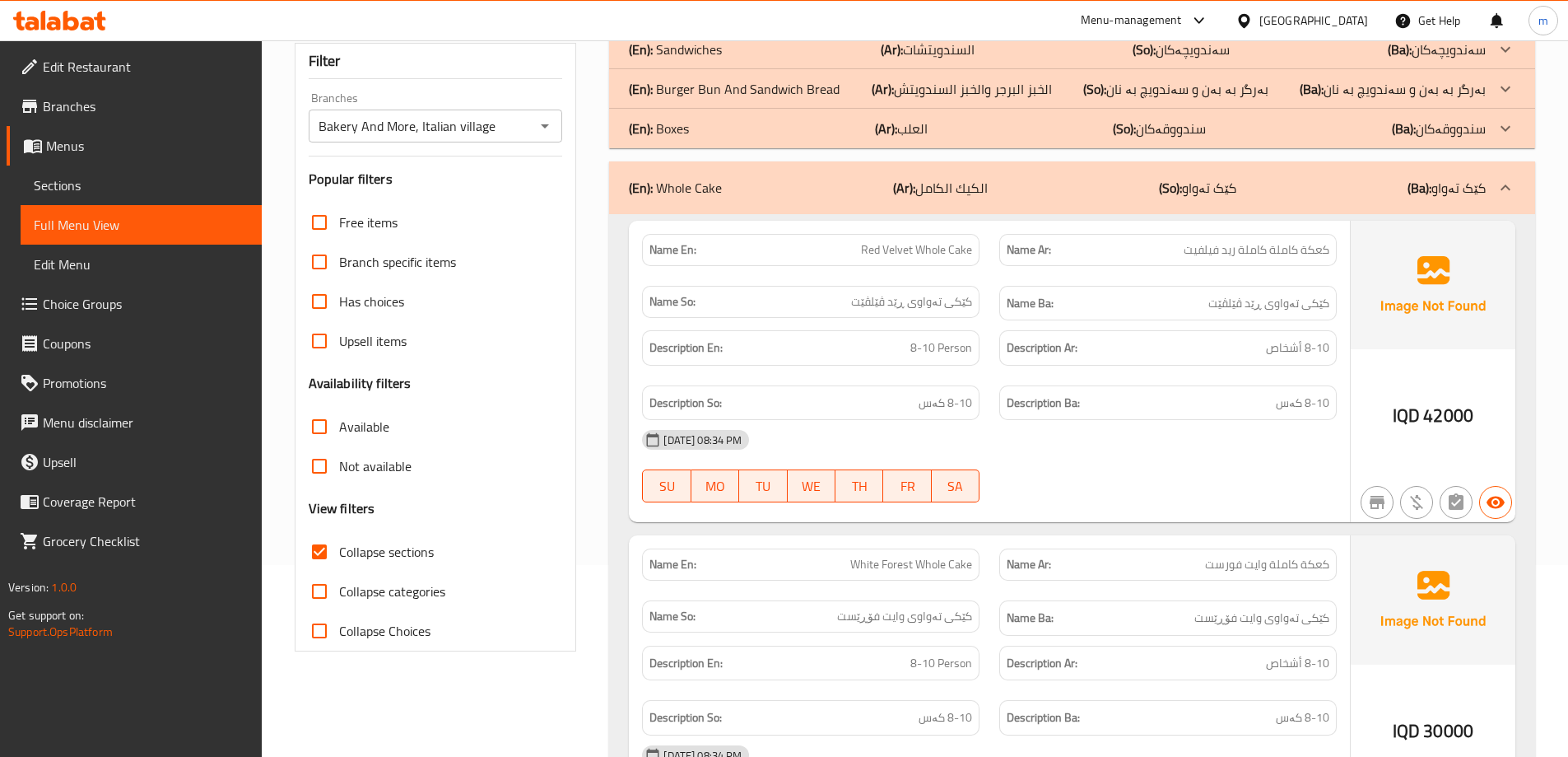
click at [875, 168] on div "(En): Whole Cake (Ar): الكيك الكامل (So): کێک تەواو (Ba): کێک تەواو" at bounding box center [1072, 187] width 926 height 53
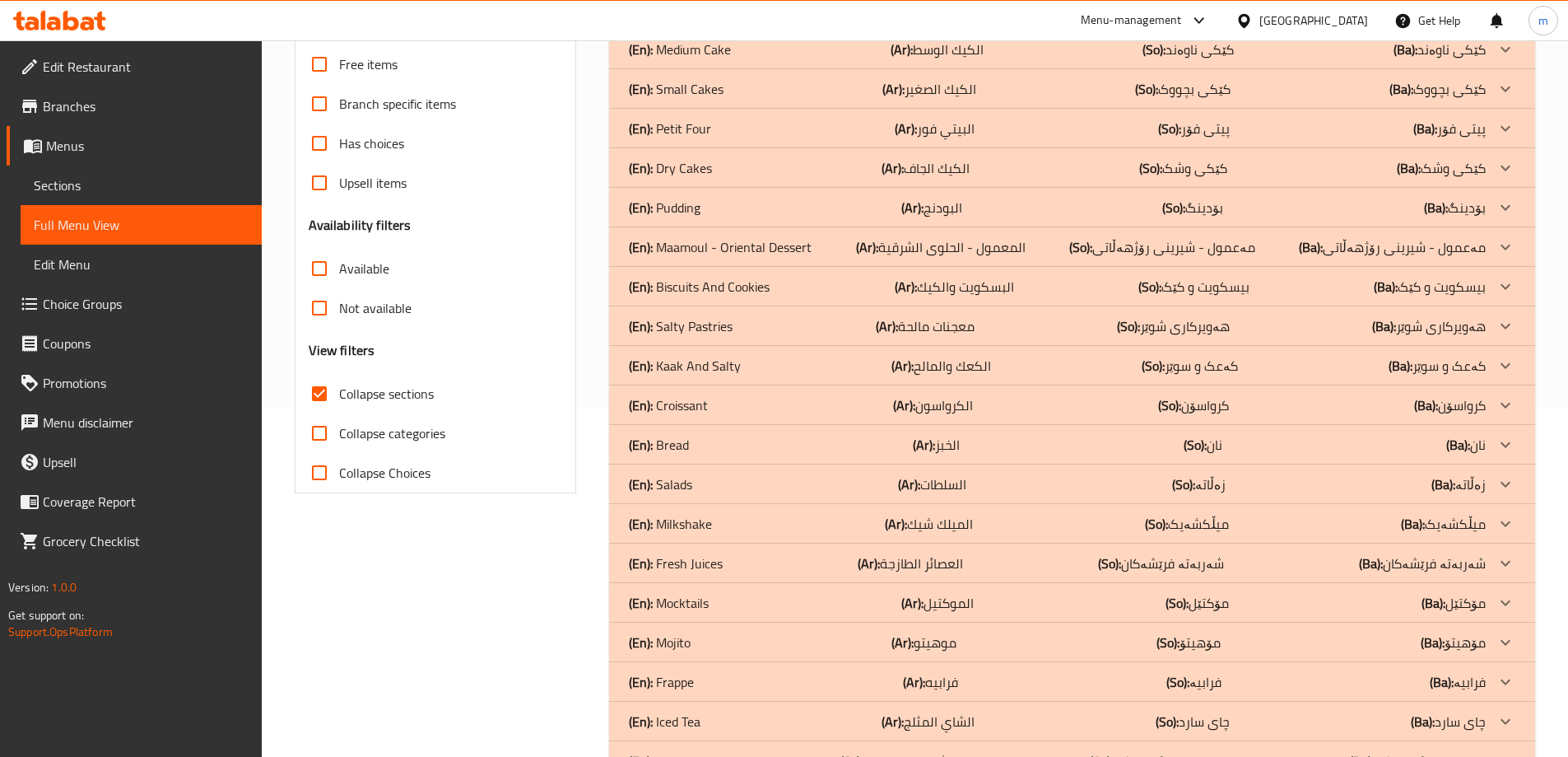
scroll to position [486, 0]
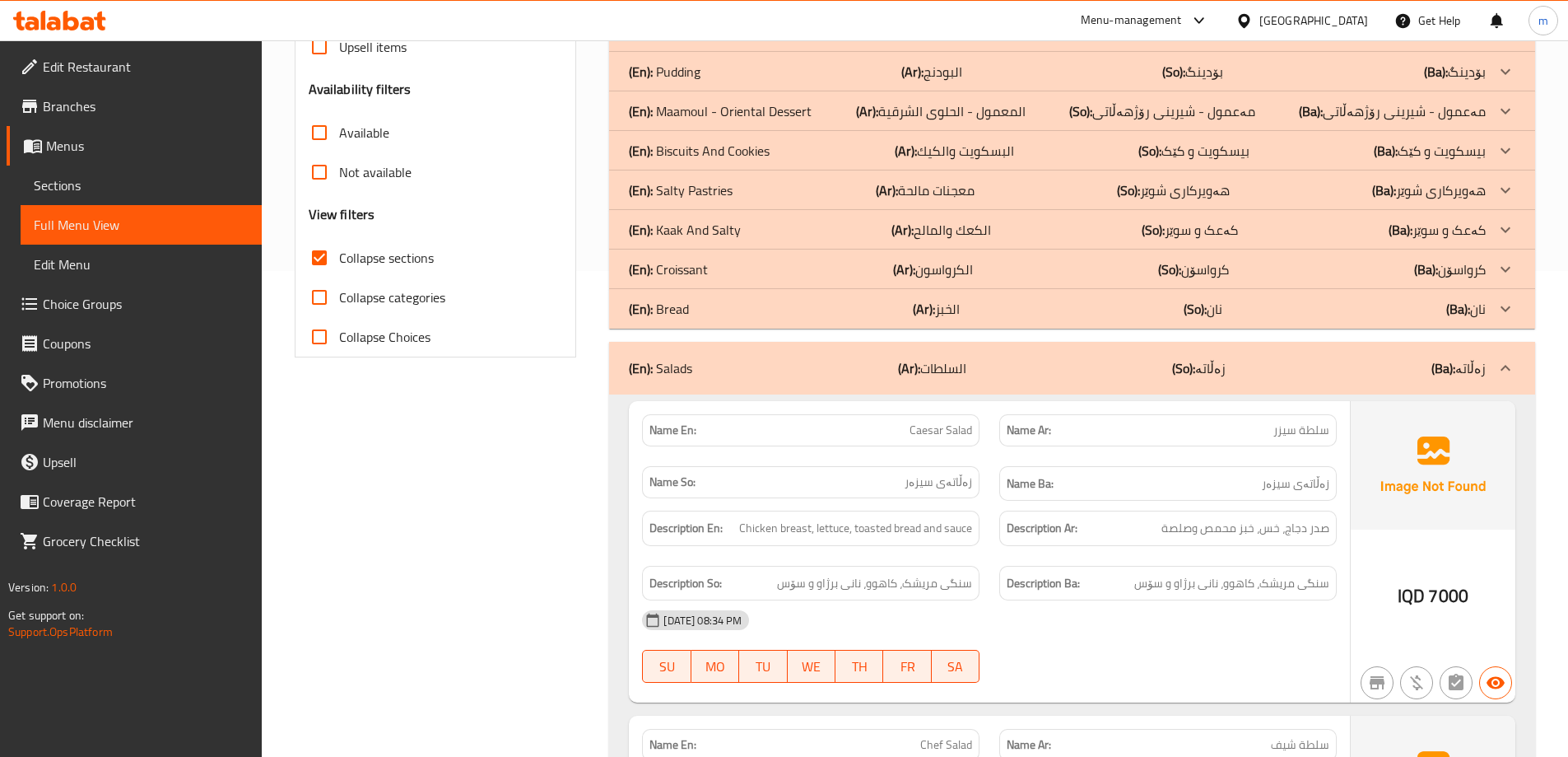
click at [724, 353] on div "(En): Salads (Ar): السلطات (So): زەڵاتە (Ba): زەڵاتە" at bounding box center [1072, 367] width 926 height 53
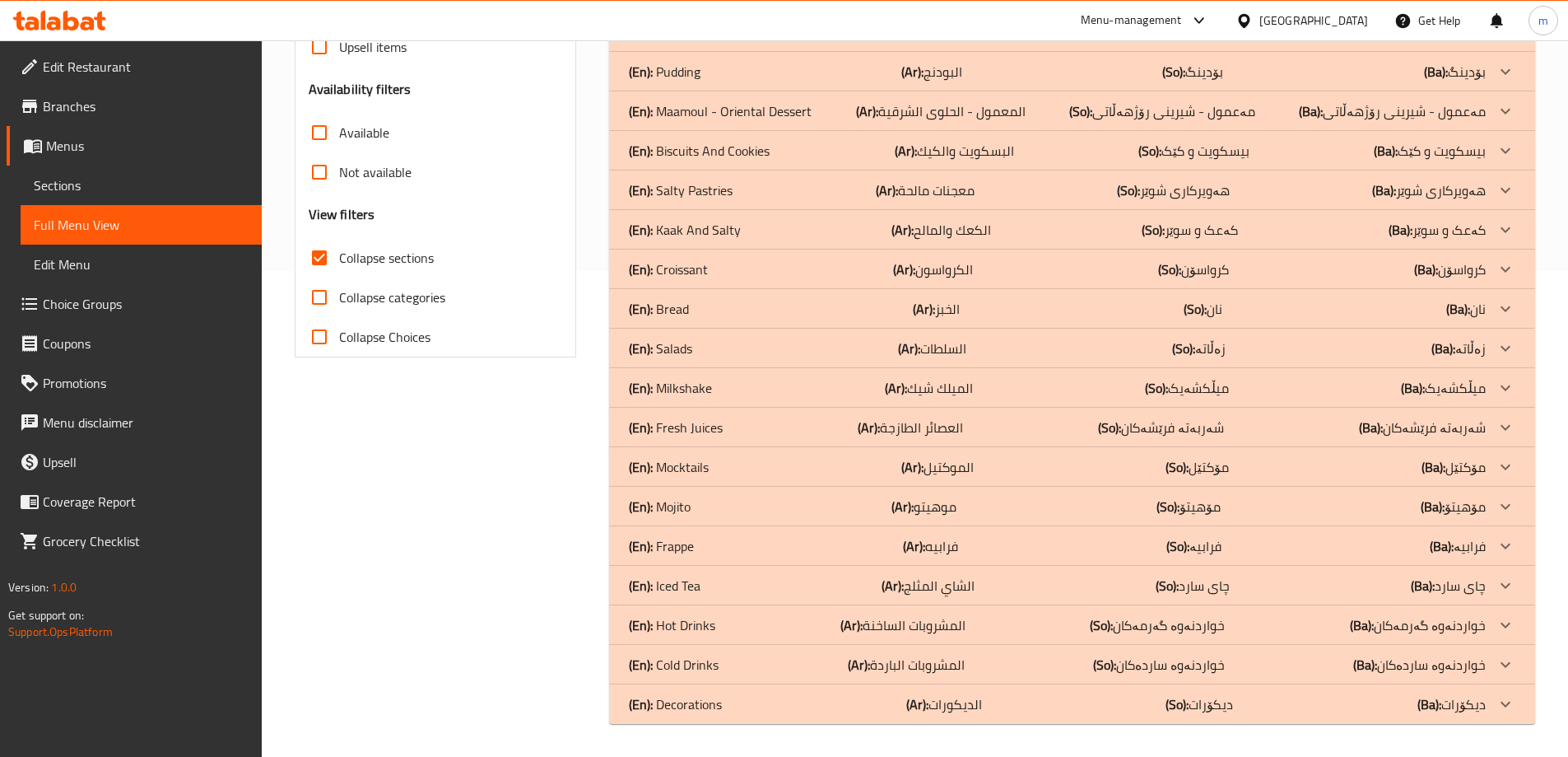
scroll to position [0, 0]
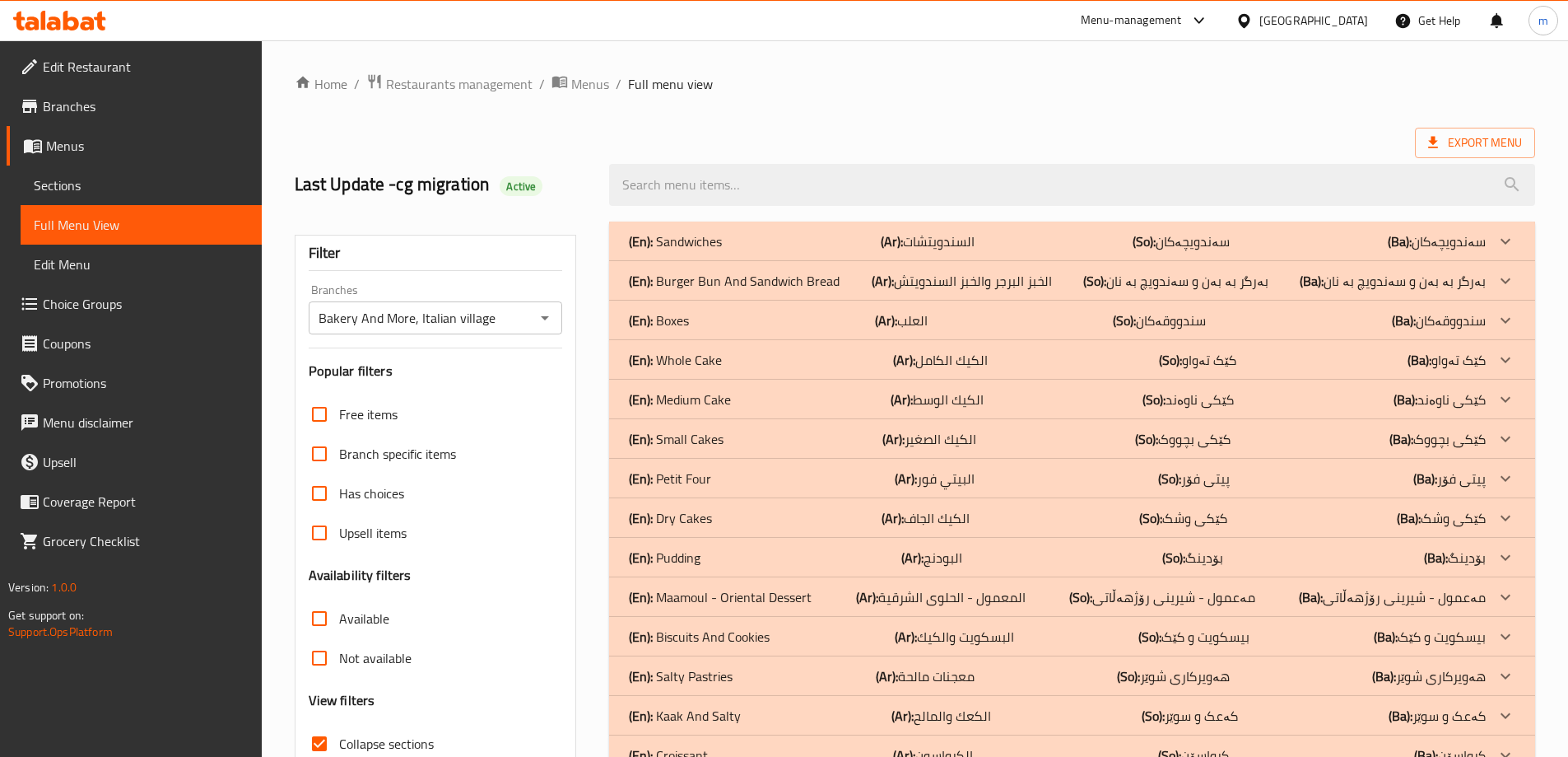
click at [737, 247] on div "(En): Sandwiches (Ar): السندويتشات (So): سەندویچەکان (Ba): سەندویچەکان" at bounding box center [1057, 240] width 857 height 19
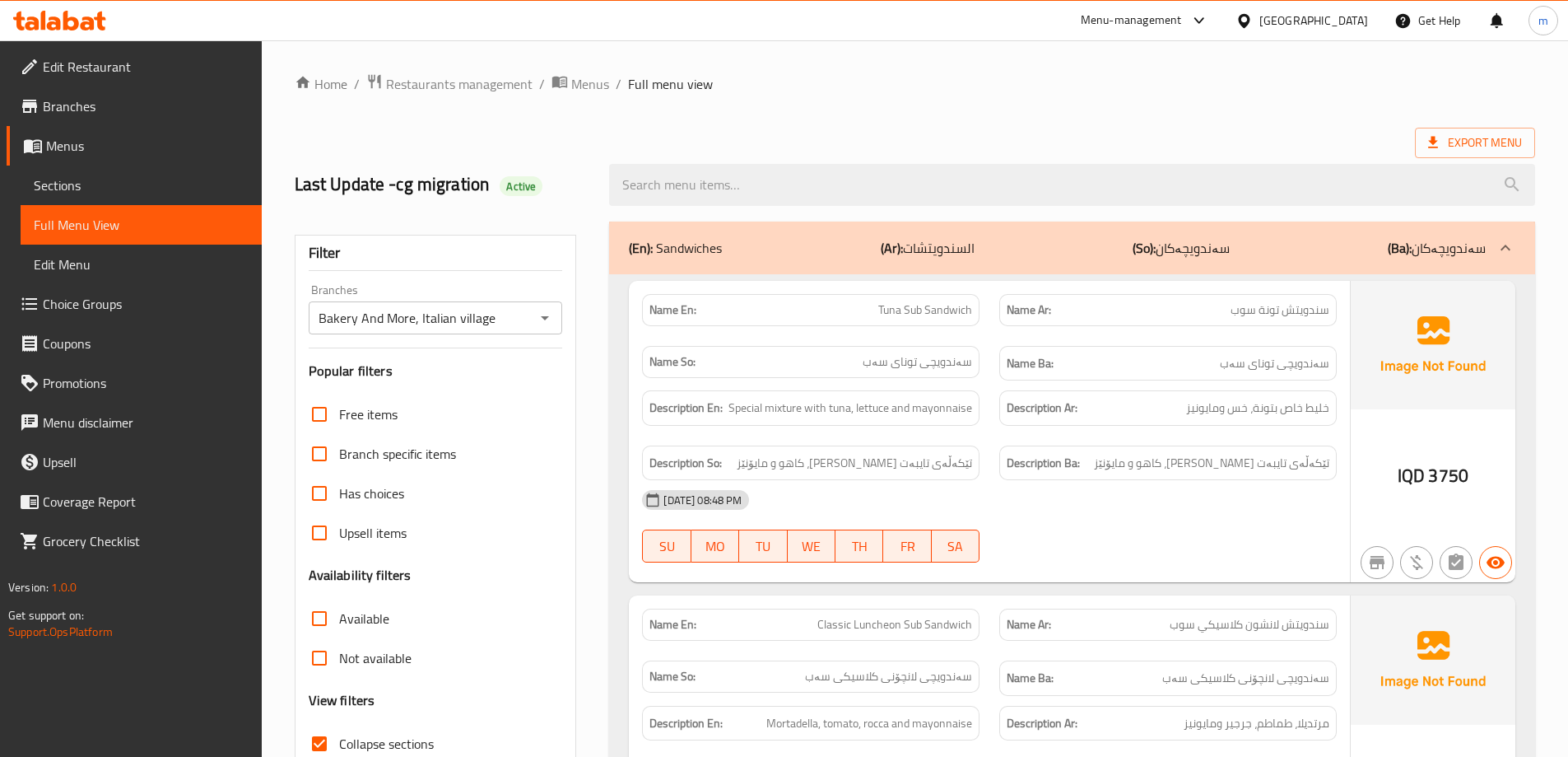
click at [730, 258] on div "(En): Sandwiches (Ar): السندويتشات (So): سەندویچەکان (Ba): سەندویچەکان" at bounding box center [1072, 248] width 926 height 53
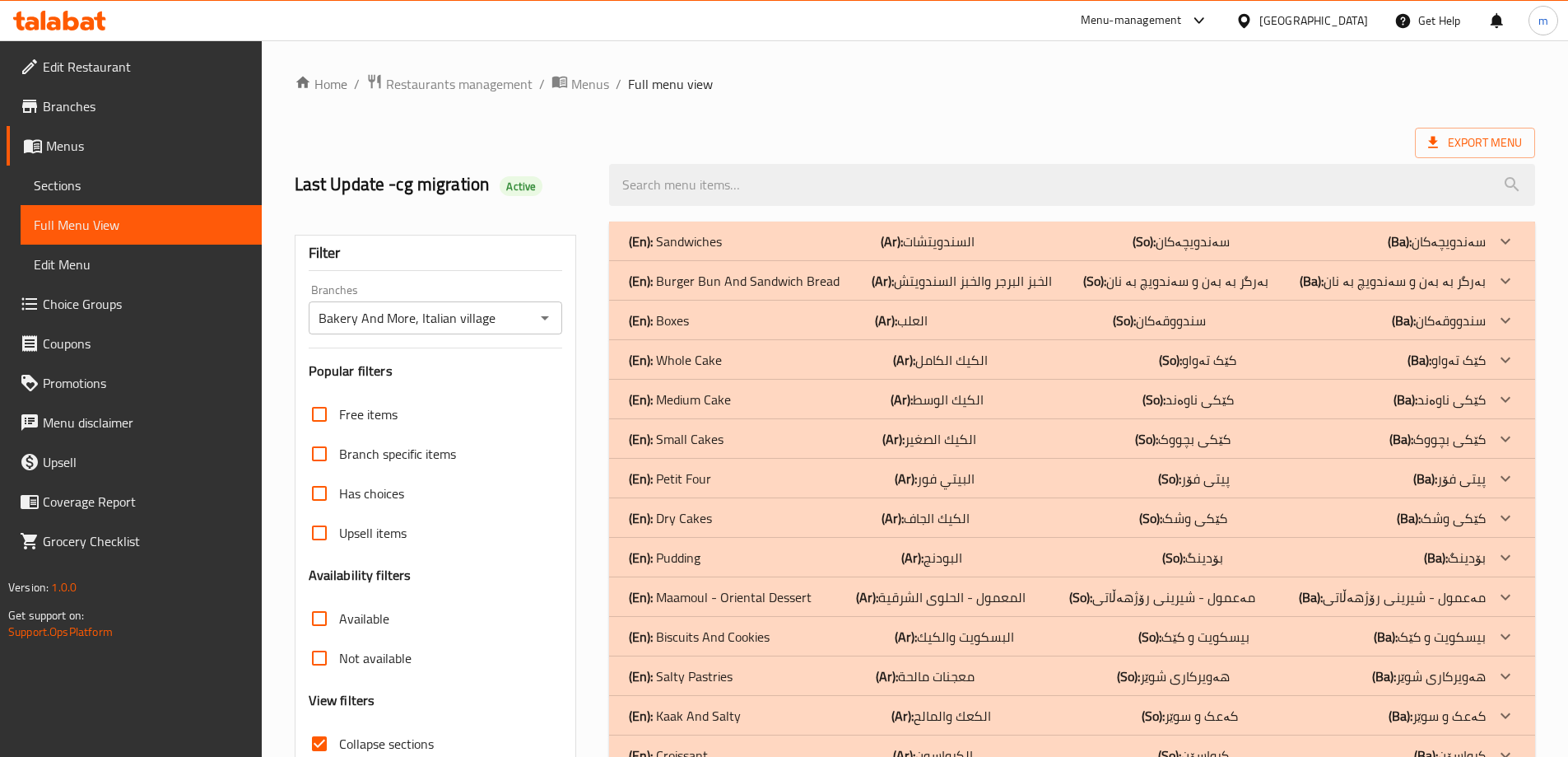
click at [714, 251] on p "(En): Whole Cake" at bounding box center [675, 240] width 93 height 19
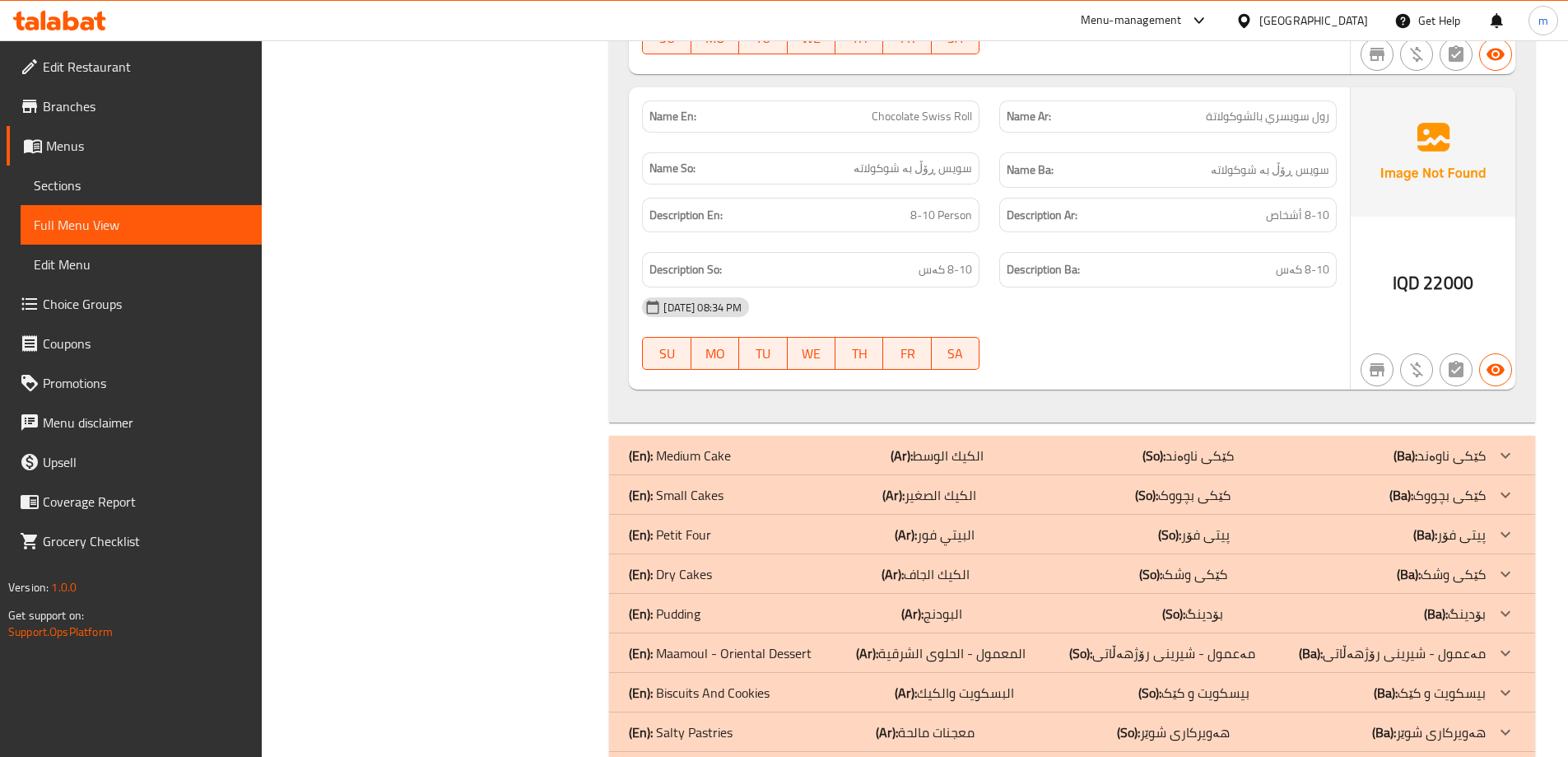
scroll to position [4613, 0]
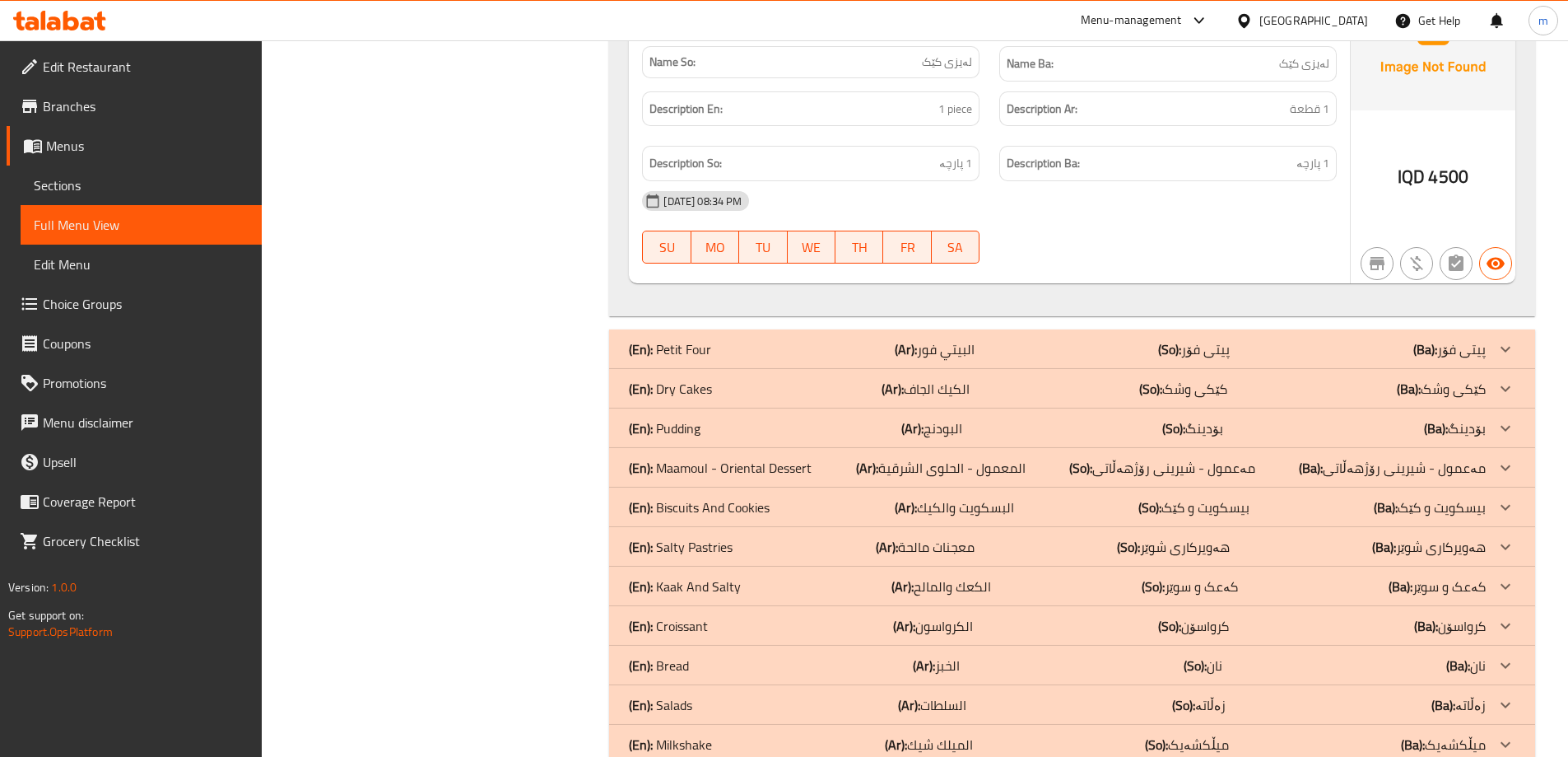
scroll to position [12876, 0]
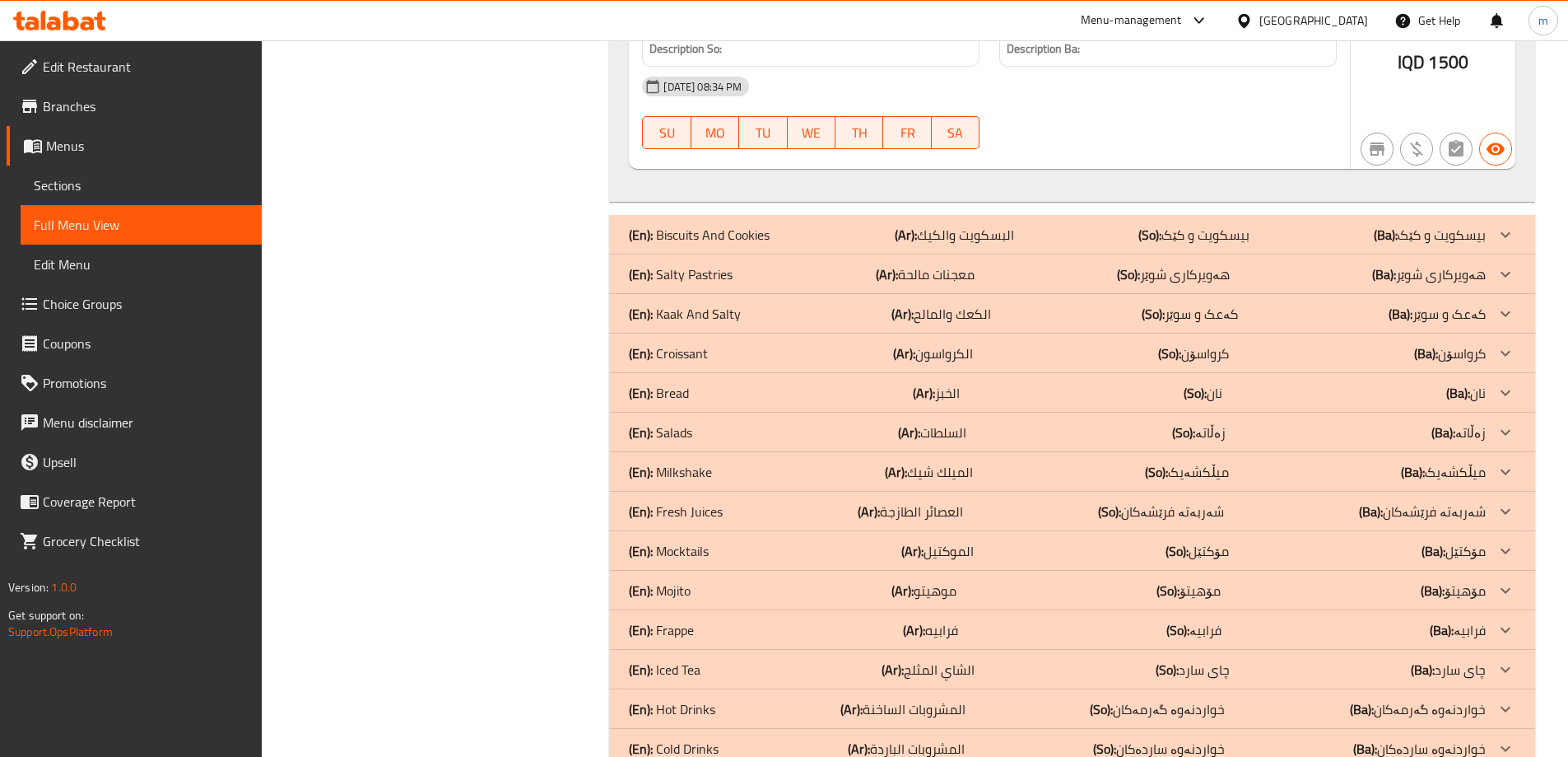
scroll to position [15760, 0]
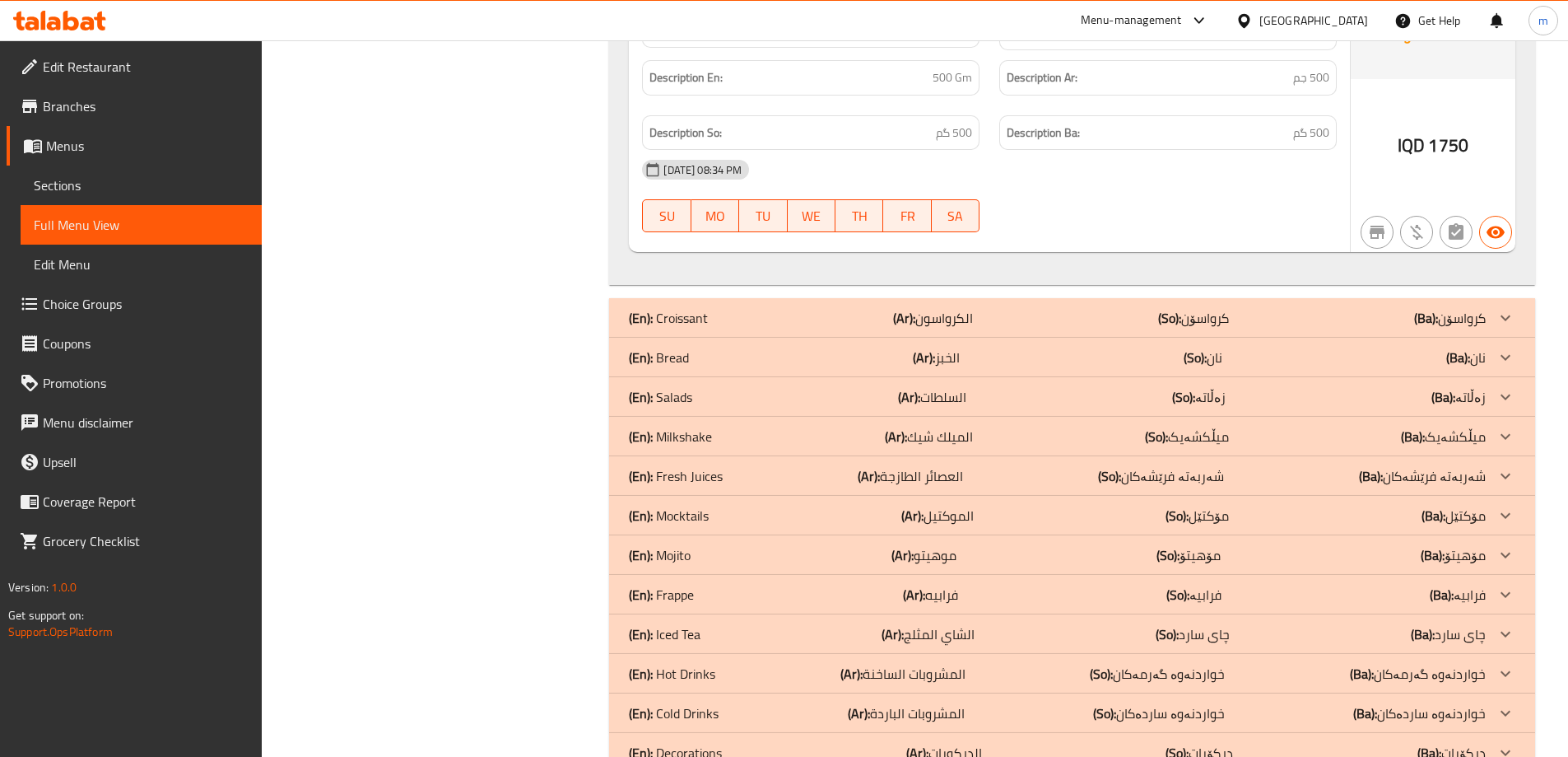
scroll to position [18066, 0]
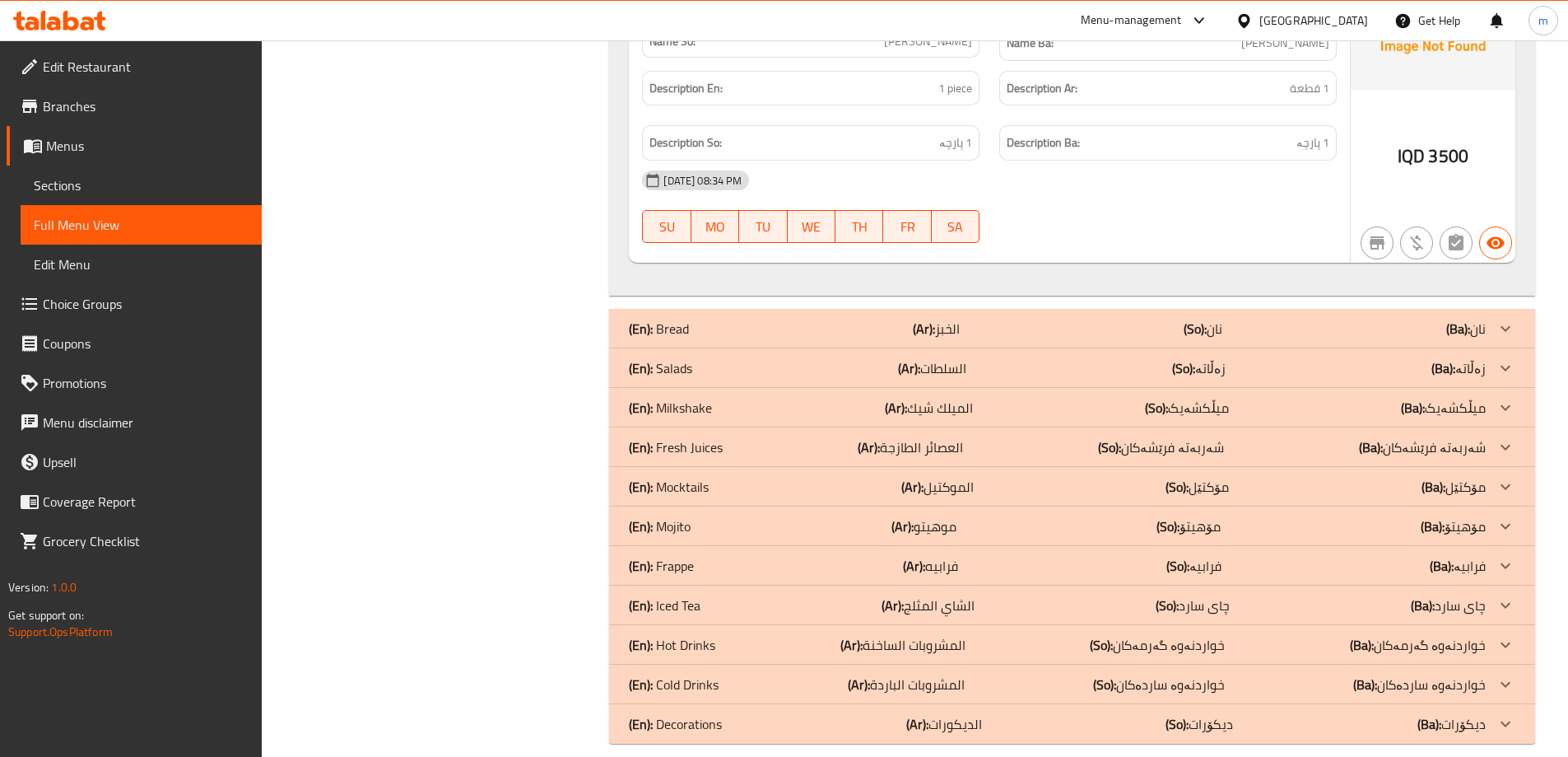
scroll to position [20336, 0]
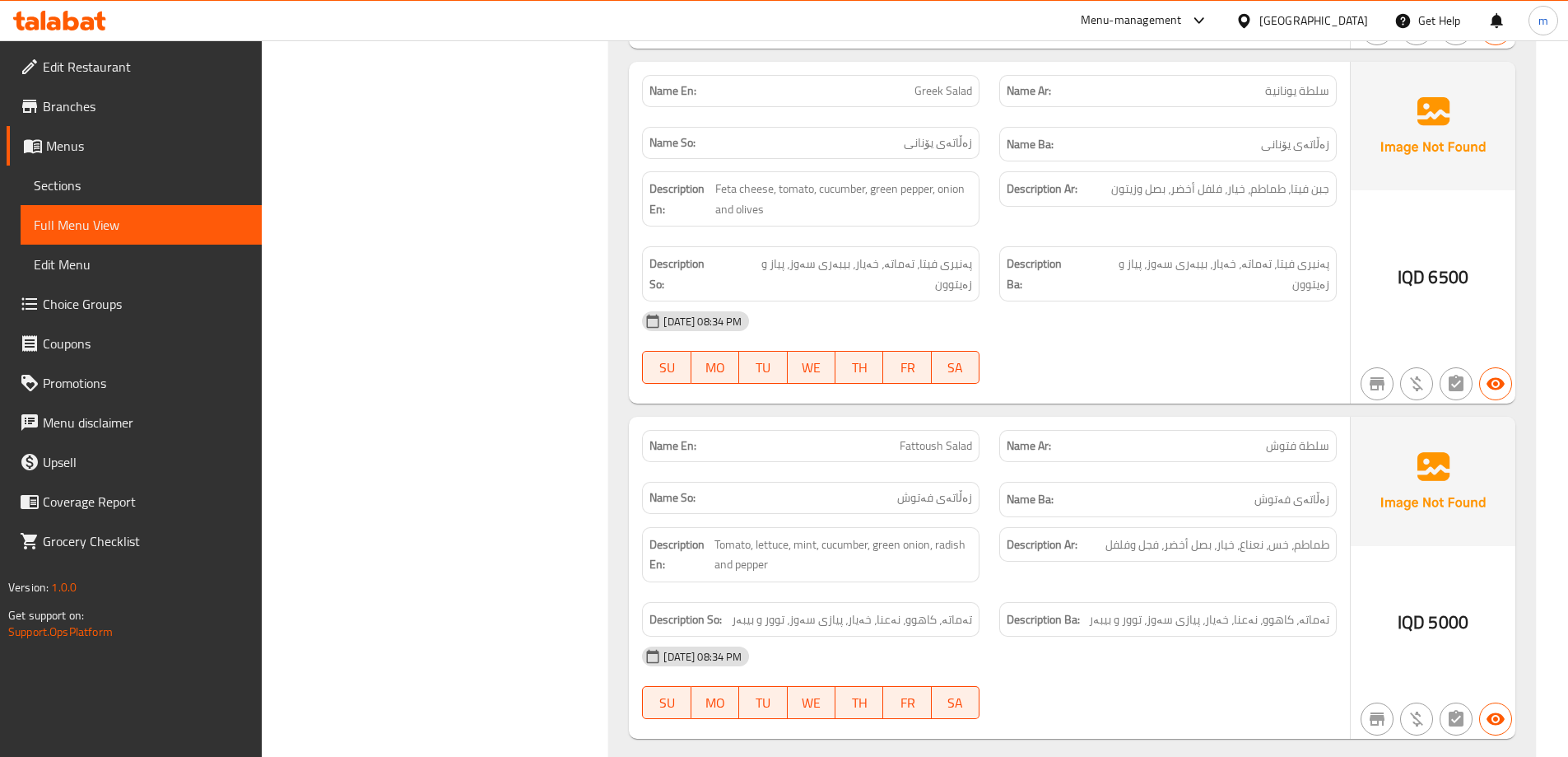
scroll to position [21874, 0]
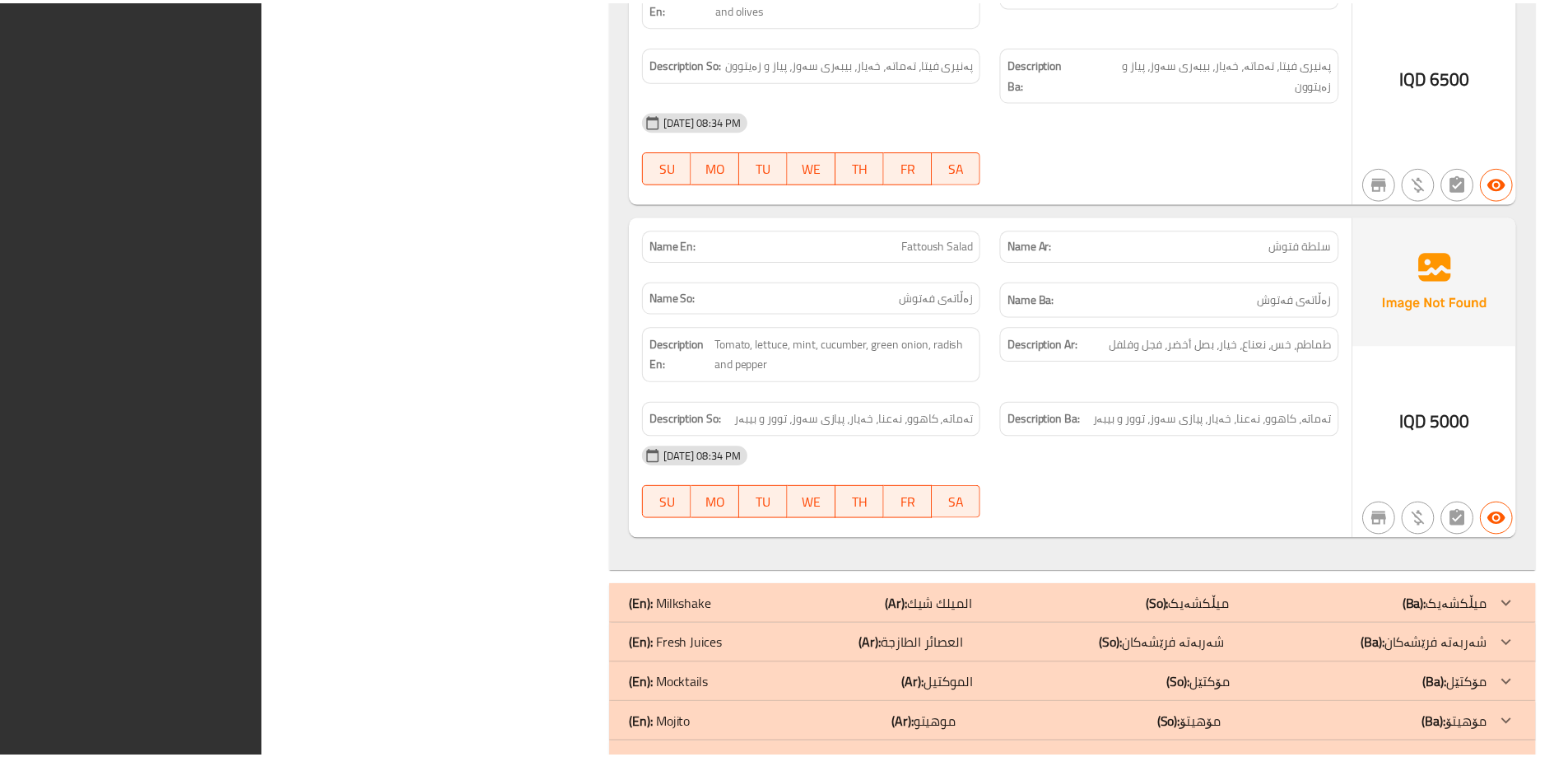
scroll to position [22058, 0]
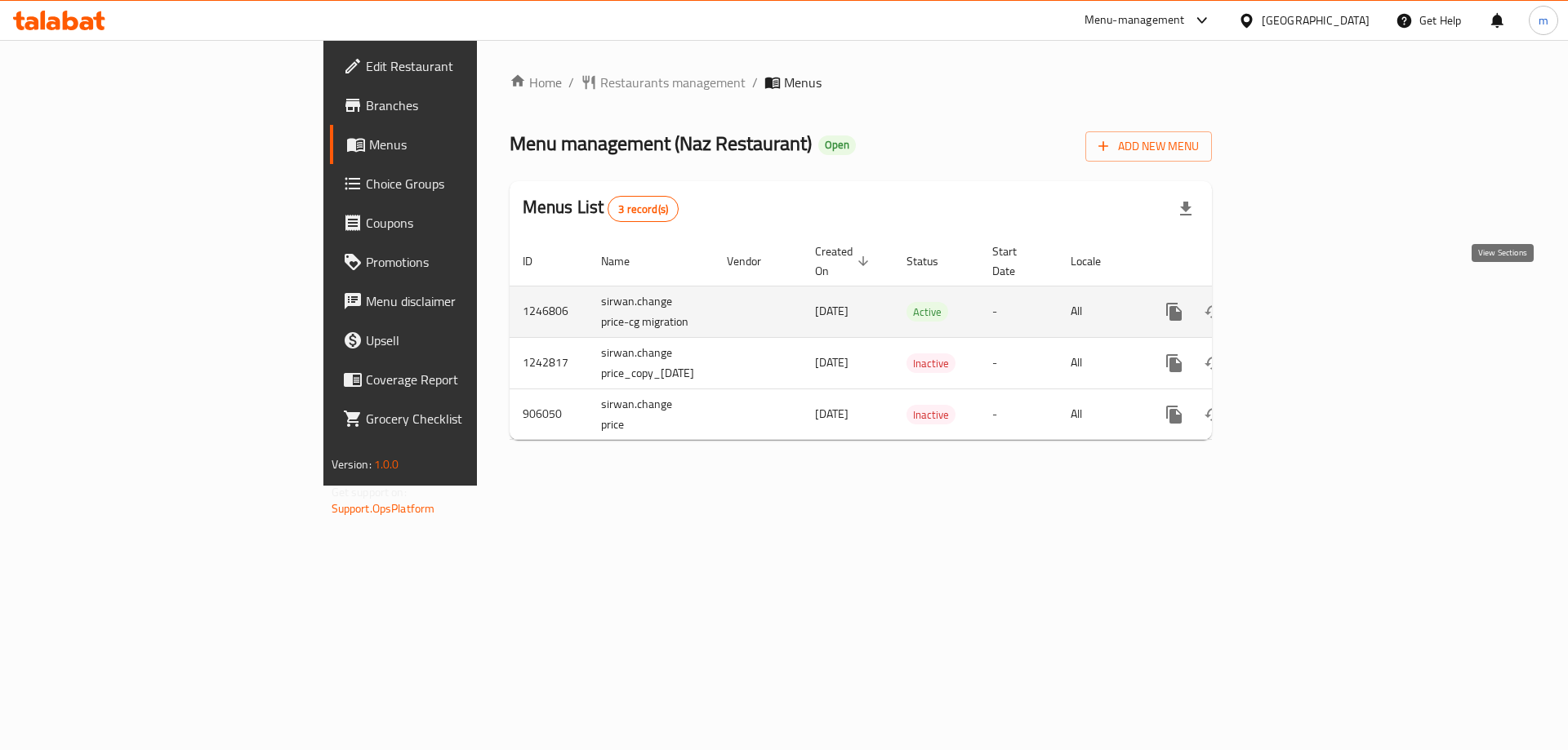
click at [1301, 302] on icon "enhanced table" at bounding box center [1291, 312] width 19 height 19
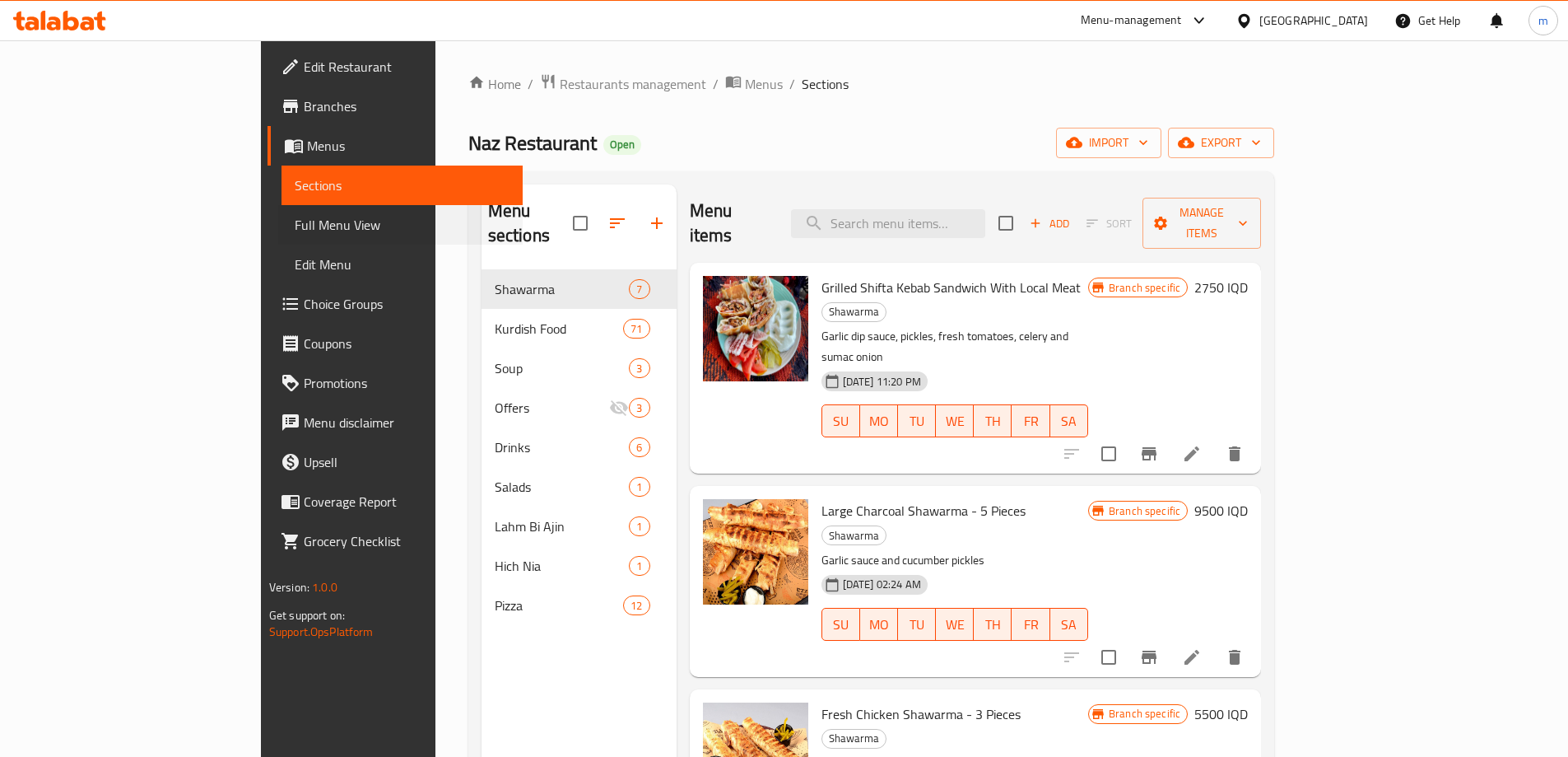
click at [278, 226] on div "Full Menu View" at bounding box center [401, 225] width 245 height 40
click at [295, 218] on span "Full Menu View" at bounding box center [402, 225] width 215 height 19
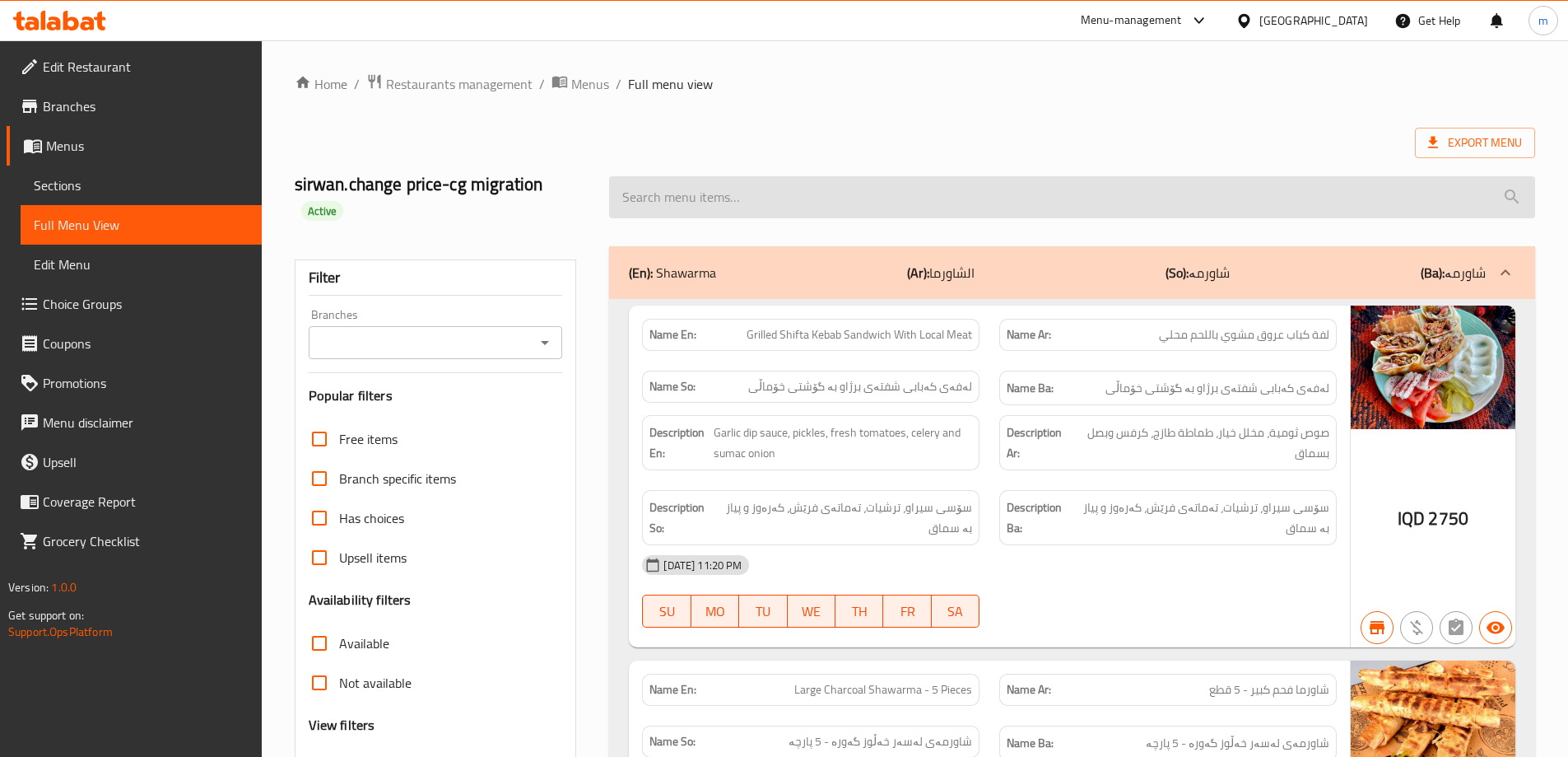
click at [655, 186] on input "search" at bounding box center [1072, 197] width 926 height 42
paste input "1 Nafar Red Kofta With Local Qima"
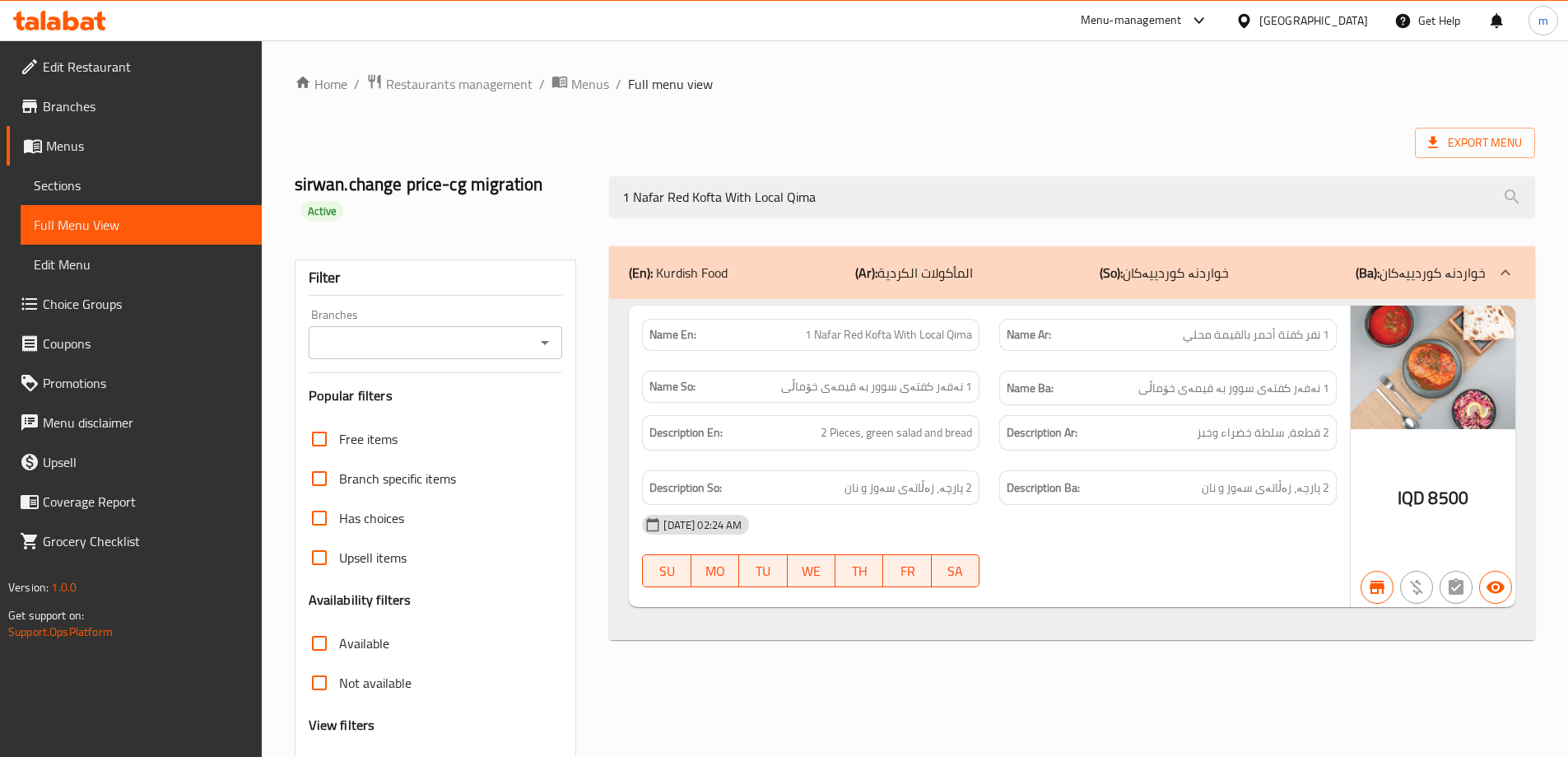
click at [538, 339] on icon "Open" at bounding box center [544, 342] width 19 height 19
type input "1 Nafar Red Kofta With Local Qima"
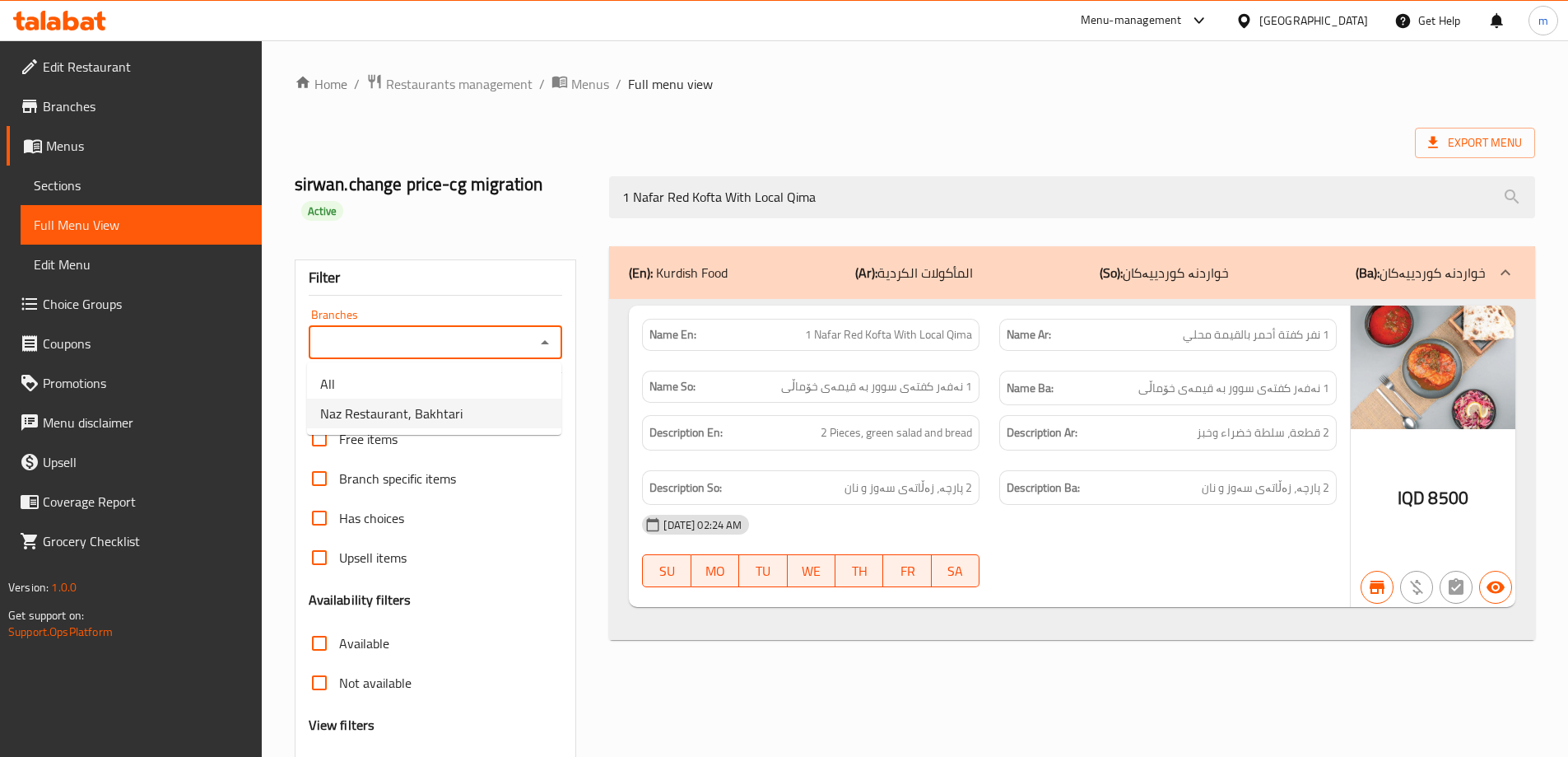
click at [440, 408] on span "Naz Restaurant, Bakhtari" at bounding box center [391, 413] width 143 height 19
click at [548, 334] on icon "Open" at bounding box center [544, 342] width 19 height 19
click at [375, 382] on li "All" at bounding box center [434, 384] width 254 height 30
click at [542, 350] on icon "Open" at bounding box center [544, 342] width 19 height 19
click at [457, 415] on span "Naz Restaurant, Bakhtari" at bounding box center [391, 413] width 143 height 19
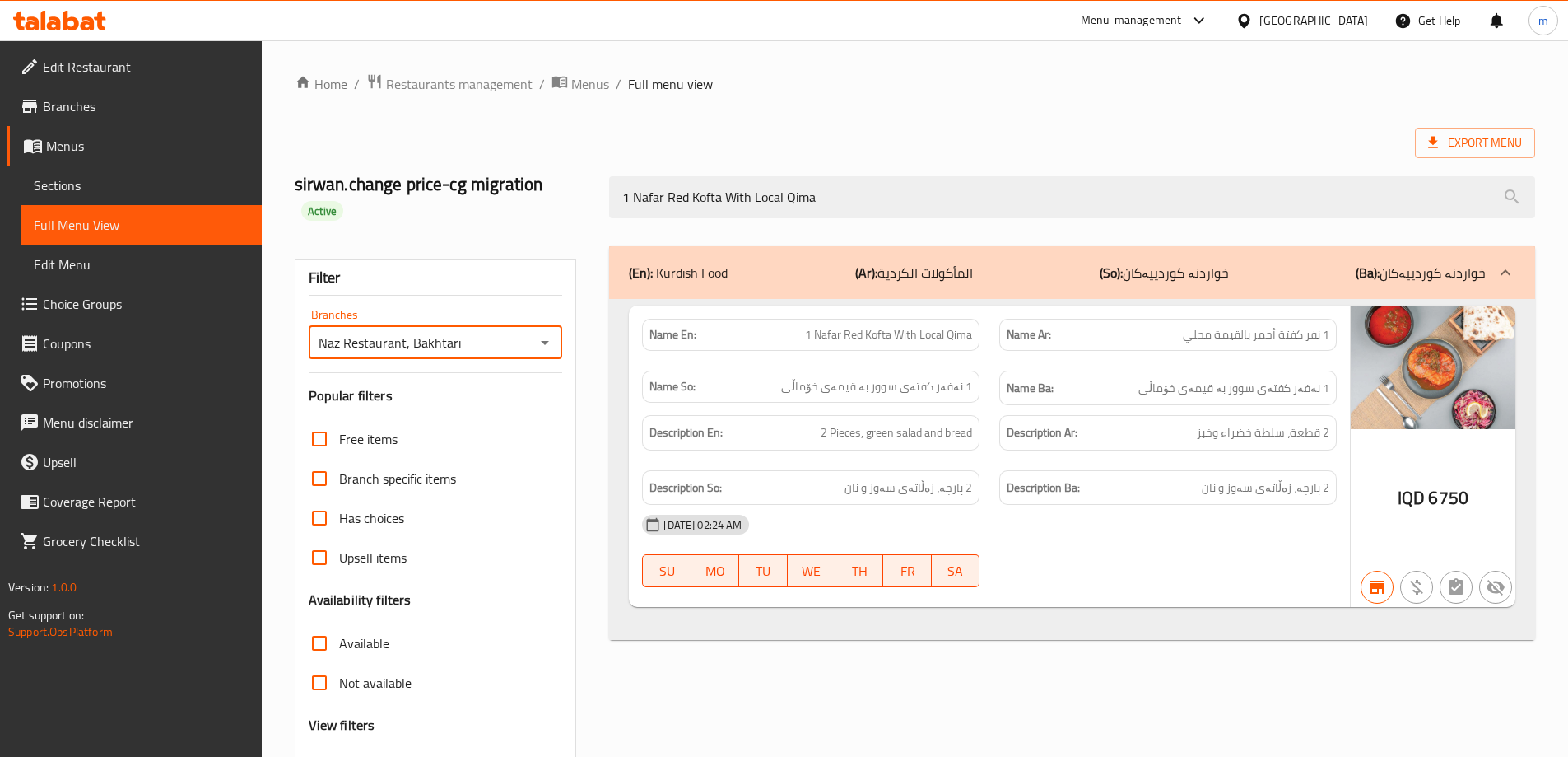
click at [543, 342] on icon "Open" at bounding box center [544, 343] width 8 height 4
click at [418, 387] on li "All" at bounding box center [434, 384] width 254 height 30
click at [540, 344] on icon "Open" at bounding box center [544, 342] width 19 height 19
click at [459, 419] on li "Naz Restaurant, Bakhtari" at bounding box center [434, 414] width 254 height 30
type input "Naz Restaurant, Bakhtari"
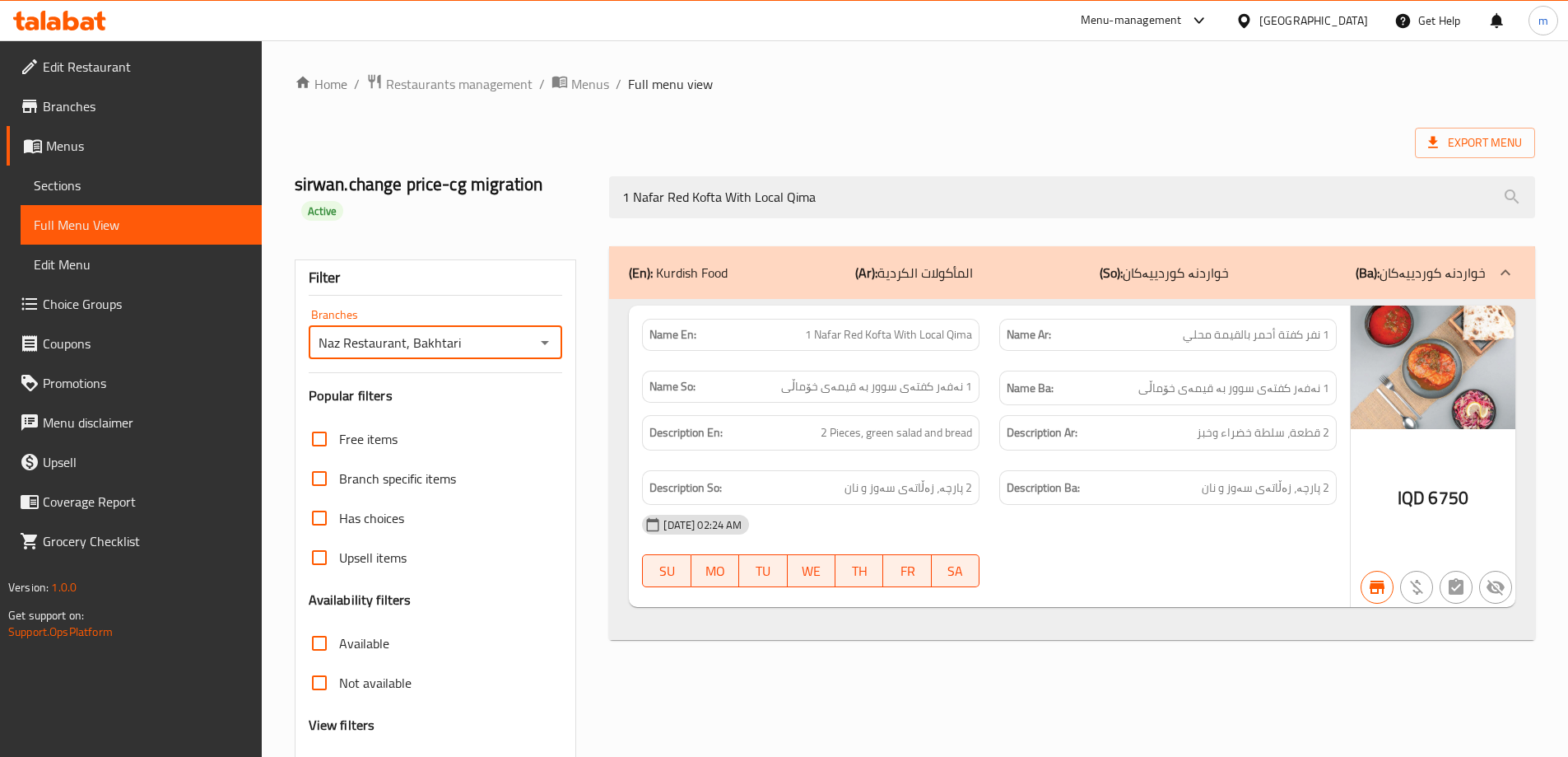
click at [506, 264] on div "Filter" at bounding box center [436, 278] width 254 height 35
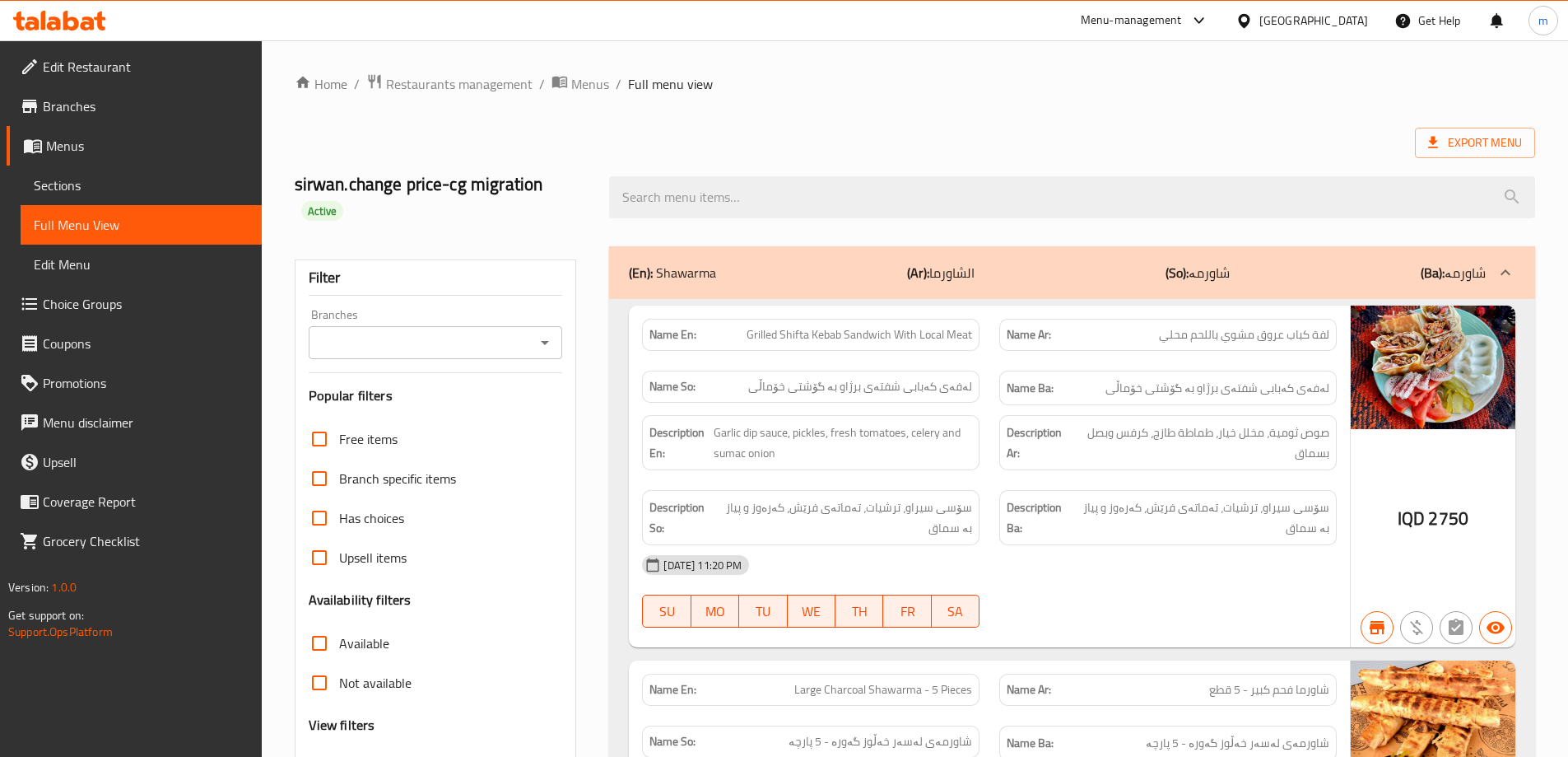
click at [892, 166] on div at bounding box center [1072, 197] width 946 height 62
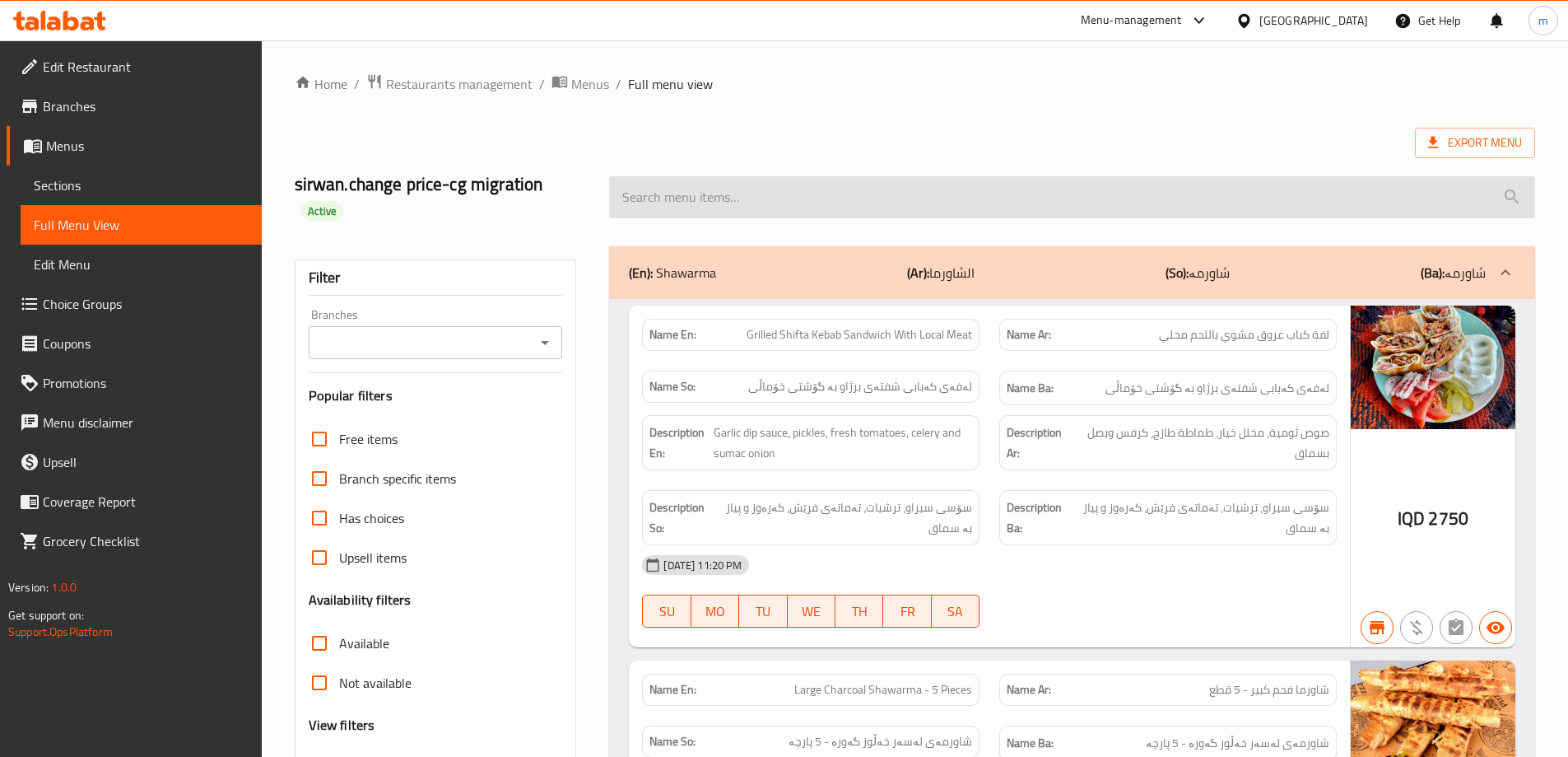
click at [877, 193] on input "search" at bounding box center [1072, 197] width 926 height 42
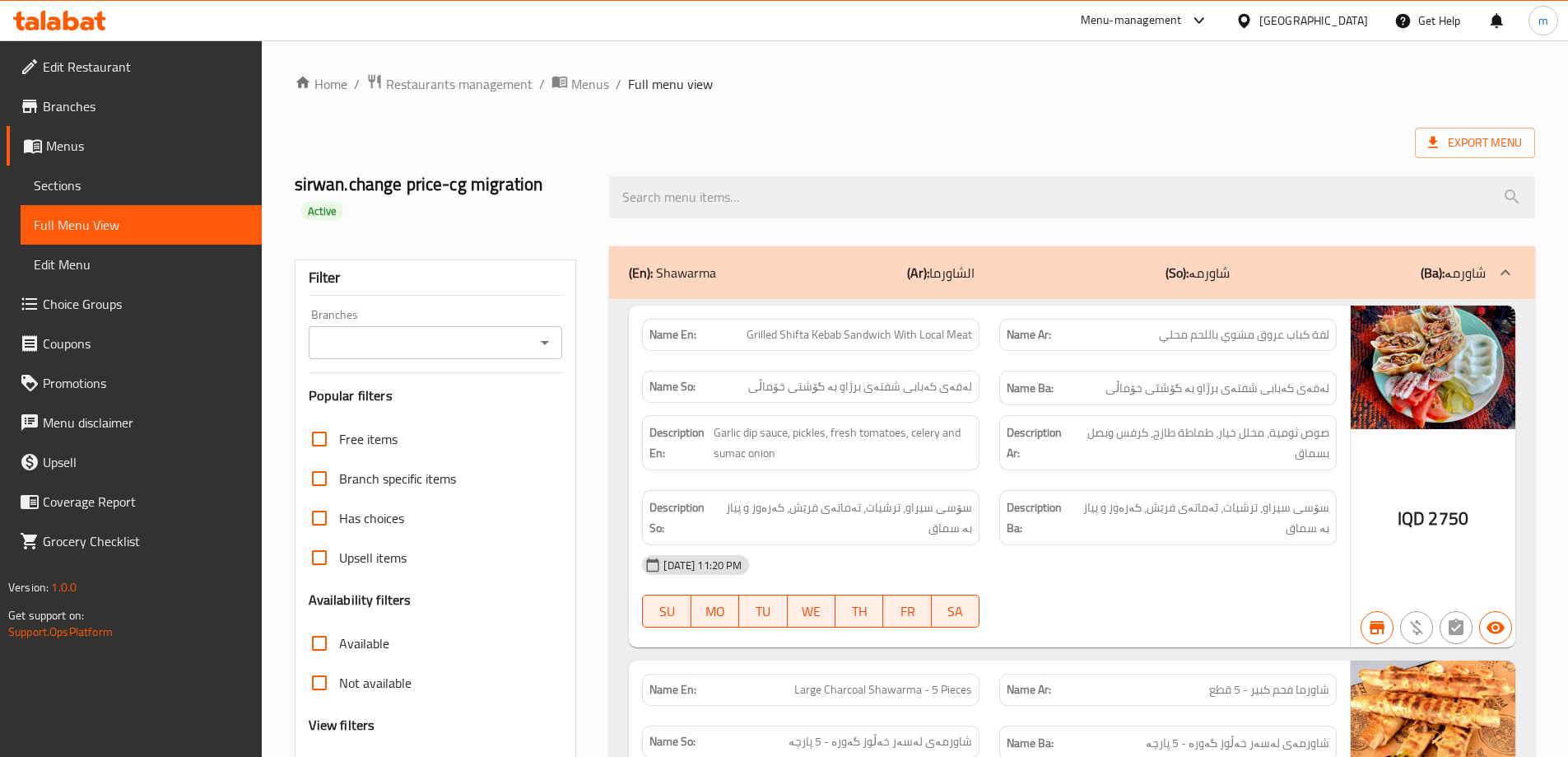
paste input "1 Nafar Red Kofta With Local Qima"
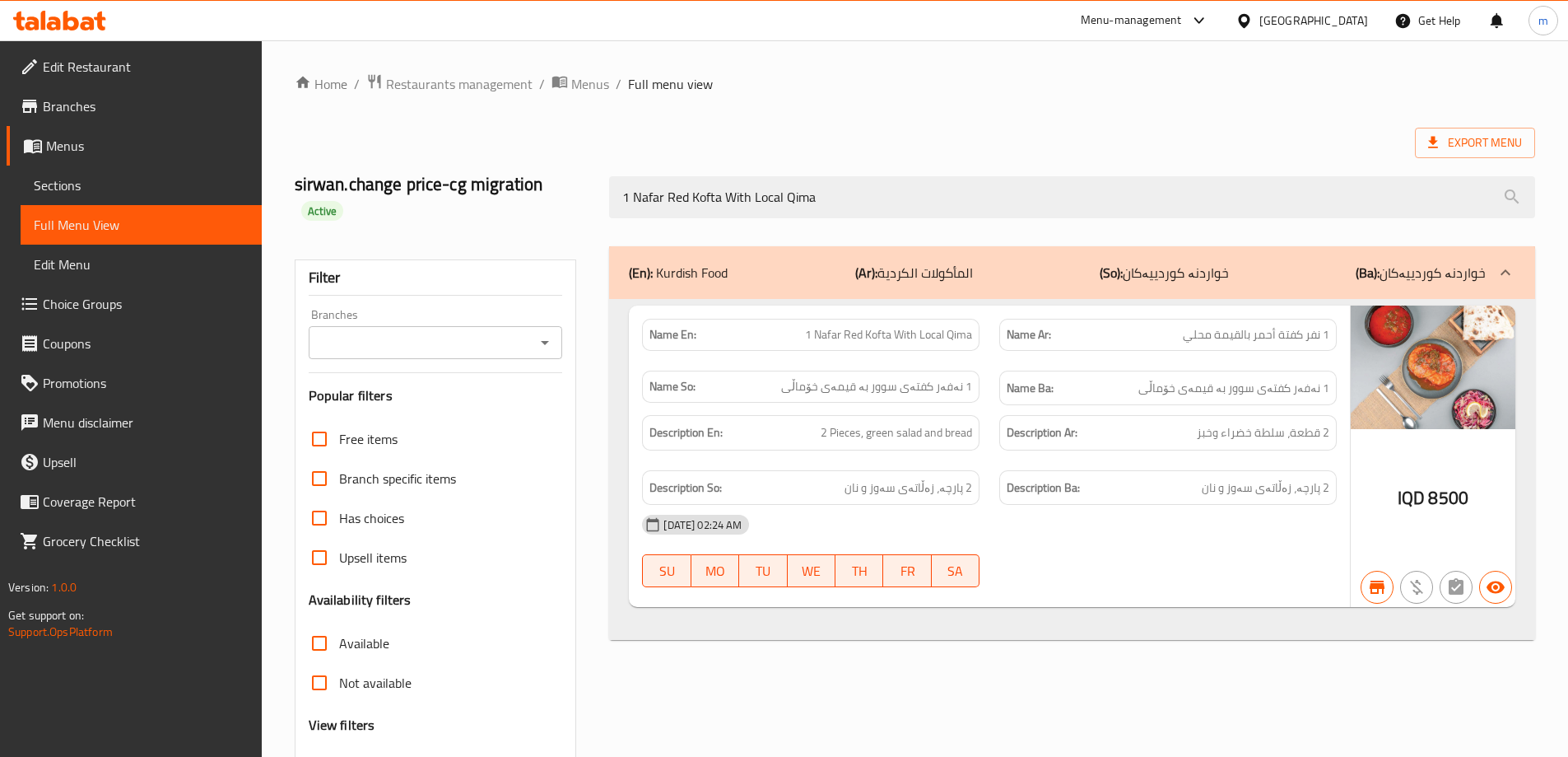
click at [541, 342] on icon "Open" at bounding box center [544, 342] width 19 height 19
type input "1 Nafar Red Kofta With Local Qima"
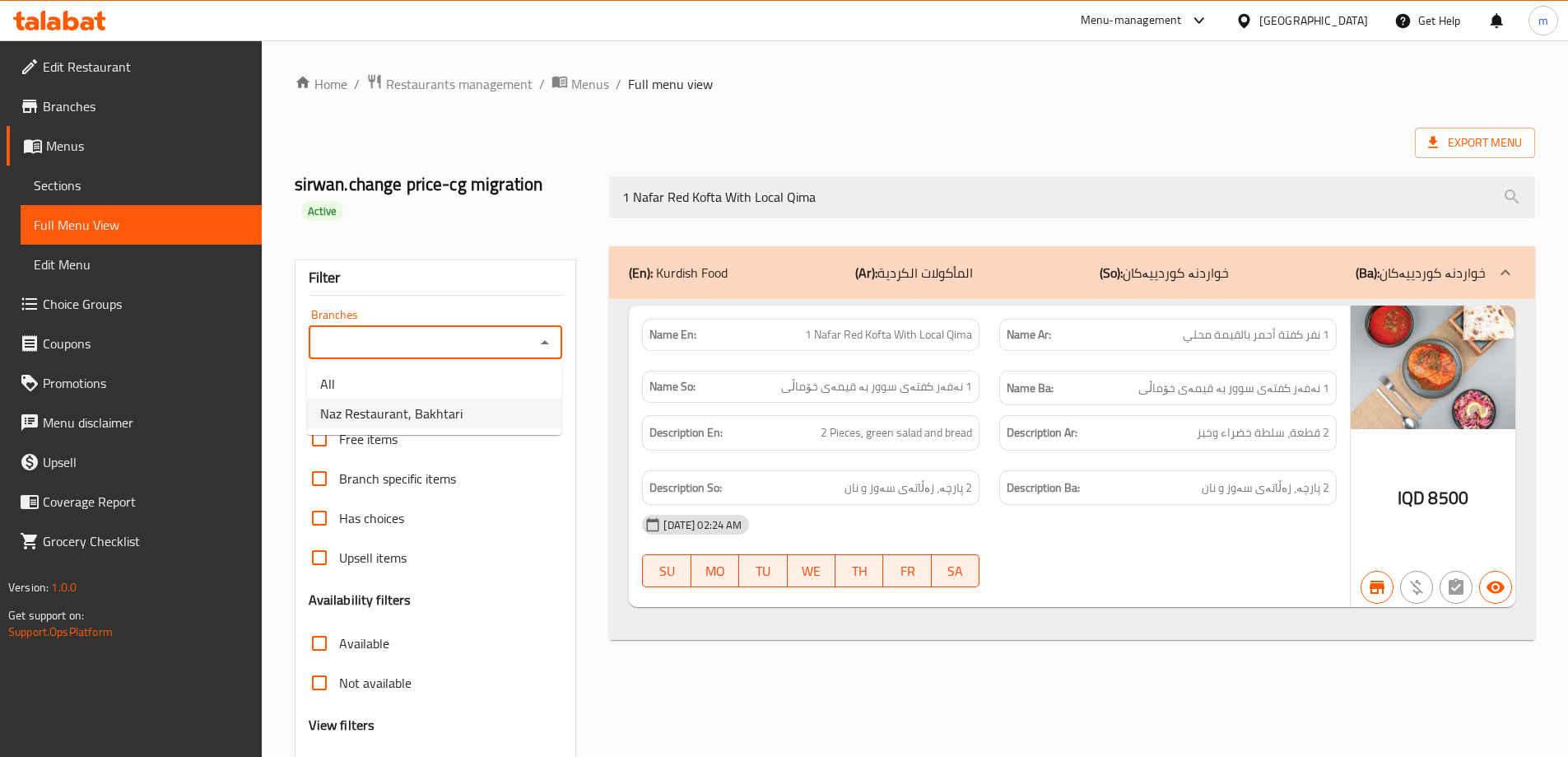
click at [465, 406] on li "Naz Restaurant, Bakhtari" at bounding box center [434, 414] width 254 height 30
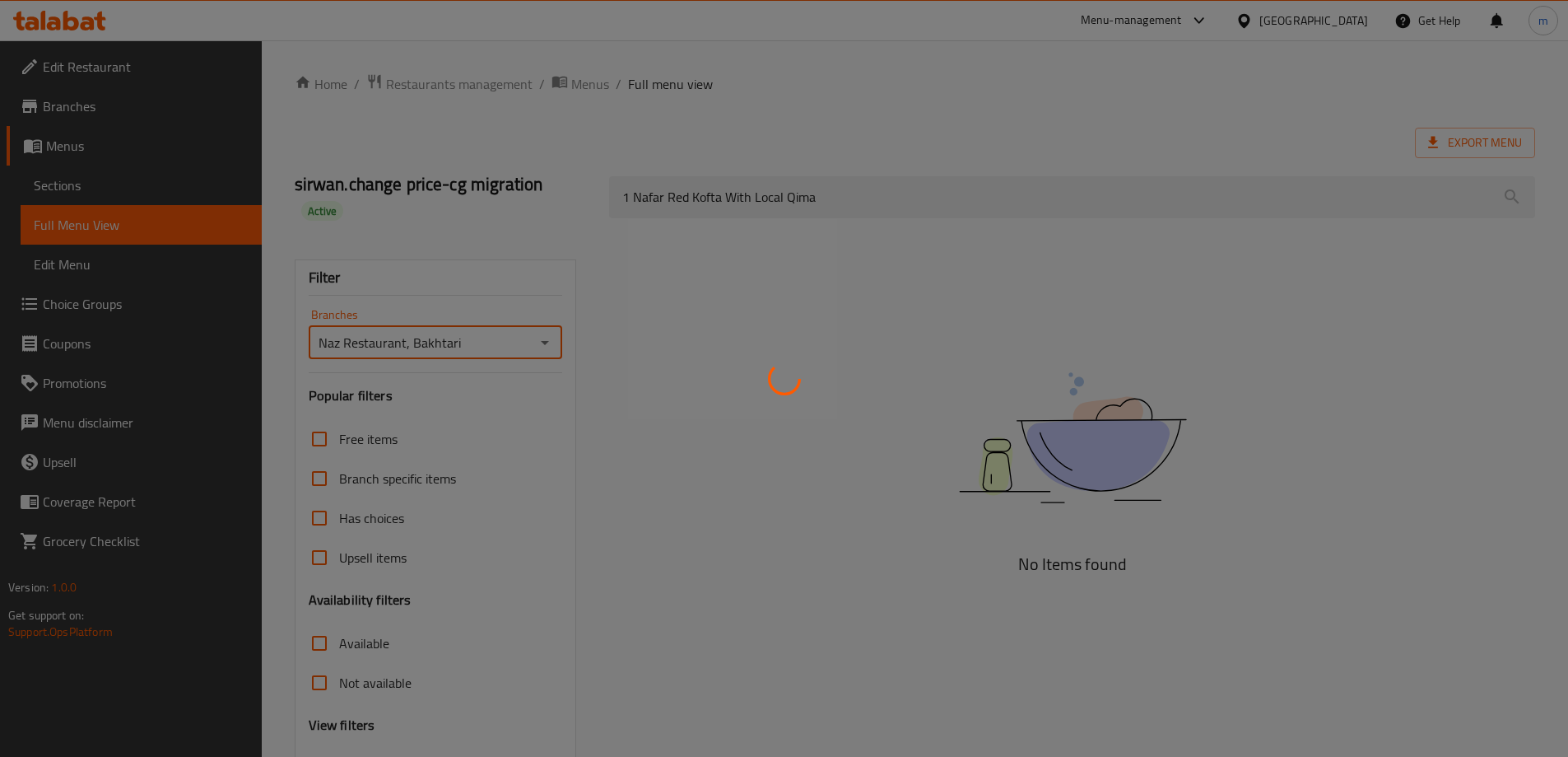
click at [511, 265] on div at bounding box center [784, 378] width 1568 height 757
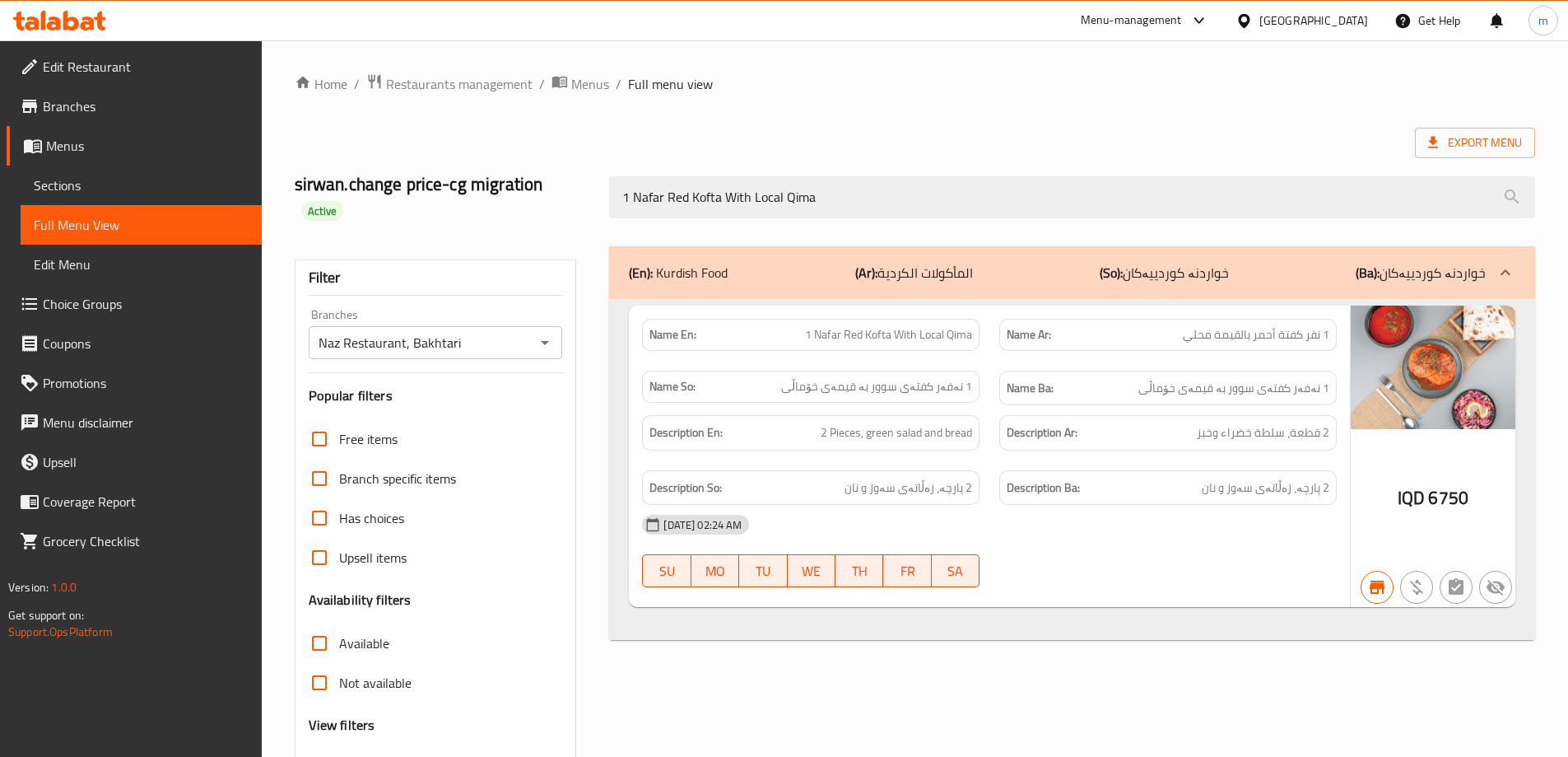
click at [1415, 503] on span "IQD" at bounding box center [1411, 497] width 27 height 32
click at [547, 343] on icon "Open" at bounding box center [544, 342] width 19 height 19
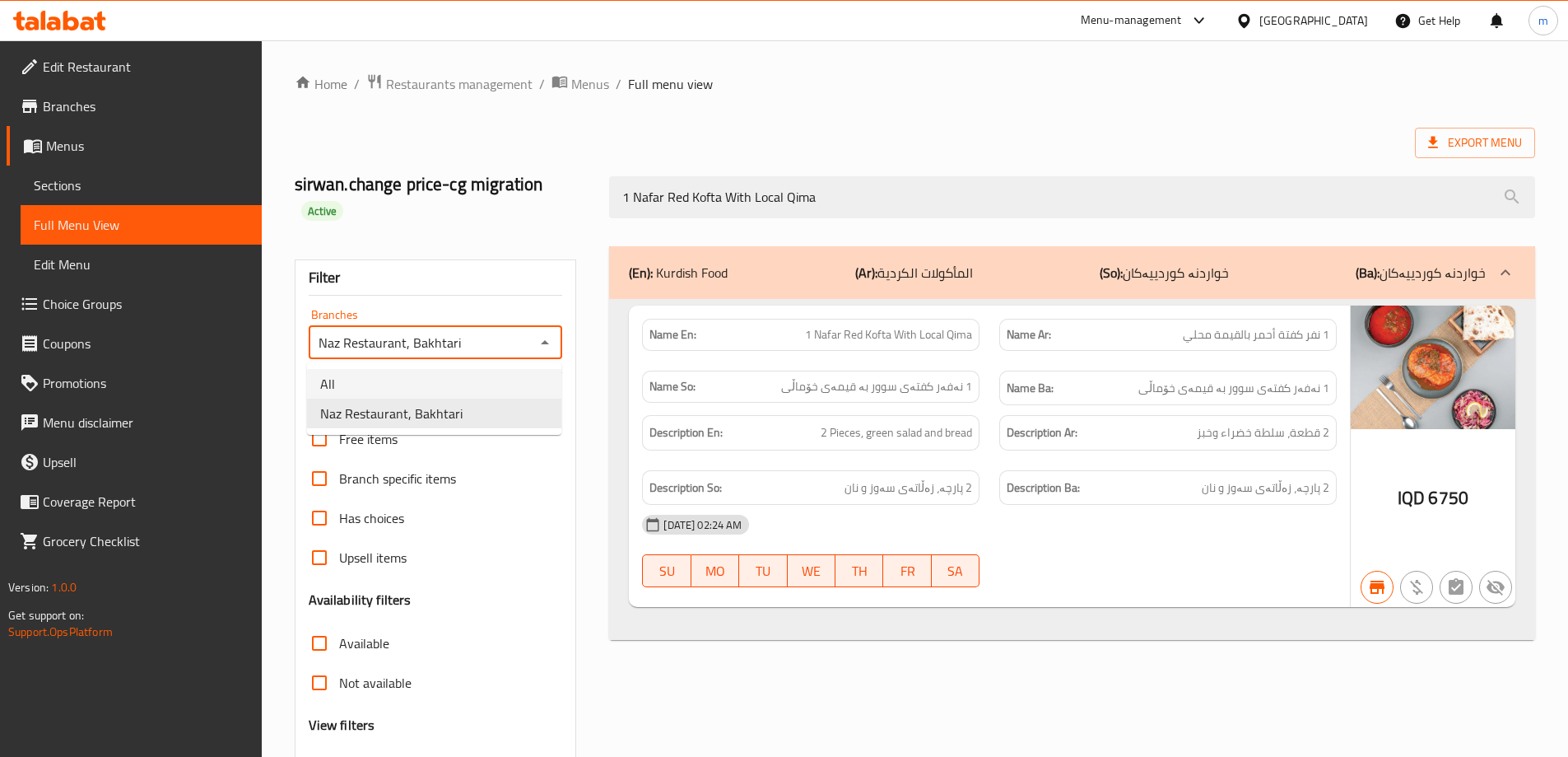
click at [437, 381] on li "All" at bounding box center [434, 384] width 254 height 30
click at [545, 352] on icon "Open" at bounding box center [544, 342] width 19 height 19
click at [418, 417] on span "Naz Restaurant, Bakhtari" at bounding box center [391, 413] width 143 height 19
type input "Naz Restaurant, Bakhtari"
click at [71, 195] on span "Sections" at bounding box center [141, 185] width 215 height 19
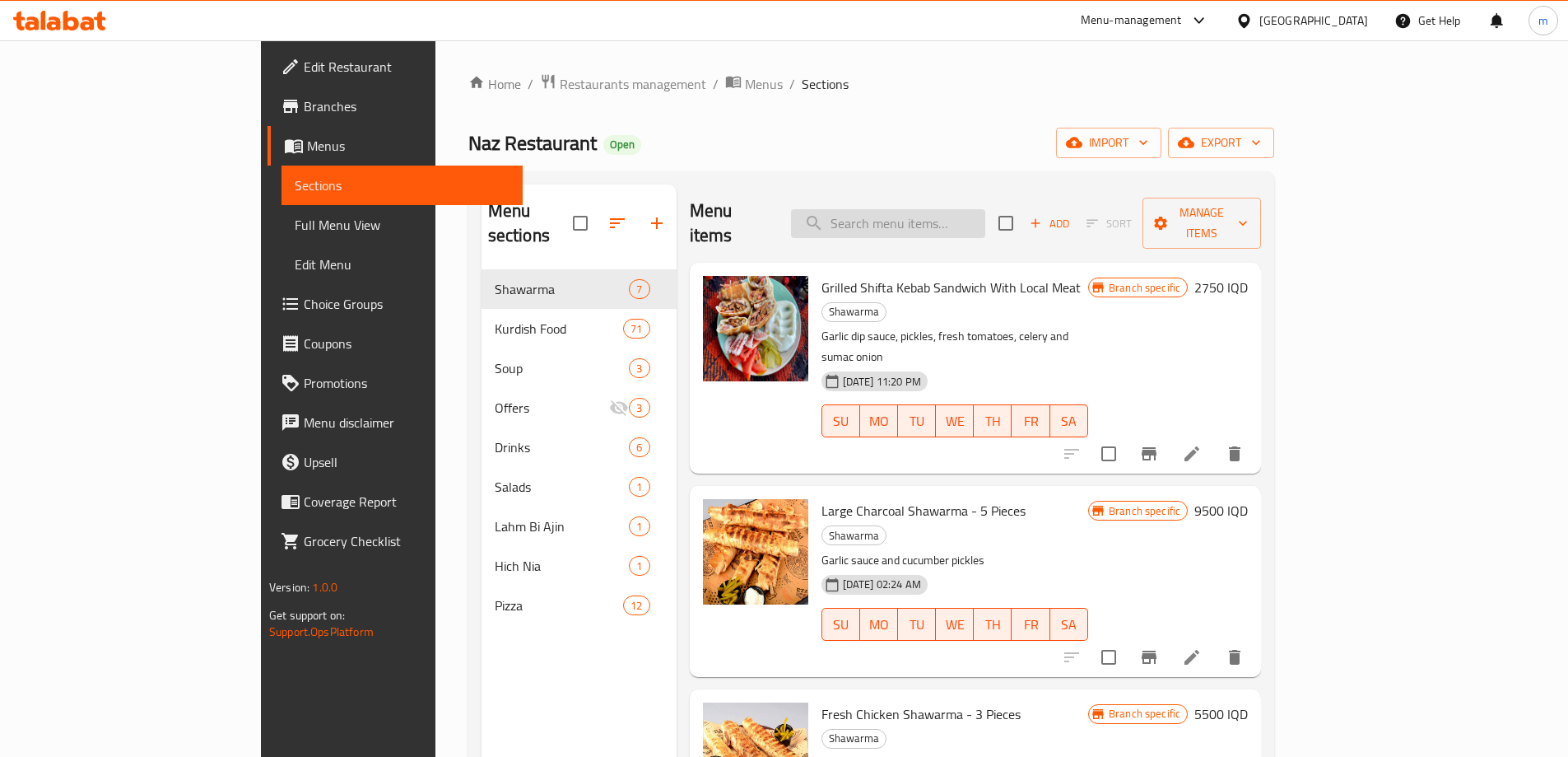
click at [986, 210] on input "search" at bounding box center [888, 224] width 195 height 29
paste input "1 Nafar Red Kofta With Local Qima"
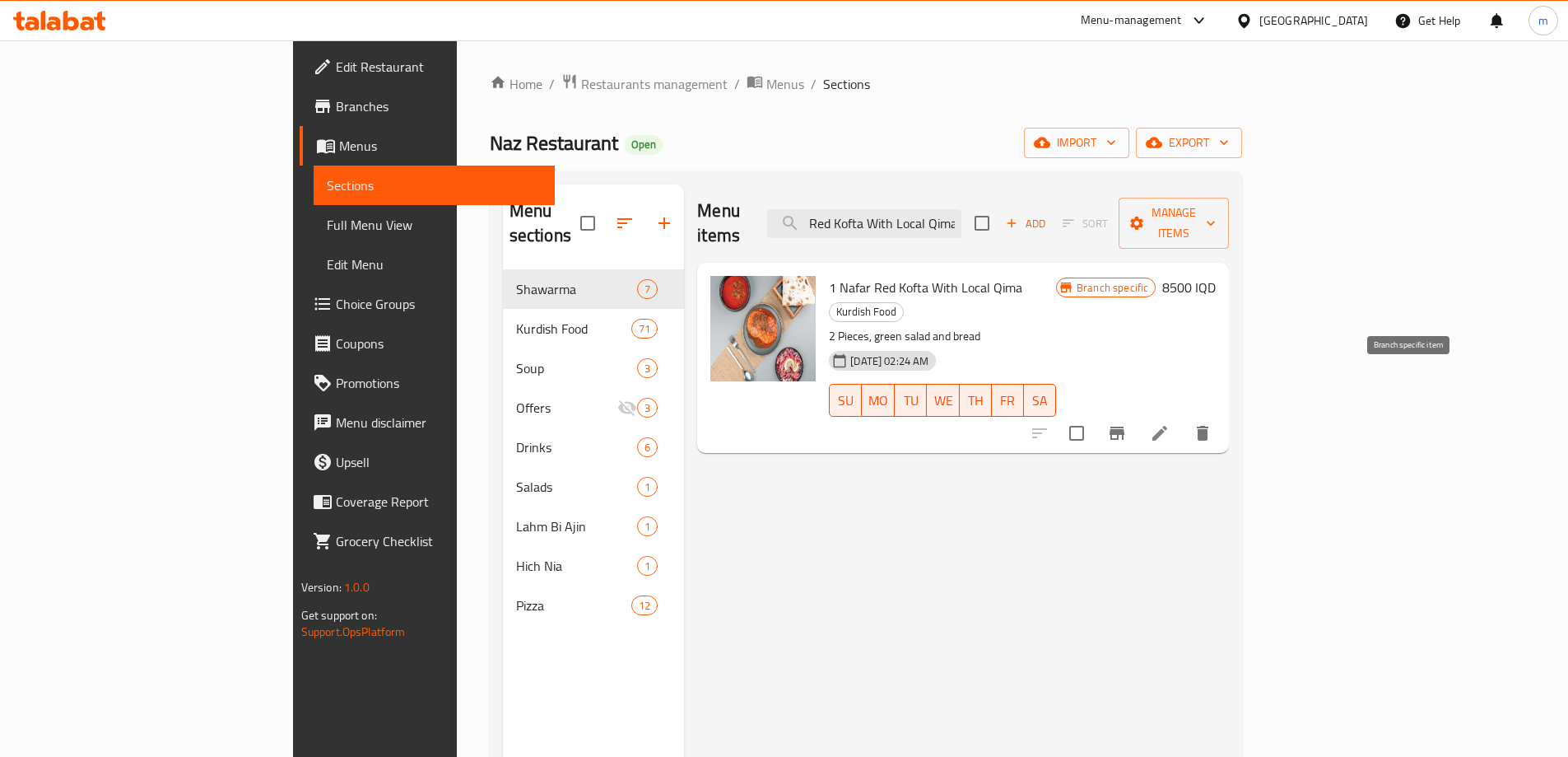
type input "1 Nafar Red Kofta With Local Qima"
click at [1137, 414] on button "Branch-specific-item" at bounding box center [1117, 433] width 40 height 40
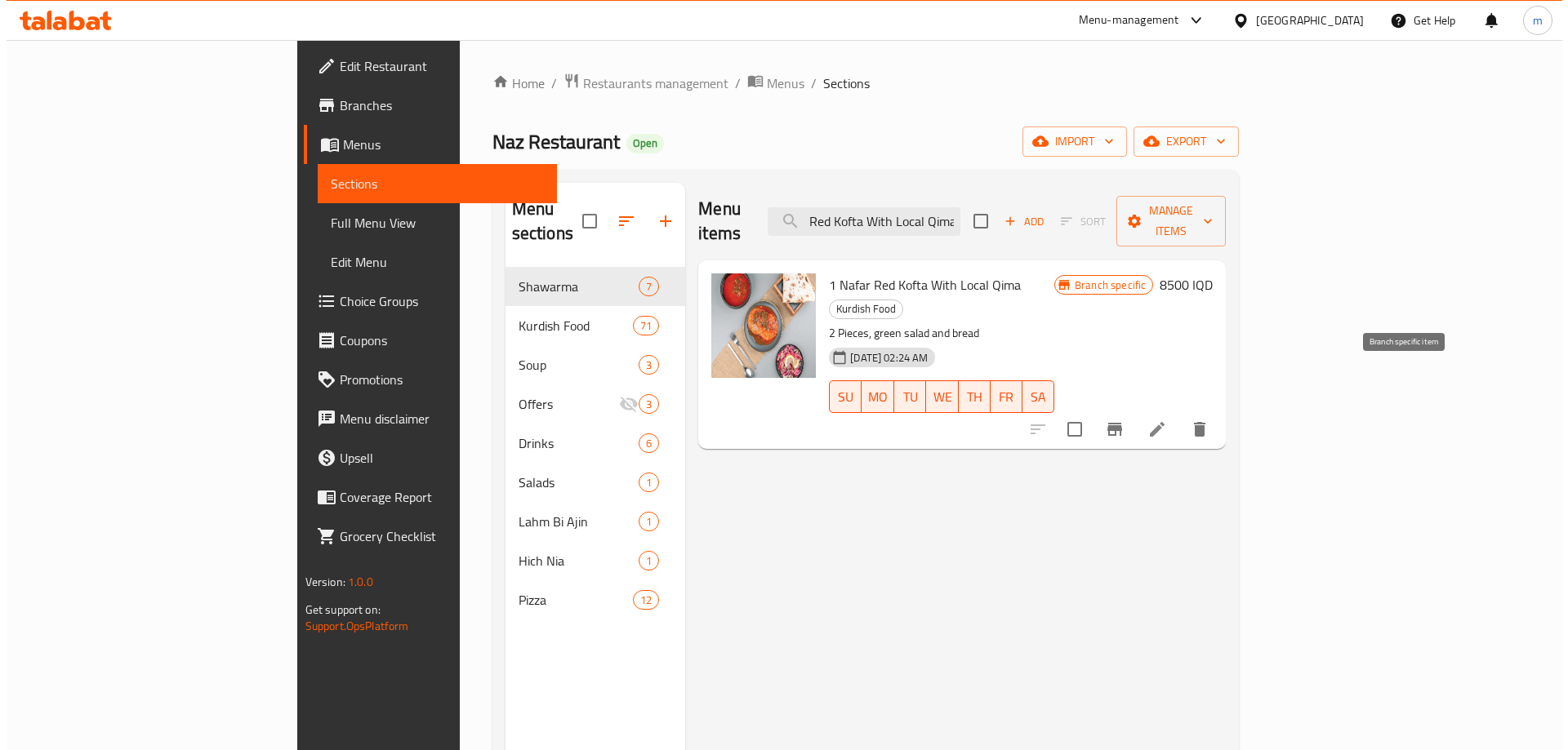
scroll to position [0, 0]
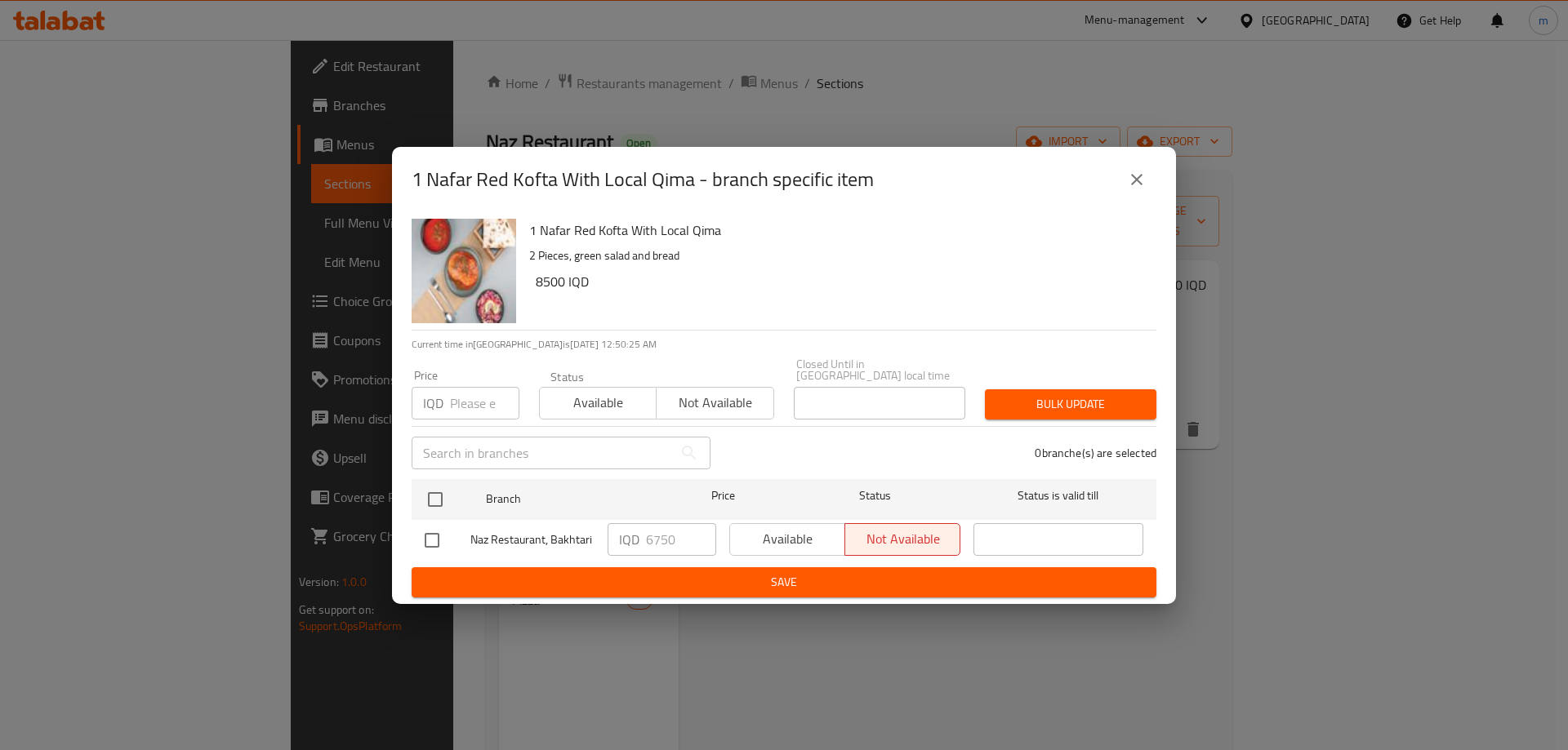
click at [426, 531] on input "checkbox" at bounding box center [431, 540] width 34 height 34
checkbox input "true"
drag, startPoint x: 654, startPoint y: 540, endPoint x: 615, endPoint y: 528, distance: 40.8
click at [624, 530] on div "IQD 6750 ​" at bounding box center [662, 540] width 109 height 33
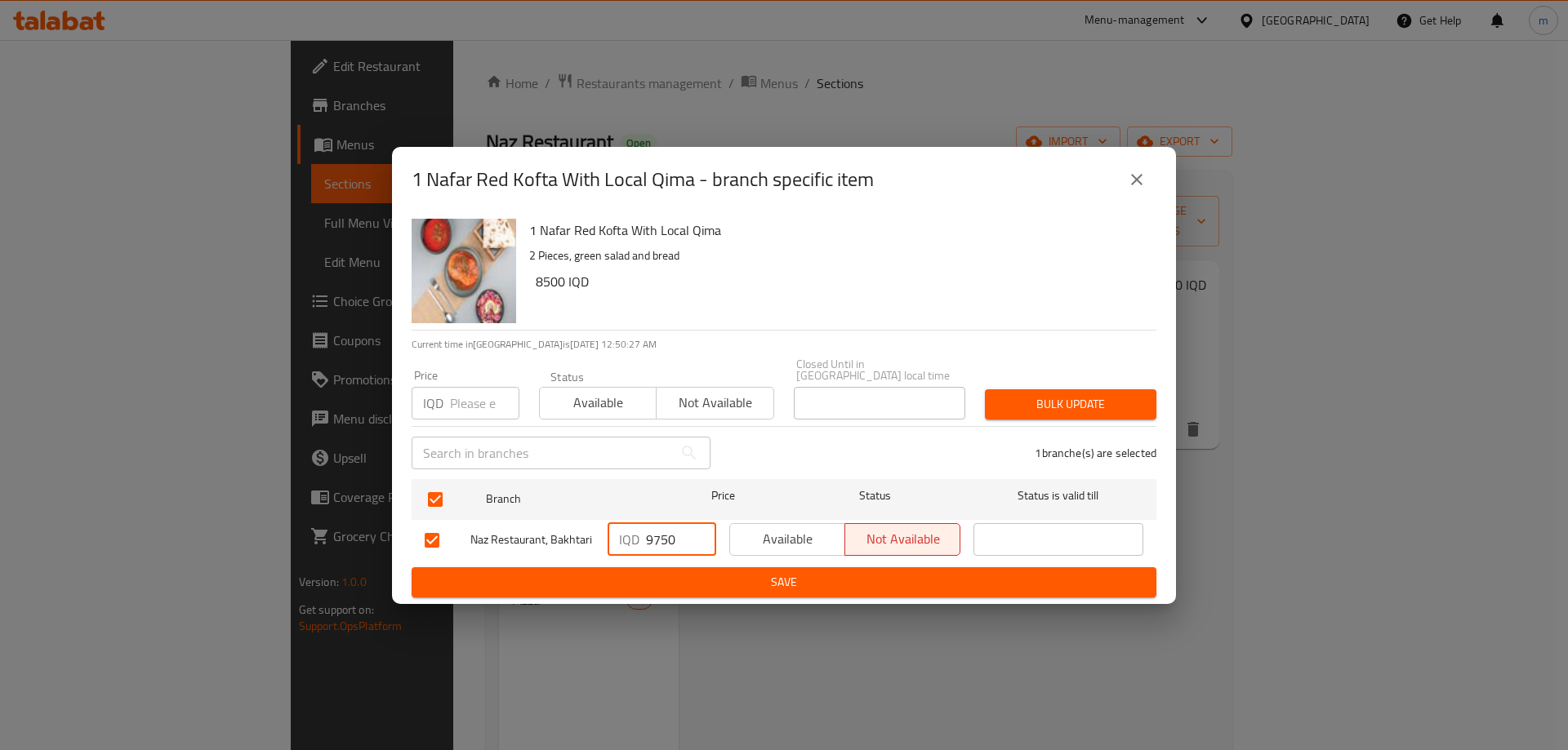
type input "9750"
click at [618, 572] on span "Save" at bounding box center [784, 582] width 718 height 20
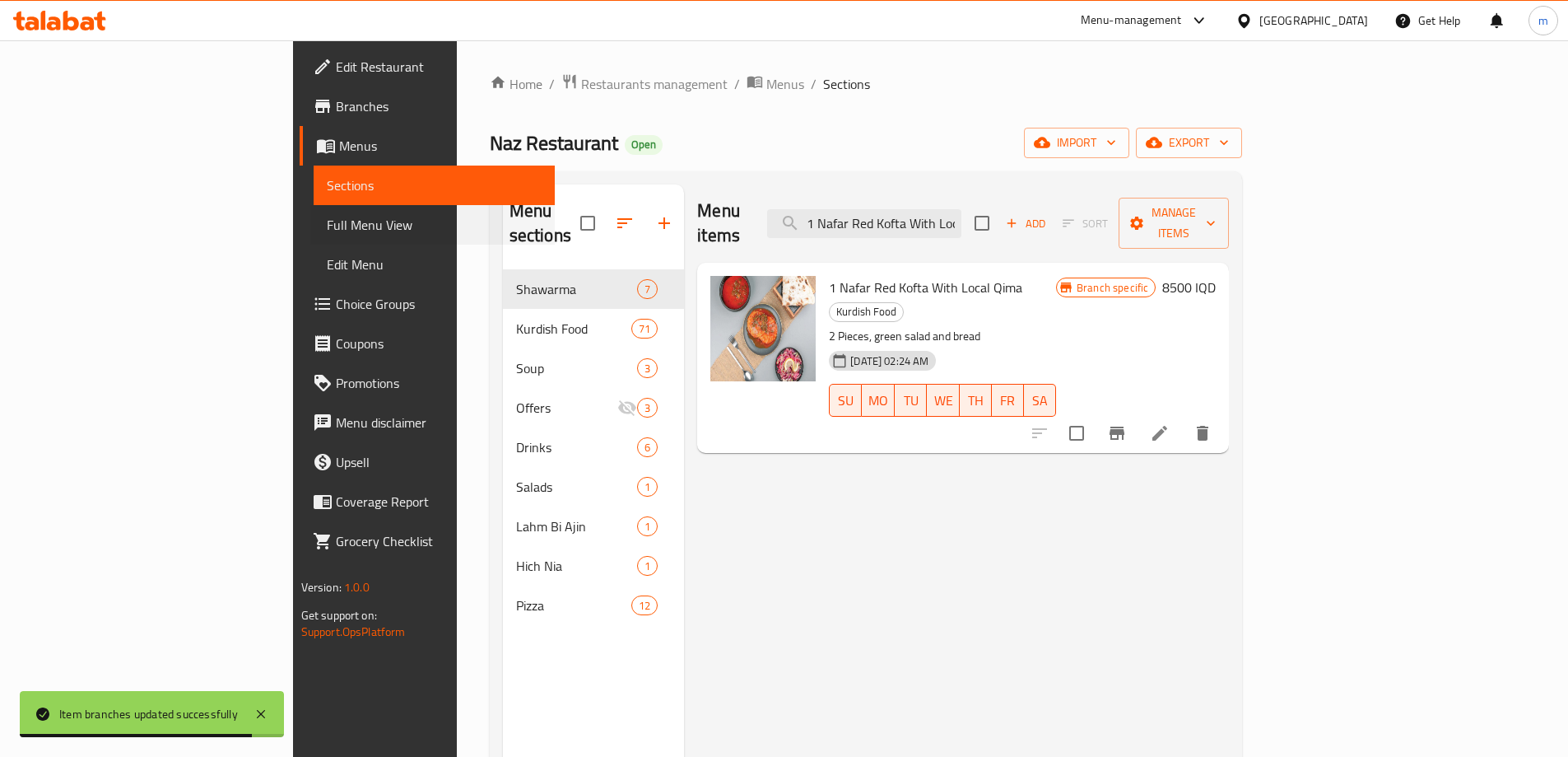
click at [311, 237] on div "Full Menu View" at bounding box center [433, 225] width 245 height 40
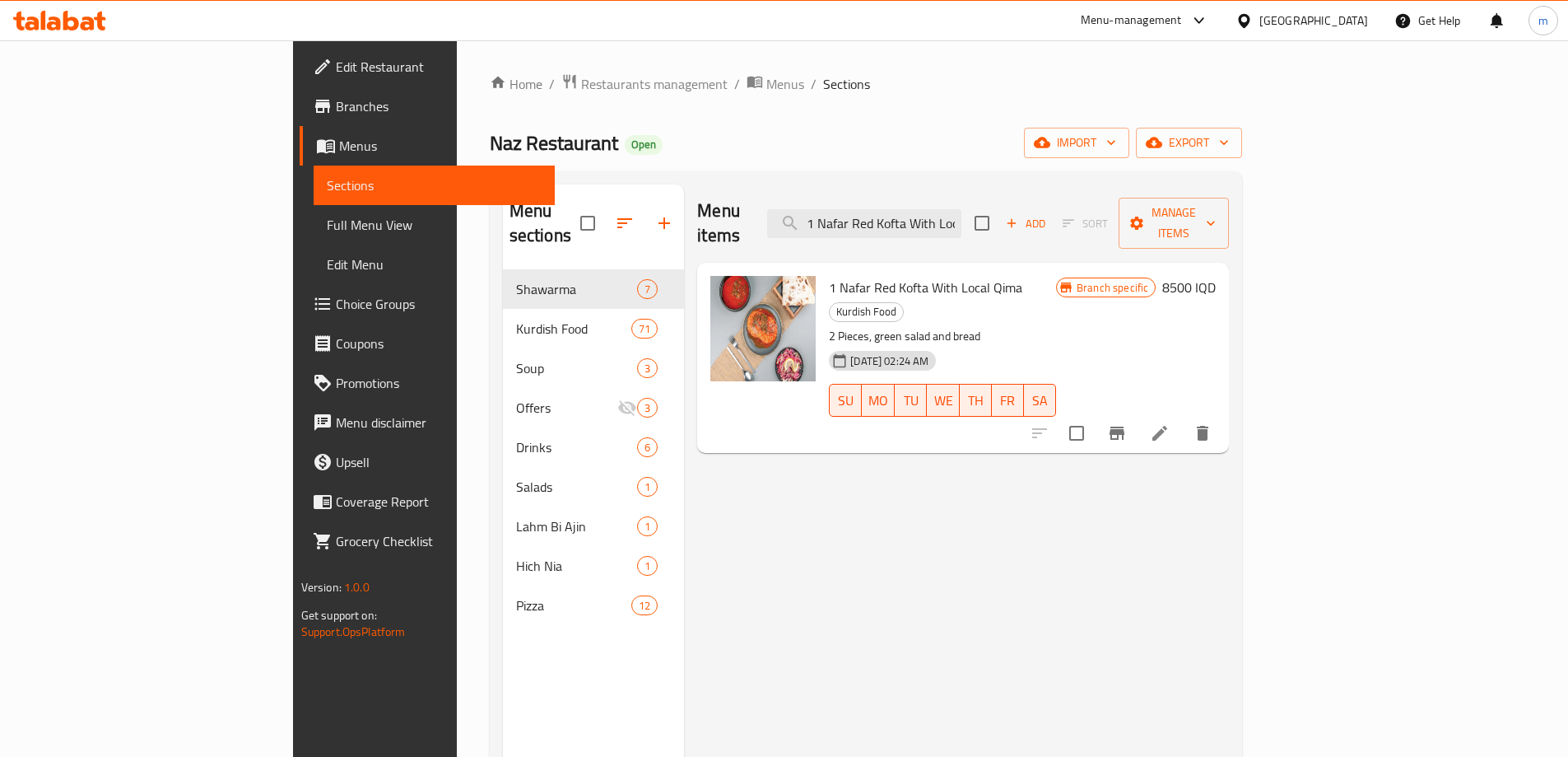
click at [326, 234] on span "Full Menu View" at bounding box center [434, 225] width 215 height 19
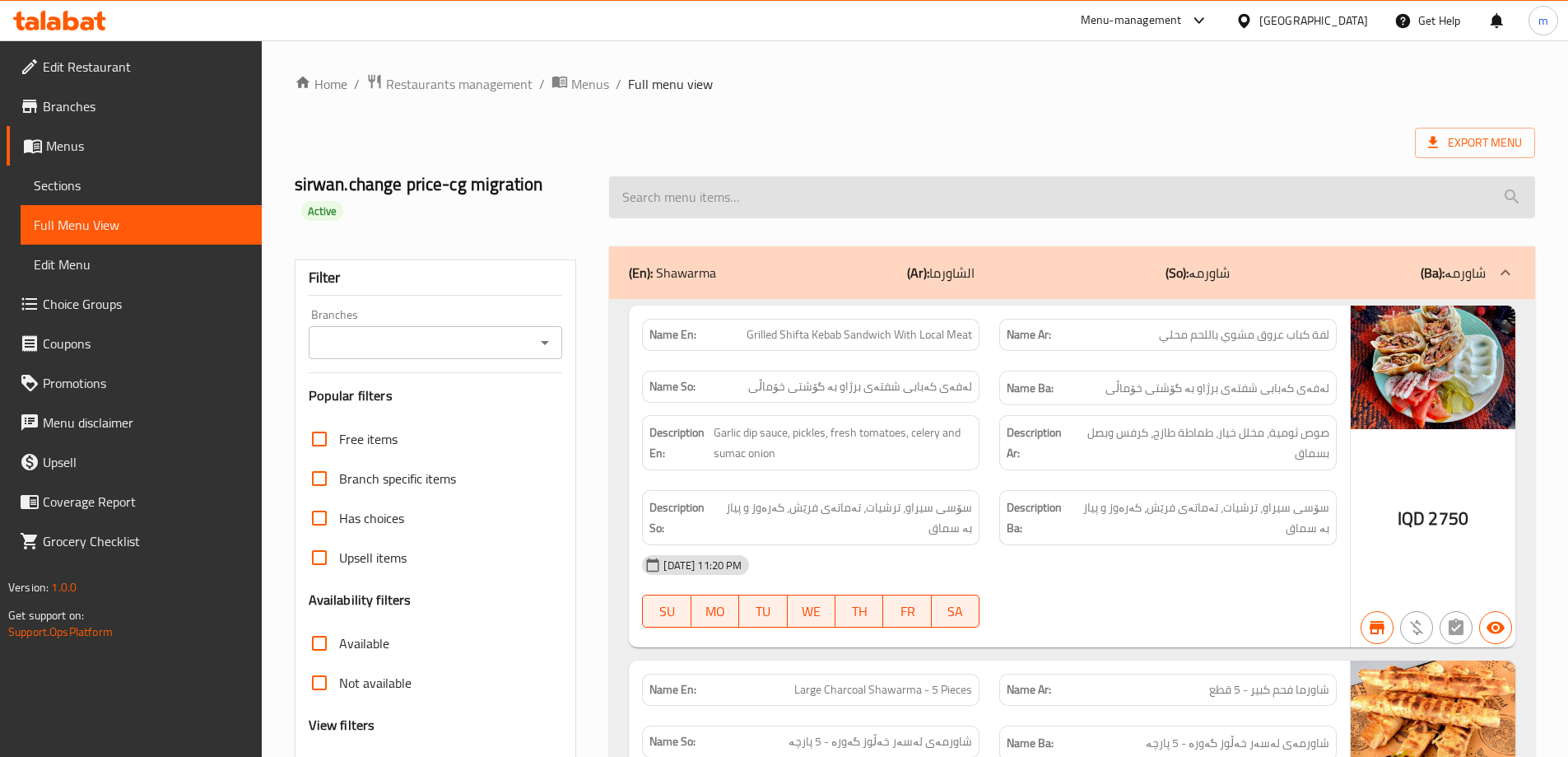
click at [848, 189] on input "search" at bounding box center [1072, 197] width 926 height 42
click at [642, 193] on input "search" at bounding box center [1072, 197] width 926 height 42
click at [632, 211] on input "search" at bounding box center [1072, 197] width 926 height 42
paste input "1 Nafar Red Kofta With Local Qima"
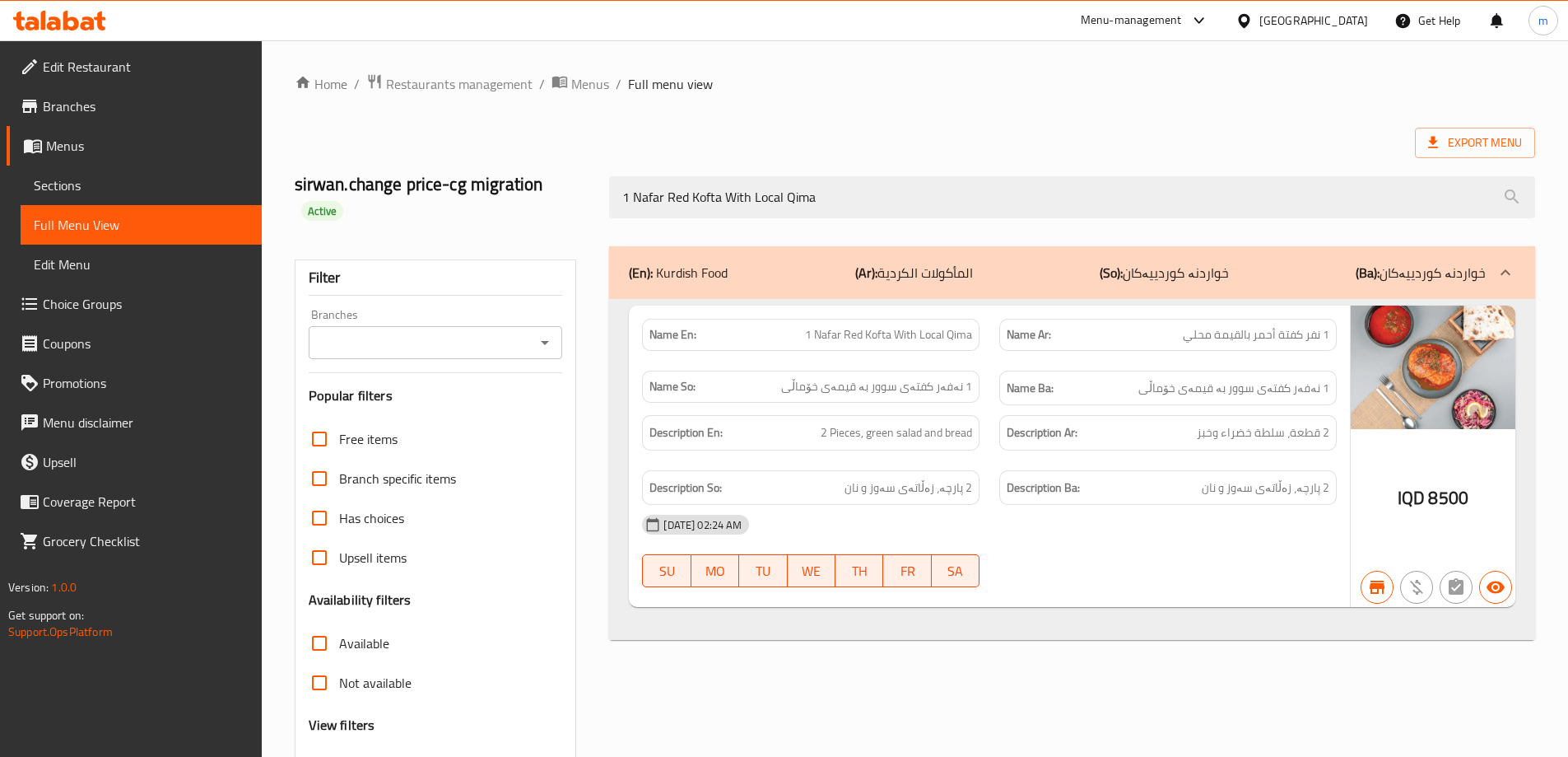
click at [545, 339] on icon "Open" at bounding box center [544, 342] width 19 height 19
type input "1 Nafar Red Kofta With Local Qima"
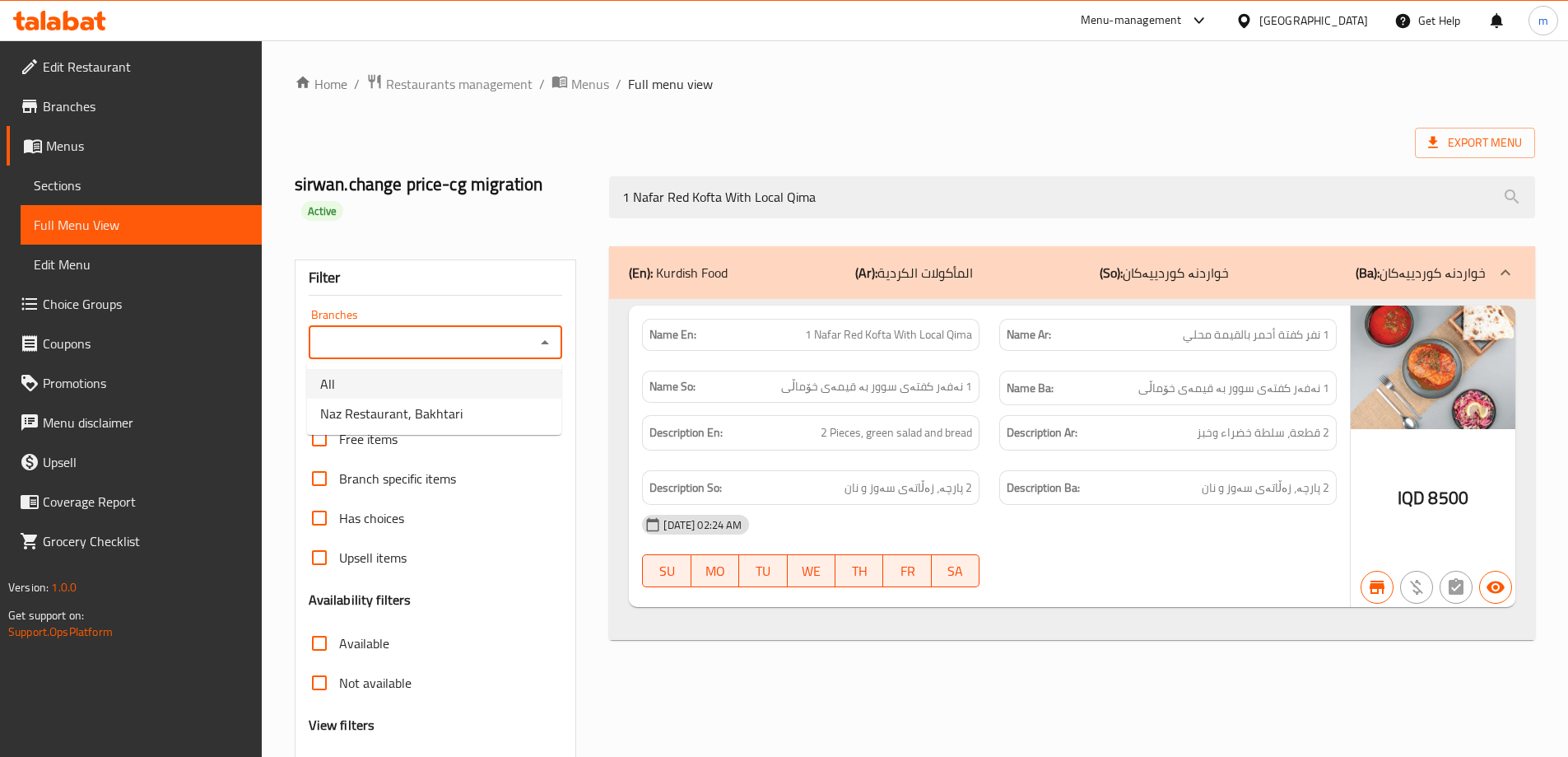
click at [510, 400] on ul "All Naz Restaurant, Bakhtari" at bounding box center [434, 399] width 254 height 72
click at [482, 408] on li "Naz Restaurant, Bakhtari" at bounding box center [434, 414] width 254 height 30
type input "Naz Restaurant, Bakhtari"
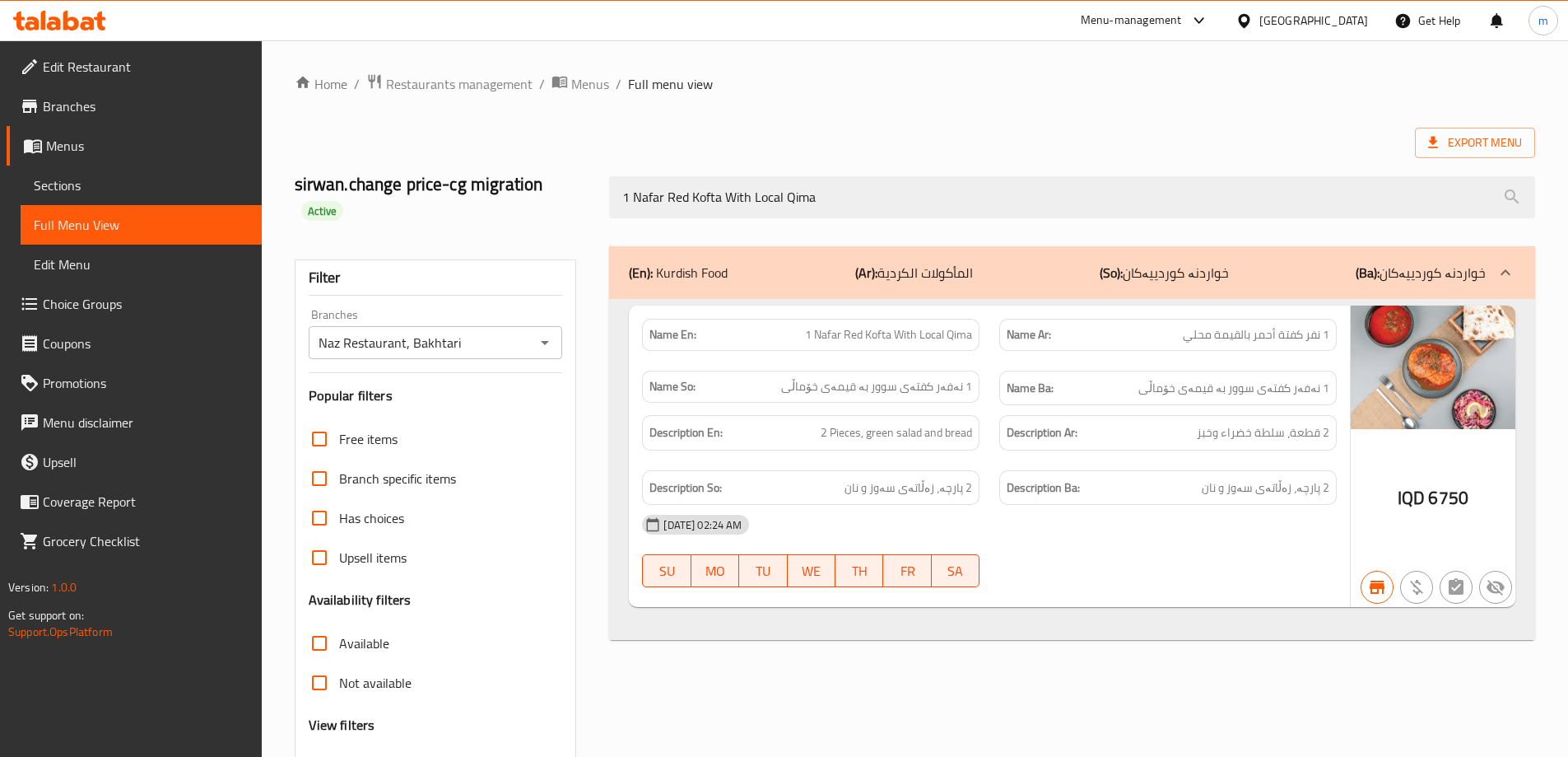
click at [565, 237] on div "Filter Branches Naz Restaurant, Bakhtari Branches Popular filters Free items Br…" at bounding box center [442, 558] width 315 height 642
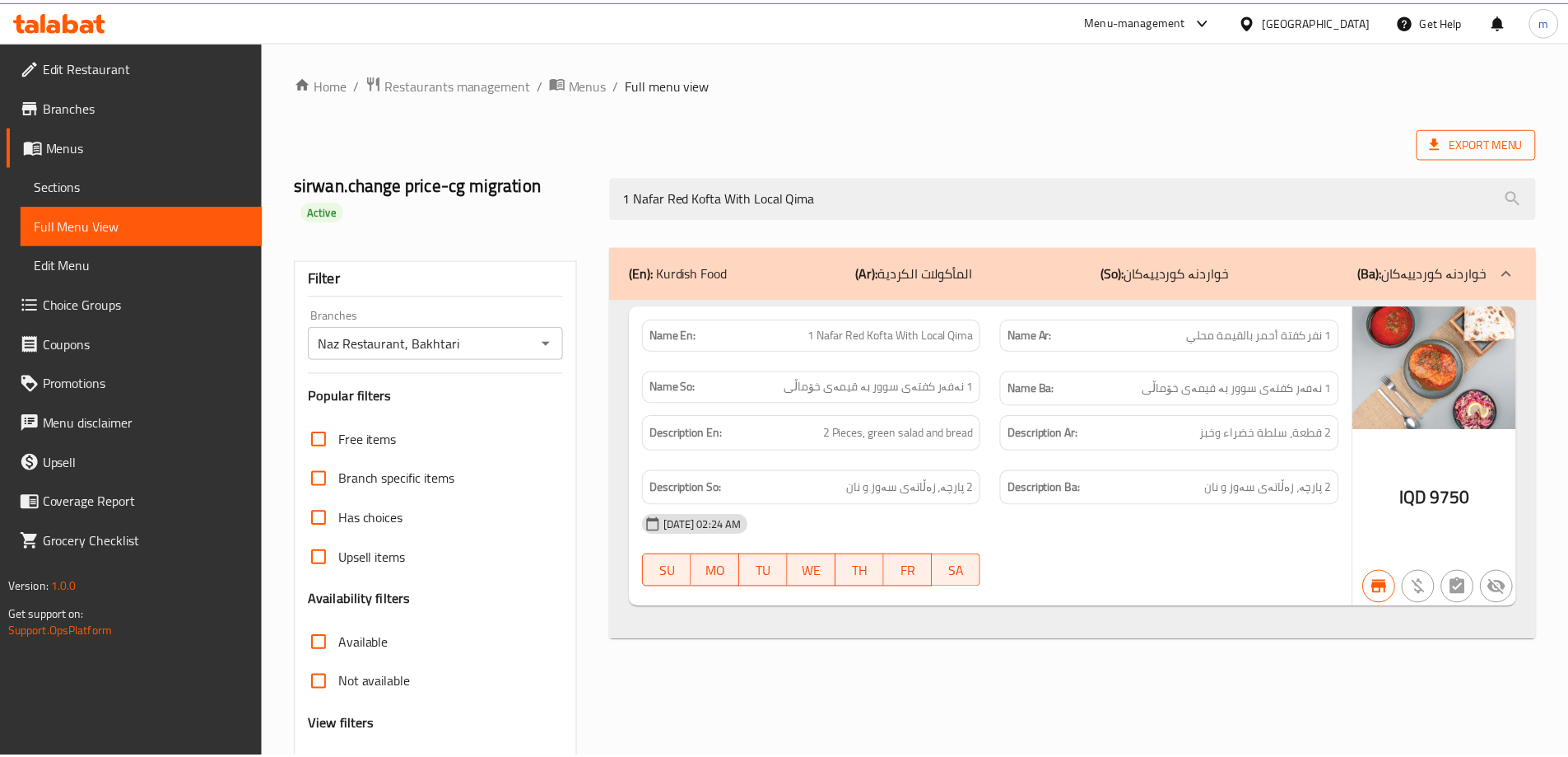
scroll to position [120, 0]
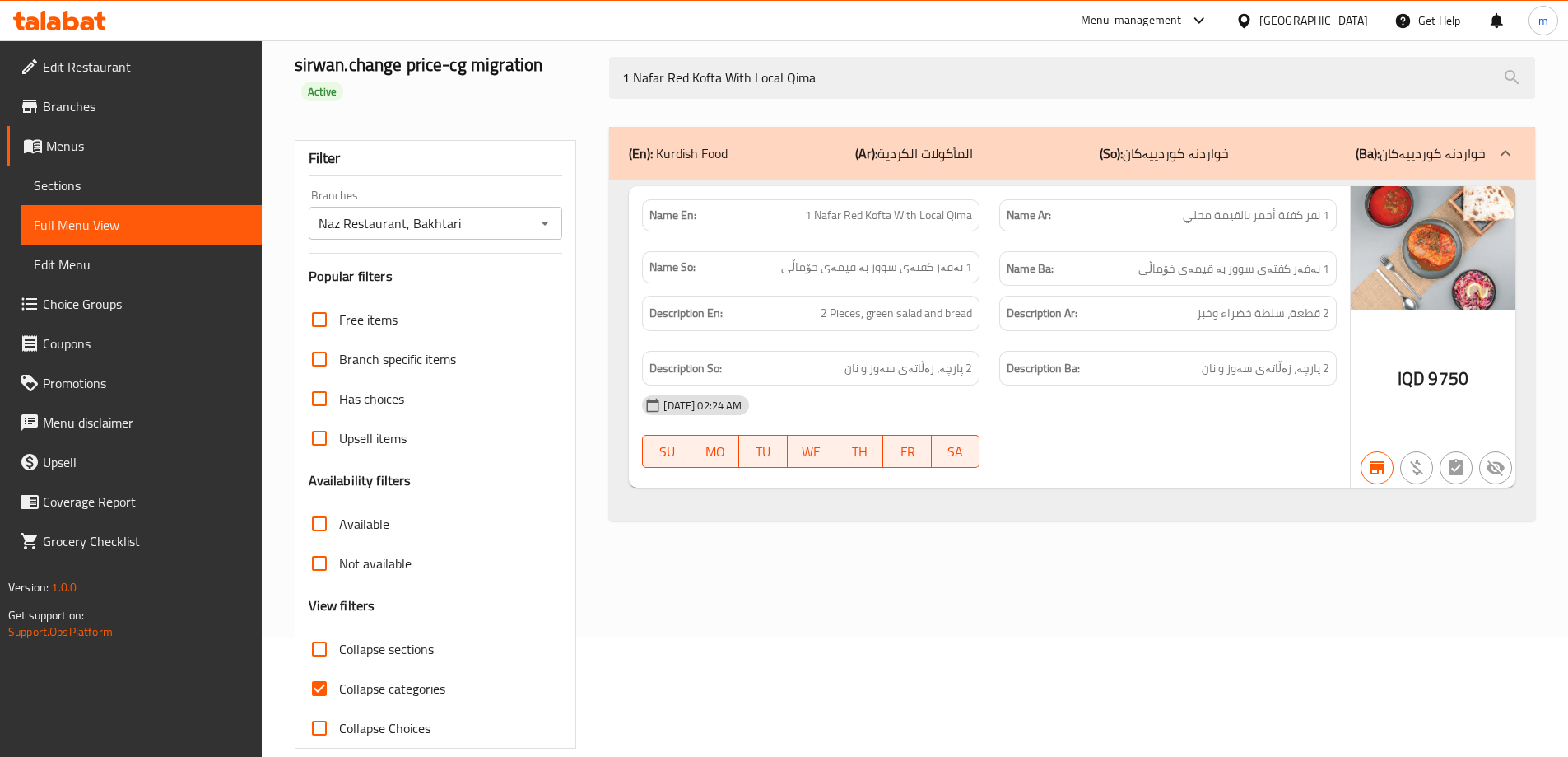
click at [84, 34] on div at bounding box center [59, 20] width 120 height 33
click at [97, 21] on icon at bounding box center [59, 20] width 93 height 19
